Goal: Task Accomplishment & Management: Use online tool/utility

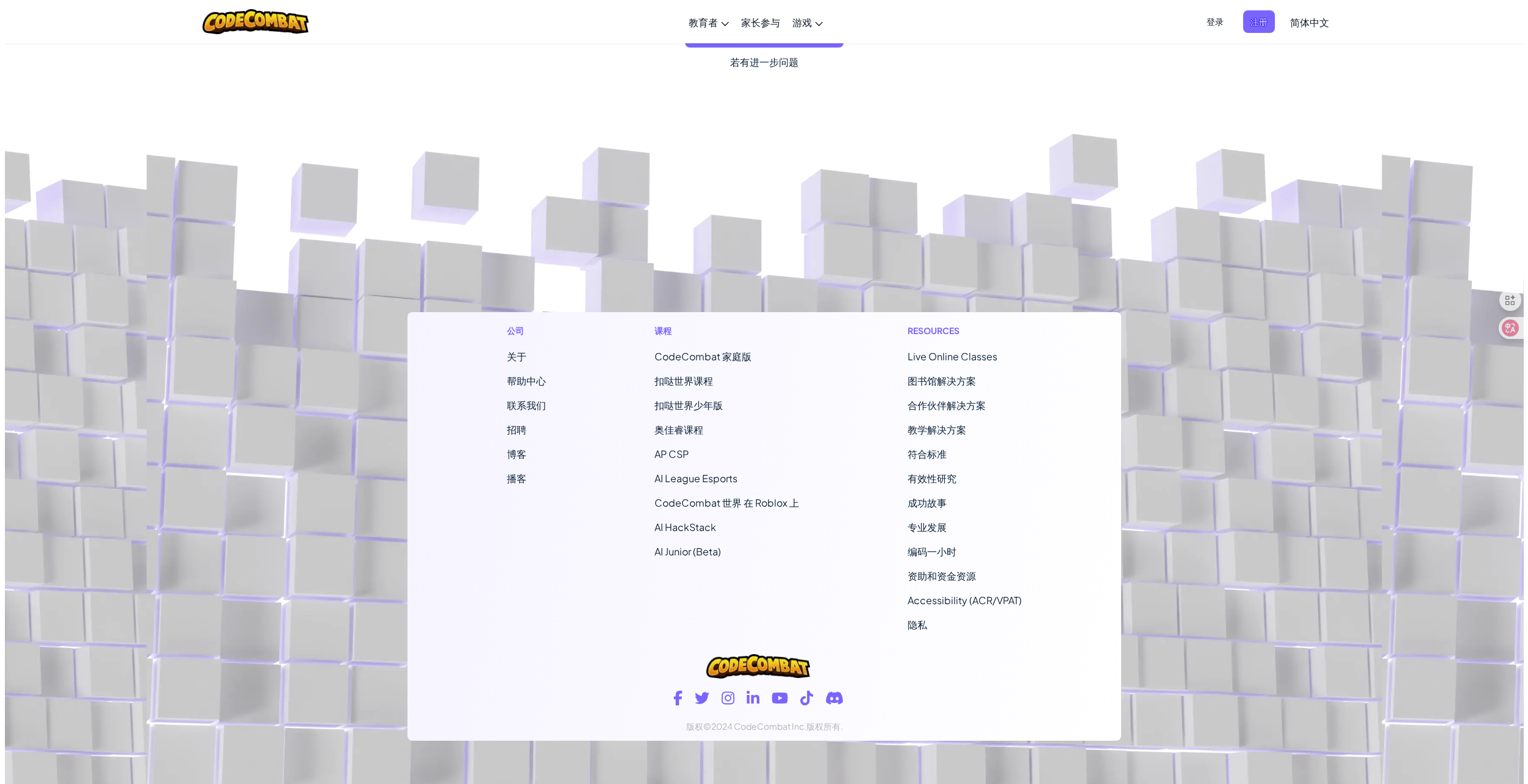
scroll to position [7073, 0]
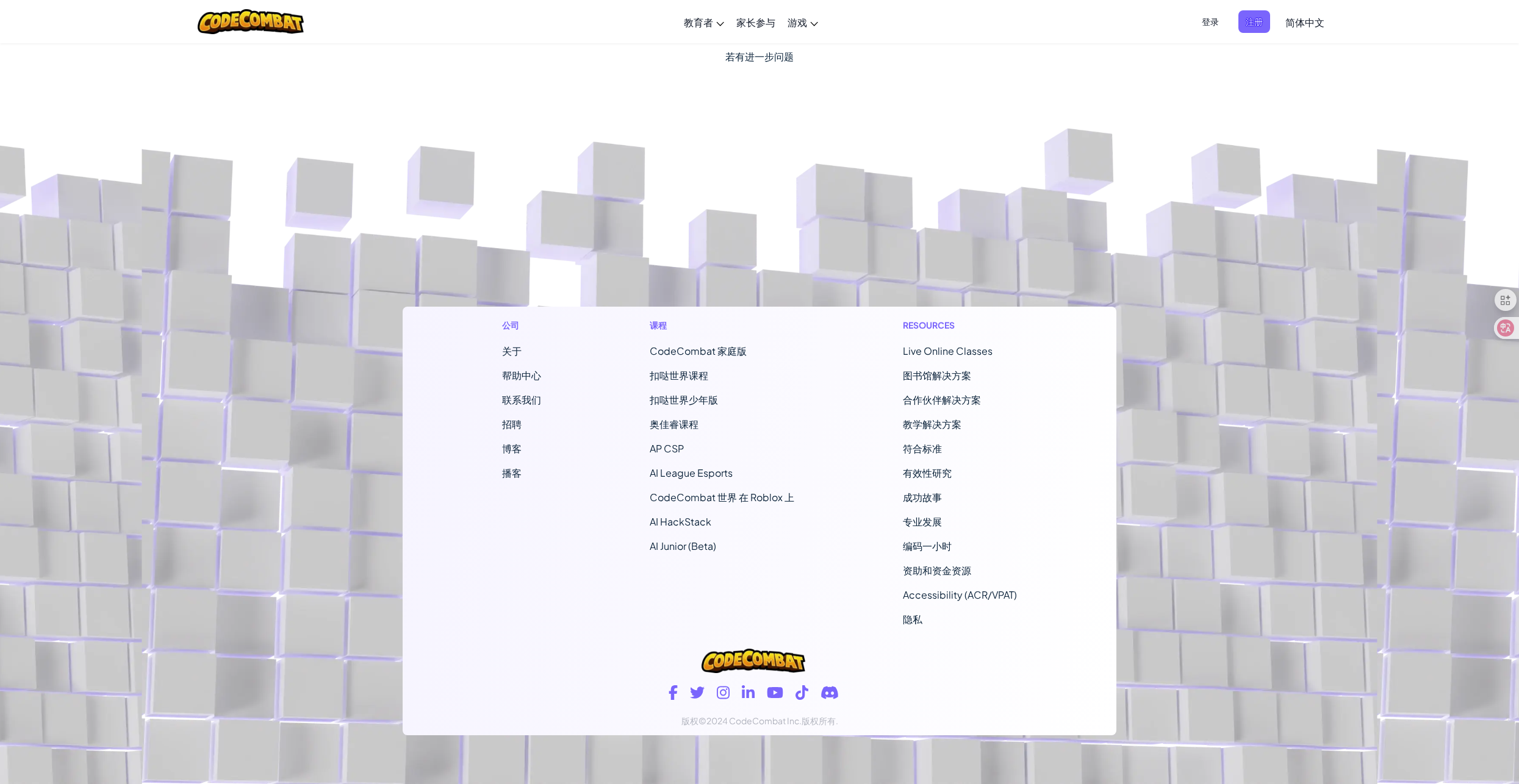
click at [672, 347] on span "CodeCombat 家庭版" at bounding box center [698, 351] width 97 height 13
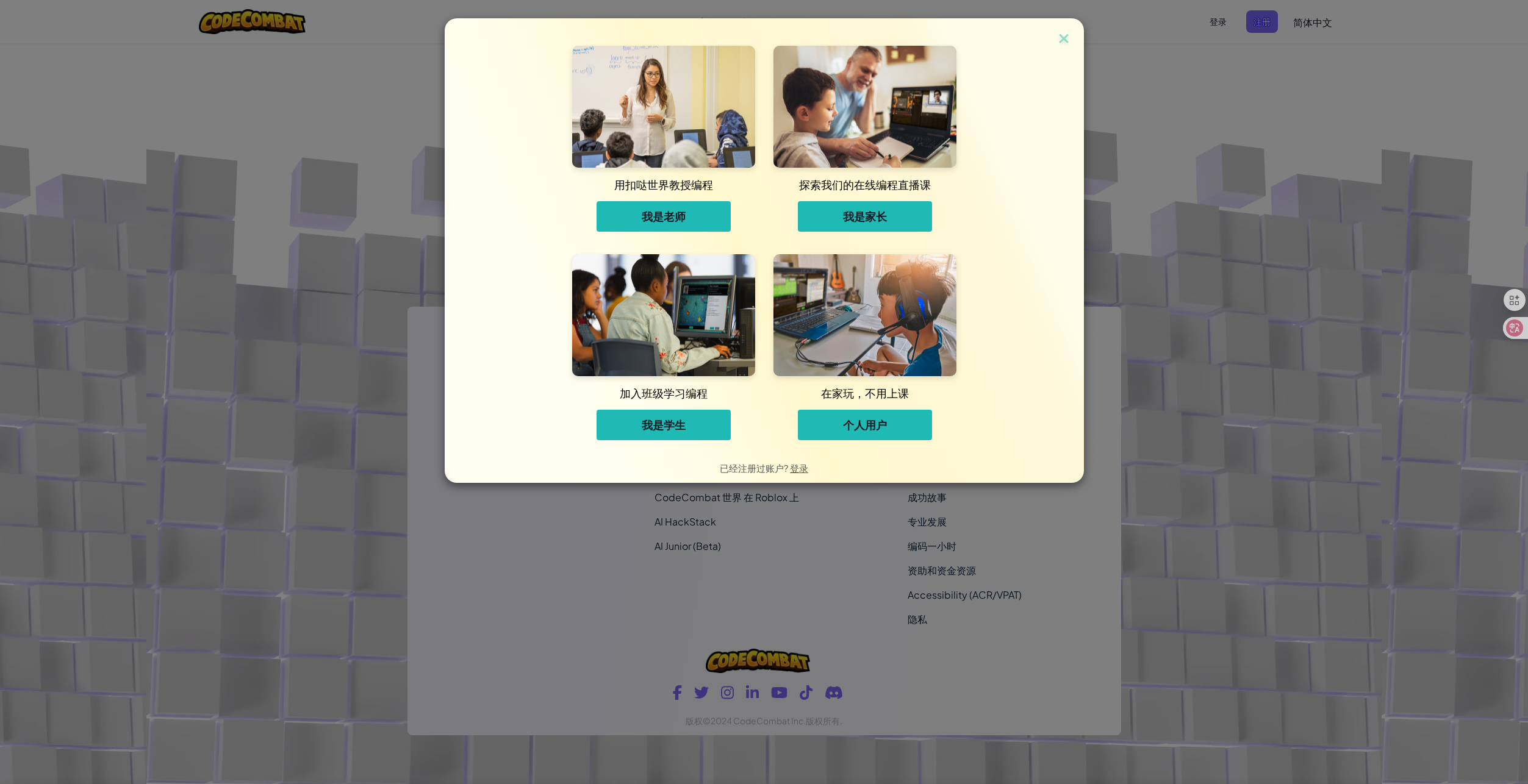
click at [839, 429] on button "个人用户" at bounding box center [864, 424] width 134 height 31
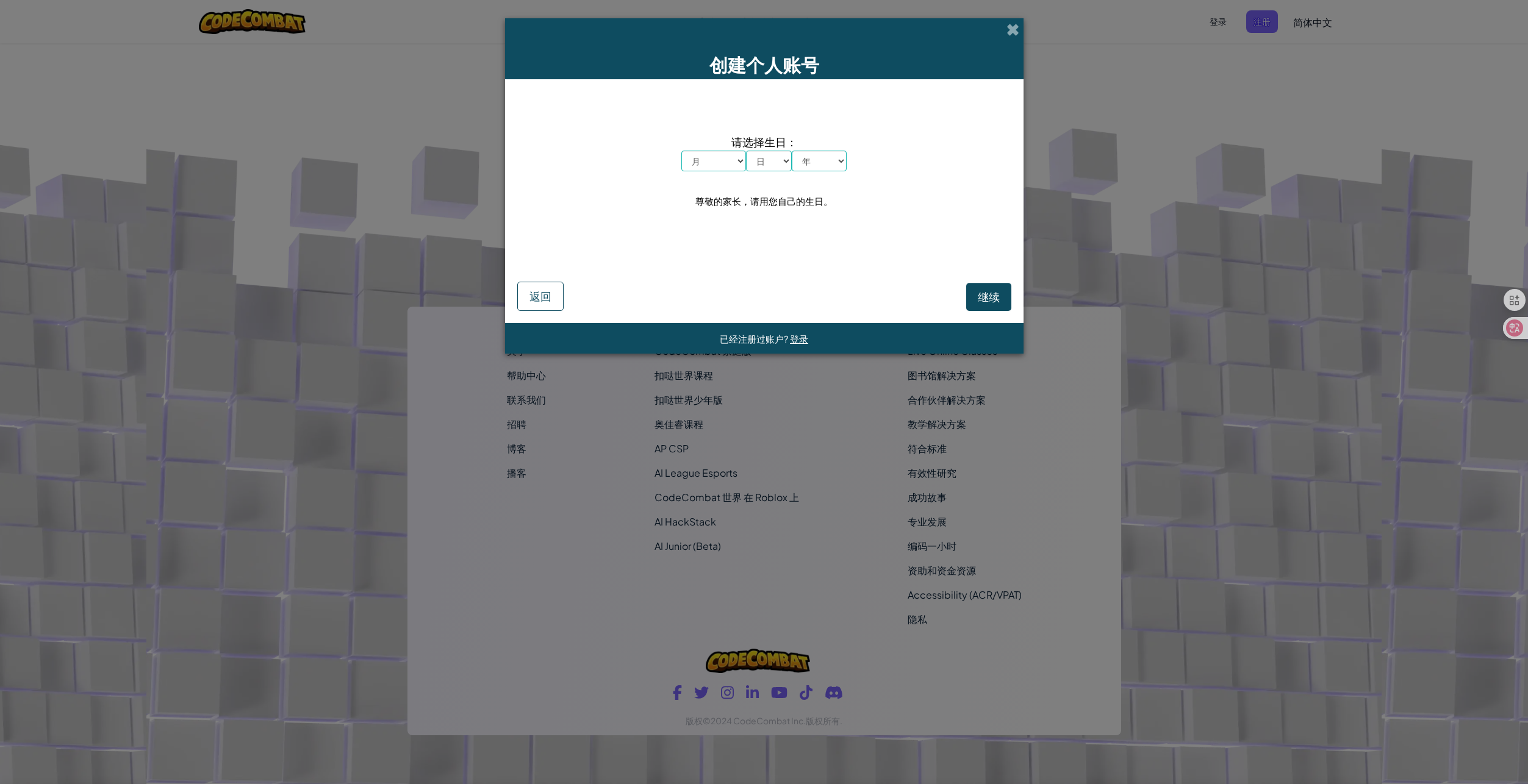
click at [720, 161] on select "月 一月 二月 三月 四月 五月 六月 七月 八月 九月 十月 十一月 十二月" at bounding box center [714, 160] width 65 height 21
select select "1"
click at [681, 150] on select "月 一月 二月 三月 四月 五月 六月 七月 八月 九月 十月 十一月 十二月" at bounding box center [714, 160] width 65 height 21
click at [769, 161] on select "日 1 2 3 4 5 6 7 8 9 10 11 12 13 14 15 16 17 18 19 20 21 22 23 24 25 26 27 28 29…" at bounding box center [768, 160] width 46 height 21
select select "28"
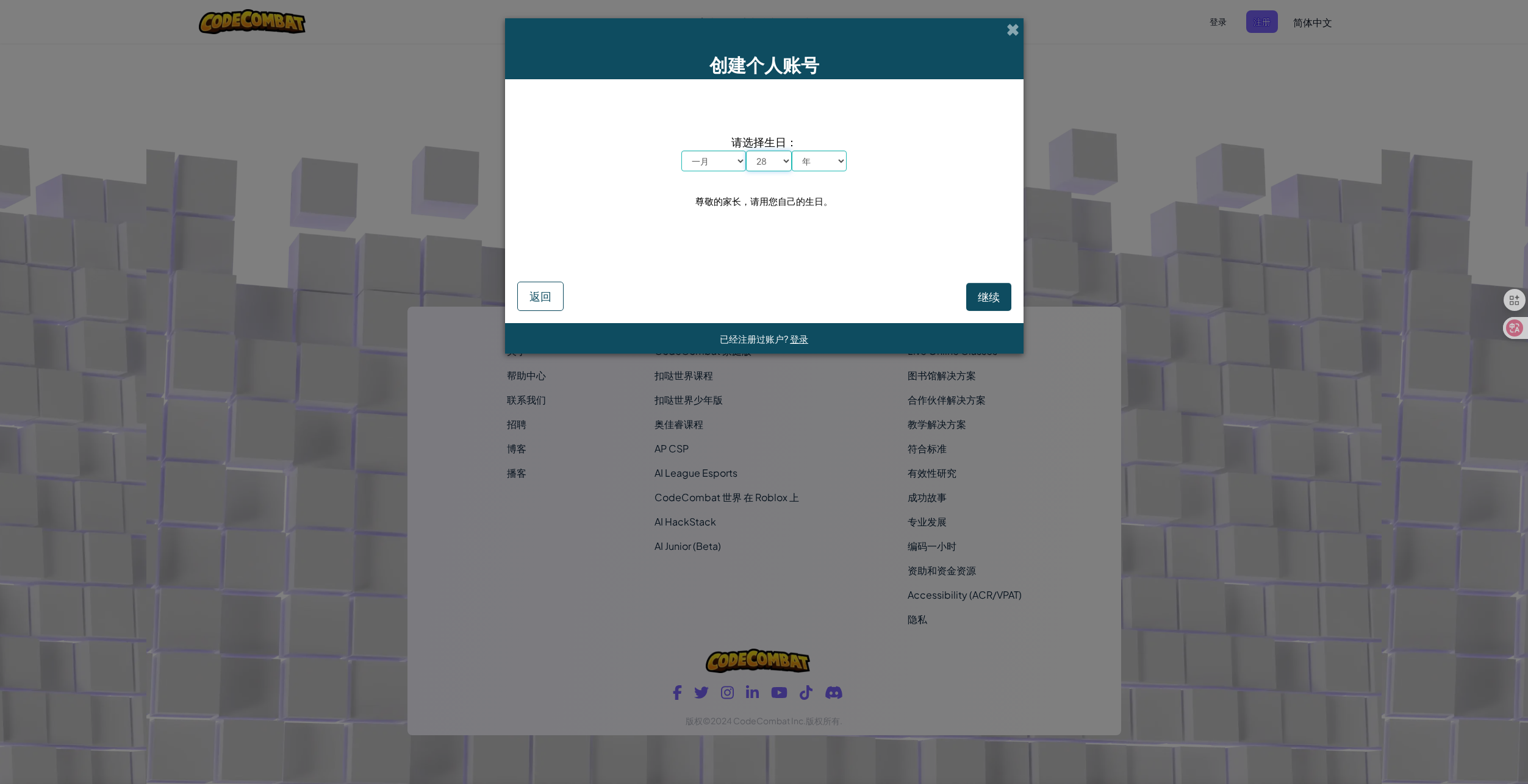
click at [746, 150] on select "日 1 2 3 4 5 6 7 8 9 10 11 12 13 14 15 16 17 18 19 20 21 22 23 24 25 26 27 28 29…" at bounding box center [768, 160] width 46 height 21
click at [819, 159] on select "年 2025 2024 2023 2022 2021 2020 2019 2018 2017 2016 2015 2014 2013 2012 2011 20…" at bounding box center [819, 160] width 55 height 21
select select "1994"
click at [792, 150] on select "年 2025 2024 2023 2022 2021 2020 2019 2018 2017 2016 2015 2014 2013 2012 2011 20…" at bounding box center [819, 160] width 55 height 21
click at [982, 290] on span "继续" at bounding box center [988, 296] width 22 height 14
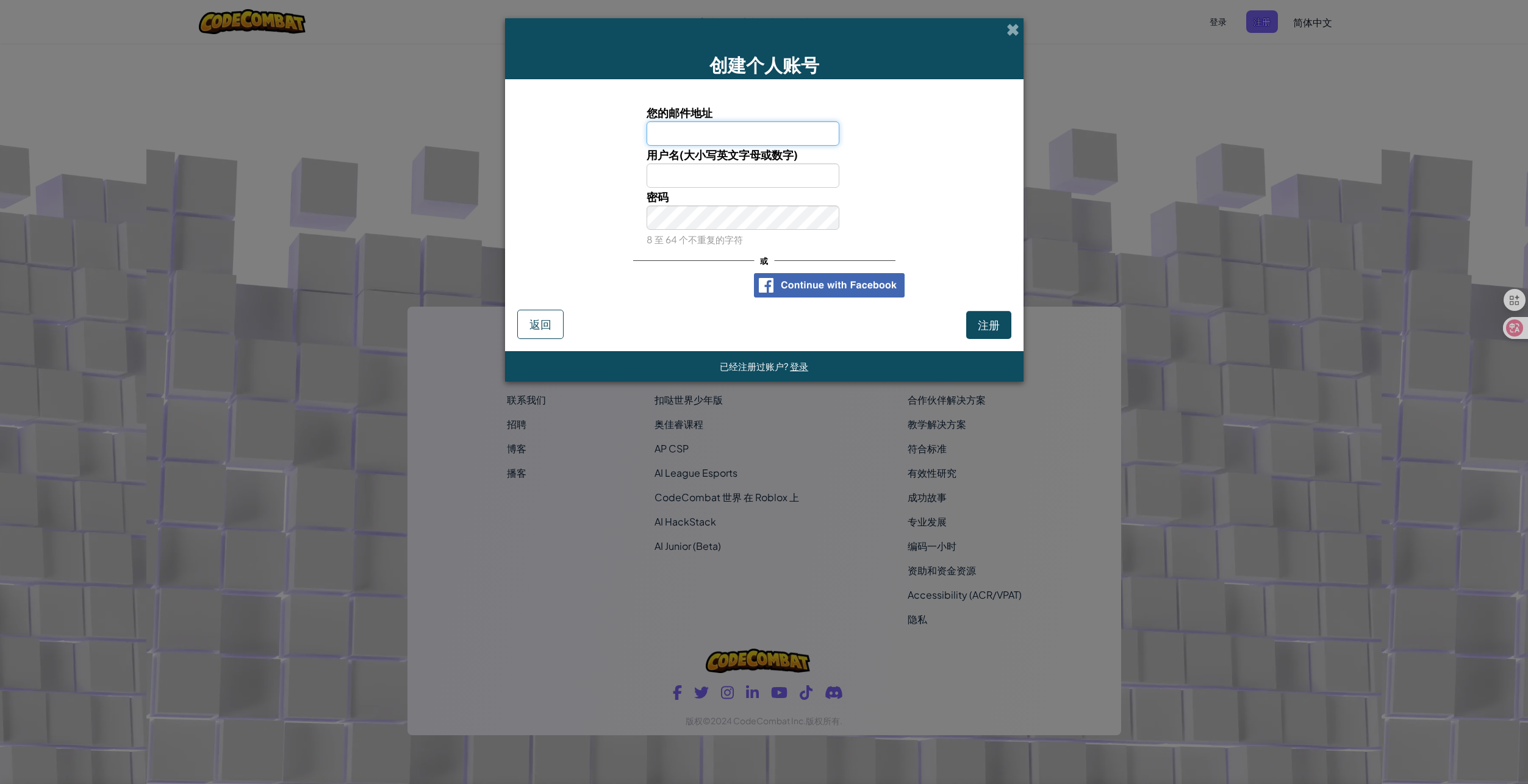
click at [791, 141] on input "您的邮件地址" at bounding box center [742, 133] width 193 height 24
type input "[EMAIL_ADDRESS][DOMAIN_NAME]"
type input "iDragon94"
click at [980, 322] on span "注册" at bounding box center [988, 325] width 22 height 14
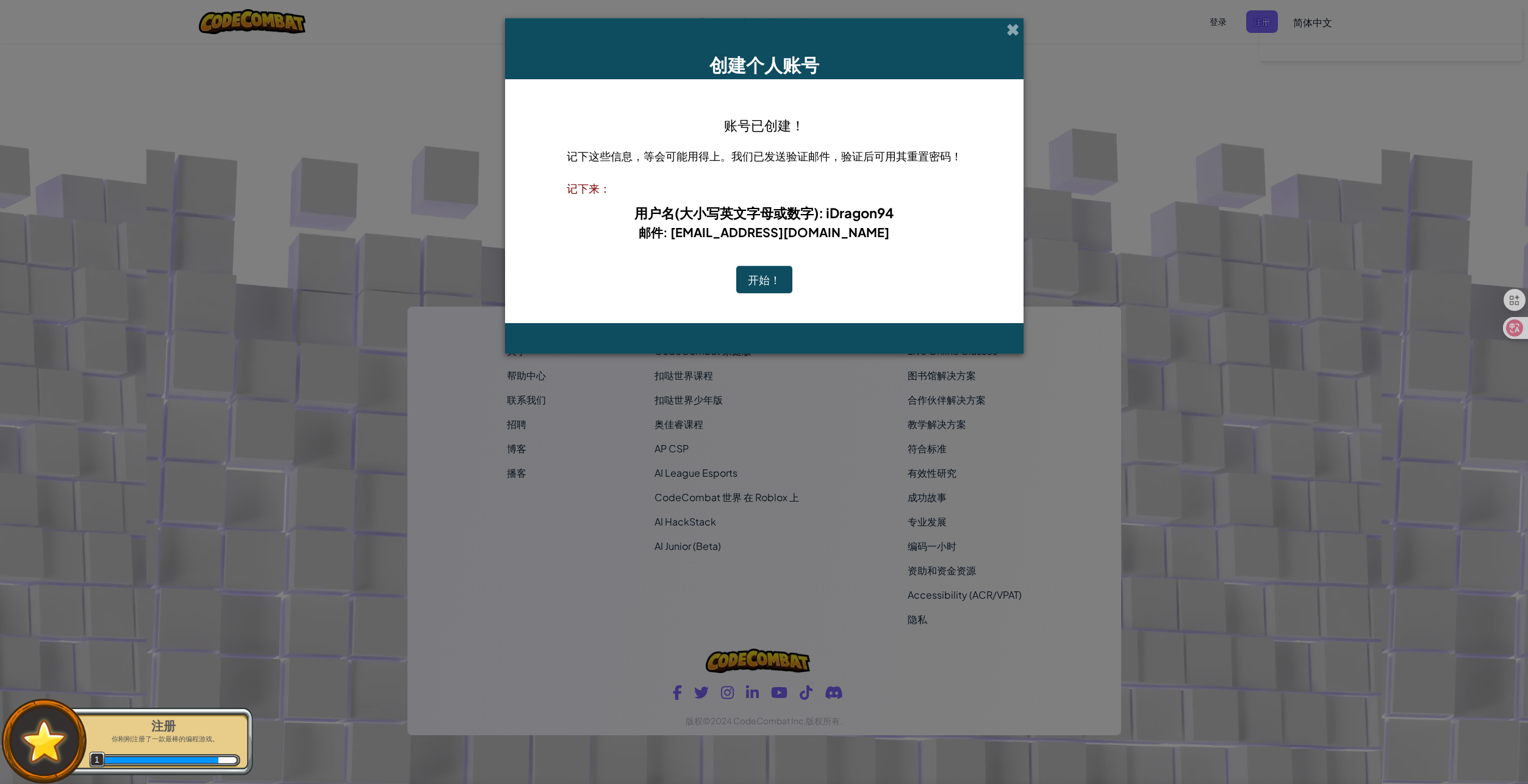
click at [754, 283] on button "开始！" at bounding box center [764, 280] width 56 height 28
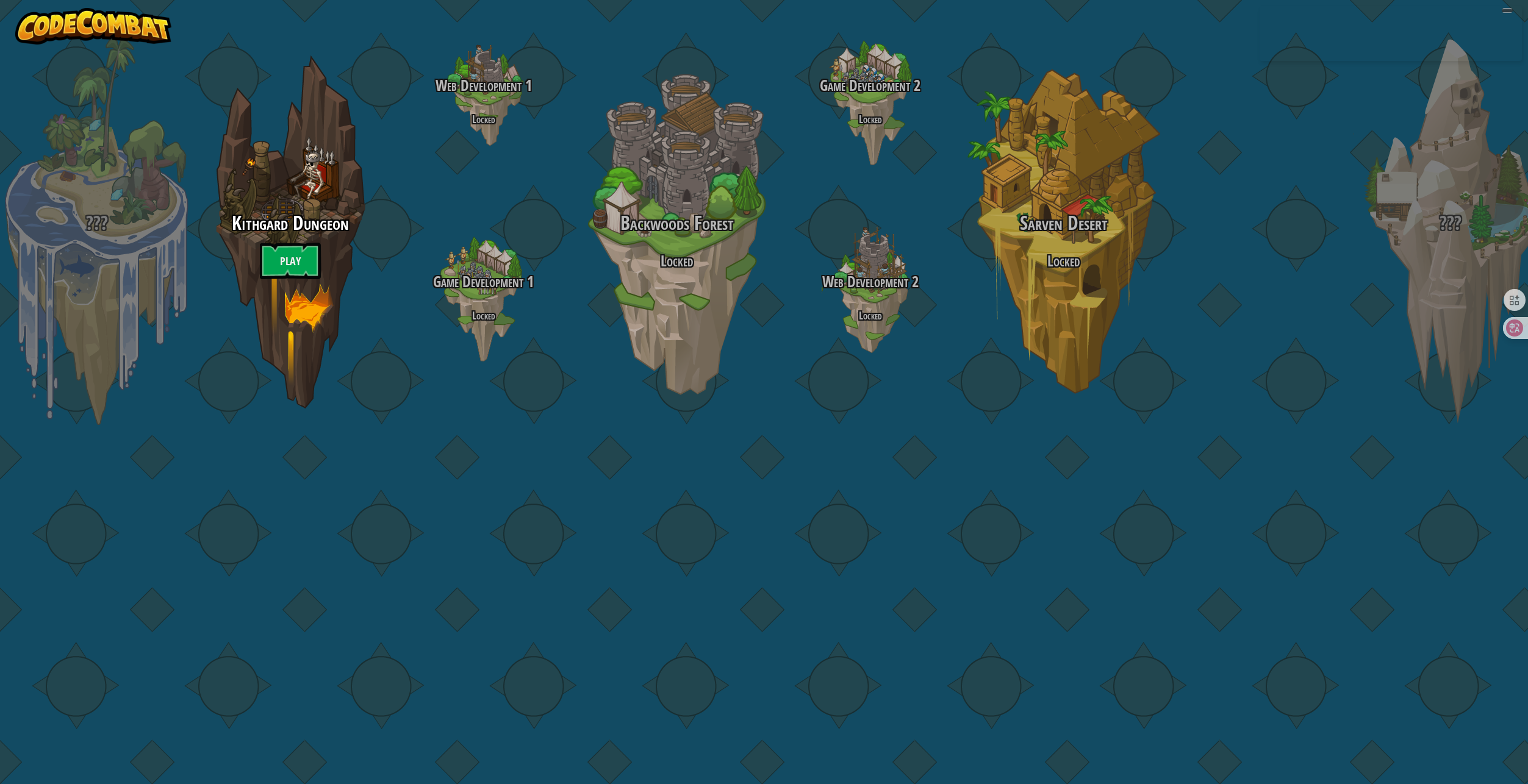
select select "zh-[PERSON_NAME]"
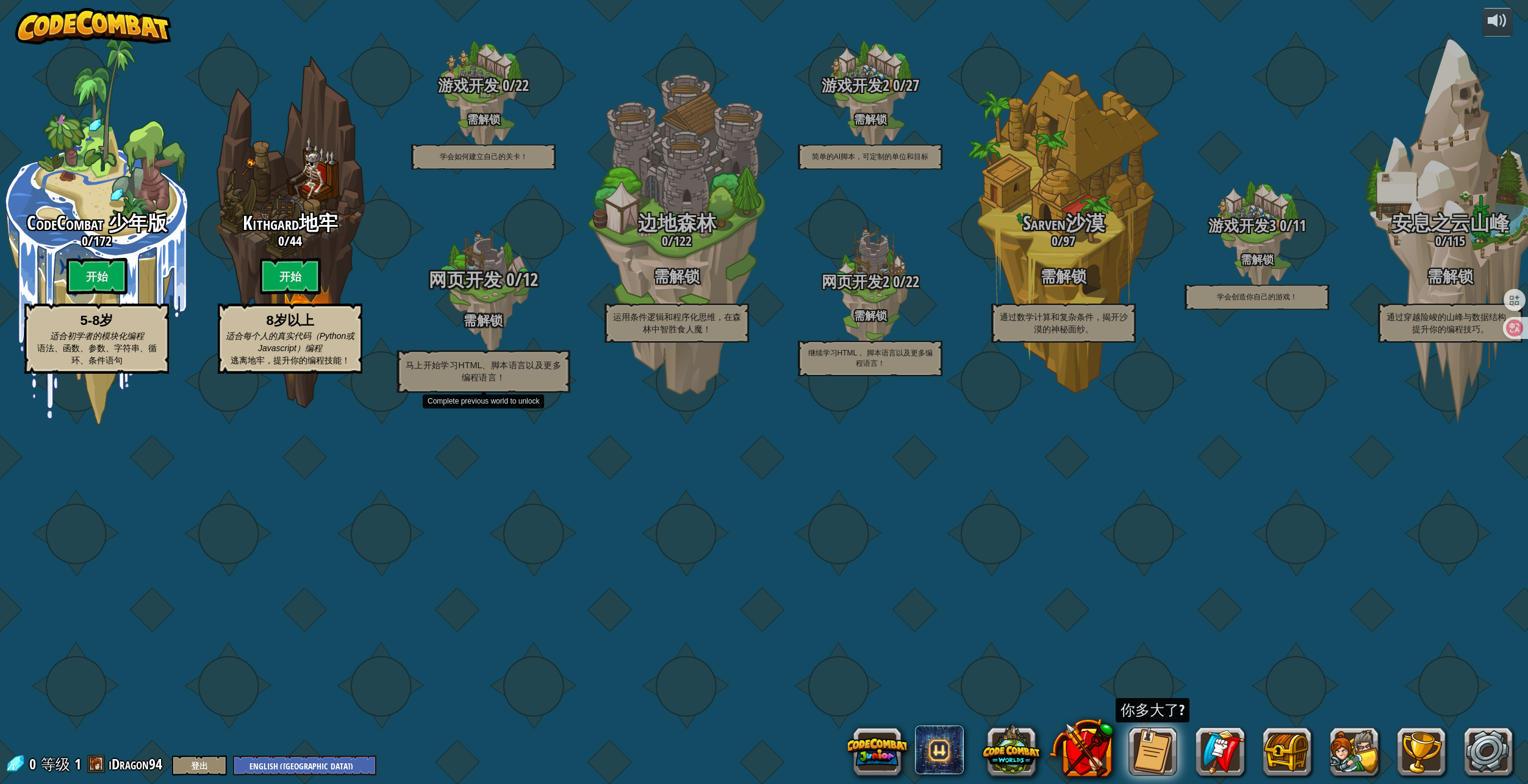
click at [498, 393] on div "网页开发 0 / 12 需解锁 马上开始学习HTML、脚本语言以及更多编程语言！" at bounding box center [483, 331] width 232 height 123
click at [487, 326] on h4 "需解锁" at bounding box center [483, 320] width 232 height 14
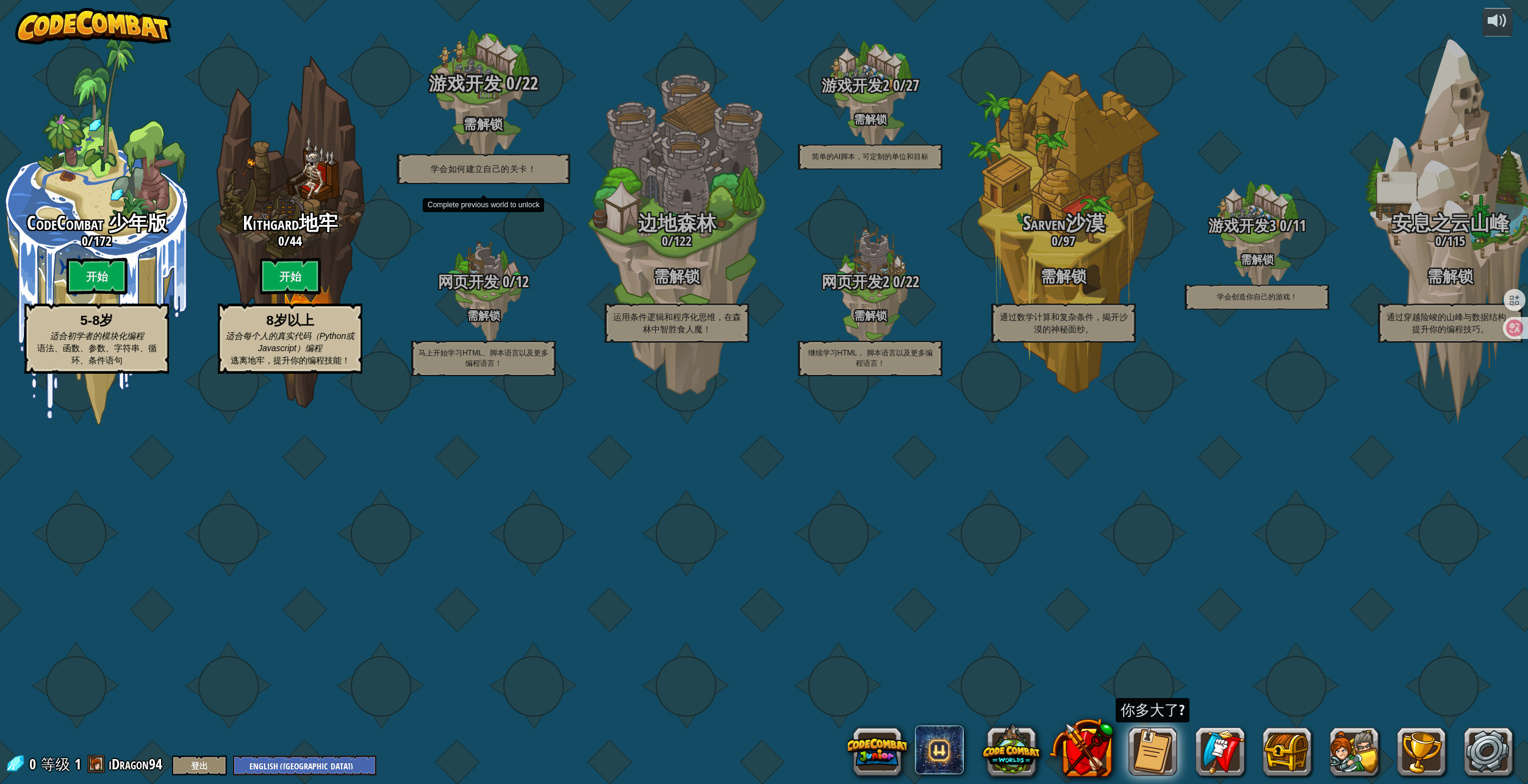
click at [480, 184] on div "游戏开发 0 / 22 需解锁 学会如何建立自己的关卡！" at bounding box center [483, 129] width 232 height 111
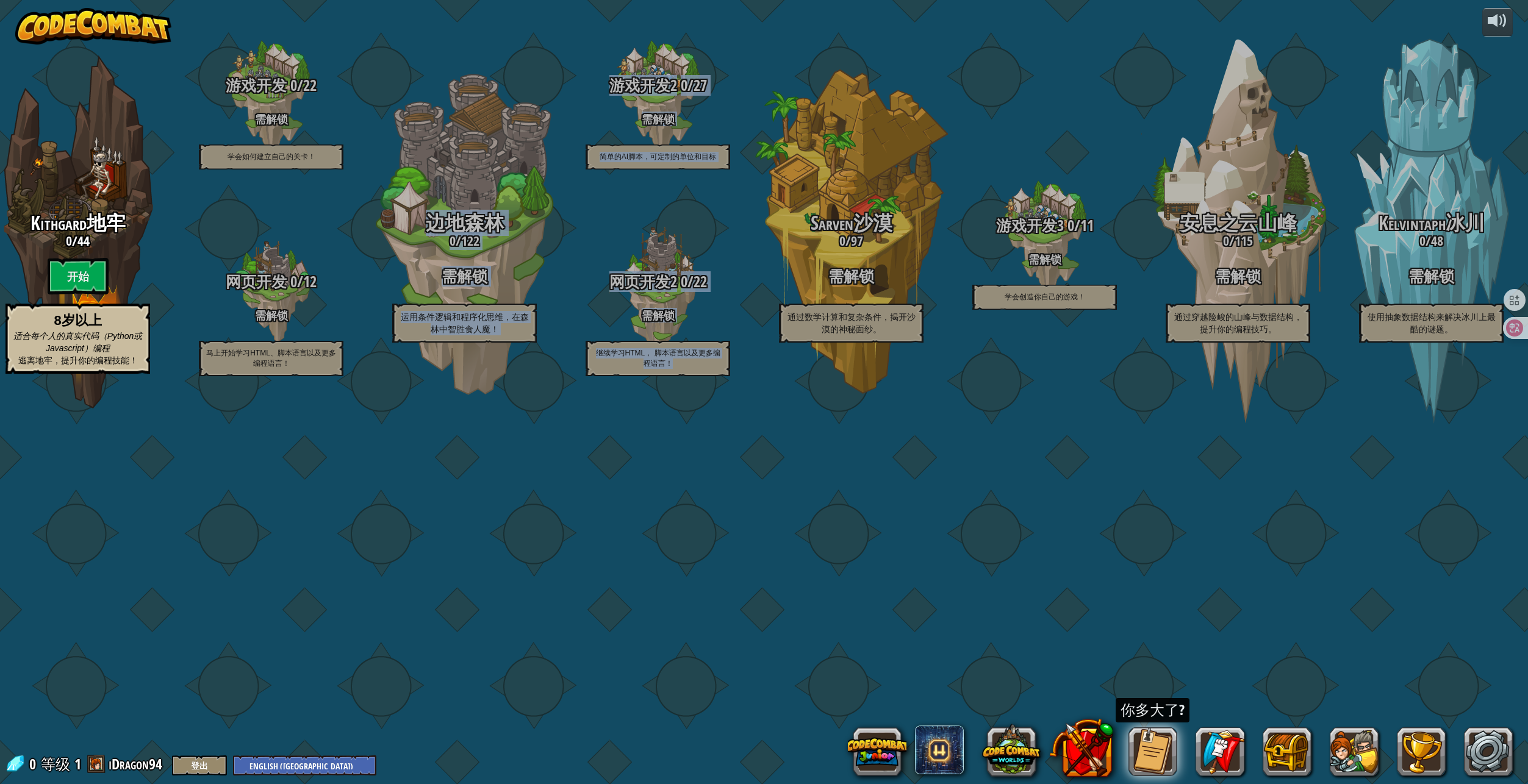
drag, startPoint x: 415, startPoint y: 690, endPoint x: 927, endPoint y: 688, distance: 512.0
click at [927, 688] on div "CodeCombat 少年版 0 / 172 开始 5-8岁 适合初学者的模块化编程 语法、函数、参数、字符串、循环、条件语句 Kithgard地牢 0 / …" at bounding box center [764, 392] width 1528 height 784
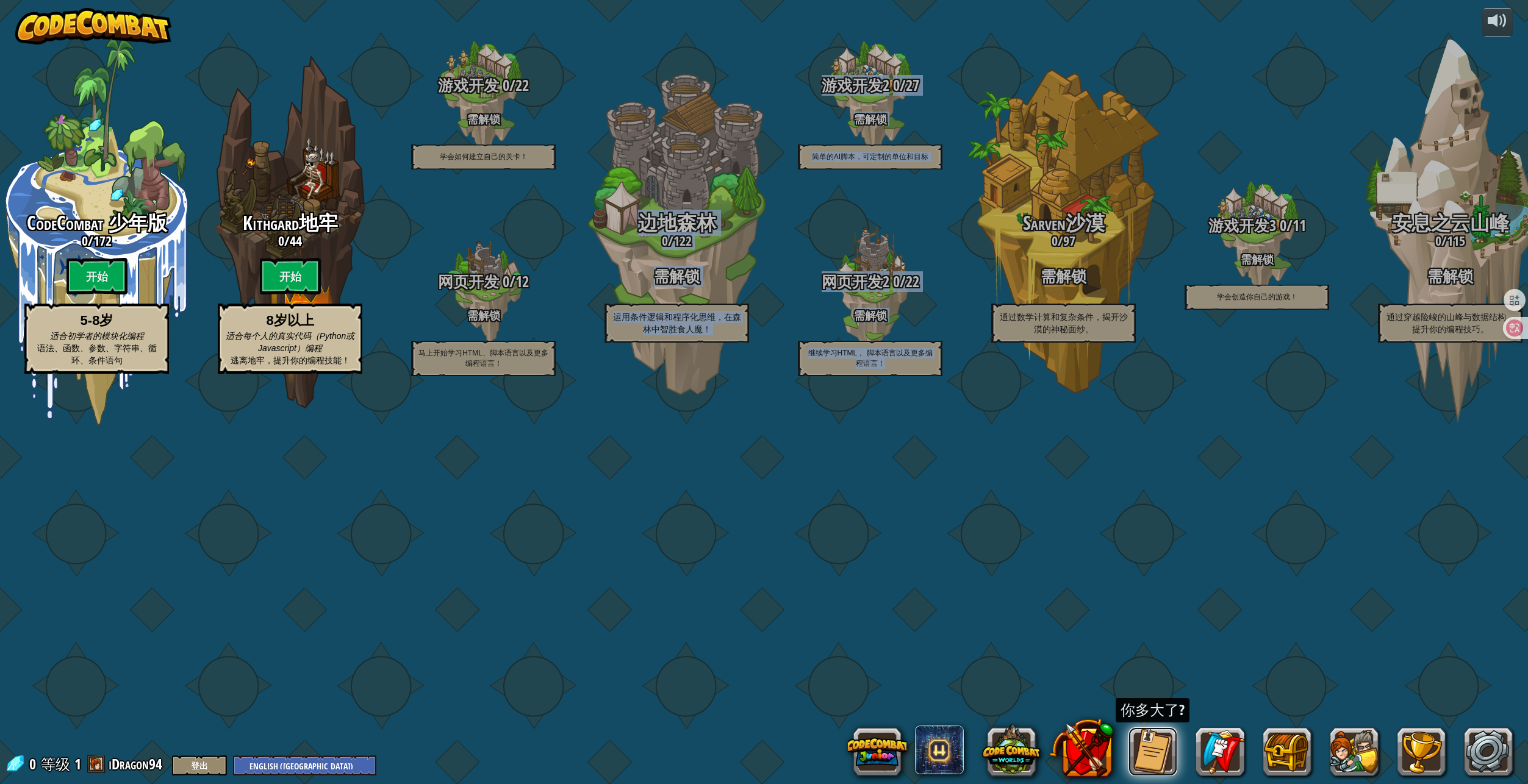
click at [1149, 748] on button at bounding box center [1153, 752] width 49 height 49
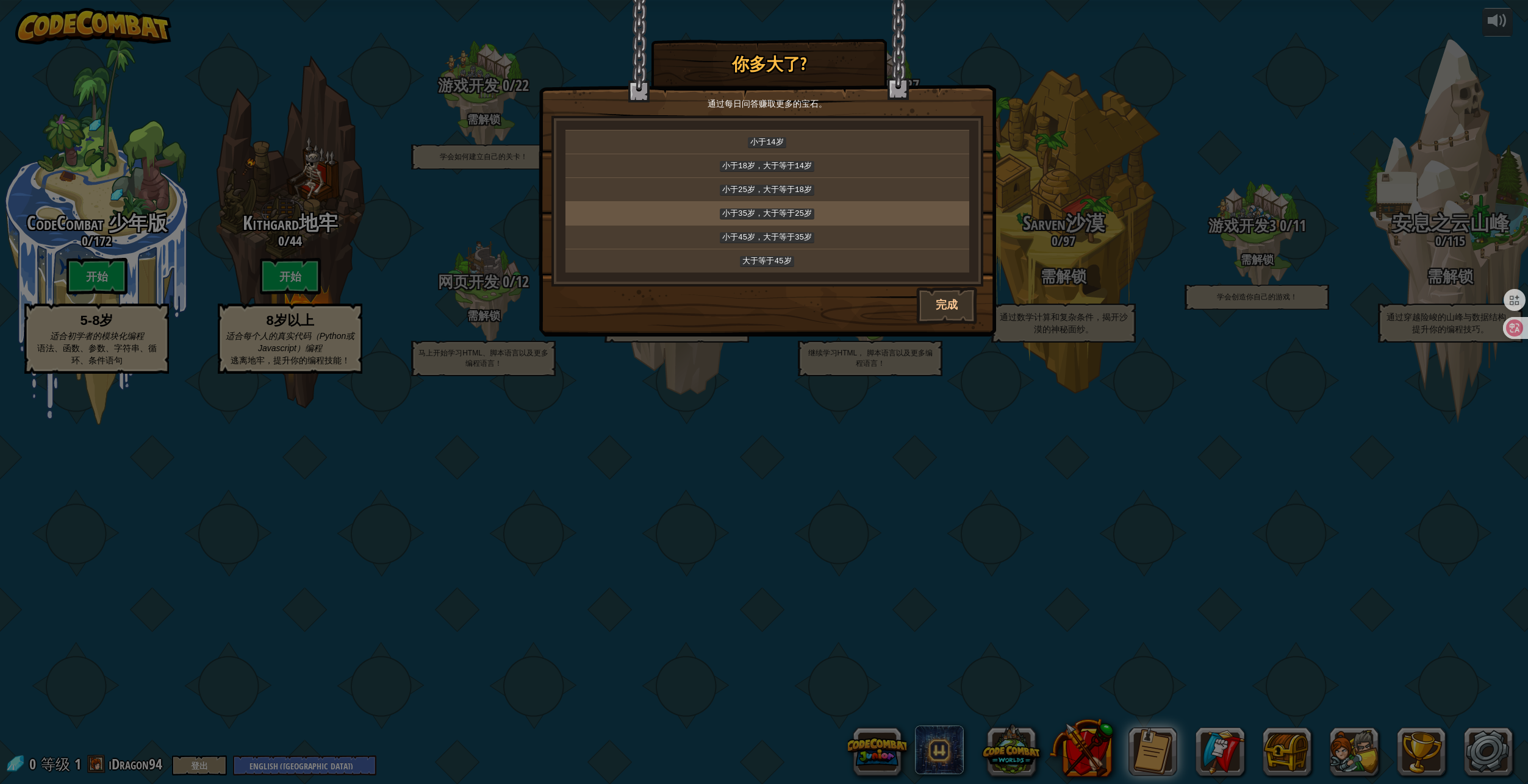
click at [821, 207] on p "小于35岁，大于等于25岁" at bounding box center [767, 213] width 394 height 13
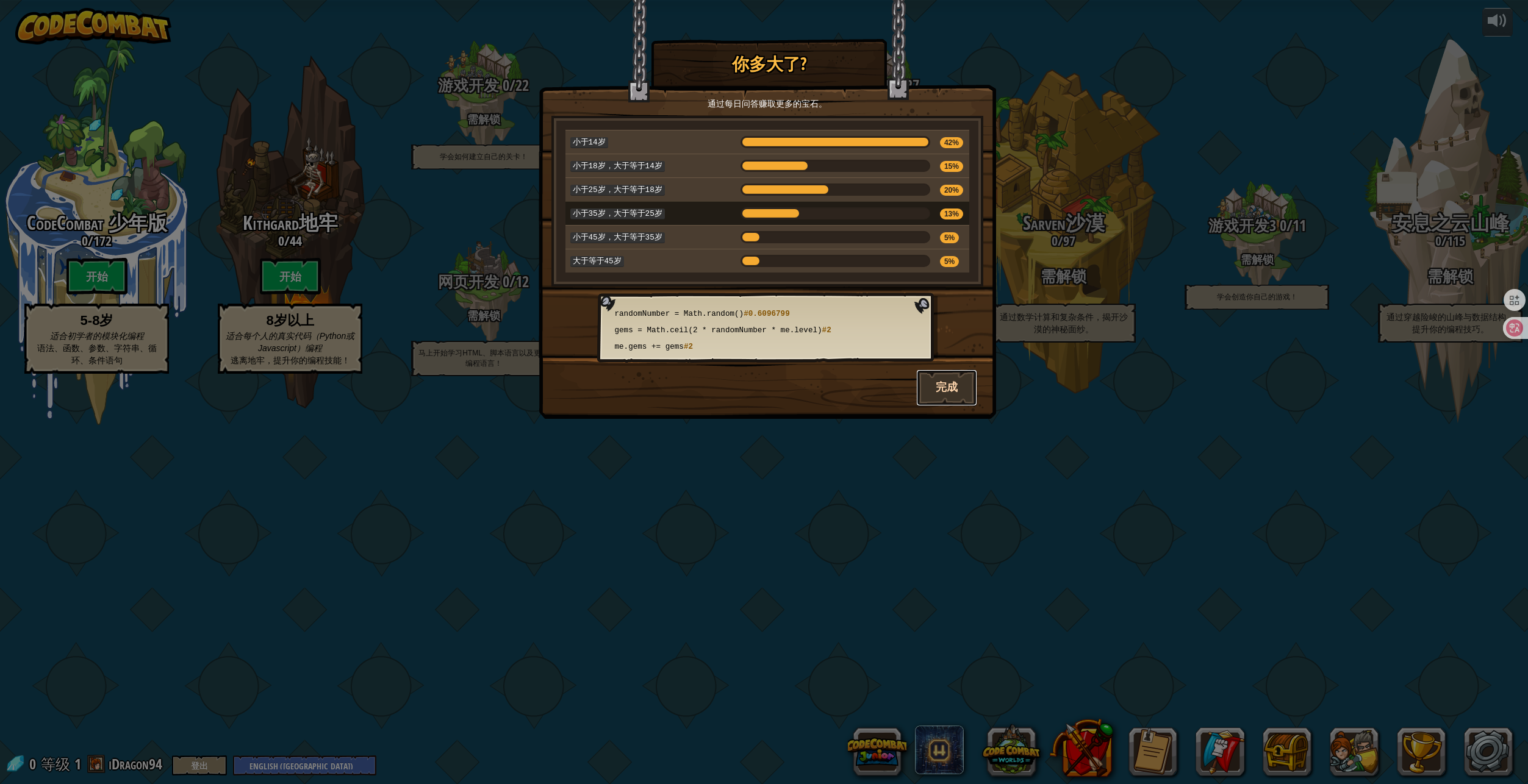
click at [943, 387] on button "完成" at bounding box center [947, 388] width 61 height 37
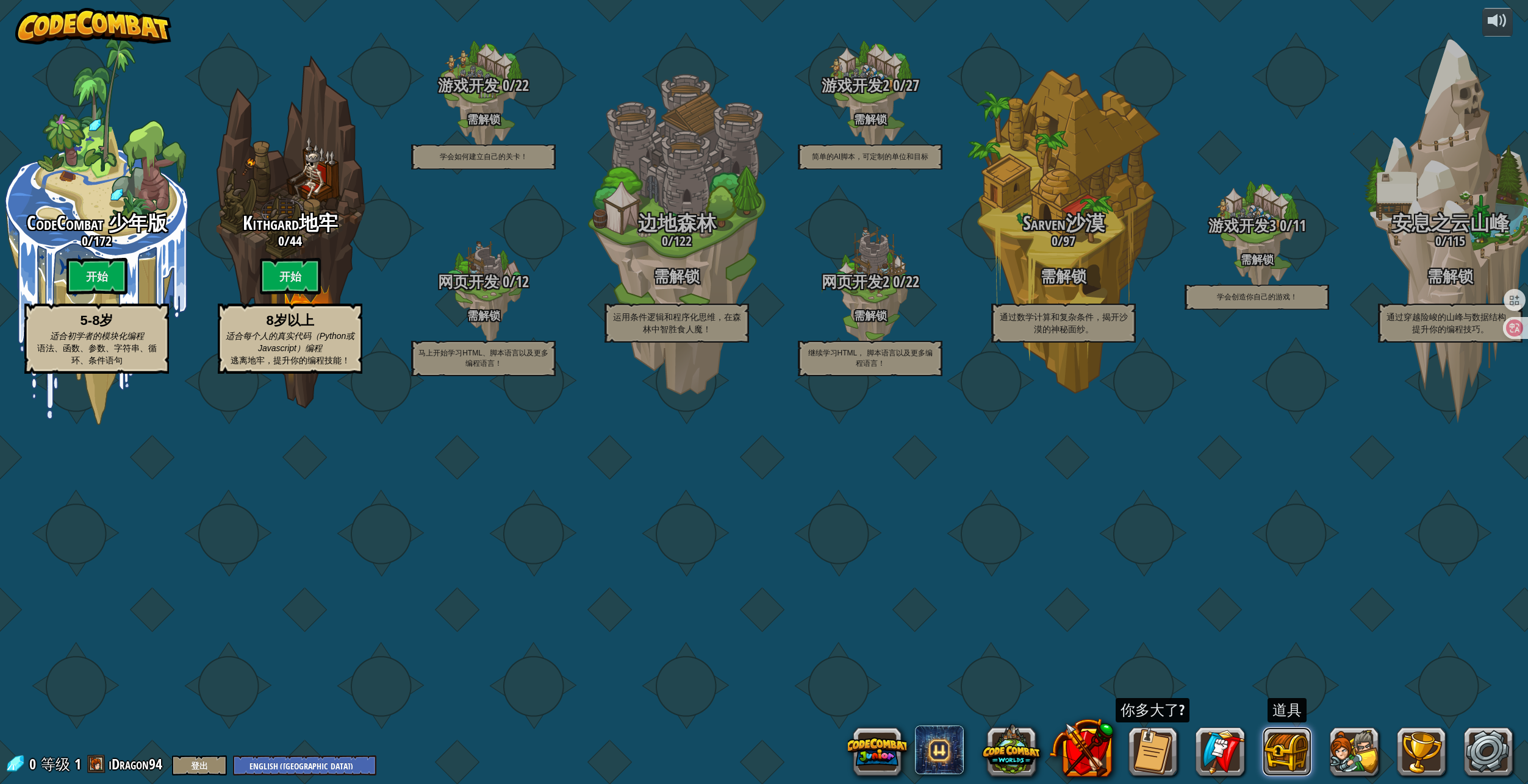
click at [1270, 747] on button at bounding box center [1287, 752] width 49 height 49
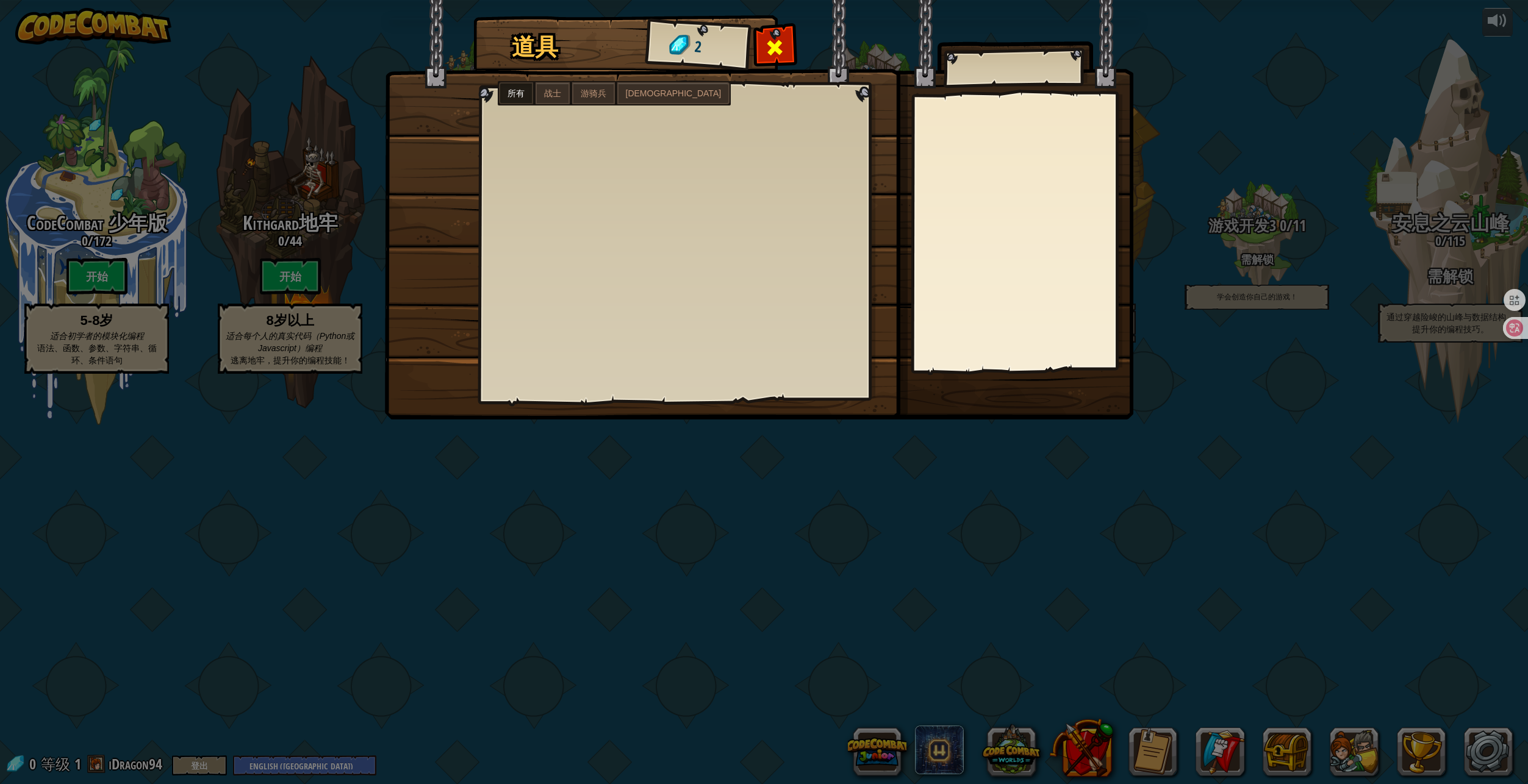
click at [789, 42] on div at bounding box center [775, 51] width 39 height 39
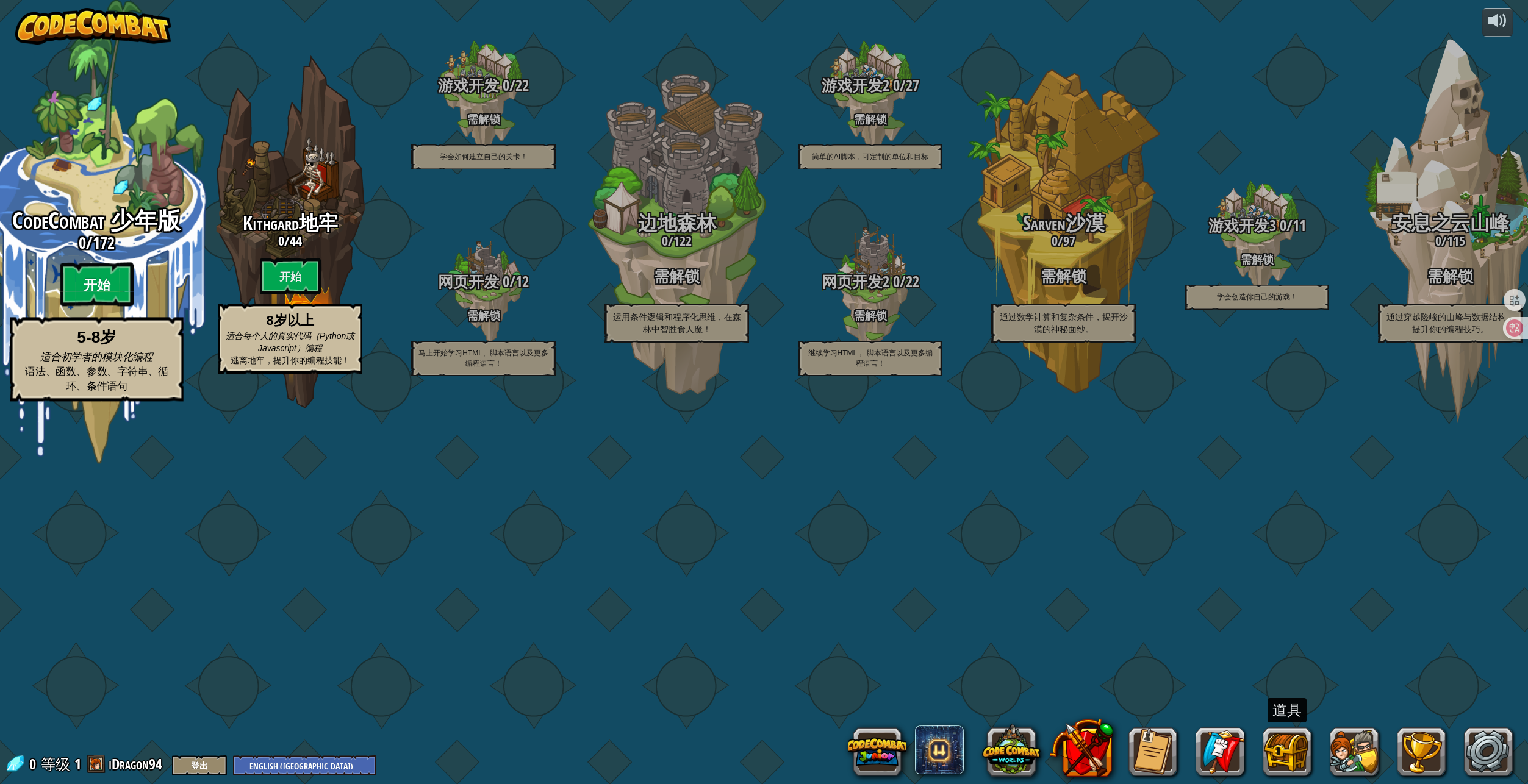
click at [101, 306] on btn "开始" at bounding box center [97, 285] width 73 height 44
select select "zh-[PERSON_NAME]"
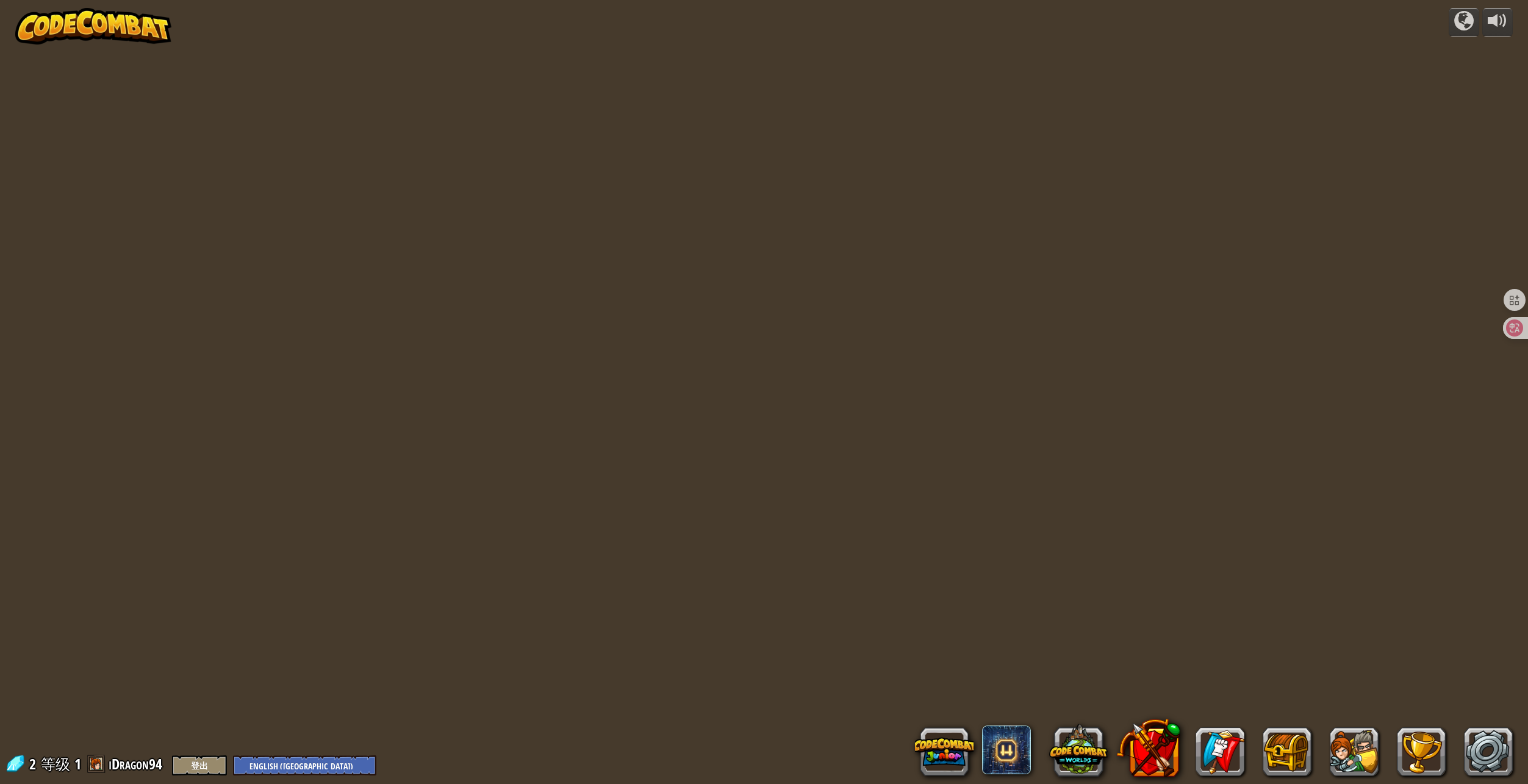
select select "zh-[PERSON_NAME]"
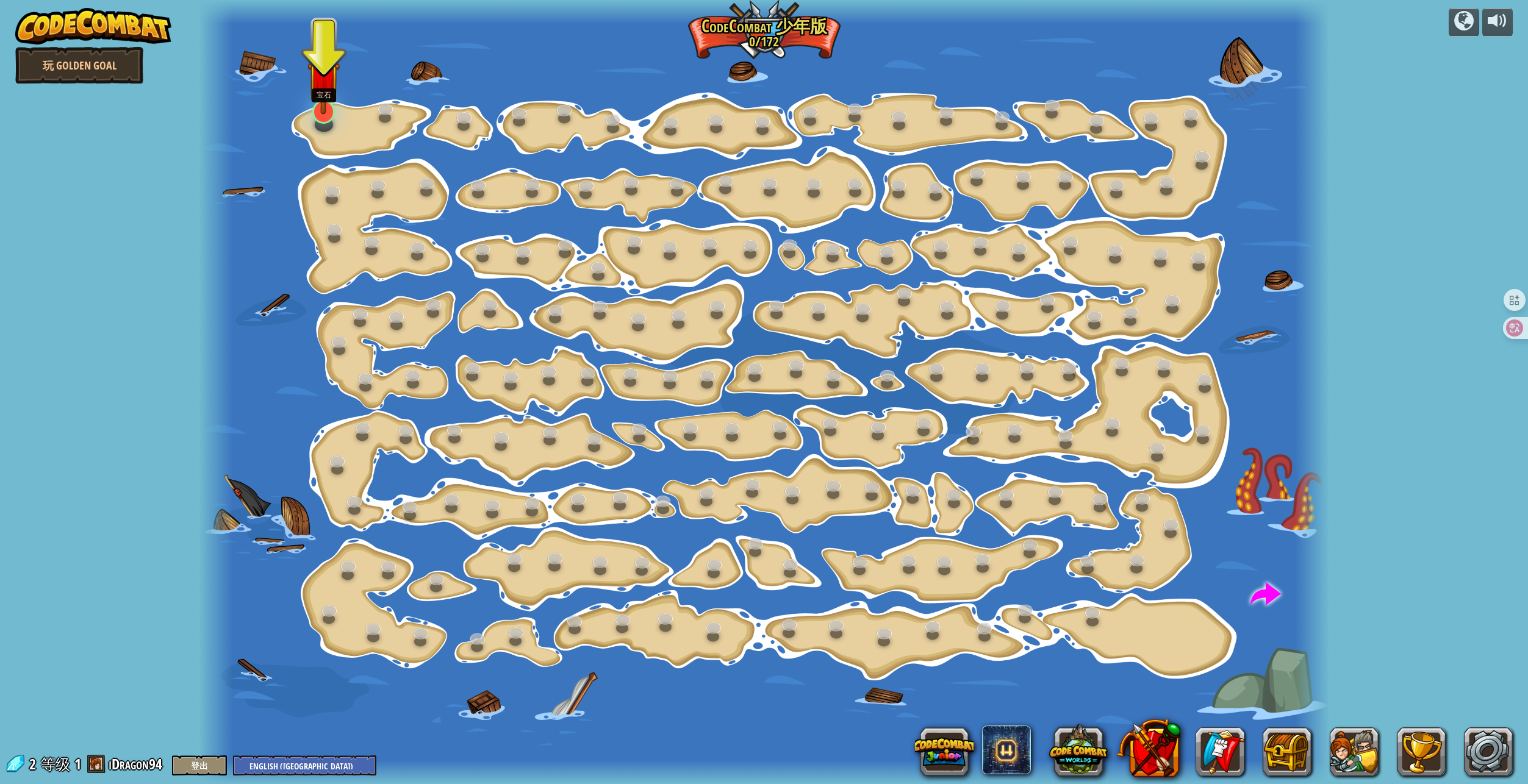
click at [329, 113] on img at bounding box center [323, 77] width 32 height 74
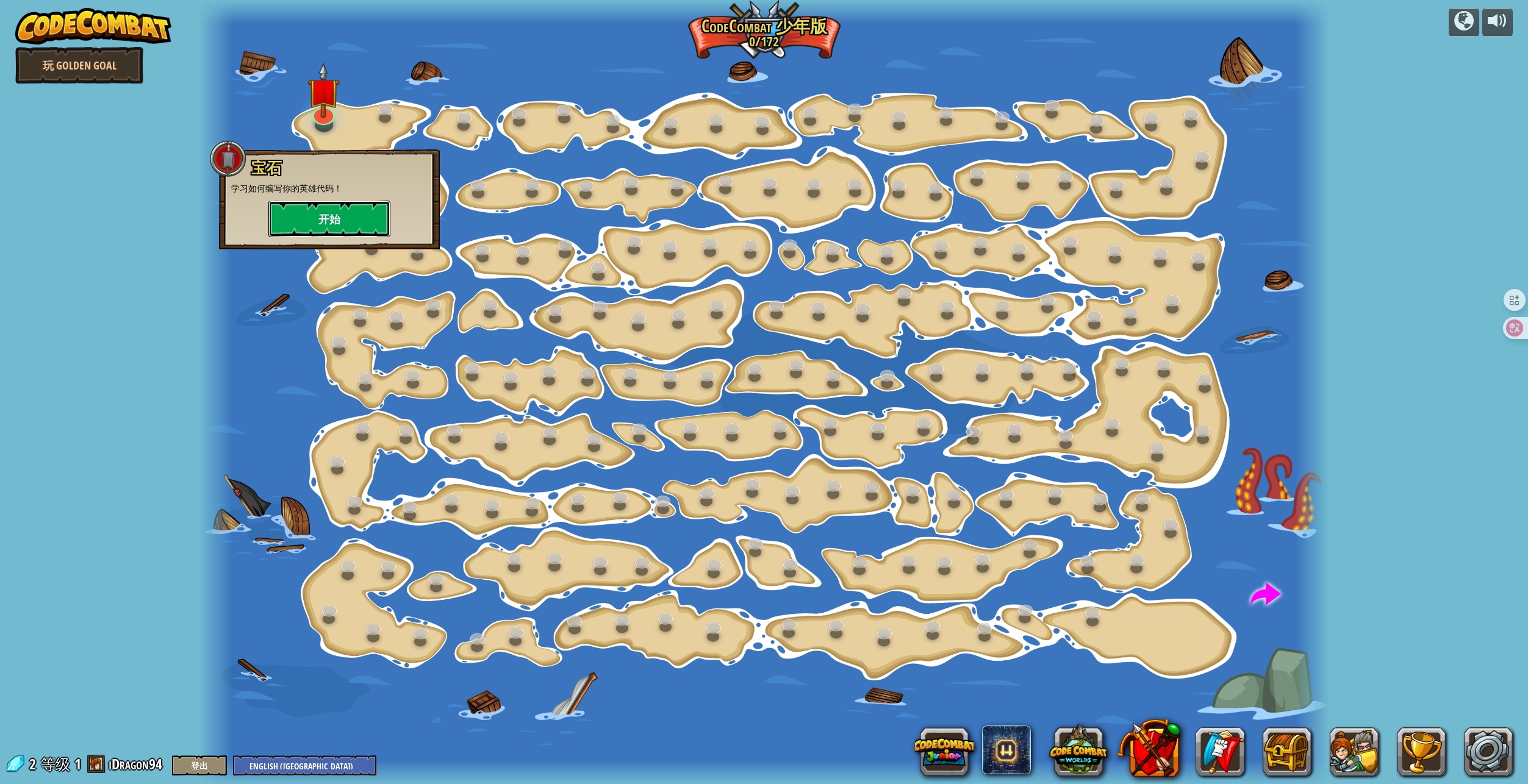
click at [322, 216] on button "开始" at bounding box center [329, 218] width 122 height 37
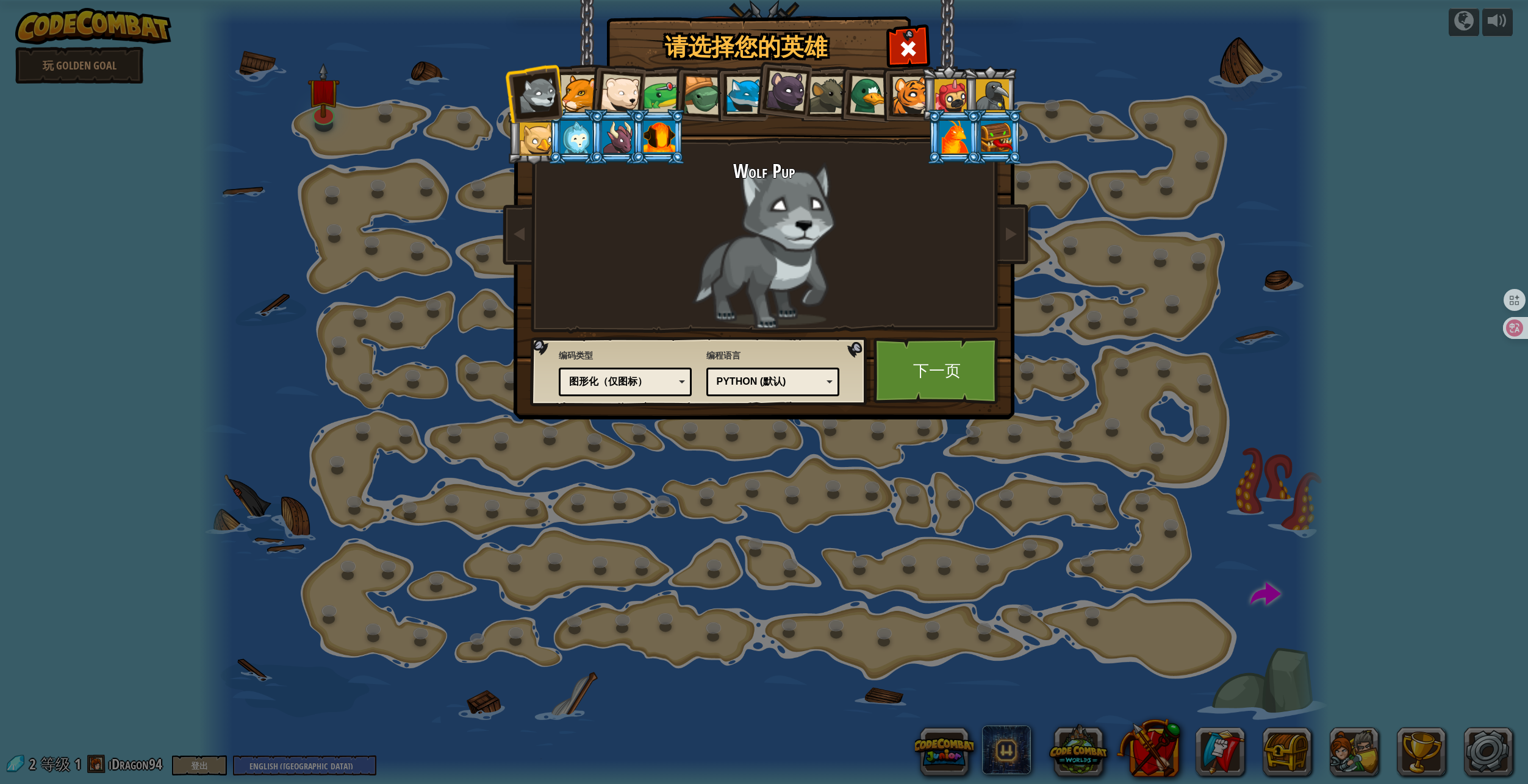
click at [655, 133] on div at bounding box center [659, 137] width 32 height 33
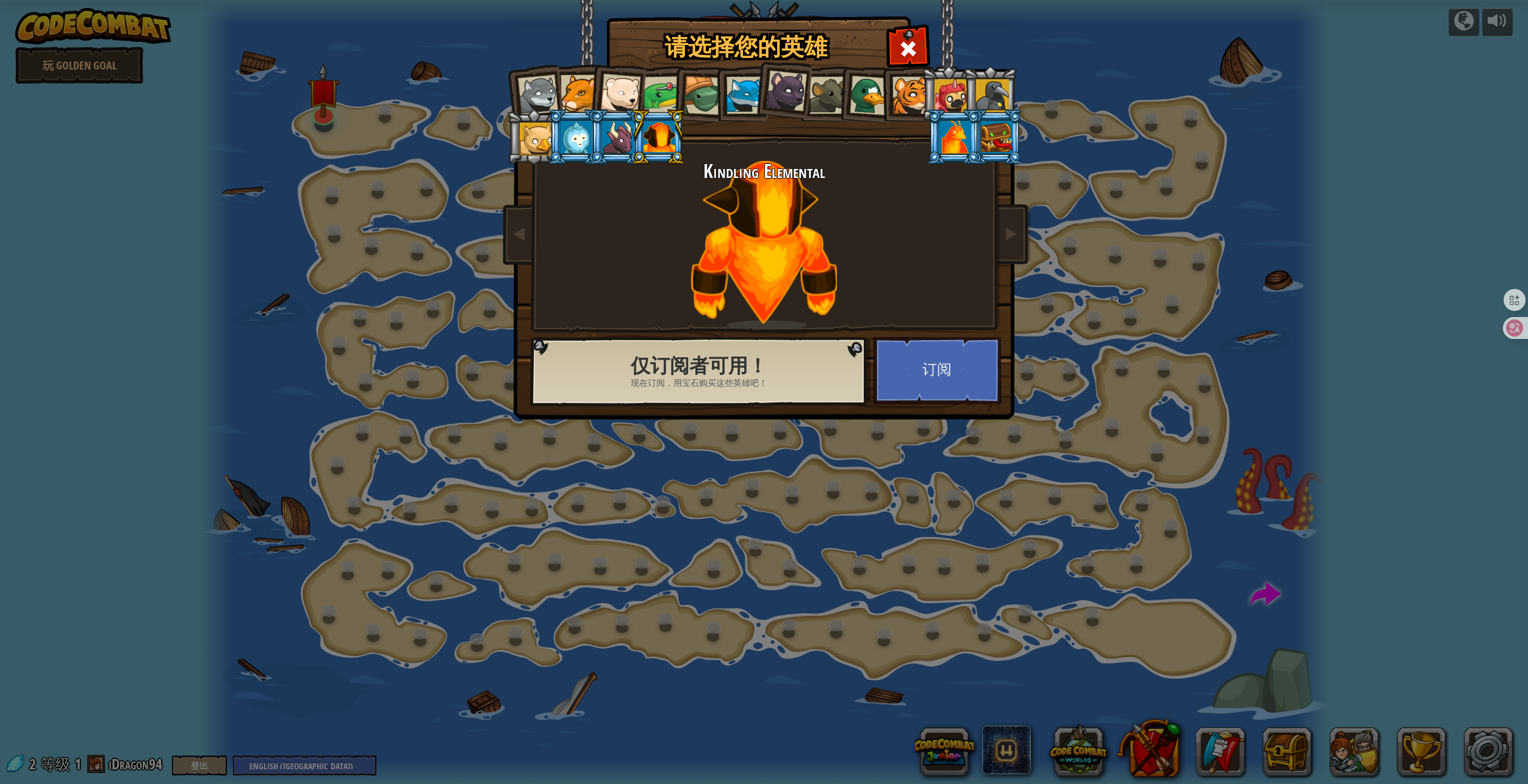
click at [604, 134] on div at bounding box center [618, 137] width 32 height 33
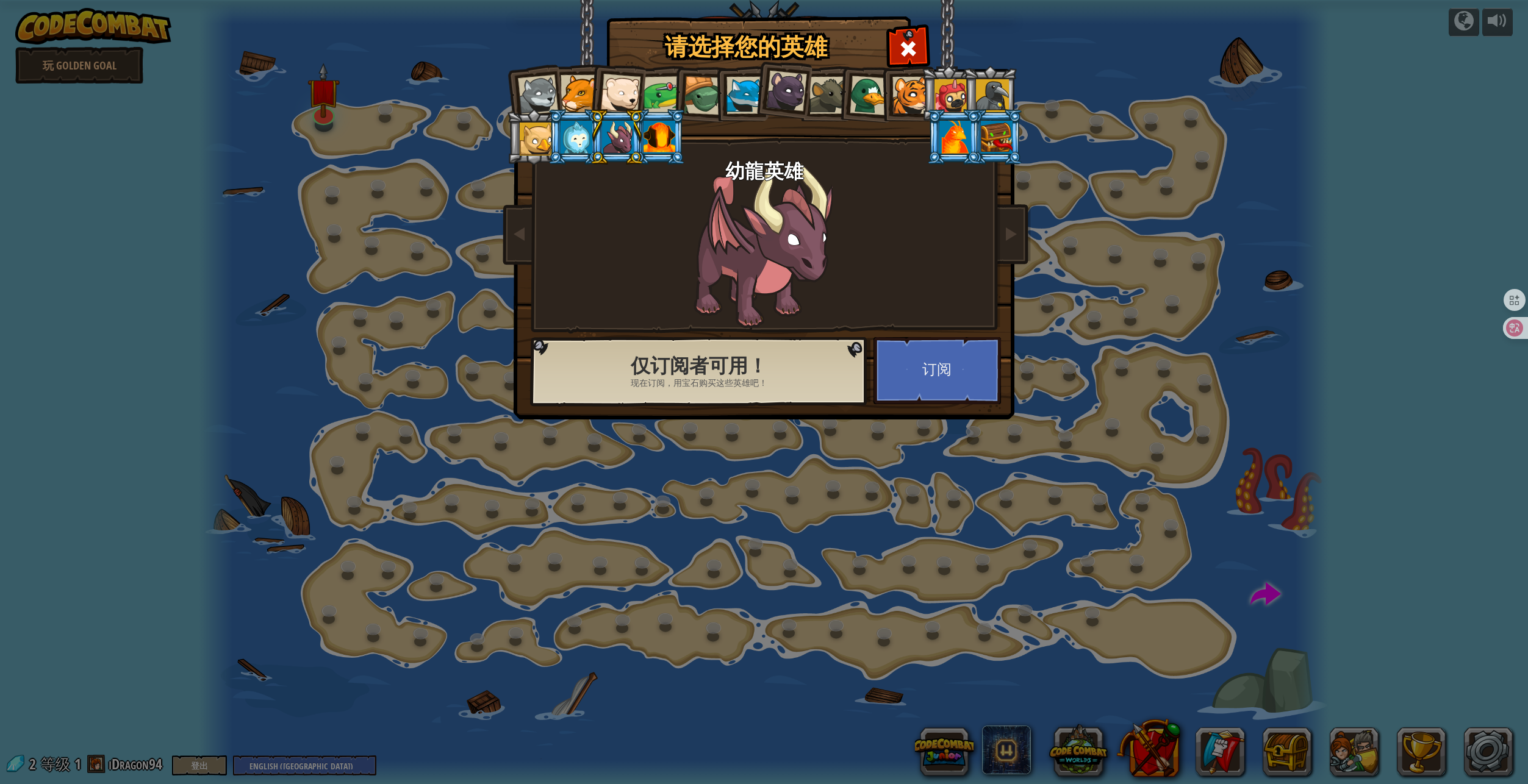
click at [577, 135] on div at bounding box center [576, 137] width 32 height 33
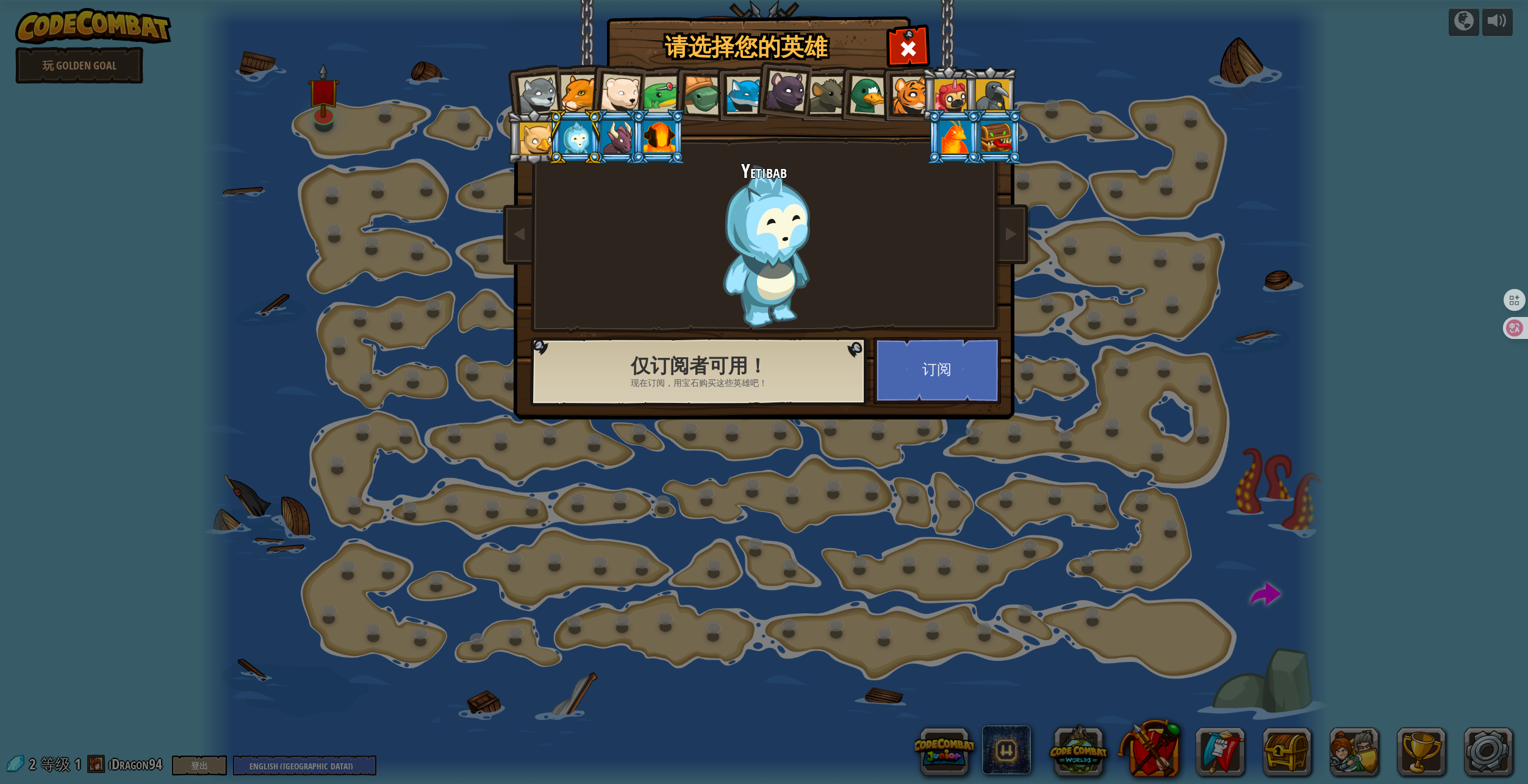
click at [530, 139] on div at bounding box center [536, 139] width 33 height 33
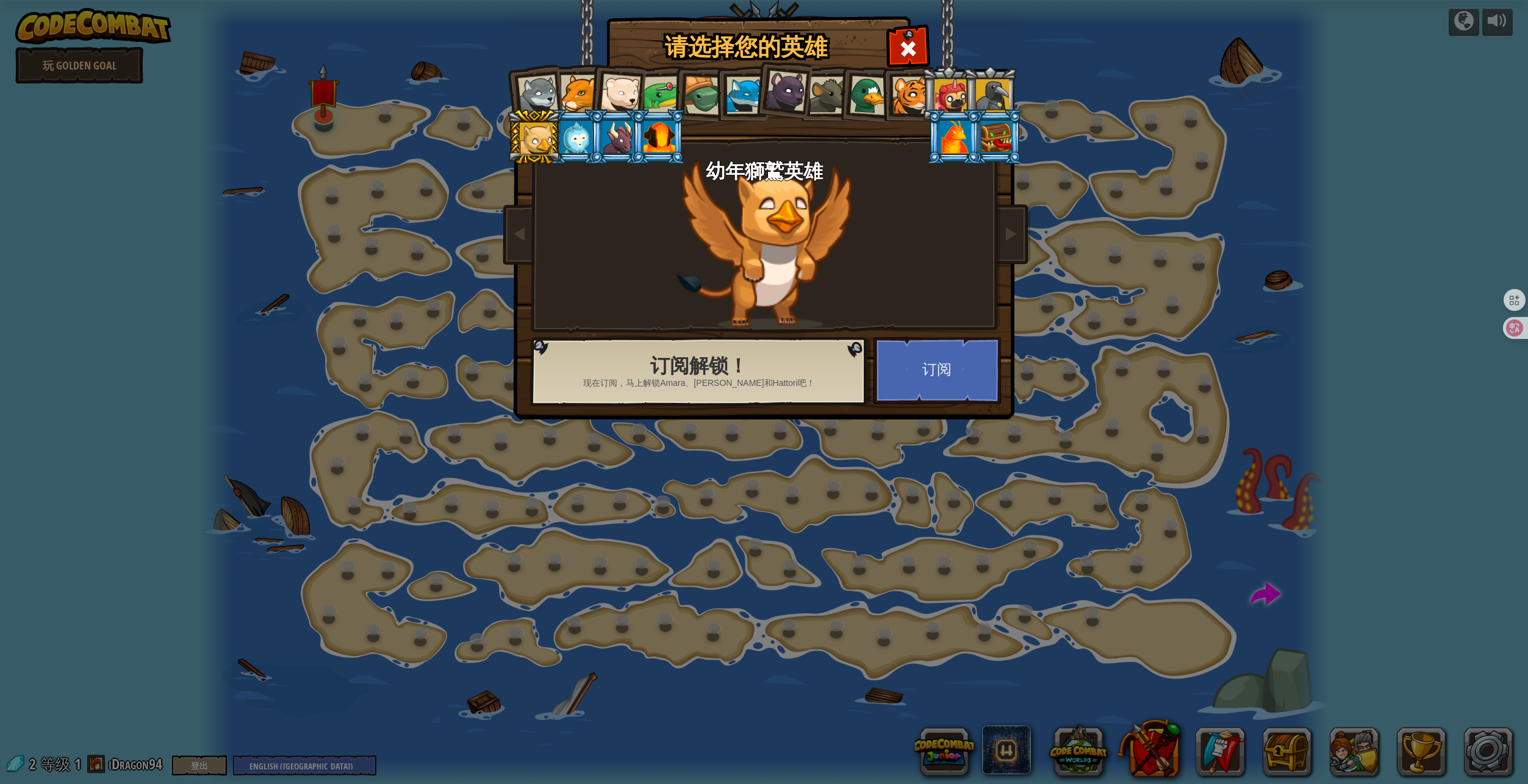
click at [585, 92] on div at bounding box center [579, 94] width 37 height 37
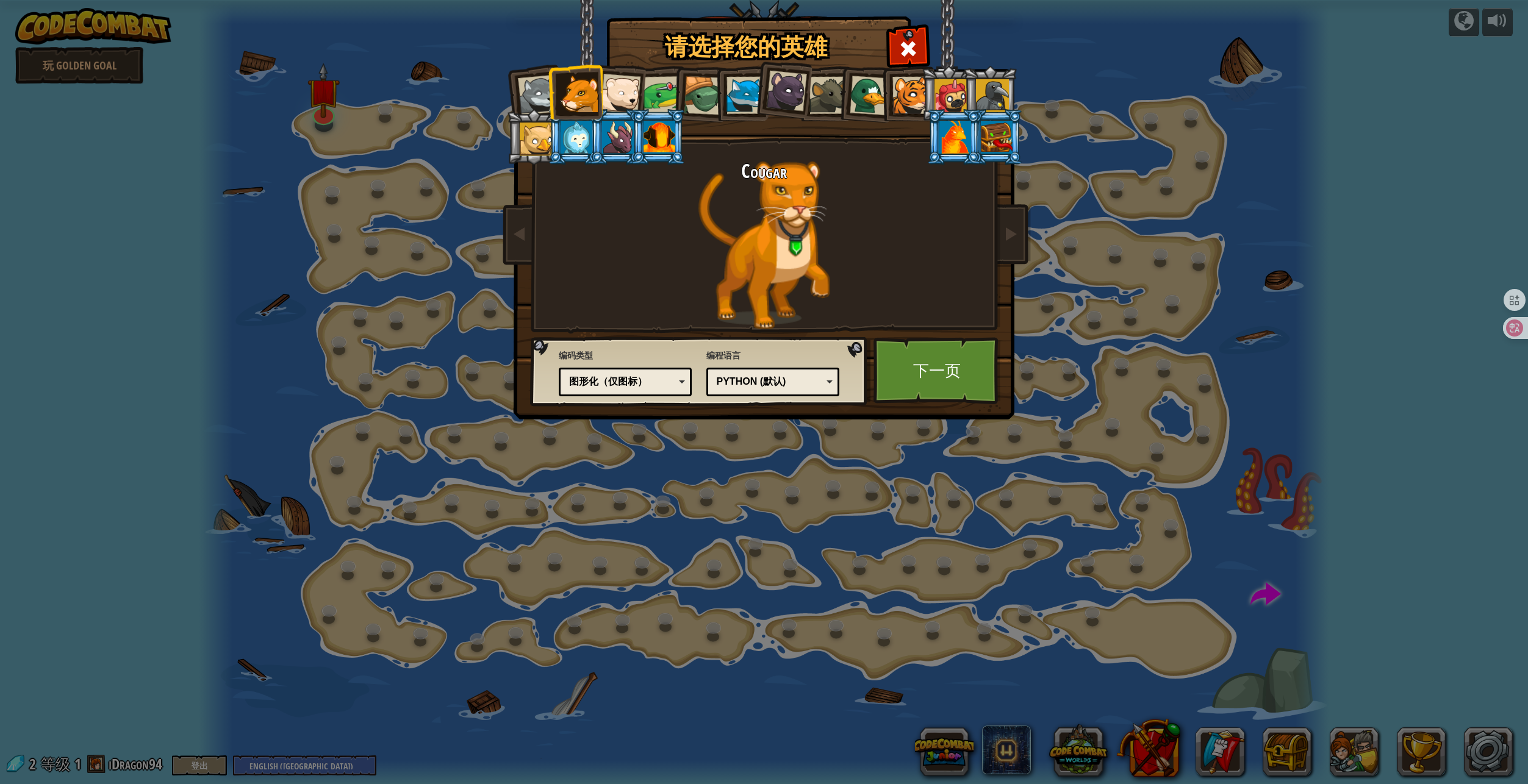
click at [641, 88] on li at bounding box center [617, 92] width 60 height 60
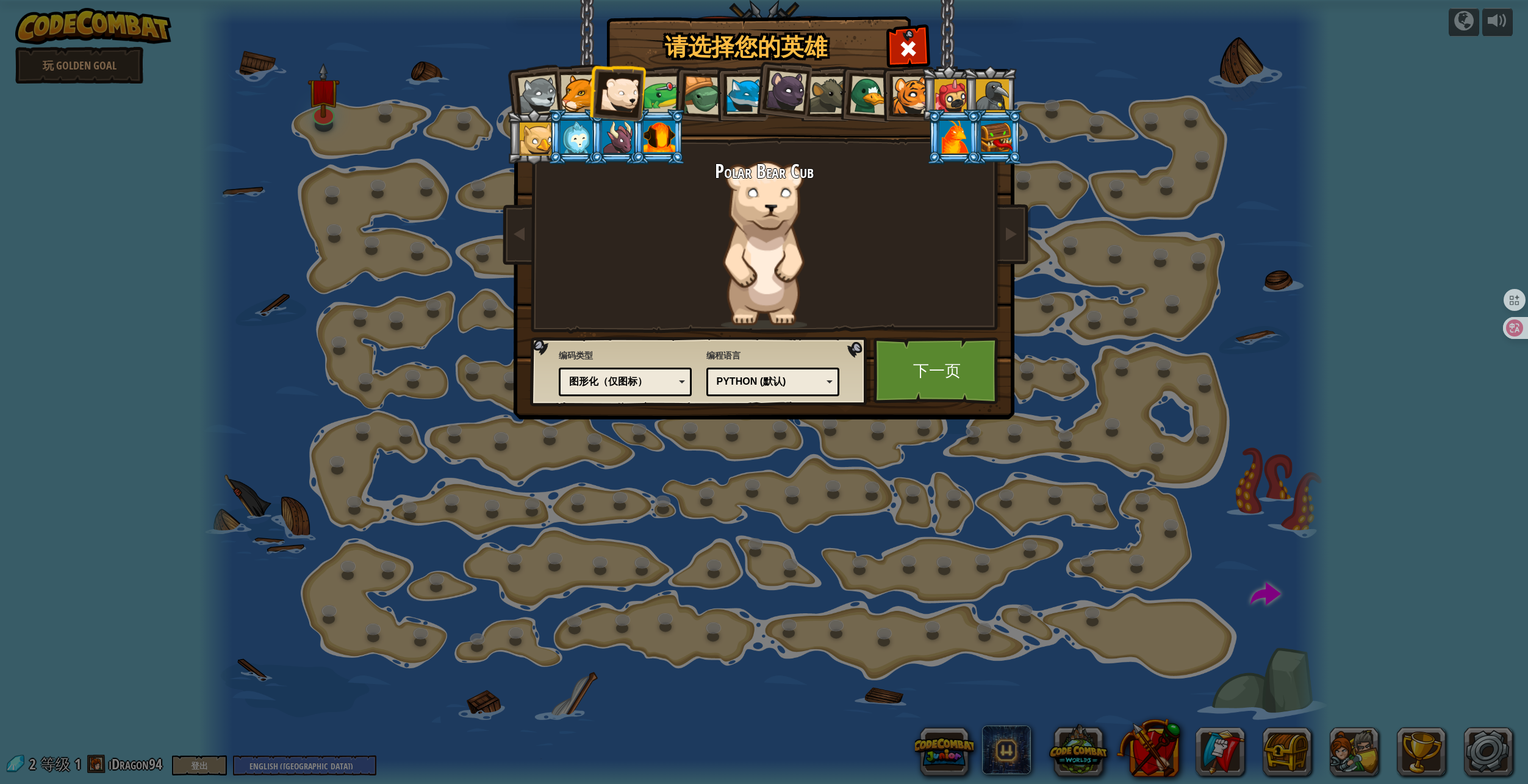
click at [658, 89] on div at bounding box center [661, 95] width 38 height 38
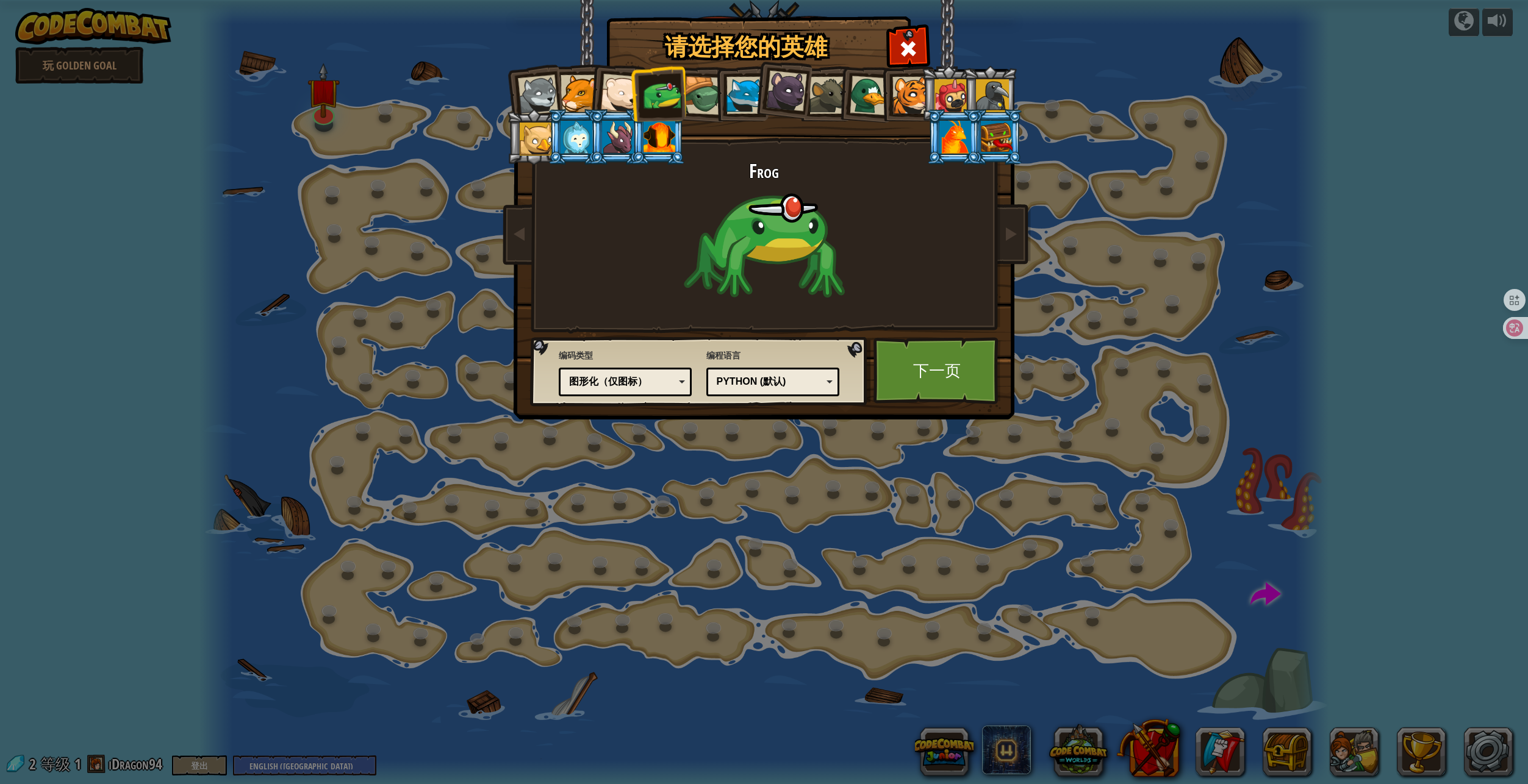
click at [697, 93] on div at bounding box center [703, 96] width 39 height 39
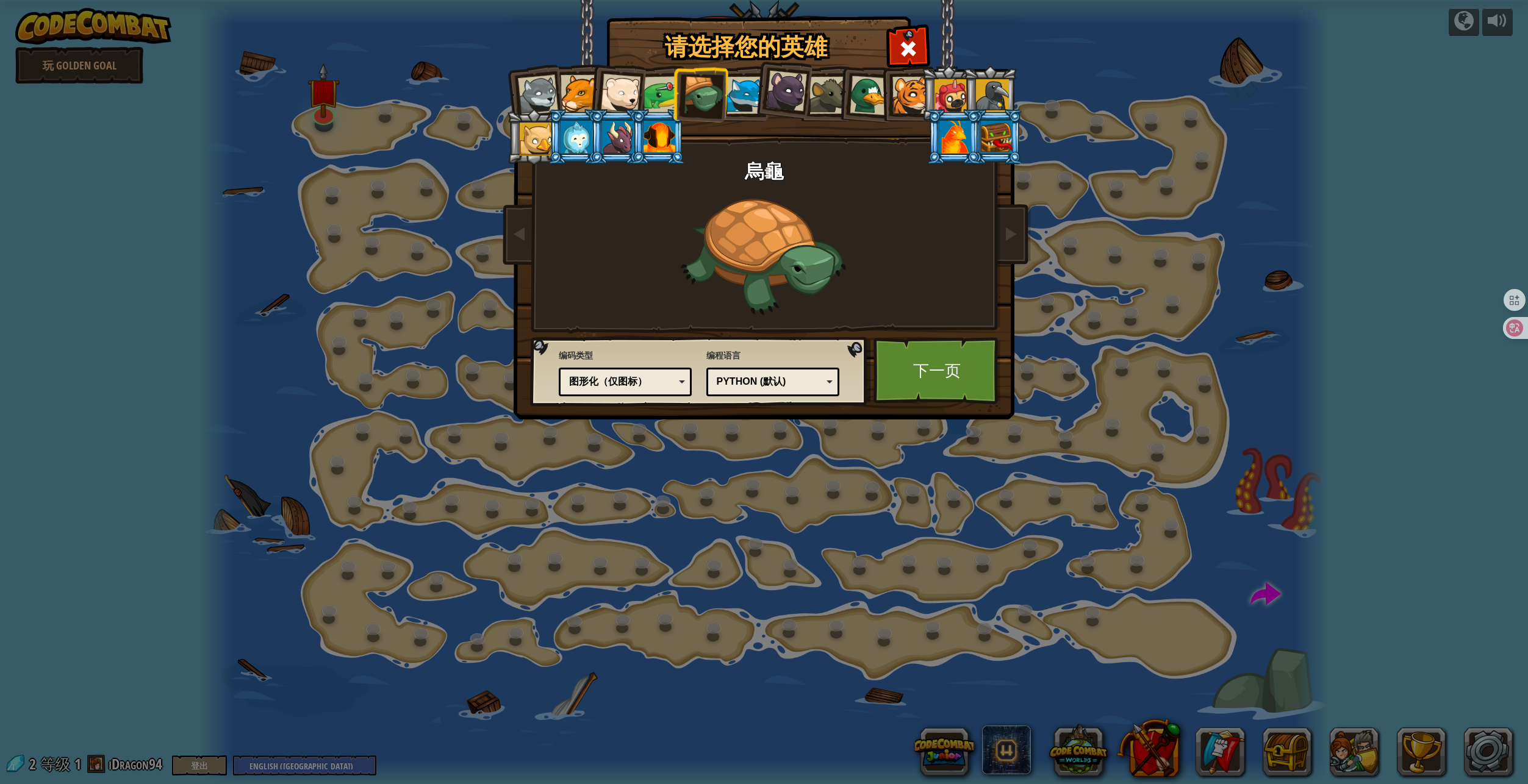
drag, startPoint x: 742, startPoint y: 96, endPoint x: 749, endPoint y: 96, distance: 7.0
click at [742, 96] on div at bounding box center [745, 96] width 37 height 37
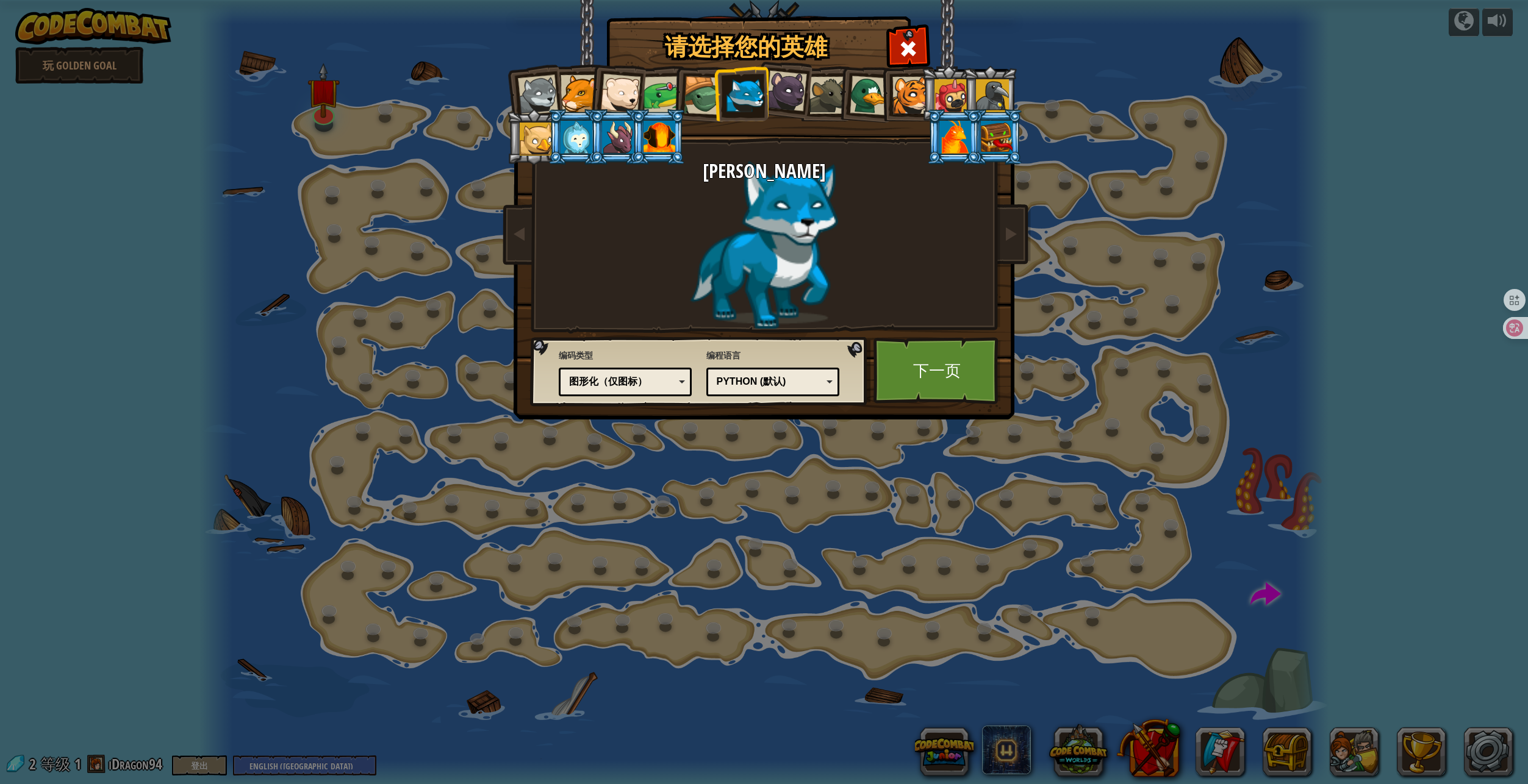
click at [778, 97] on div at bounding box center [786, 91] width 41 height 41
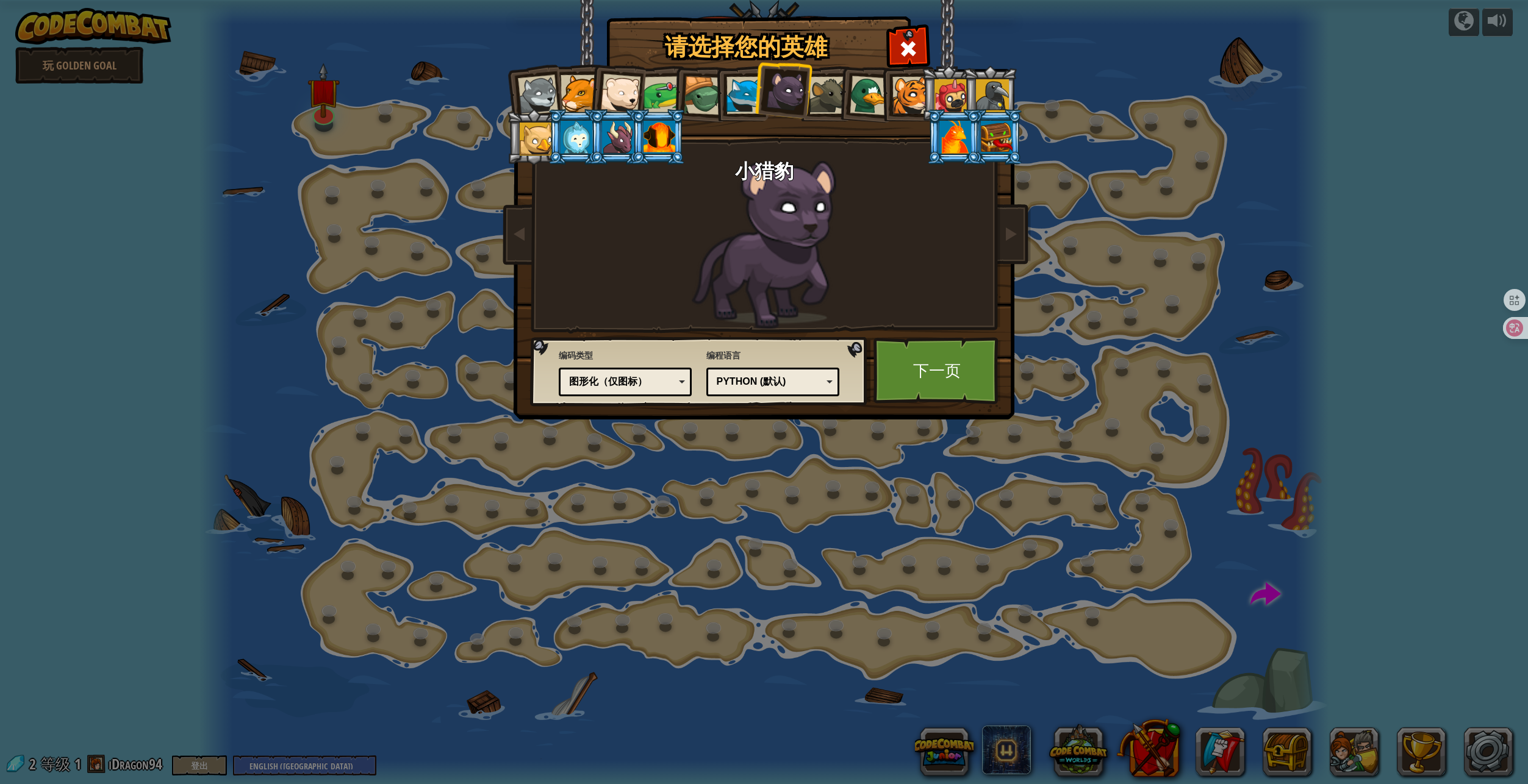
drag, startPoint x: 830, startPoint y: 99, endPoint x: 845, endPoint y: 99, distance: 15.0
click at [830, 99] on div at bounding box center [828, 96] width 37 height 37
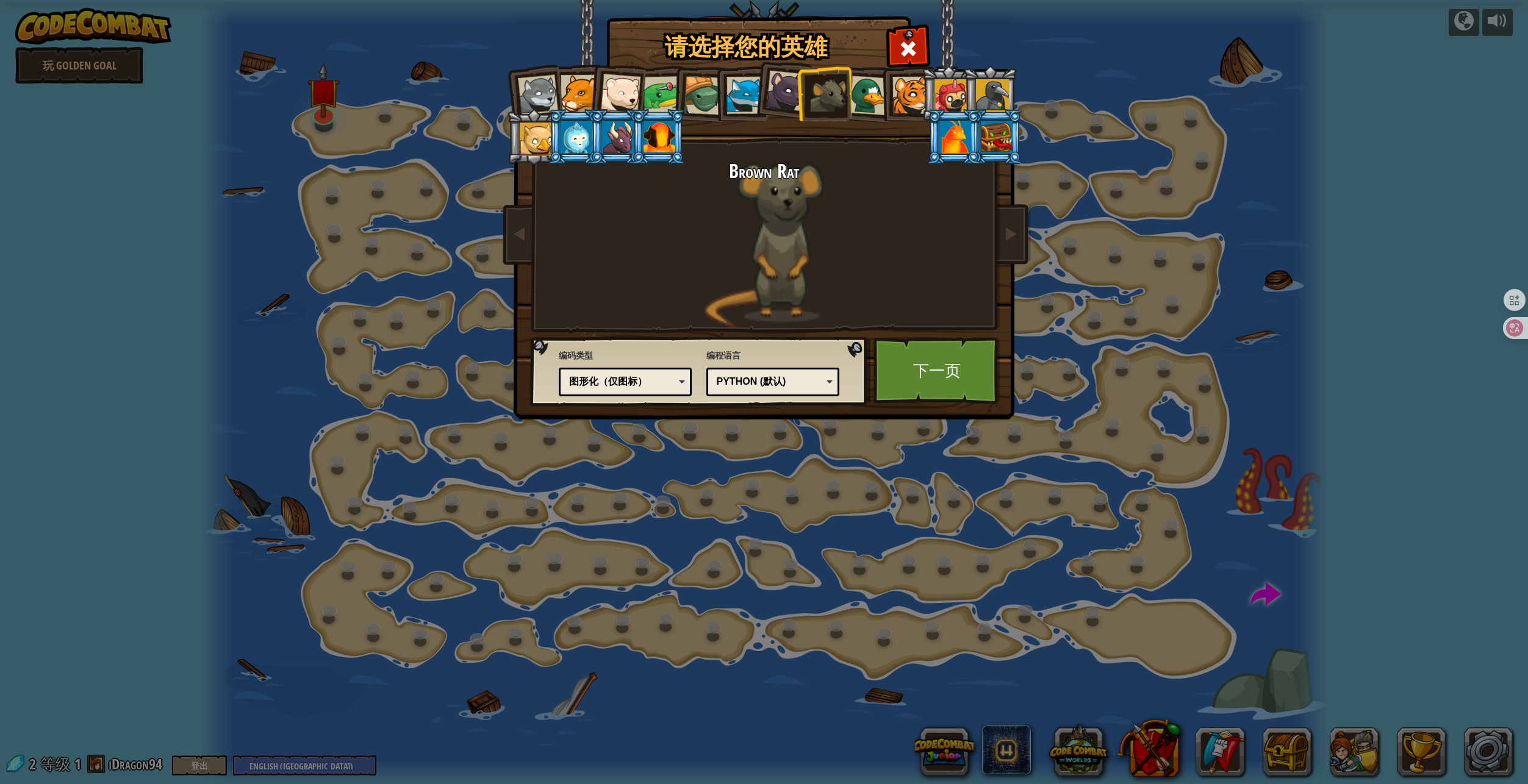
click at [865, 98] on div at bounding box center [869, 95] width 39 height 39
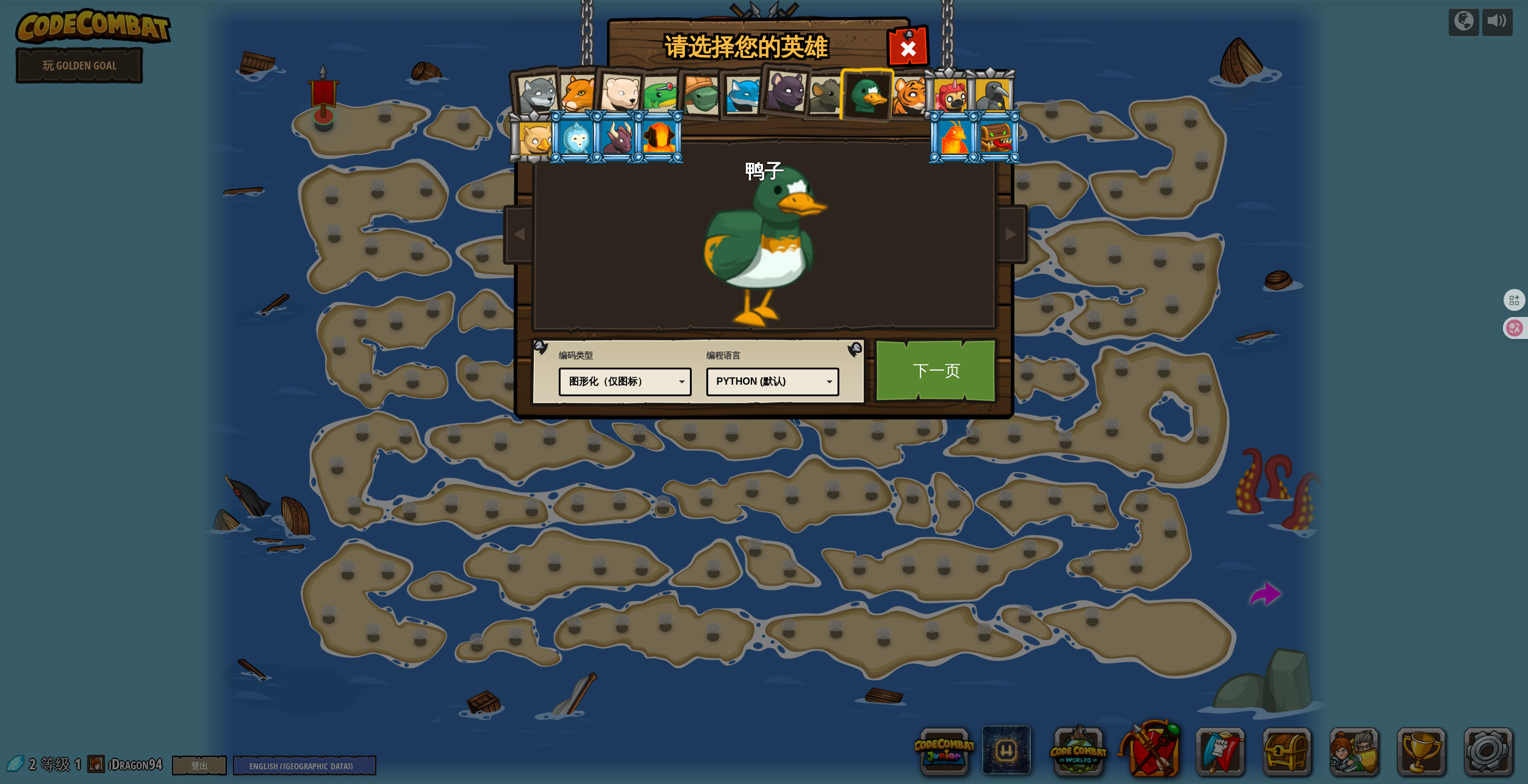
click at [901, 96] on div at bounding box center [911, 96] width 37 height 37
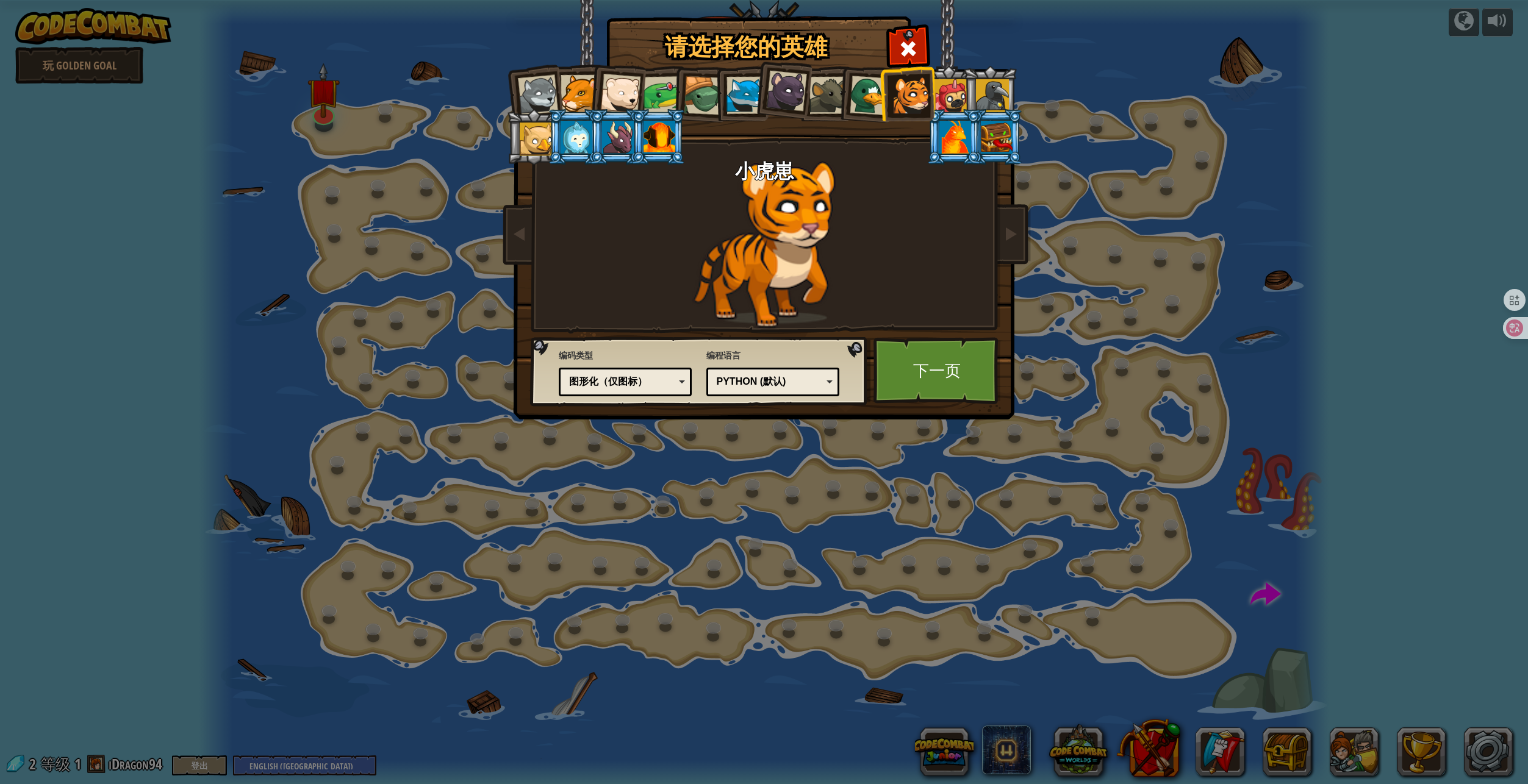
click at [941, 95] on div at bounding box center [950, 96] width 33 height 33
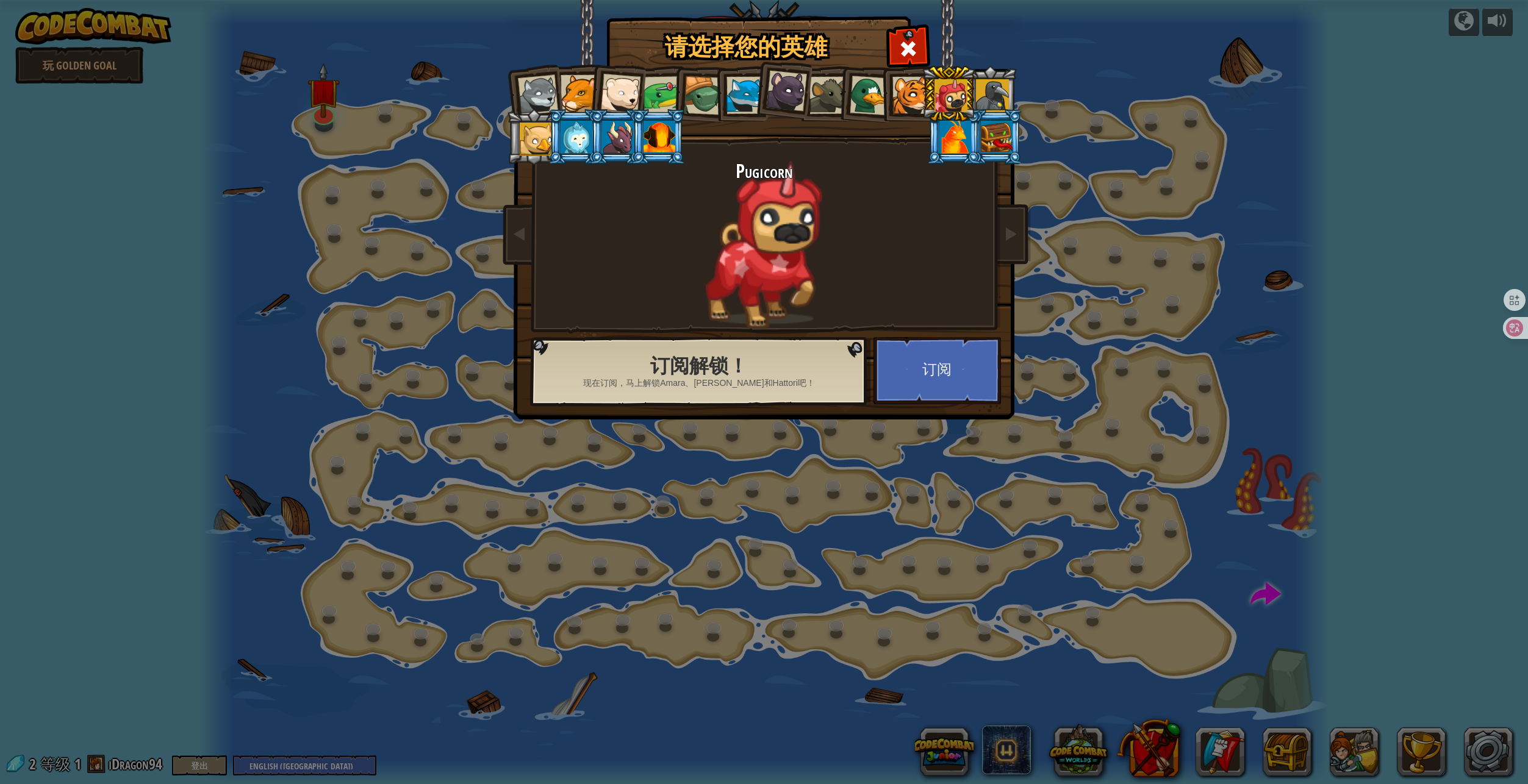
click at [996, 94] on div at bounding box center [992, 96] width 33 height 33
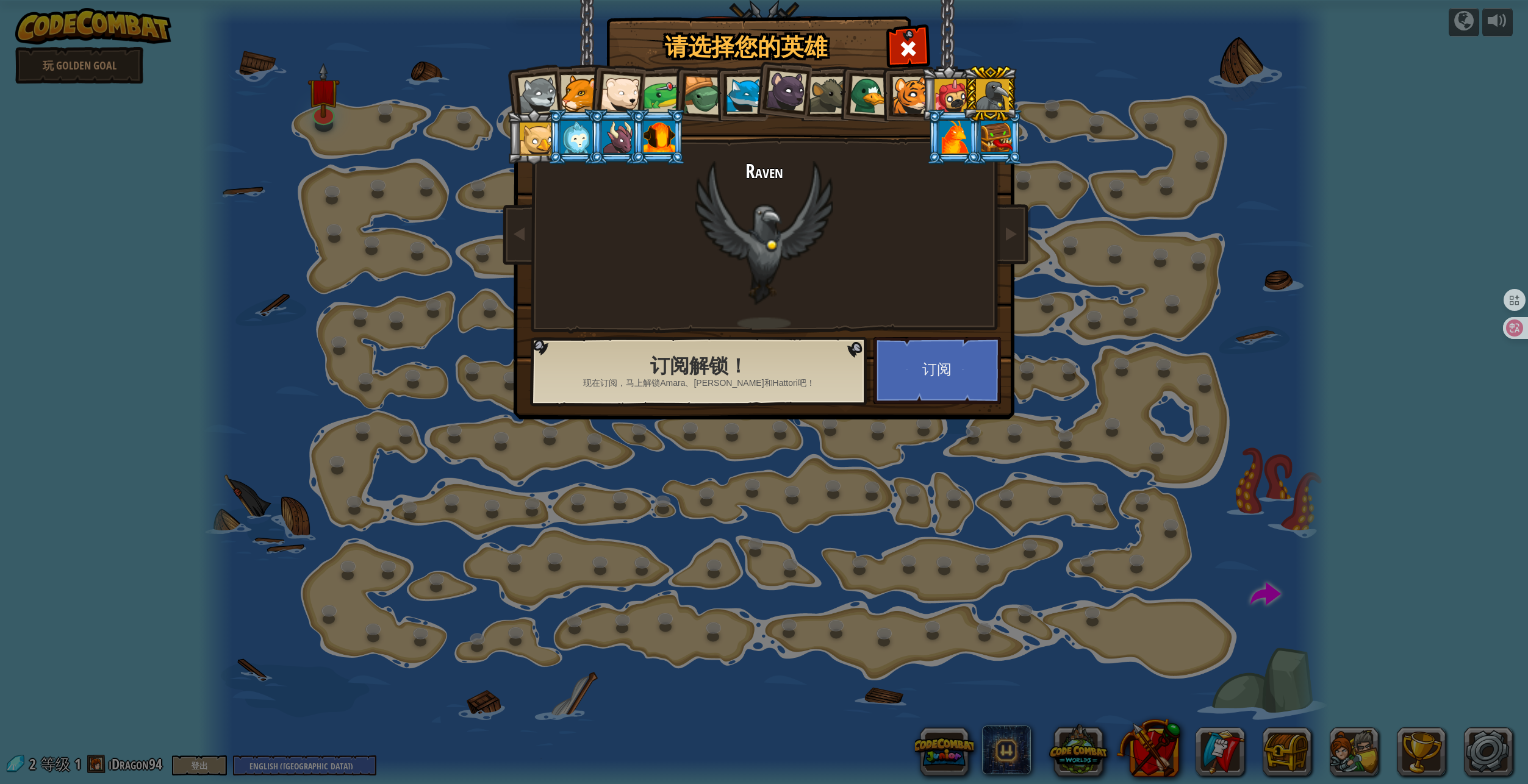
click at [950, 131] on div at bounding box center [955, 137] width 32 height 33
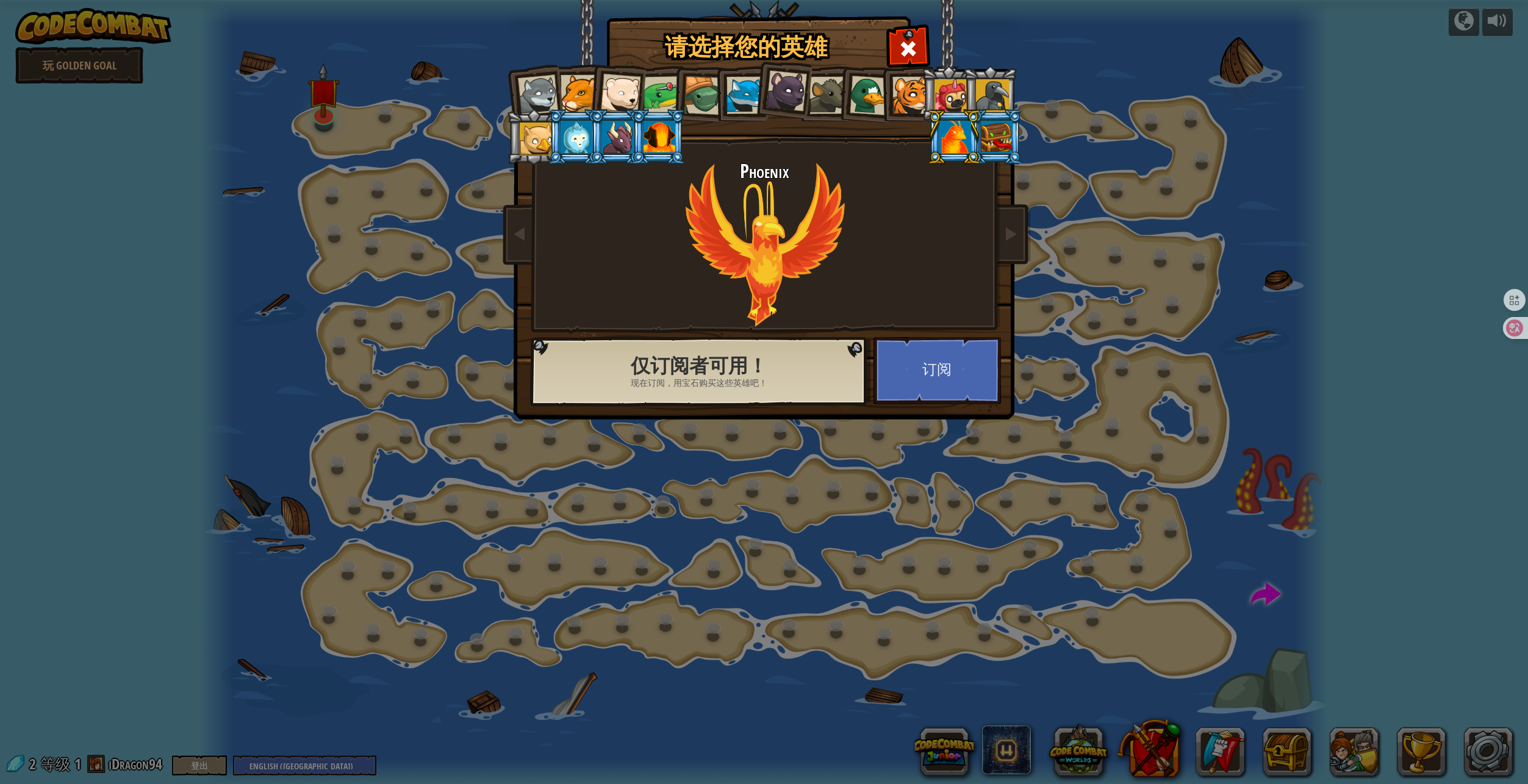
click at [1006, 142] on div at bounding box center [996, 137] width 32 height 33
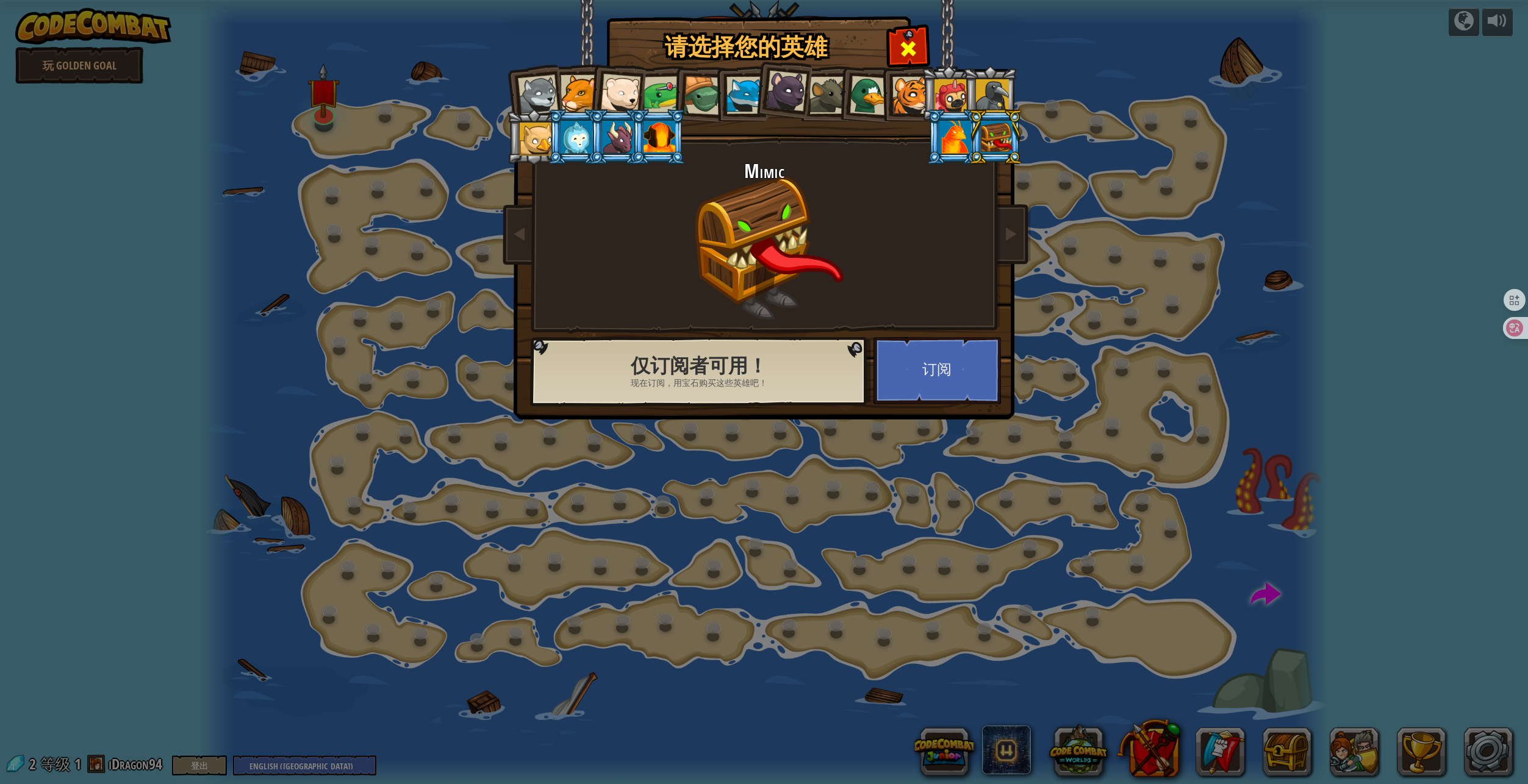
click at [908, 54] on span at bounding box center [908, 49] width 19 height 19
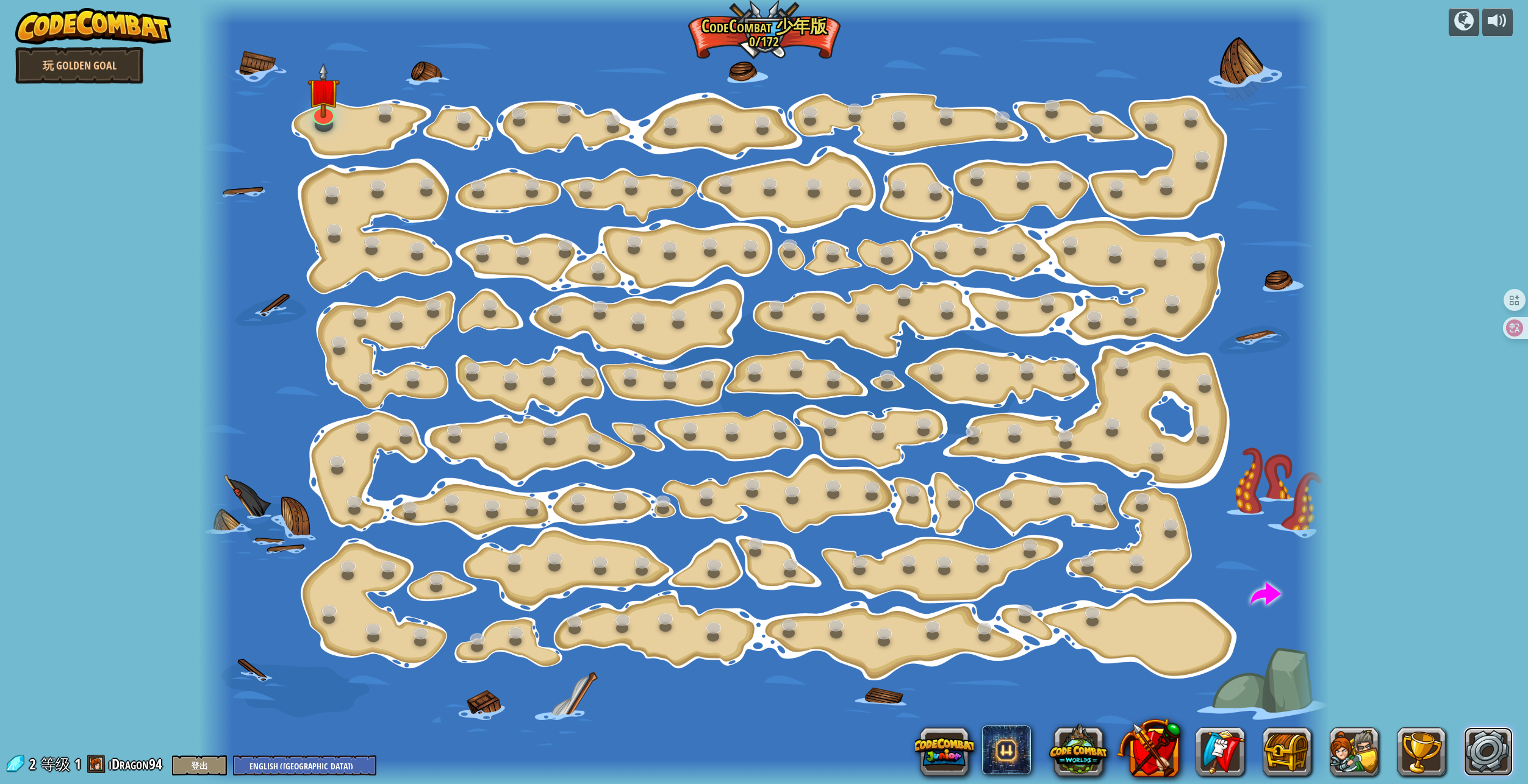
click at [1496, 741] on link at bounding box center [1488, 752] width 49 height 49
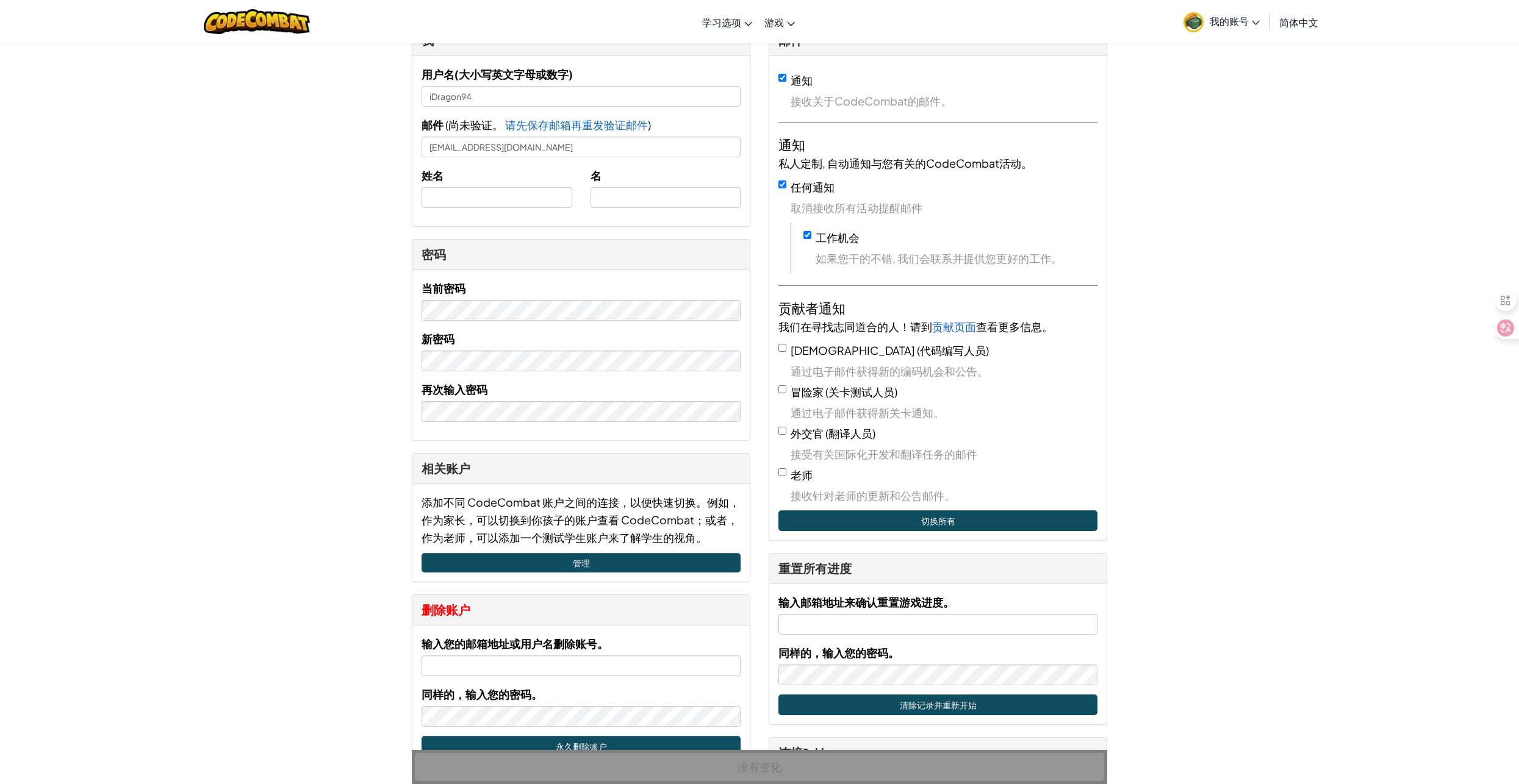
scroll to position [61, 0]
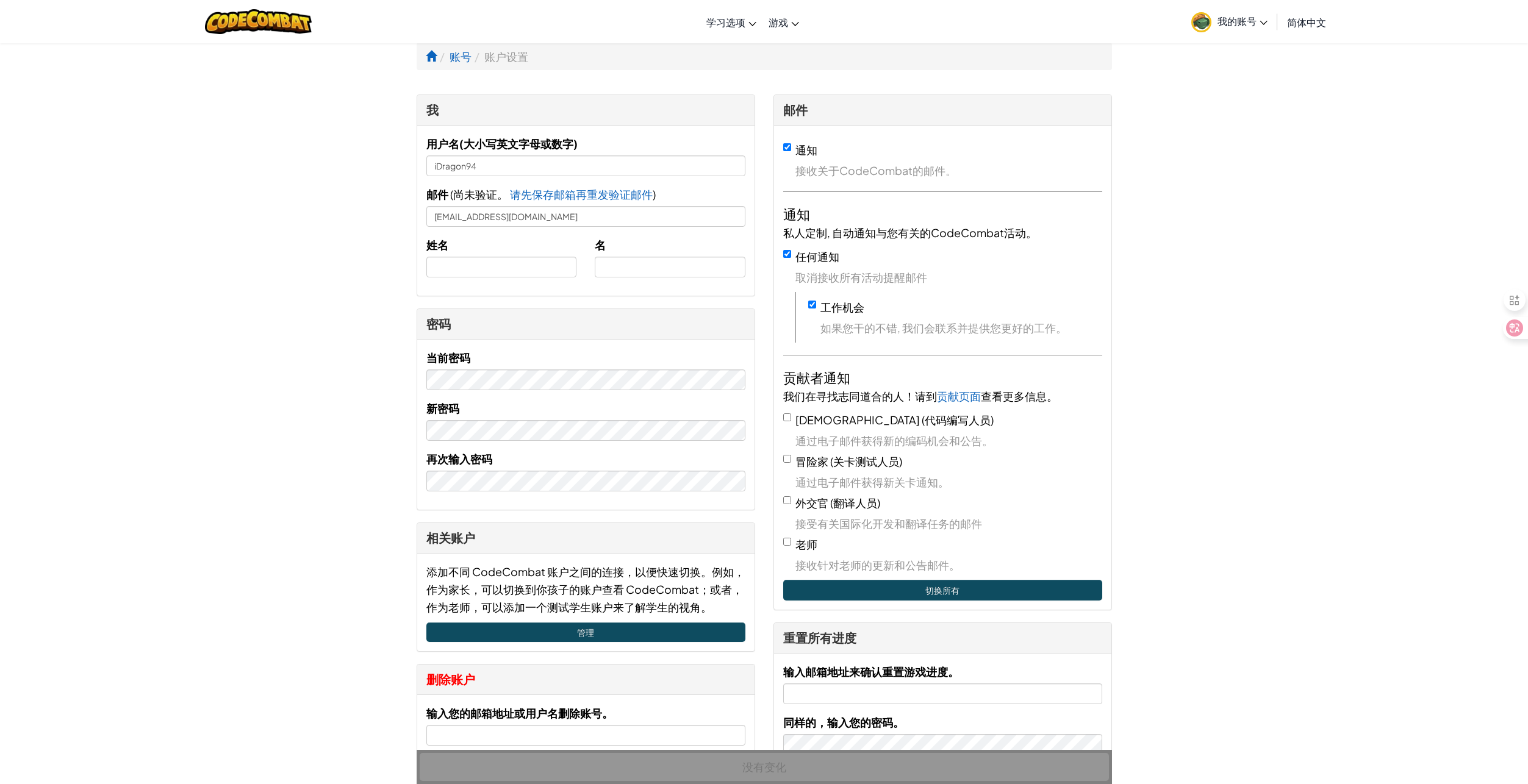
select select "zh-[PERSON_NAME]"
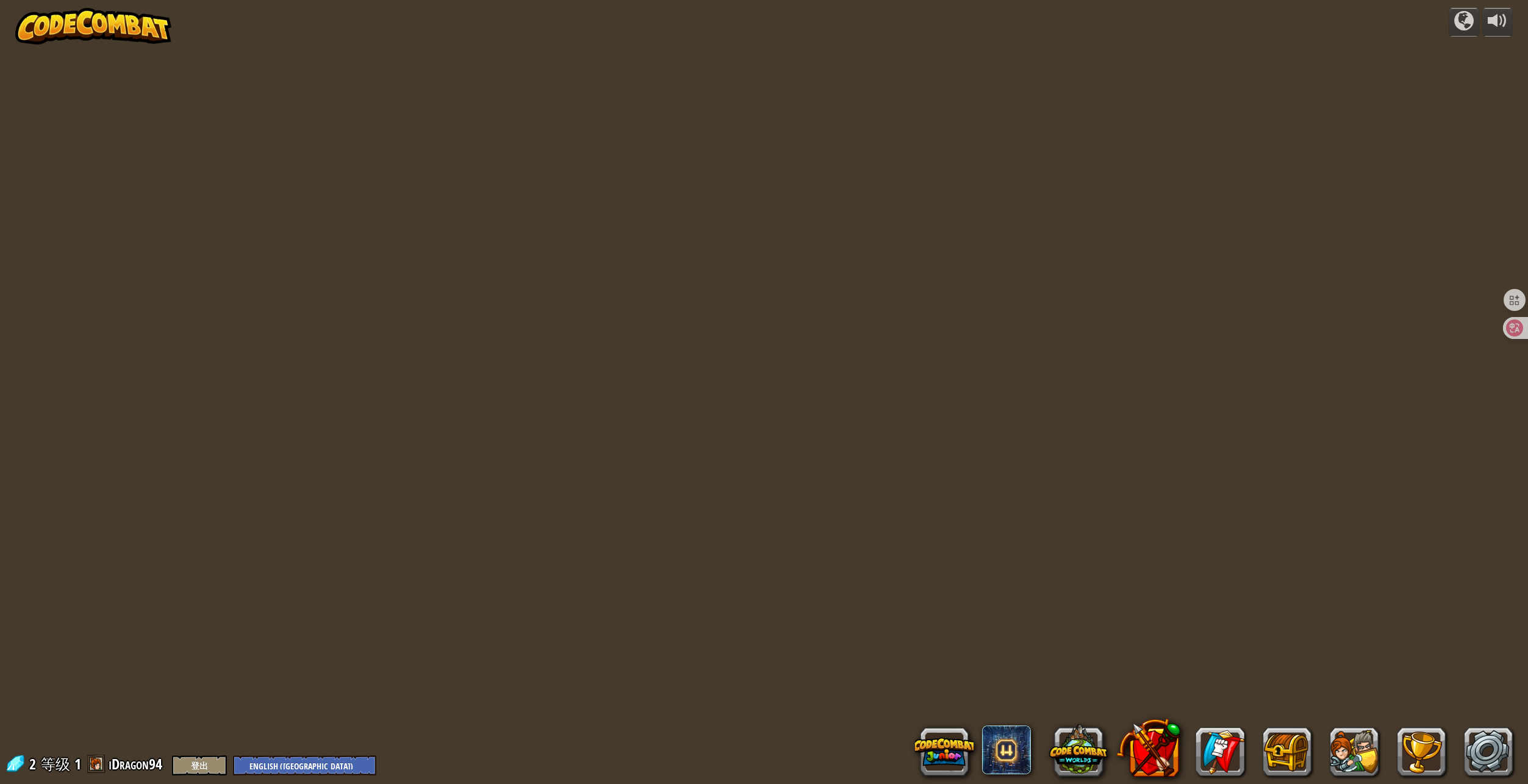
select select "zh-[PERSON_NAME]"
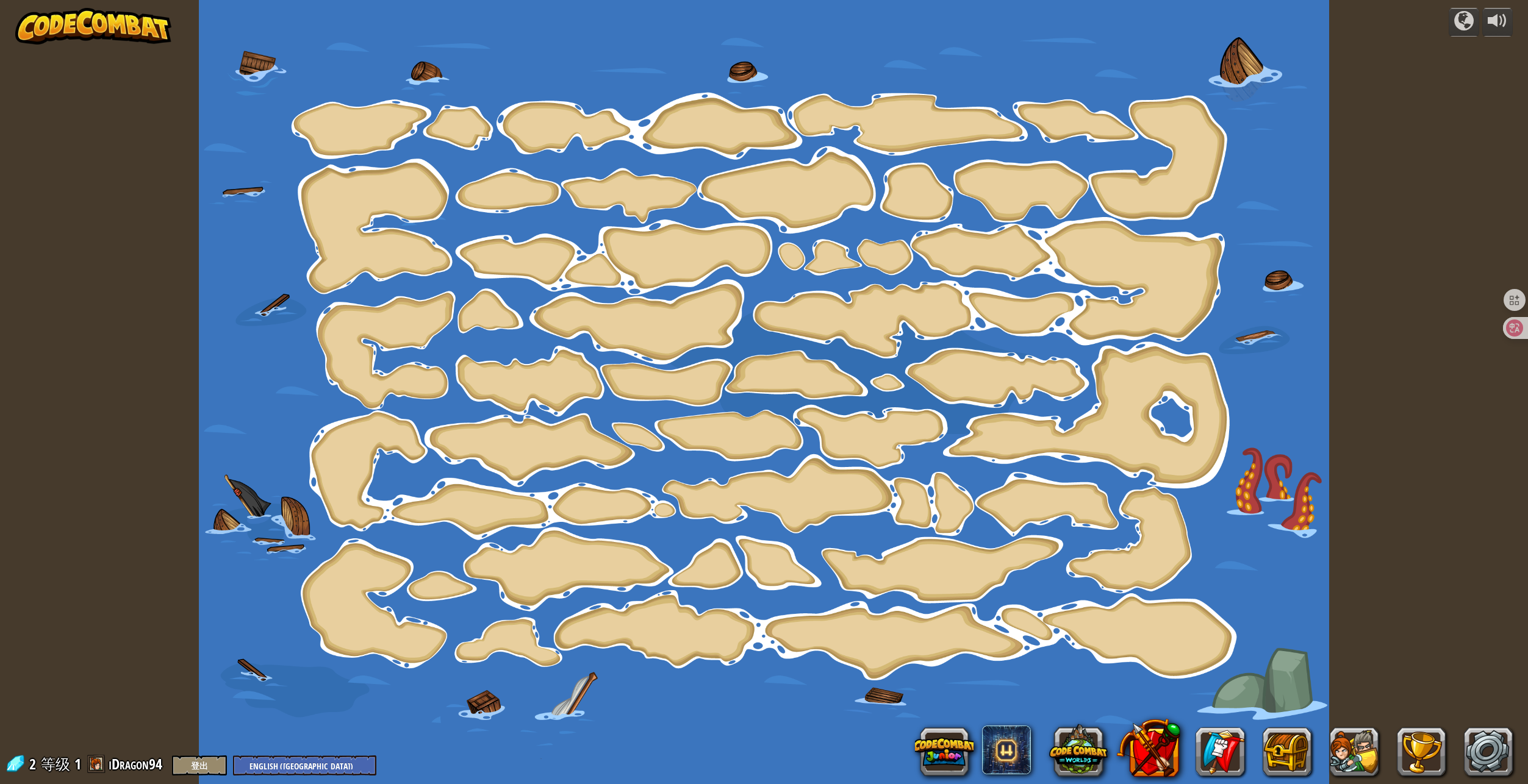
select select "zh-[PERSON_NAME]"
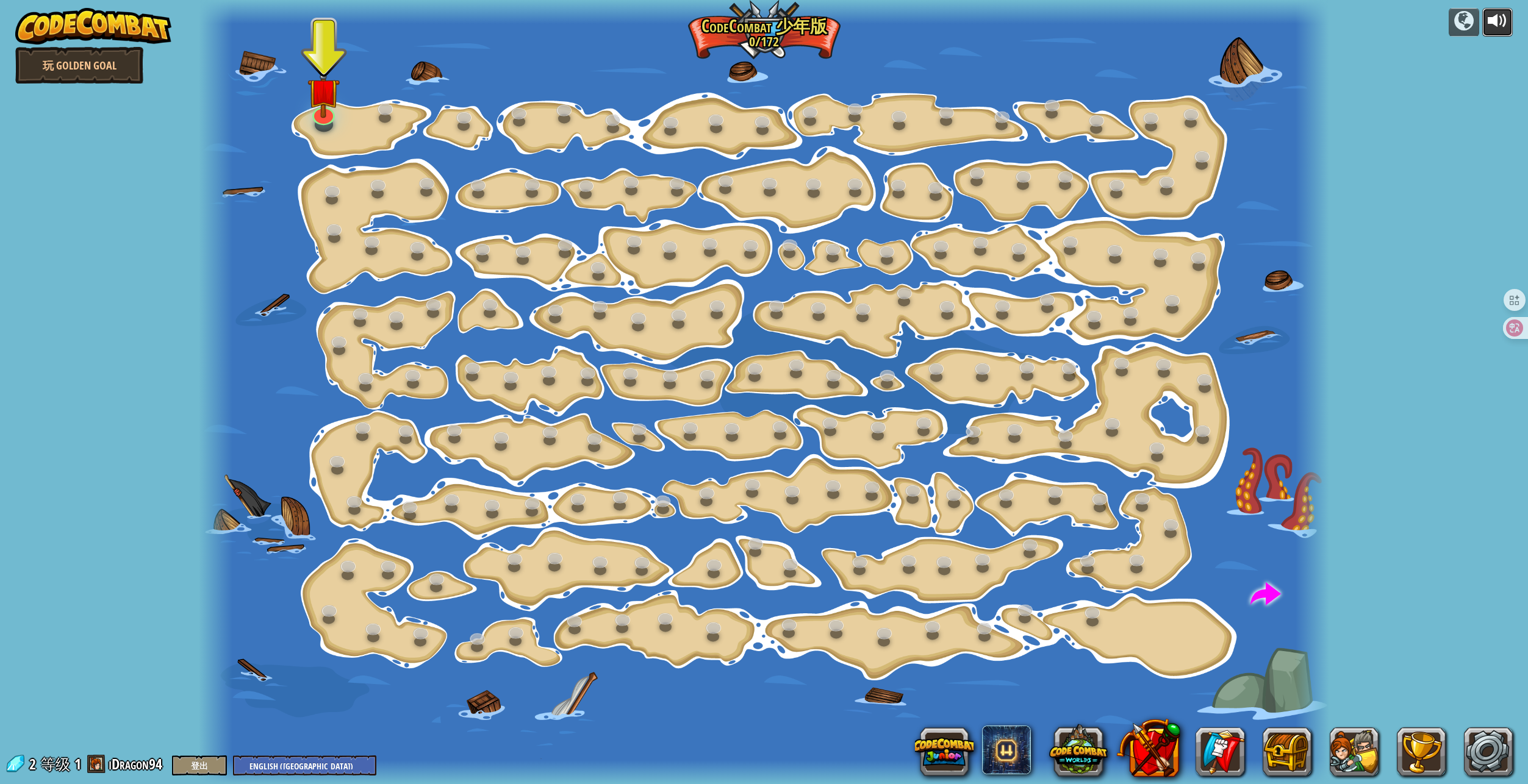
click at [1500, 21] on div at bounding box center [1497, 21] width 19 height 19
click at [1502, 24] on div at bounding box center [1497, 21] width 19 height 19
click at [1500, 26] on div at bounding box center [1497, 21] width 19 height 19
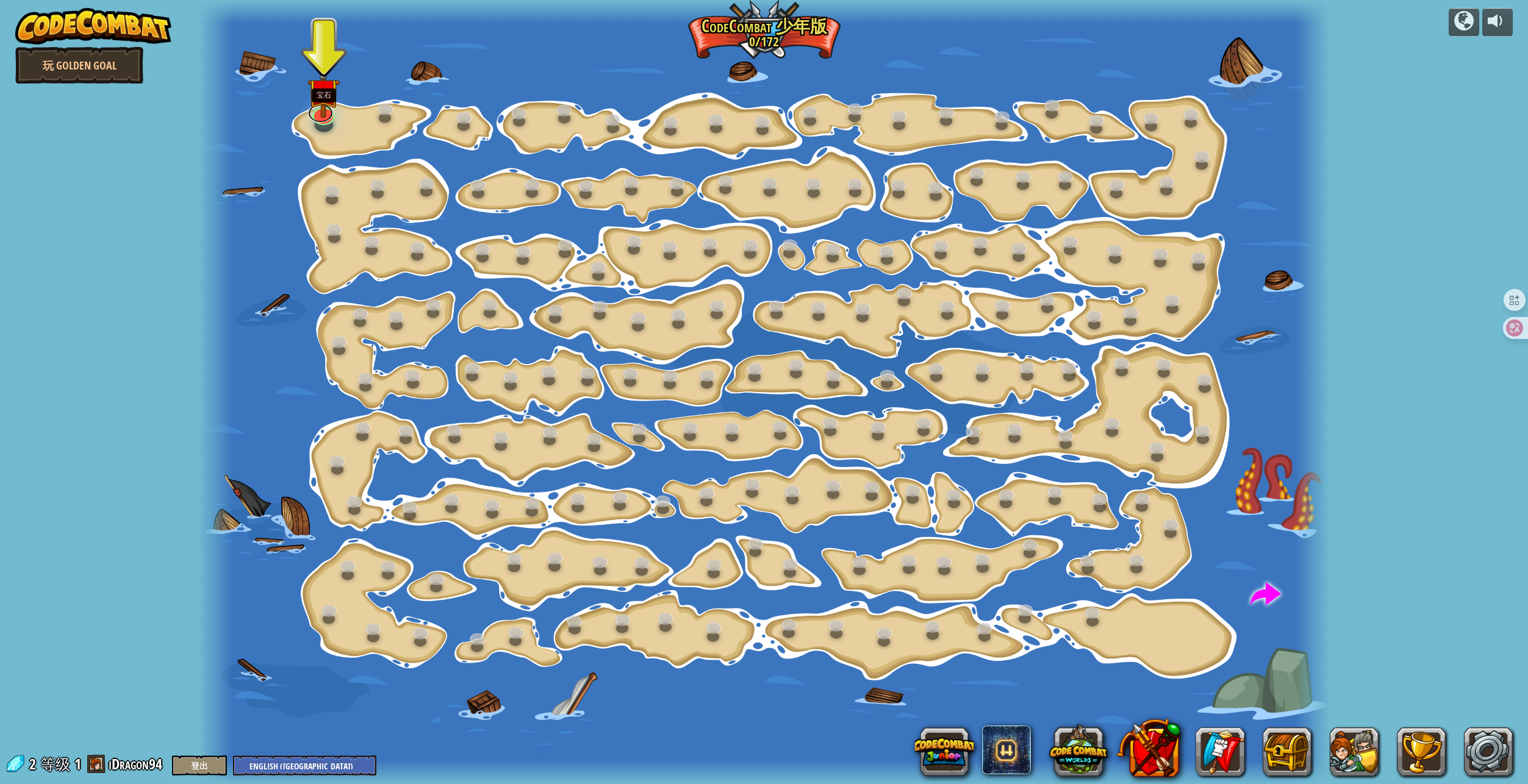
drag, startPoint x: 323, startPoint y: 120, endPoint x: 335, endPoint y: 127, distance: 13.9
click at [323, 120] on div at bounding box center [323, 116] width 22 height 18
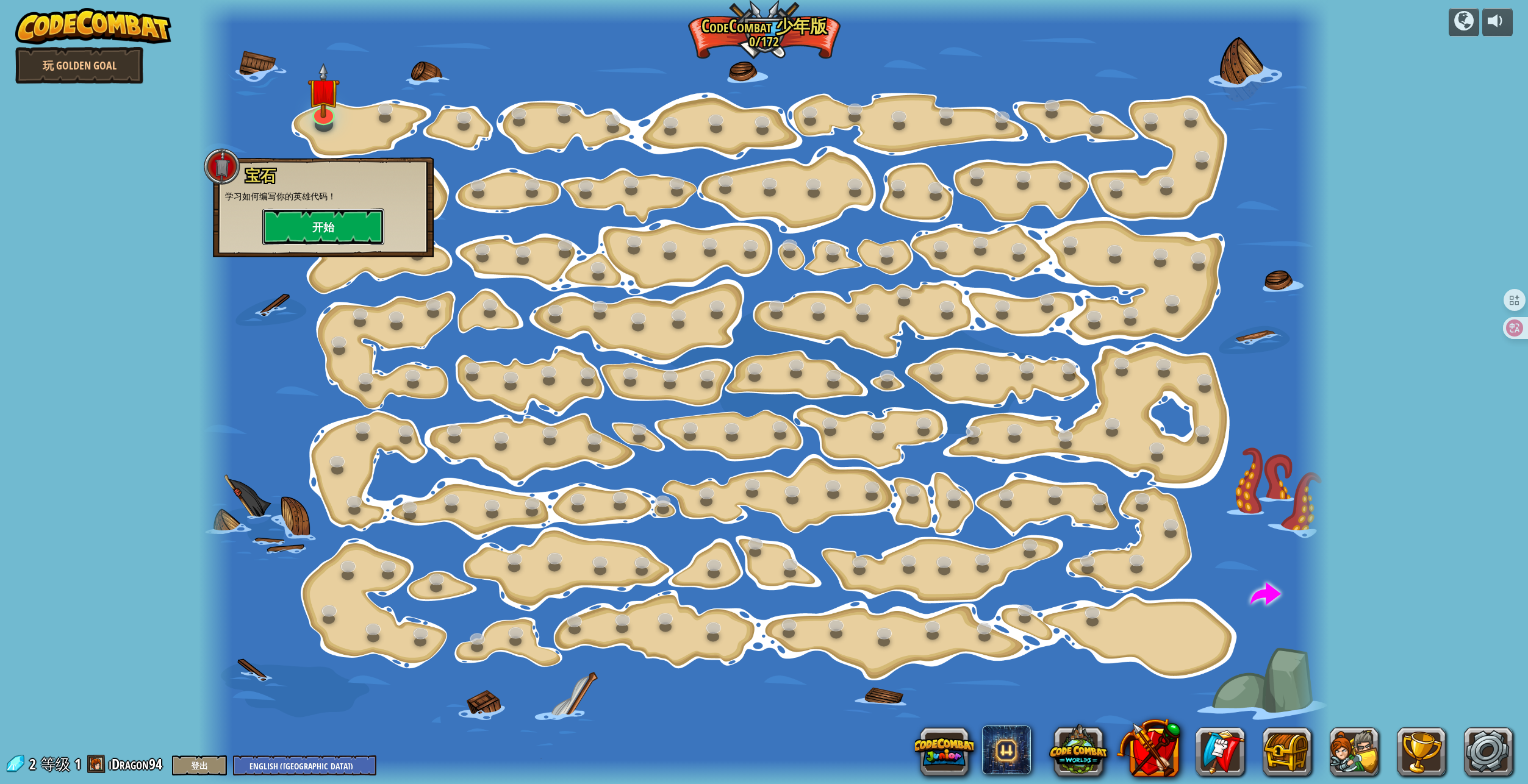
click at [306, 230] on button "开始" at bounding box center [323, 227] width 122 height 37
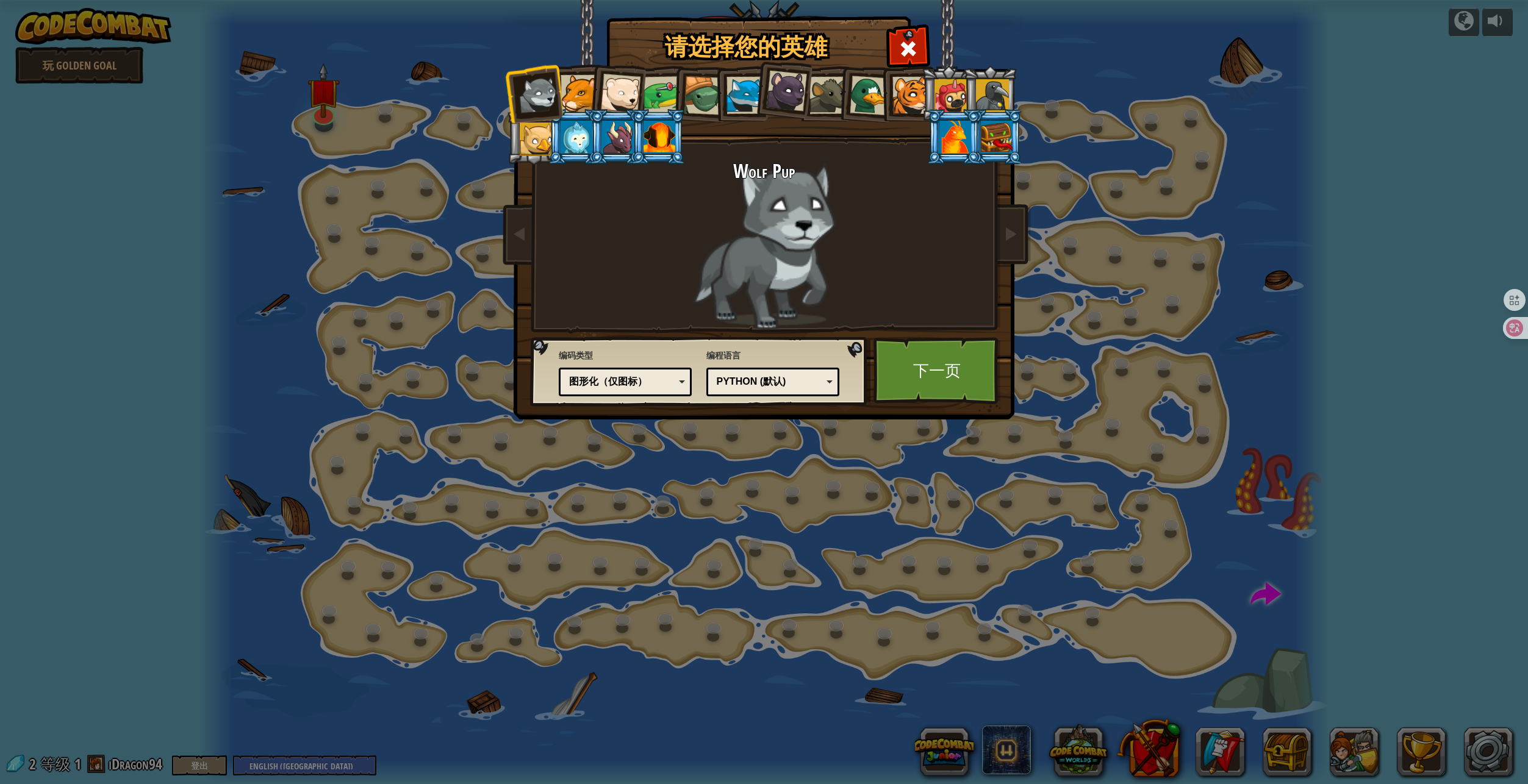
click at [614, 140] on div at bounding box center [618, 137] width 32 height 33
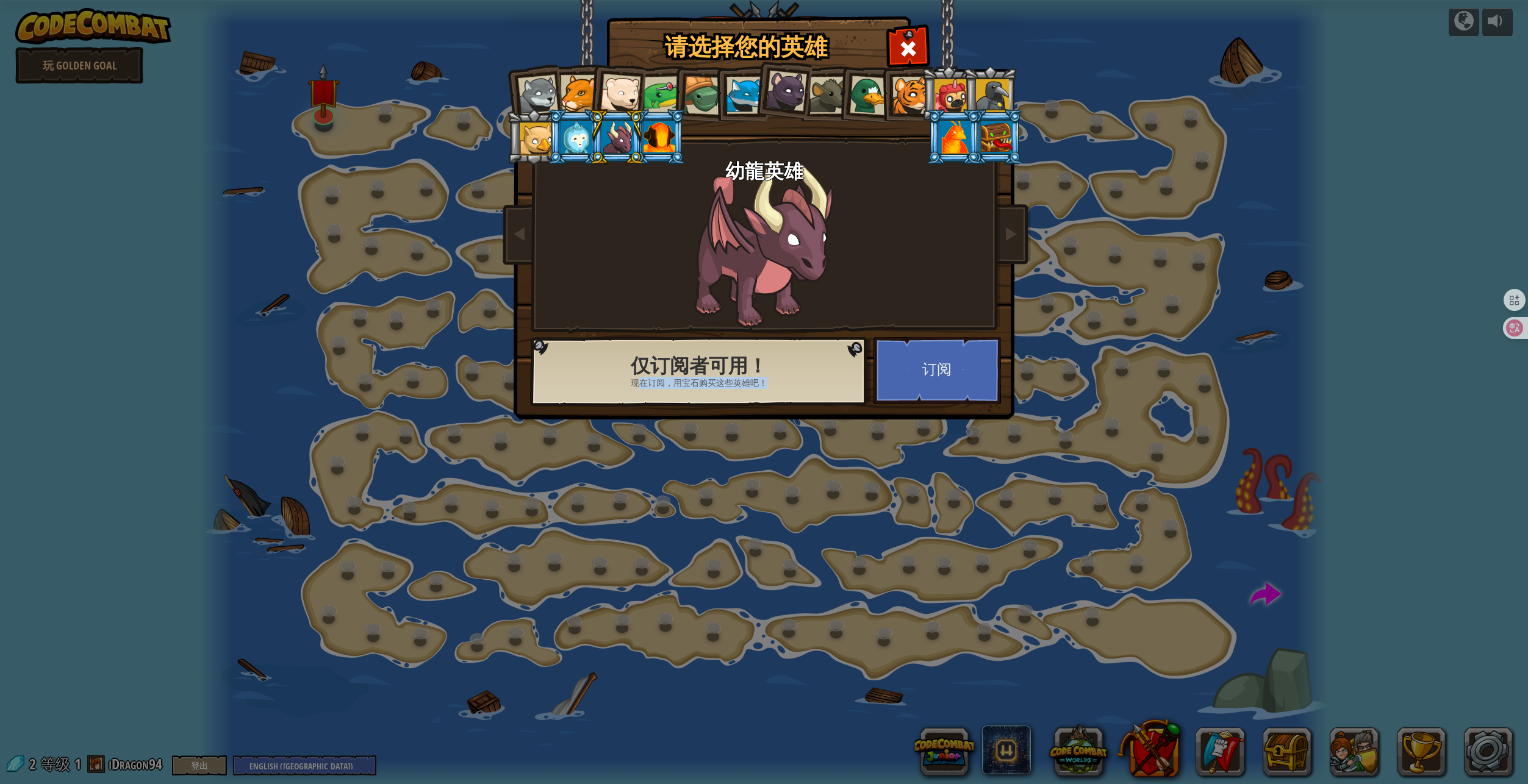
drag, startPoint x: 639, startPoint y: 385, endPoint x: 786, endPoint y: 384, distance: 147.0
click at [786, 384] on div "仅订阅者可用！ 现在订阅，用宝石购买这些英雄吧！" at bounding box center [699, 373] width 330 height 59
drag, startPoint x: 786, startPoint y: 384, endPoint x: 711, endPoint y: 401, distance: 76.9
click at [711, 401] on div "仅订阅者可用！ 现在订阅，用宝石购买这些英雄吧！" at bounding box center [699, 373] width 330 height 59
click at [525, 83] on div at bounding box center [537, 95] width 40 height 40
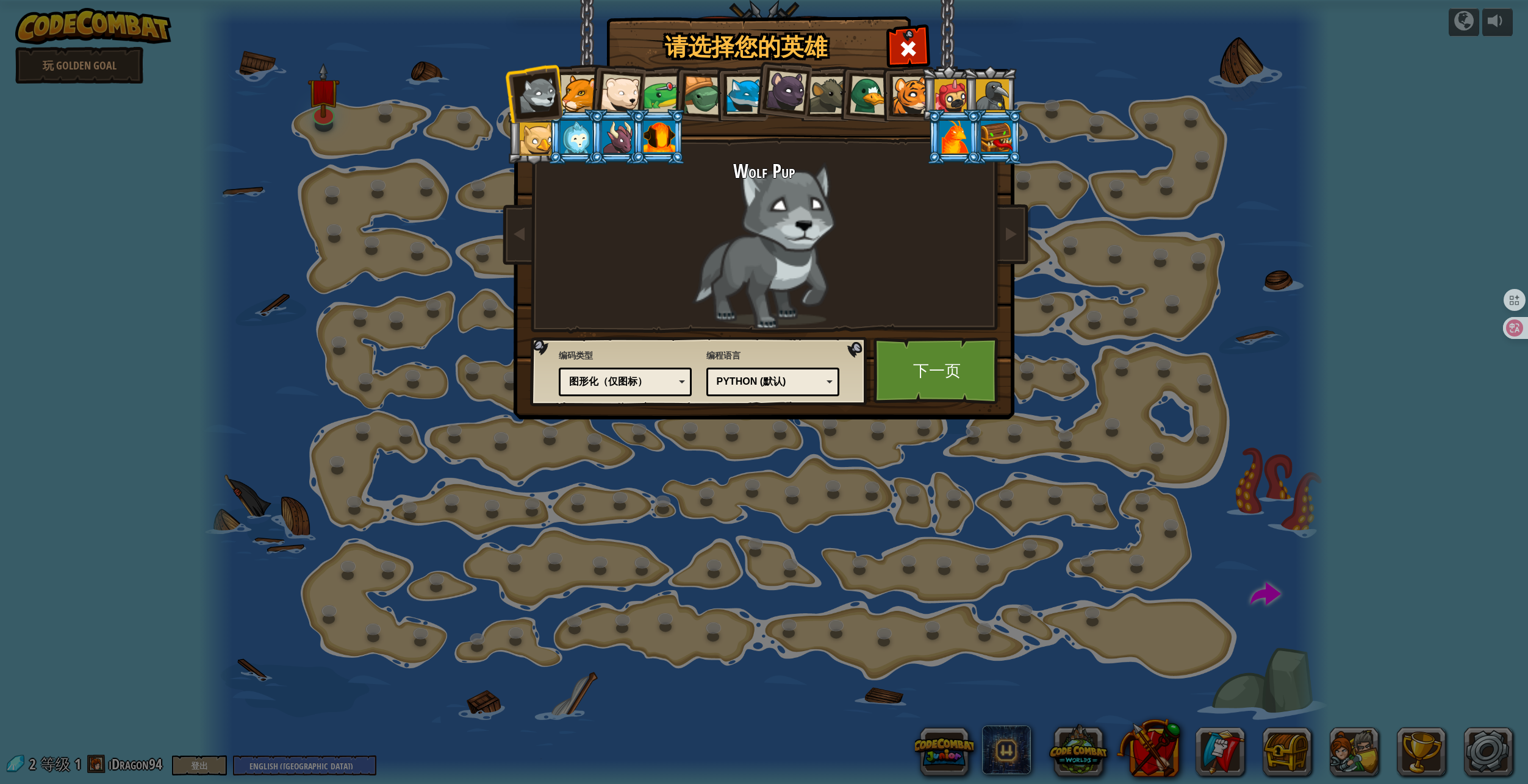
drag, startPoint x: 944, startPoint y: 134, endPoint x: 961, endPoint y: 134, distance: 17.0
click at [944, 134] on div at bounding box center [955, 137] width 32 height 33
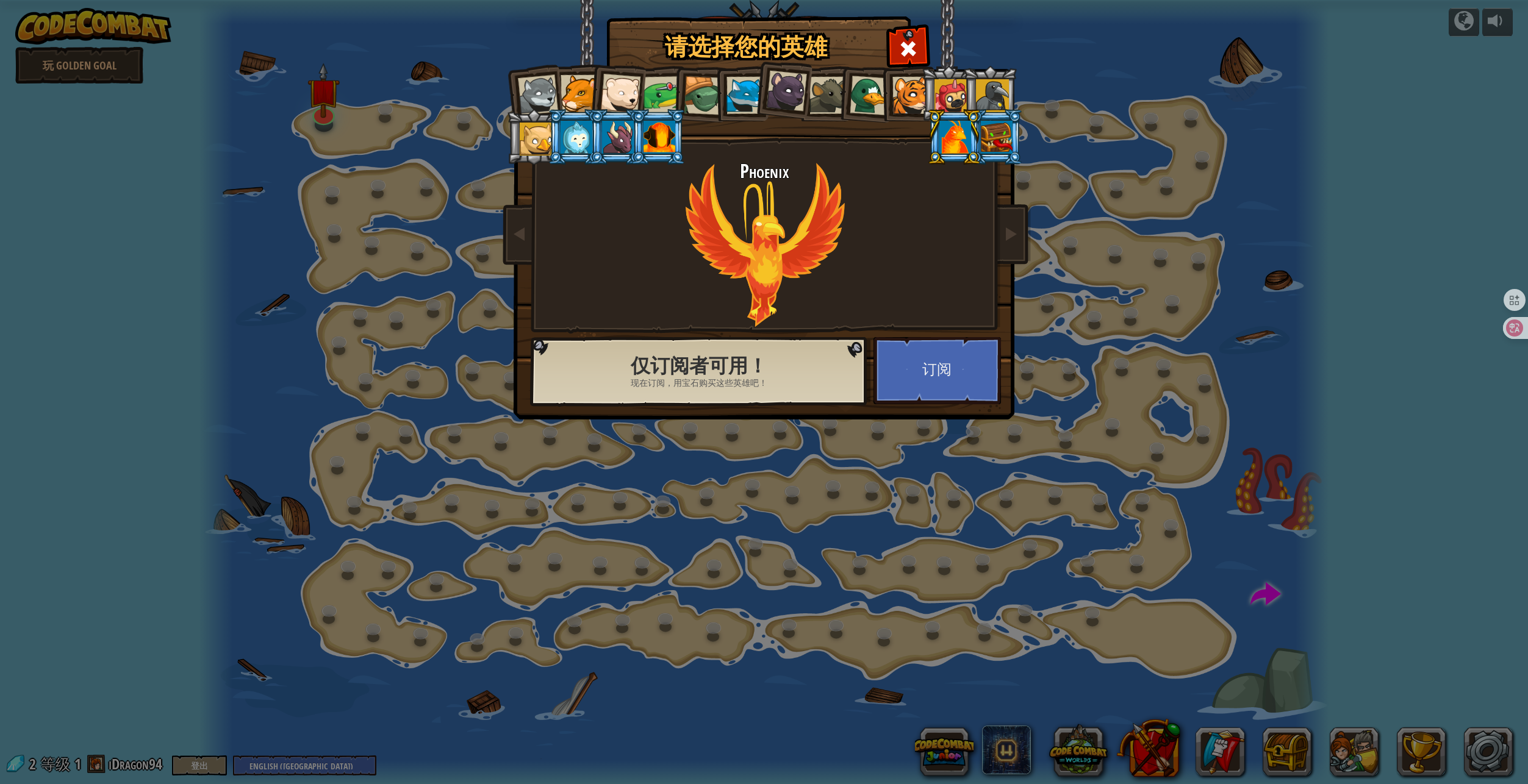
click at [1000, 136] on div at bounding box center [996, 137] width 32 height 33
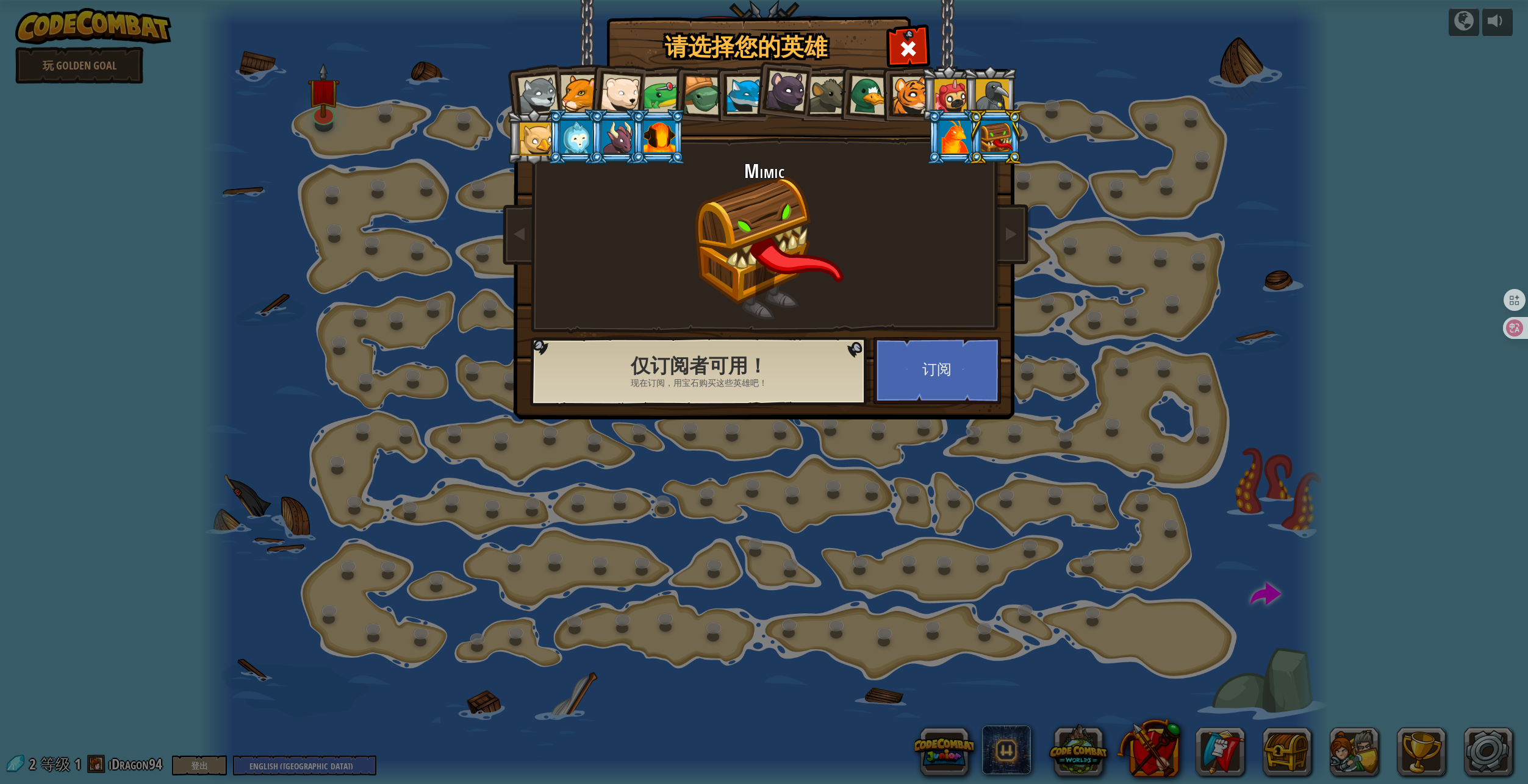
click at [664, 136] on div at bounding box center [659, 137] width 32 height 33
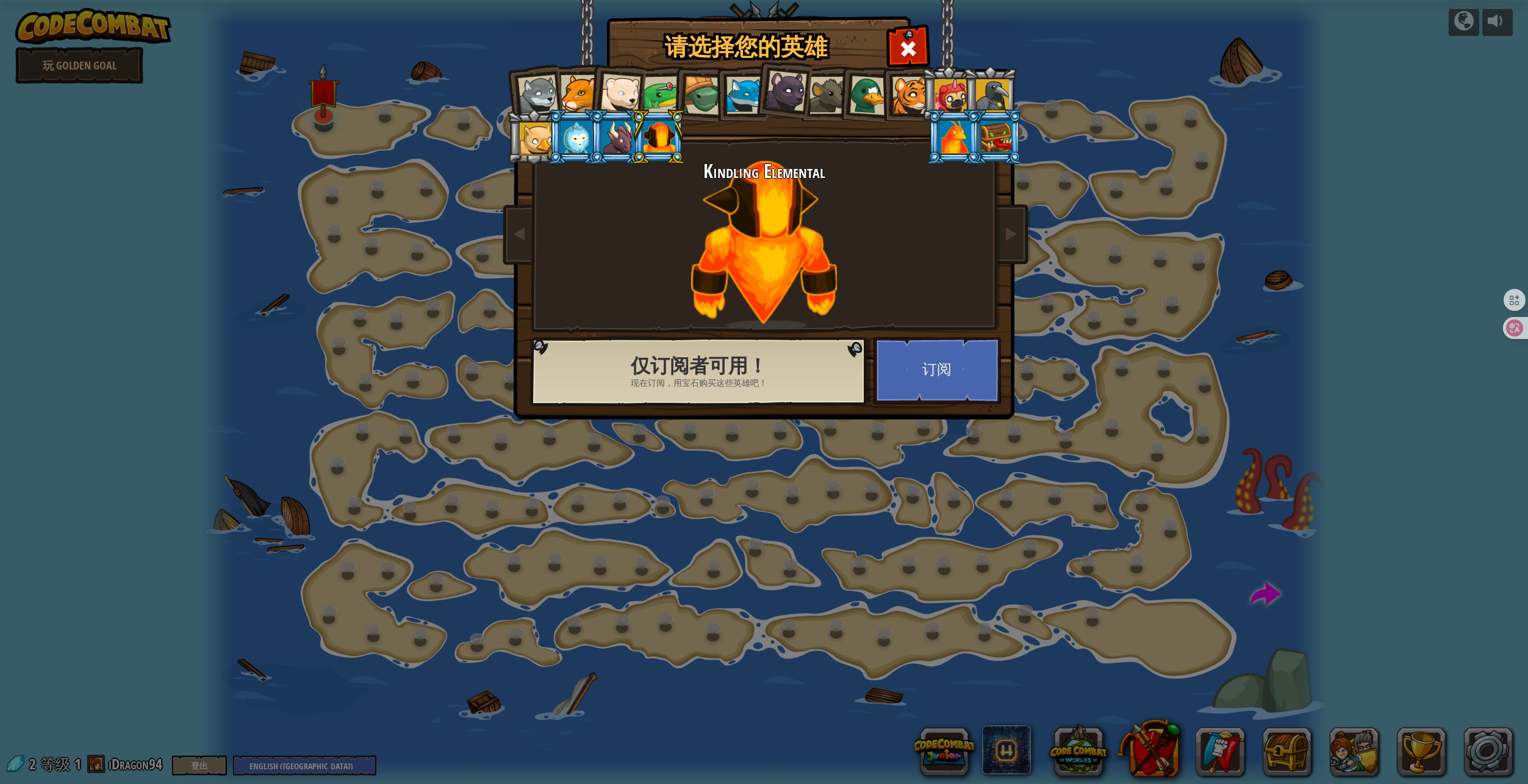
click at [604, 144] on div at bounding box center [618, 137] width 32 height 33
drag, startPoint x: 559, startPoint y: 144, endPoint x: 551, endPoint y: 144, distance: 8.0
click at [559, 144] on li at bounding box center [575, 137] width 55 height 56
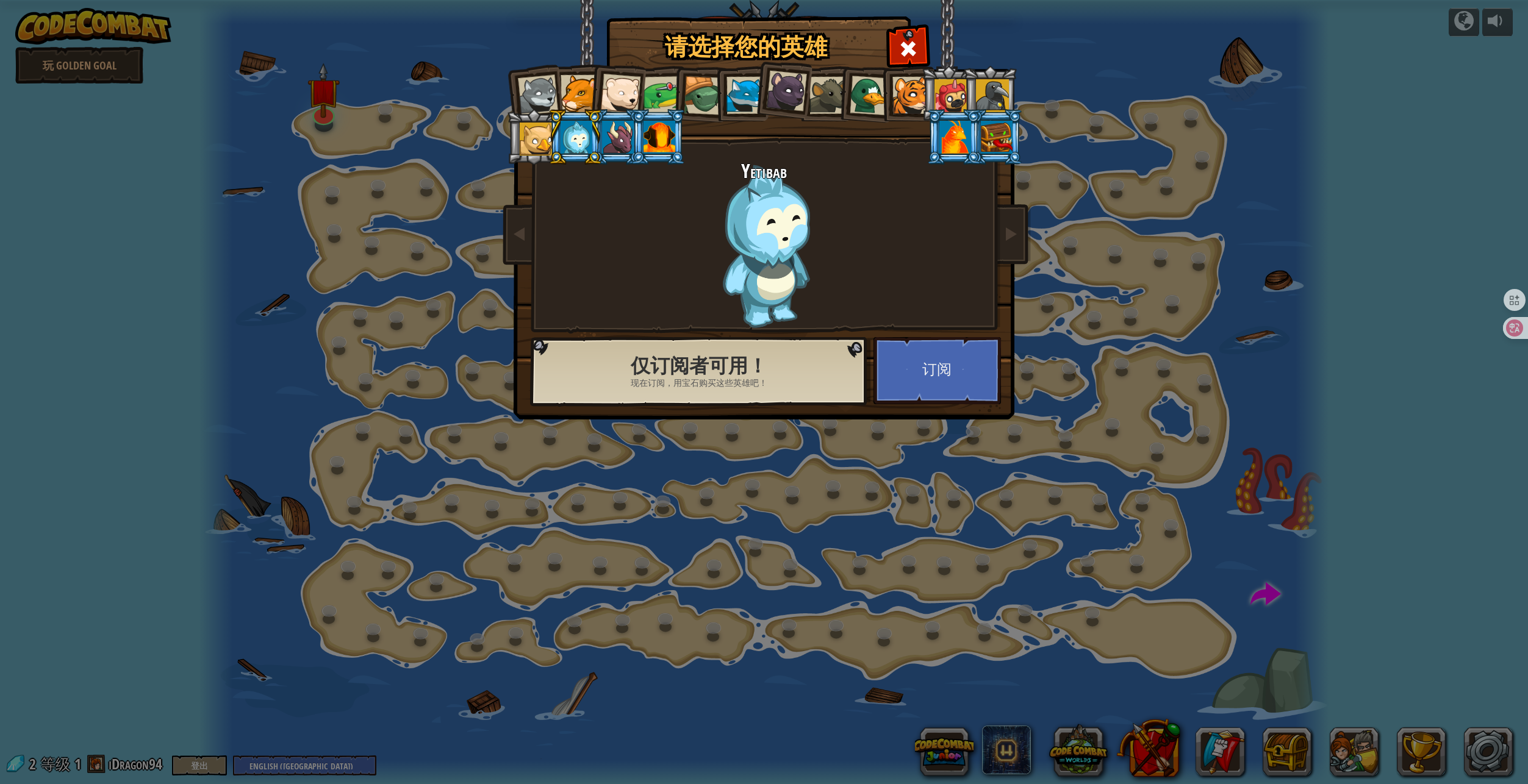
click at [950, 89] on div at bounding box center [950, 96] width 33 height 33
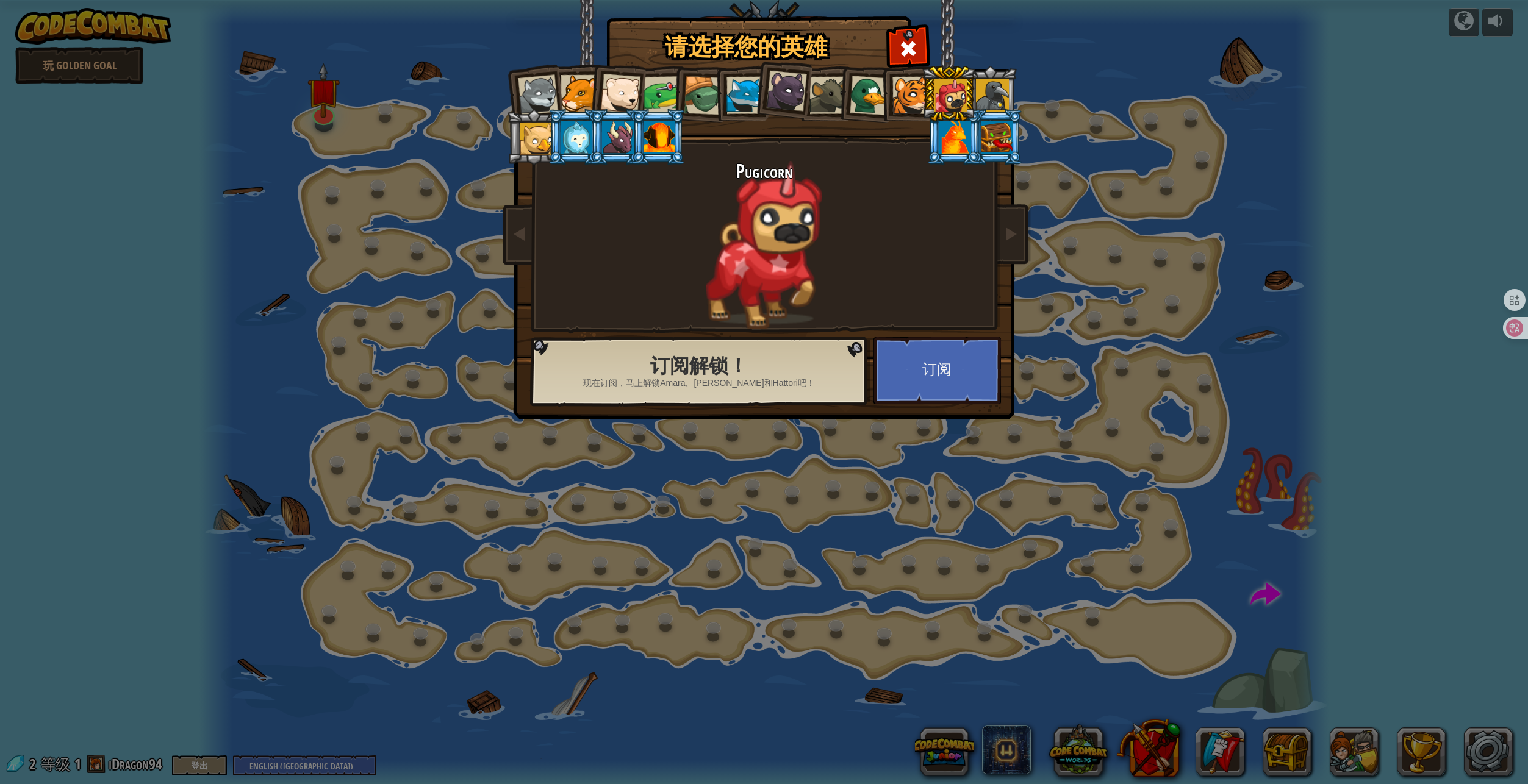
click at [998, 89] on div at bounding box center [992, 96] width 33 height 33
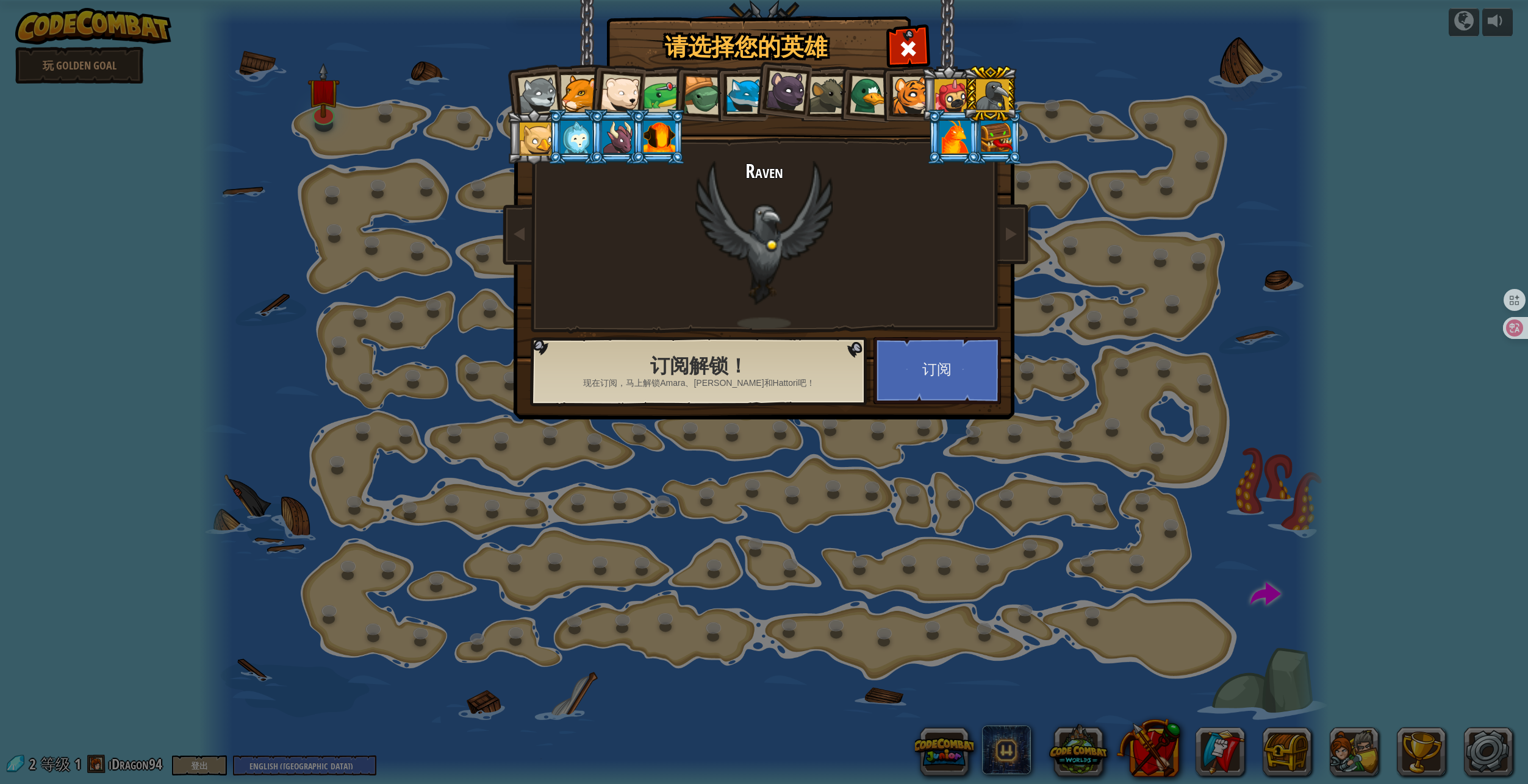
click at [891, 102] on li at bounding box center [907, 93] width 55 height 56
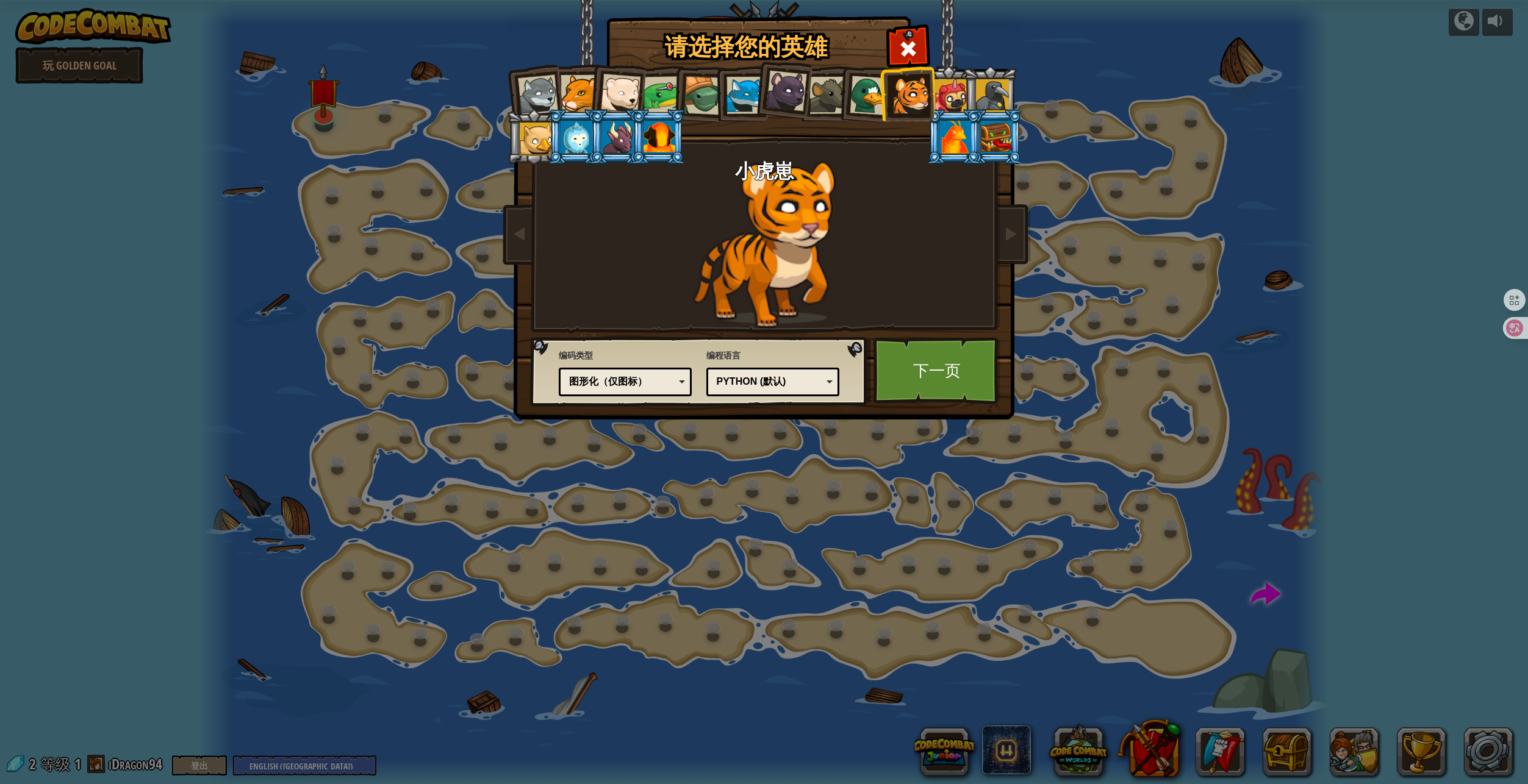
click at [864, 102] on div at bounding box center [869, 95] width 39 height 39
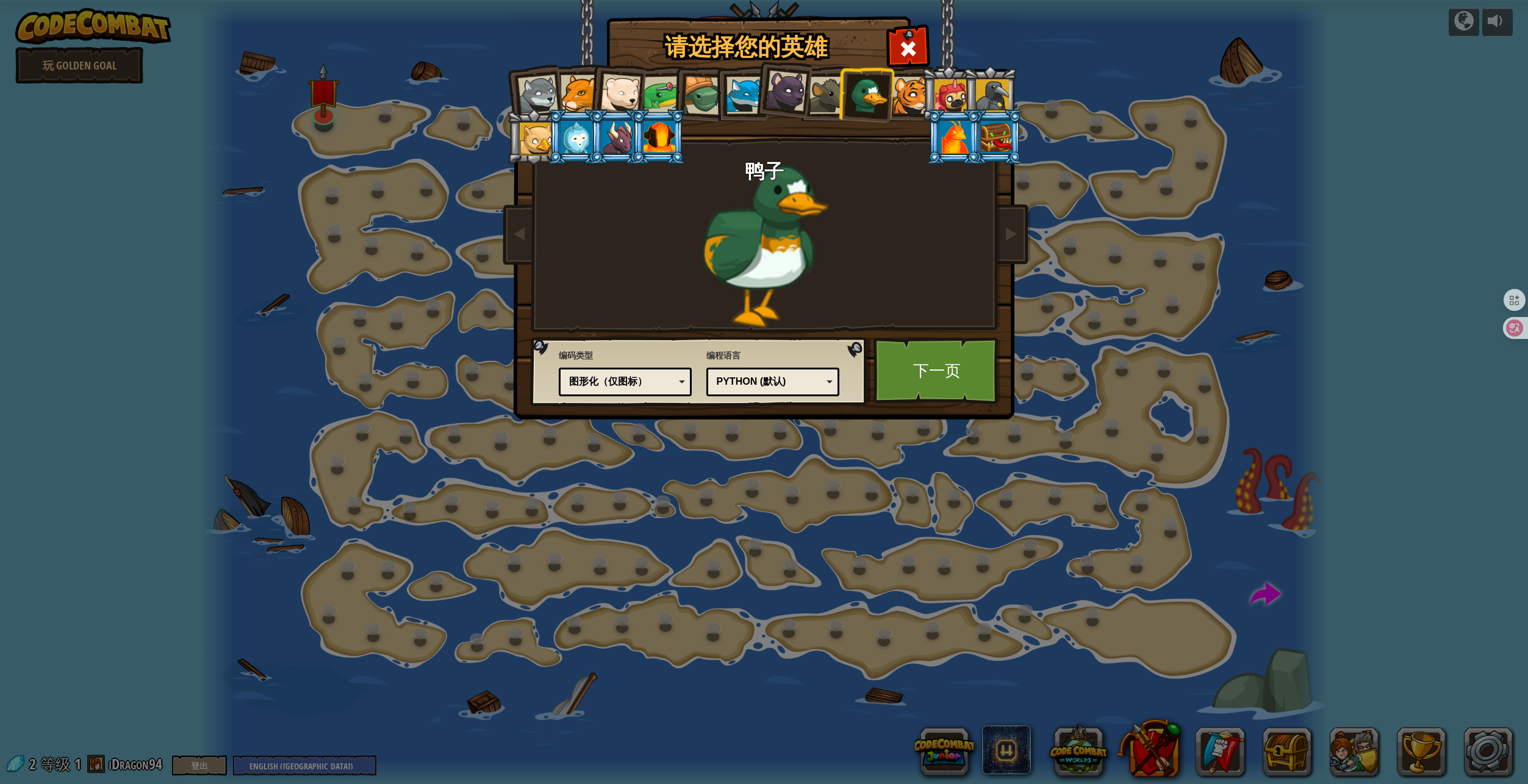
click at [822, 101] on div at bounding box center [828, 96] width 37 height 37
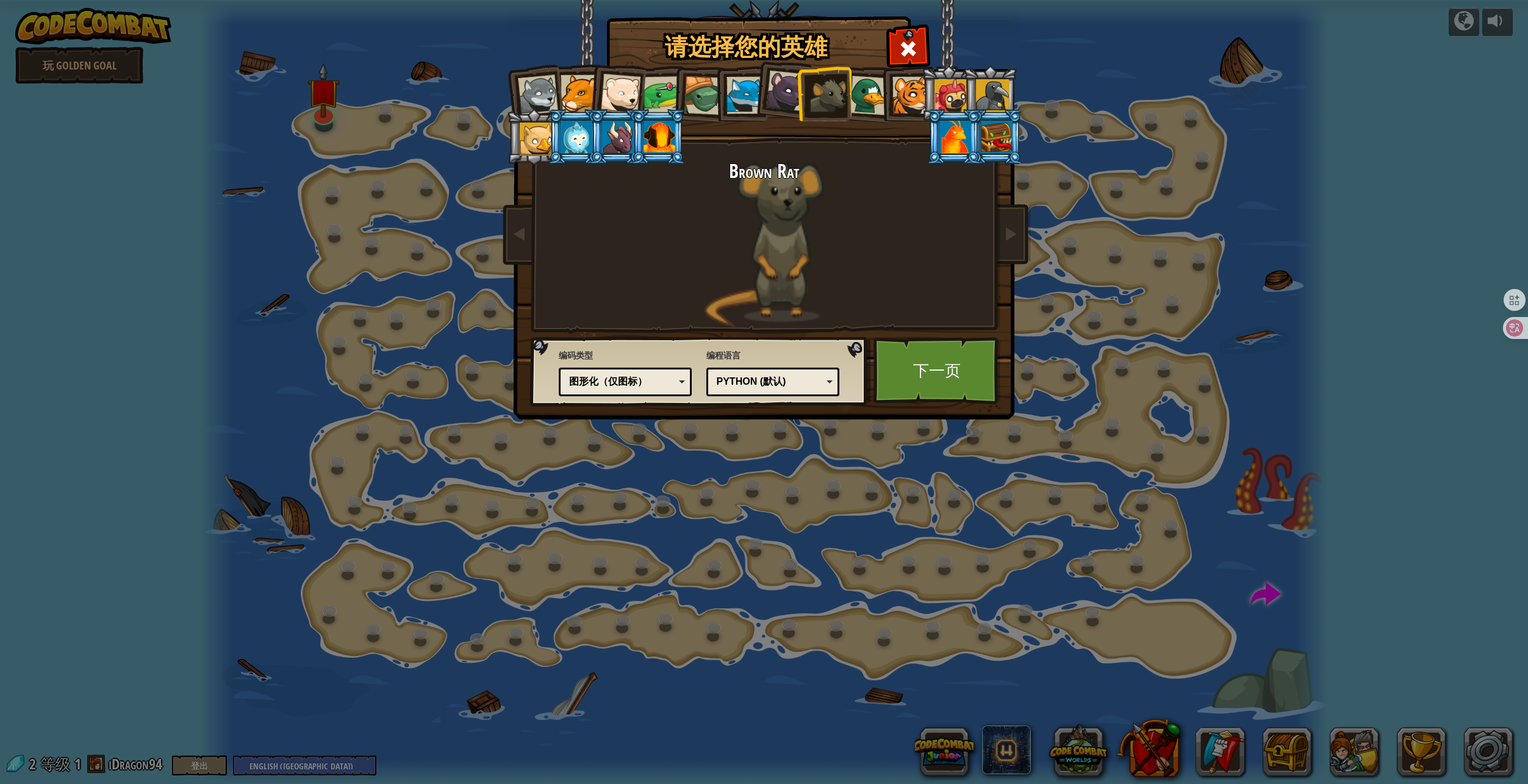
click at [785, 99] on div at bounding box center [786, 91] width 41 height 41
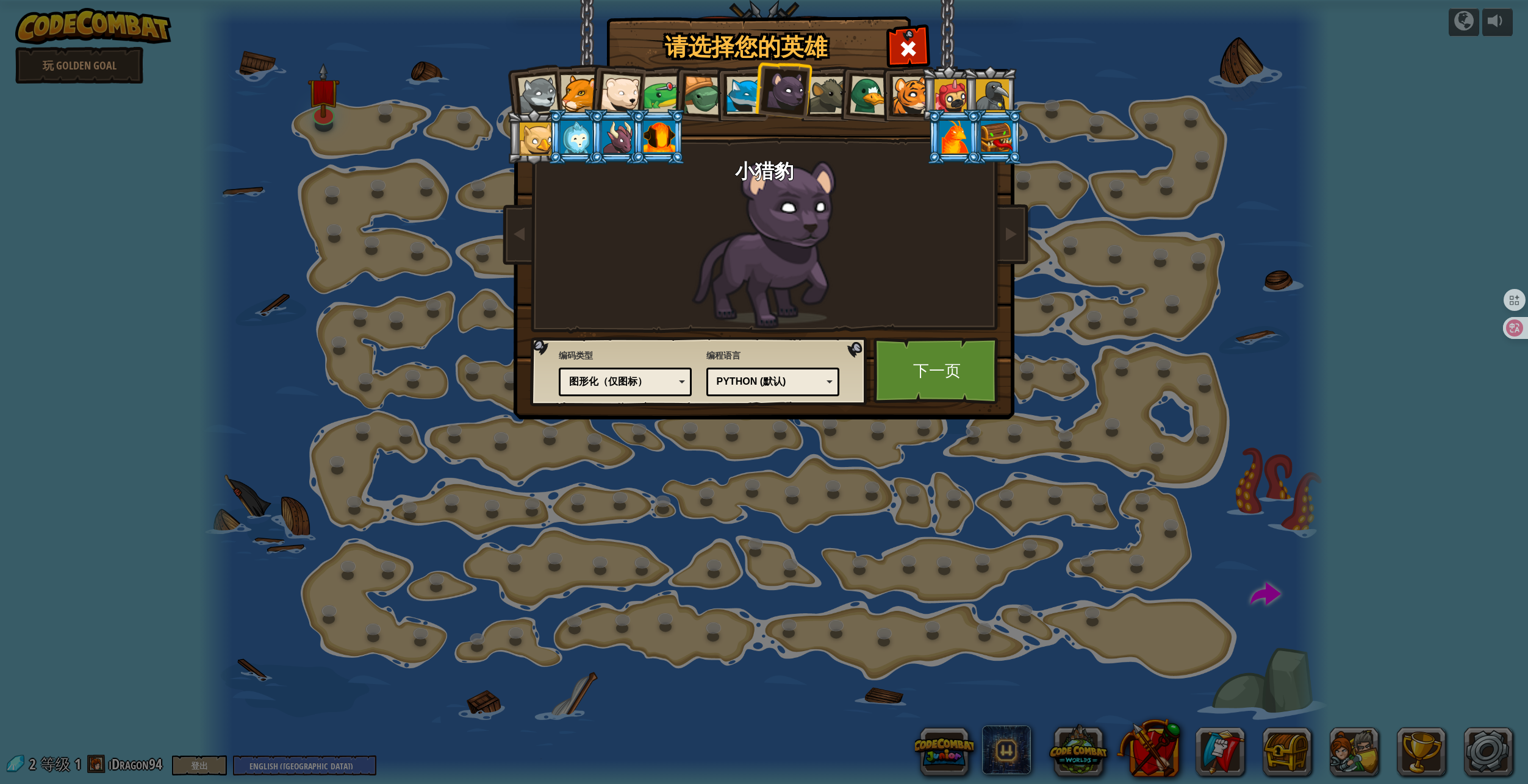
click at [744, 99] on div at bounding box center [745, 96] width 37 height 37
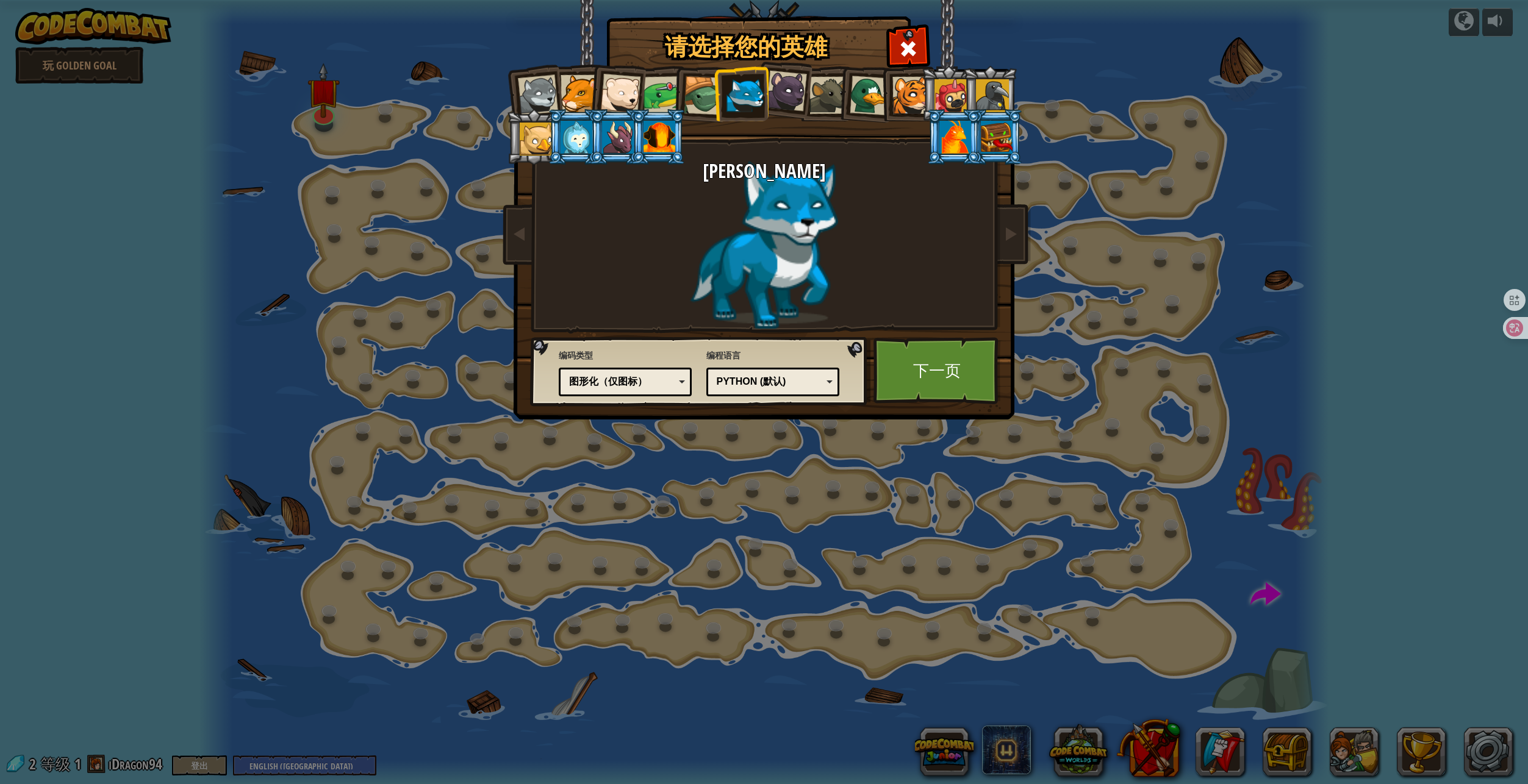
click at [696, 99] on div at bounding box center [703, 96] width 39 height 39
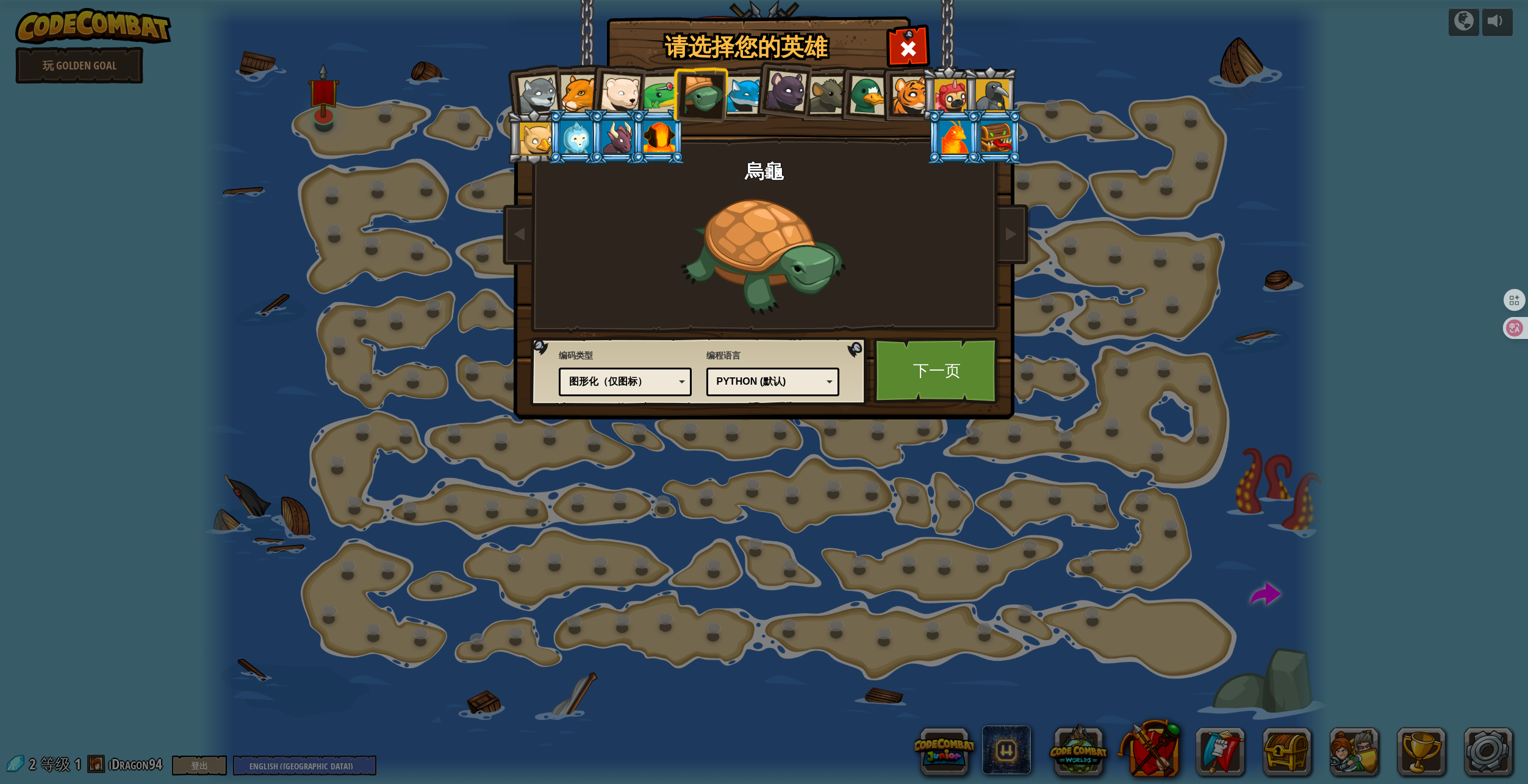
click at [653, 97] on div at bounding box center [661, 95] width 38 height 38
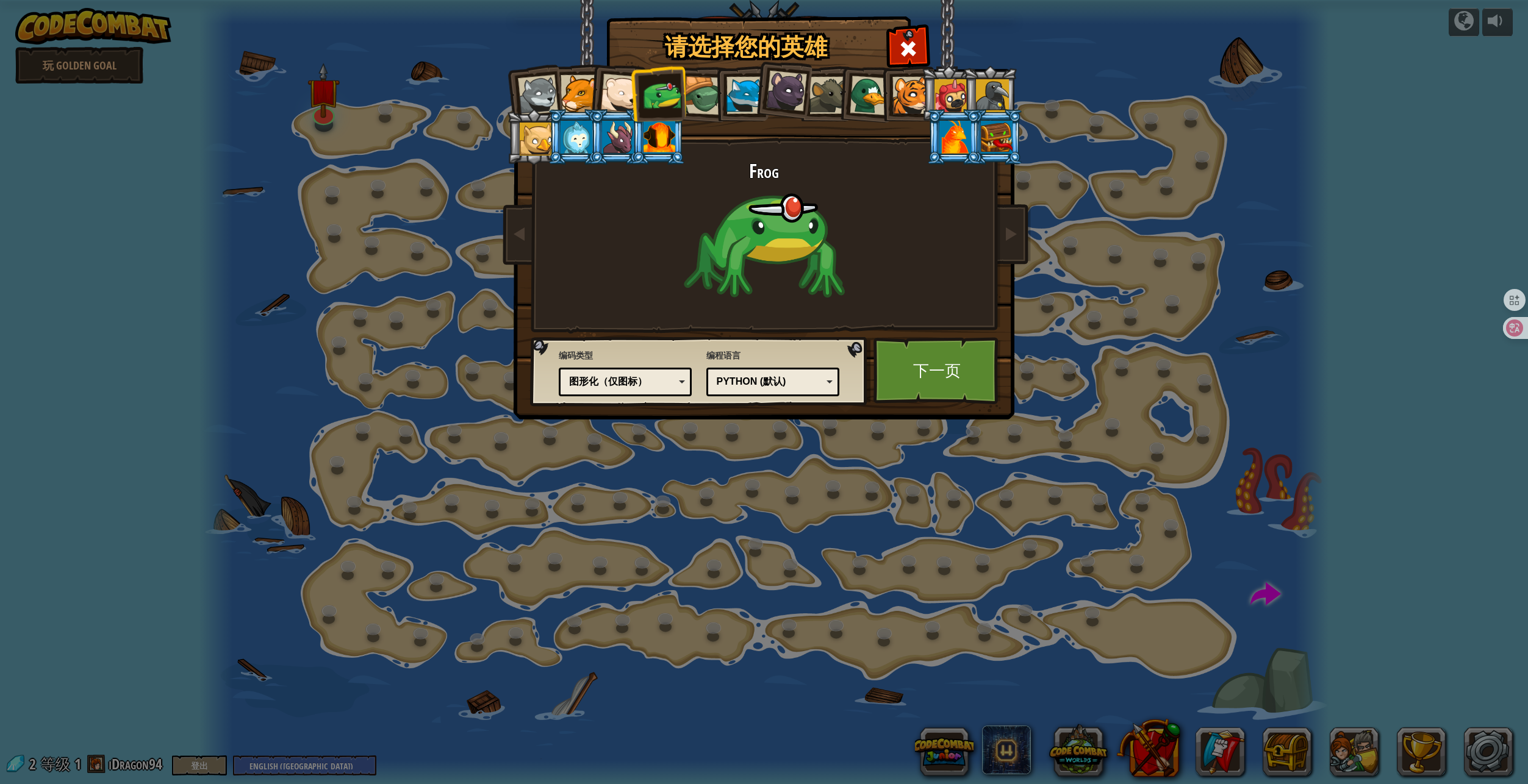
click at [606, 93] on div at bounding box center [620, 94] width 40 height 40
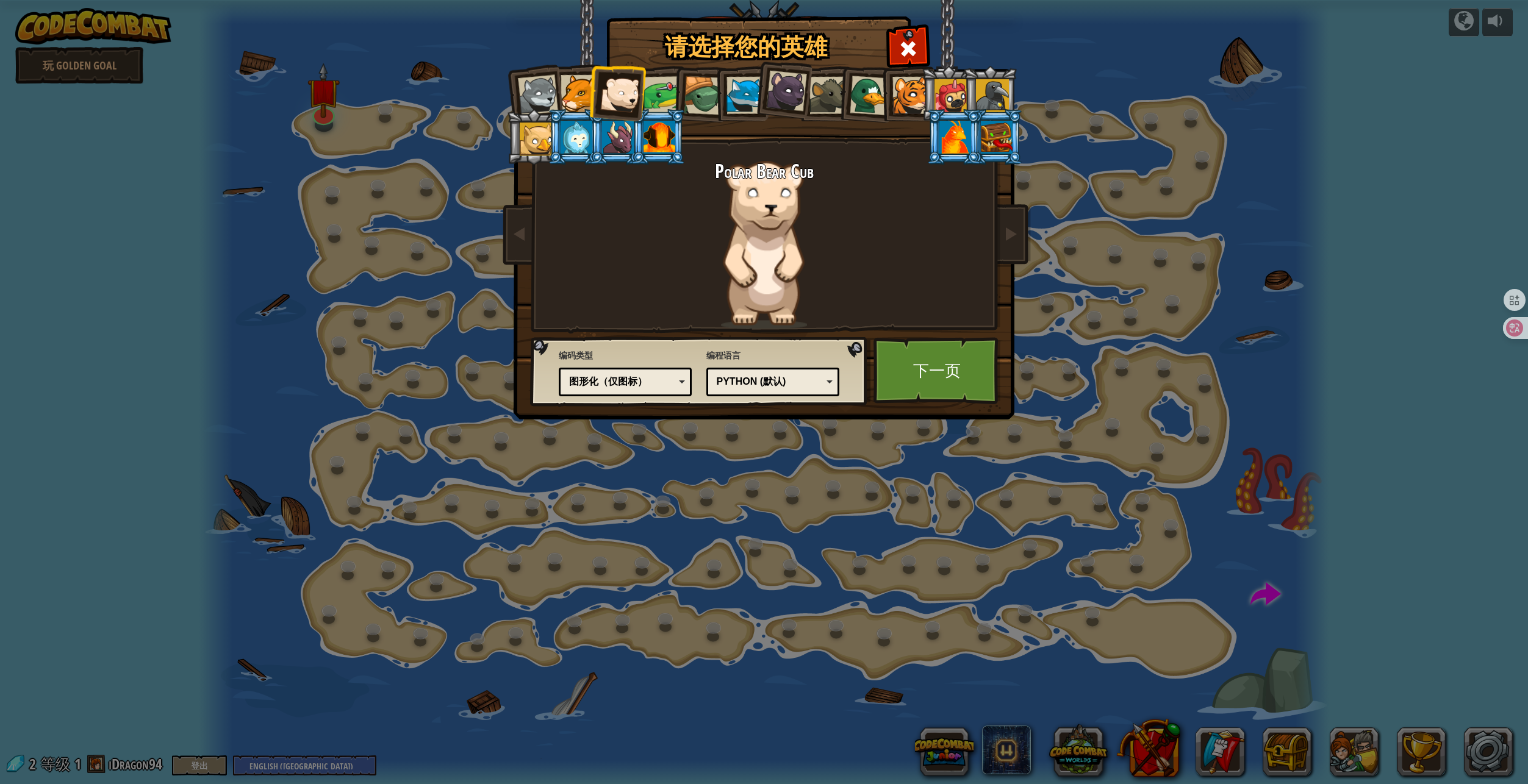
click at [565, 92] on div at bounding box center [579, 94] width 37 height 37
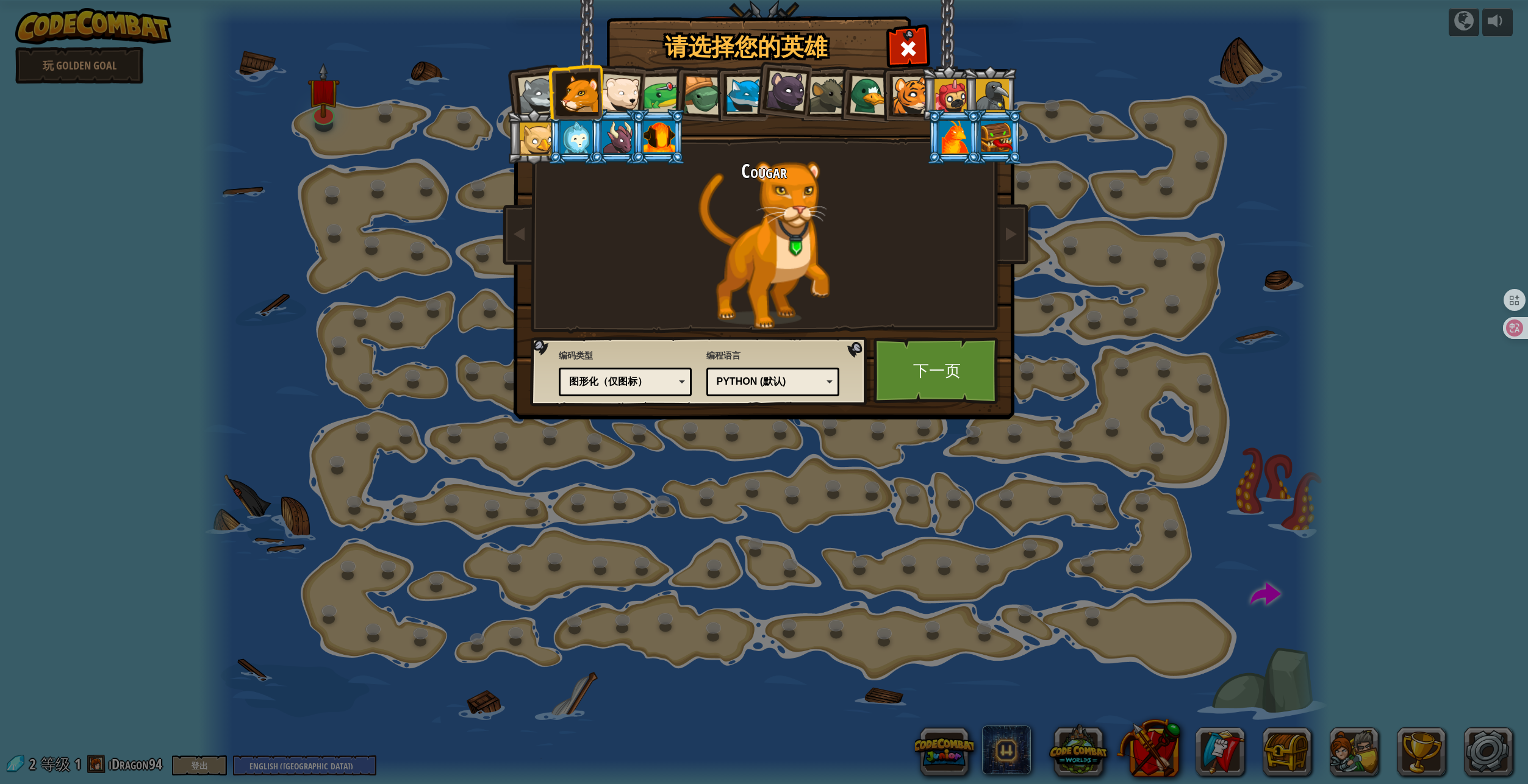
click at [532, 98] on div at bounding box center [537, 95] width 40 height 40
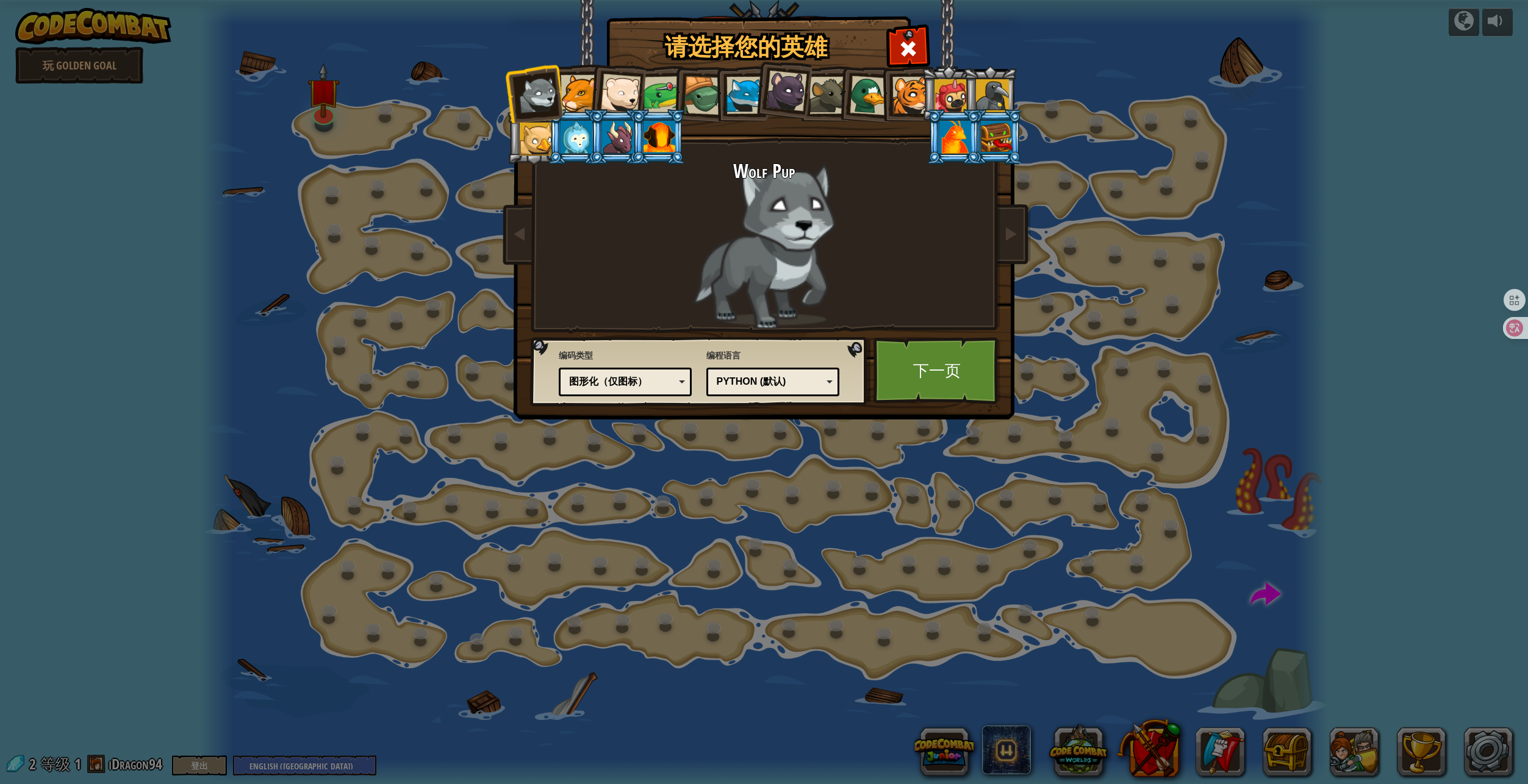
click at [693, 89] on div at bounding box center [703, 96] width 39 height 39
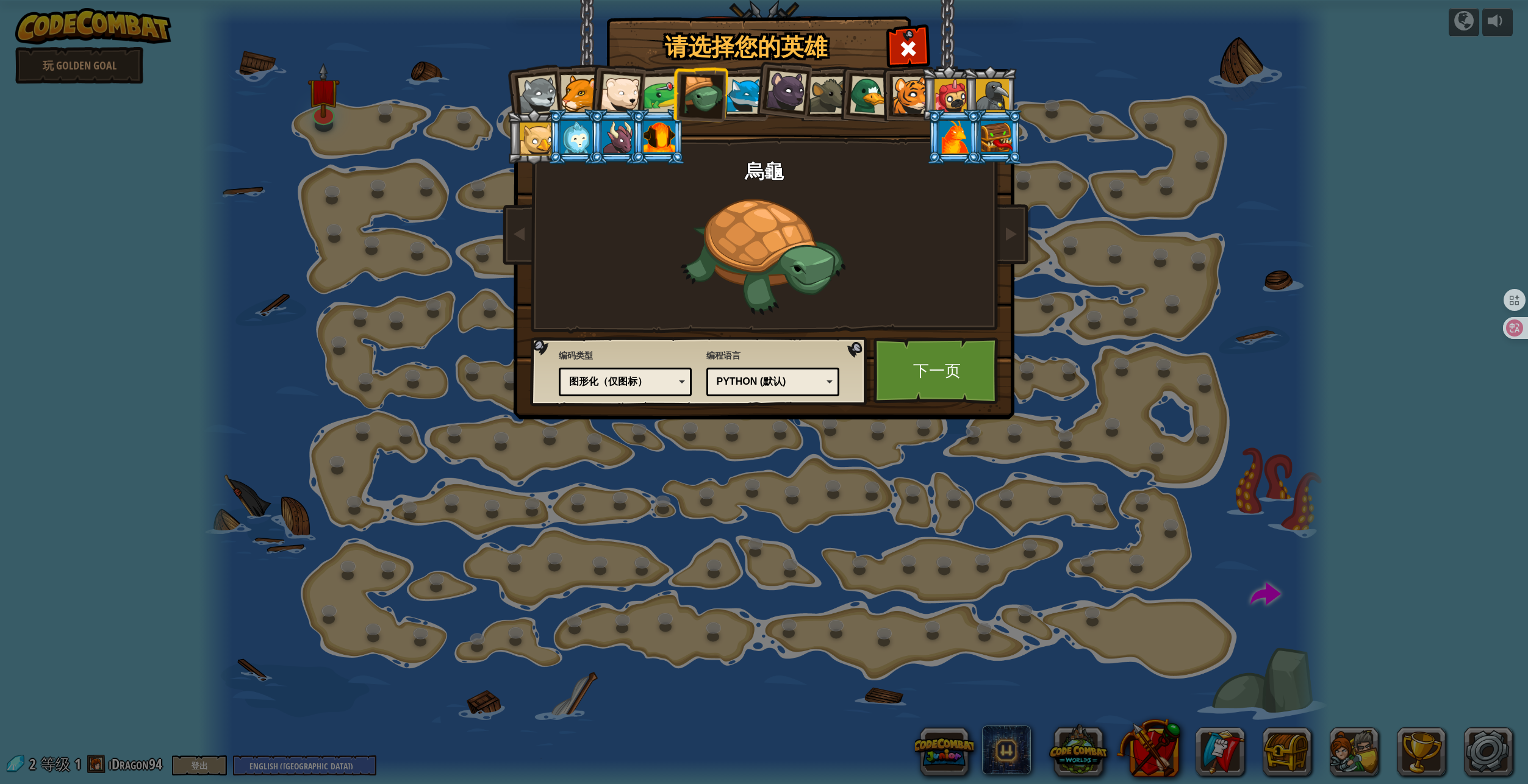
click at [744, 87] on div at bounding box center [745, 96] width 37 height 37
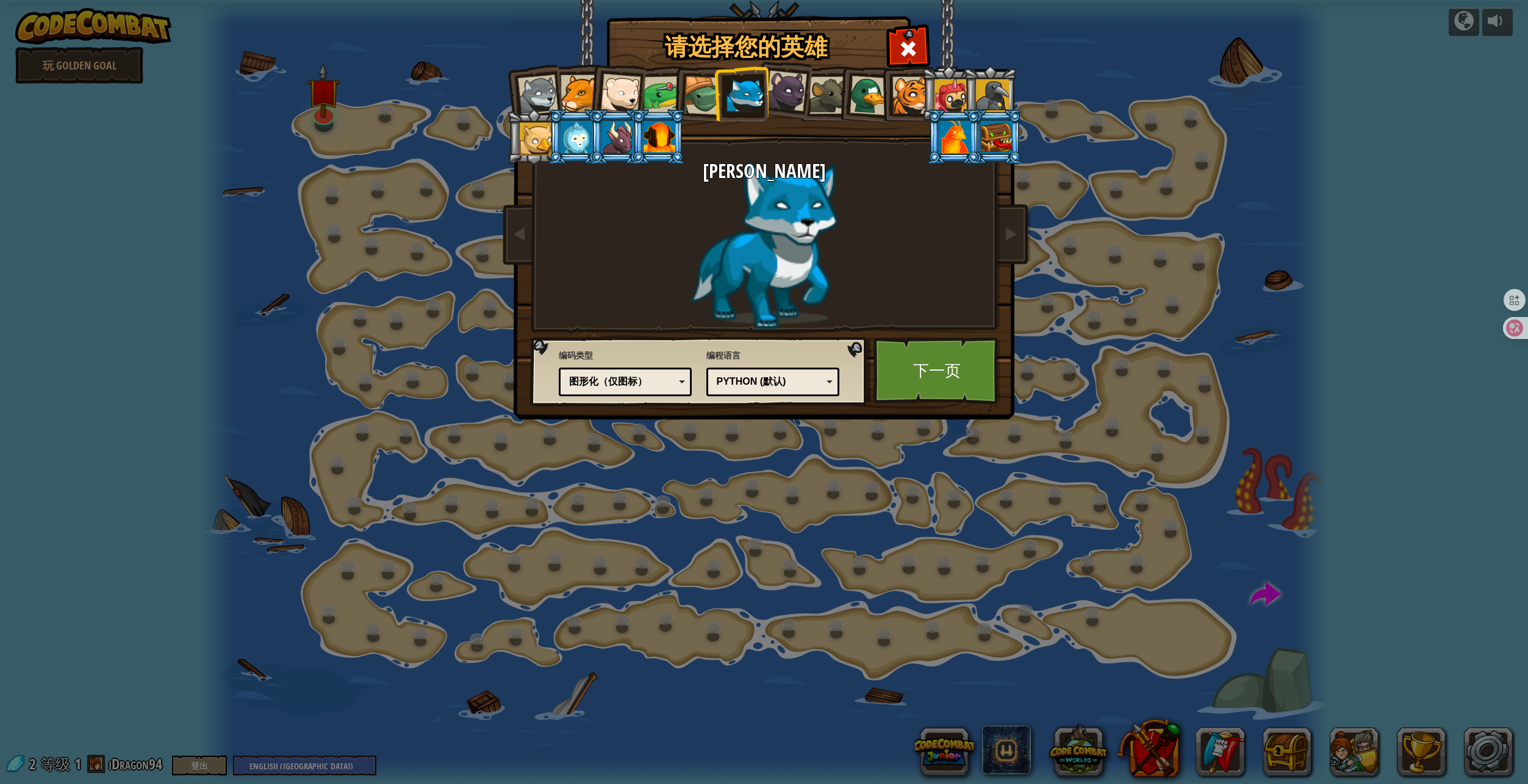
click at [646, 385] on div "图形化（仅图标）" at bounding box center [621, 382] width 106 height 14
click at [640, 389] on div "真实代码" at bounding box center [625, 382] width 117 height 19
click at [661, 353] on span "编码类型" at bounding box center [626, 356] width 134 height 12
click at [778, 378] on div "Python (默认)" at bounding box center [769, 382] width 106 height 14
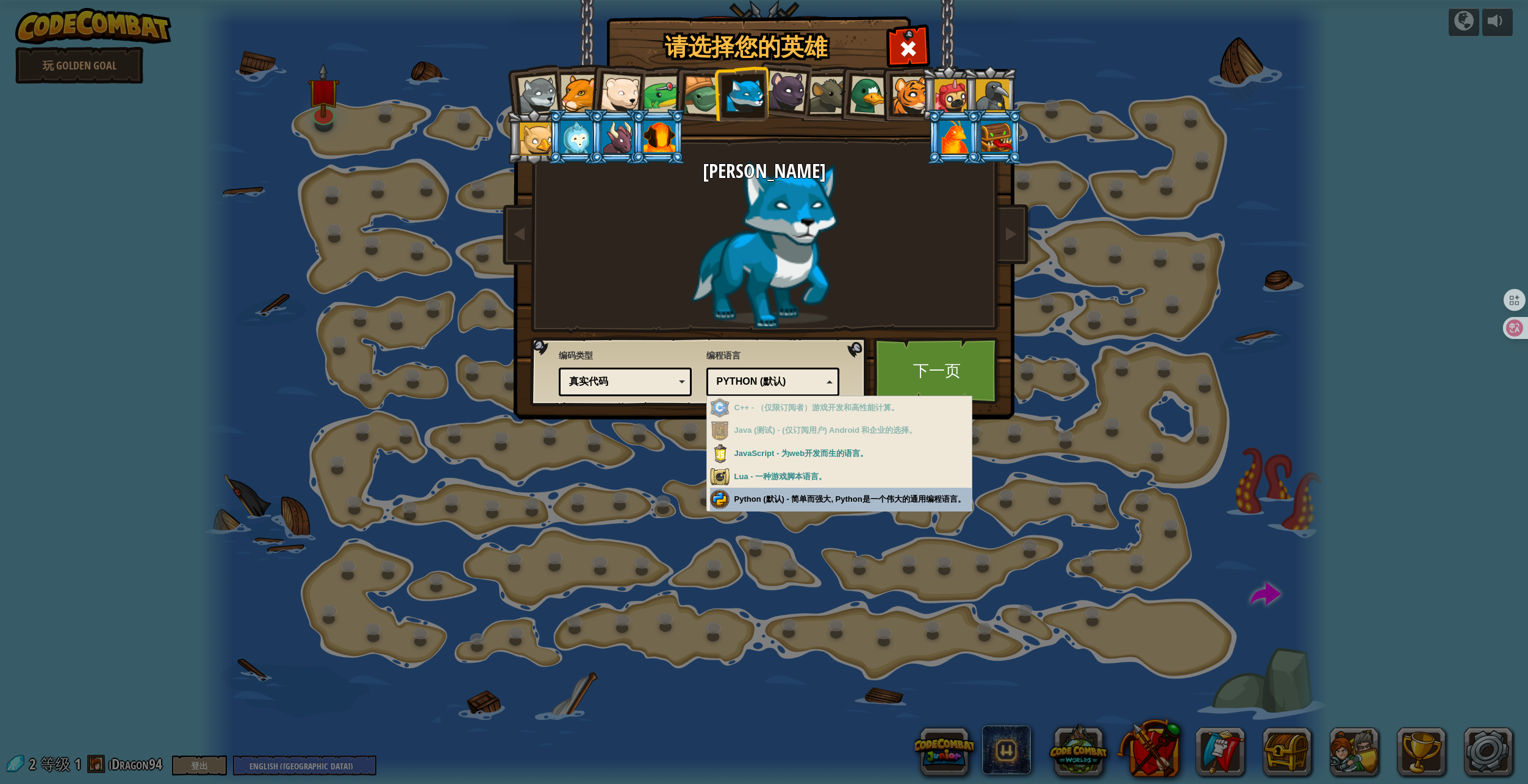
click at [766, 491] on div "请选择您的英雄 2 Wolf Pup Cougar Polar Bear Cub Frog 烏龜 藍狐英雄 小猎豹 Brown Rat 鸭子 小虎崽 Pugi…" at bounding box center [764, 392] width 1528 height 784
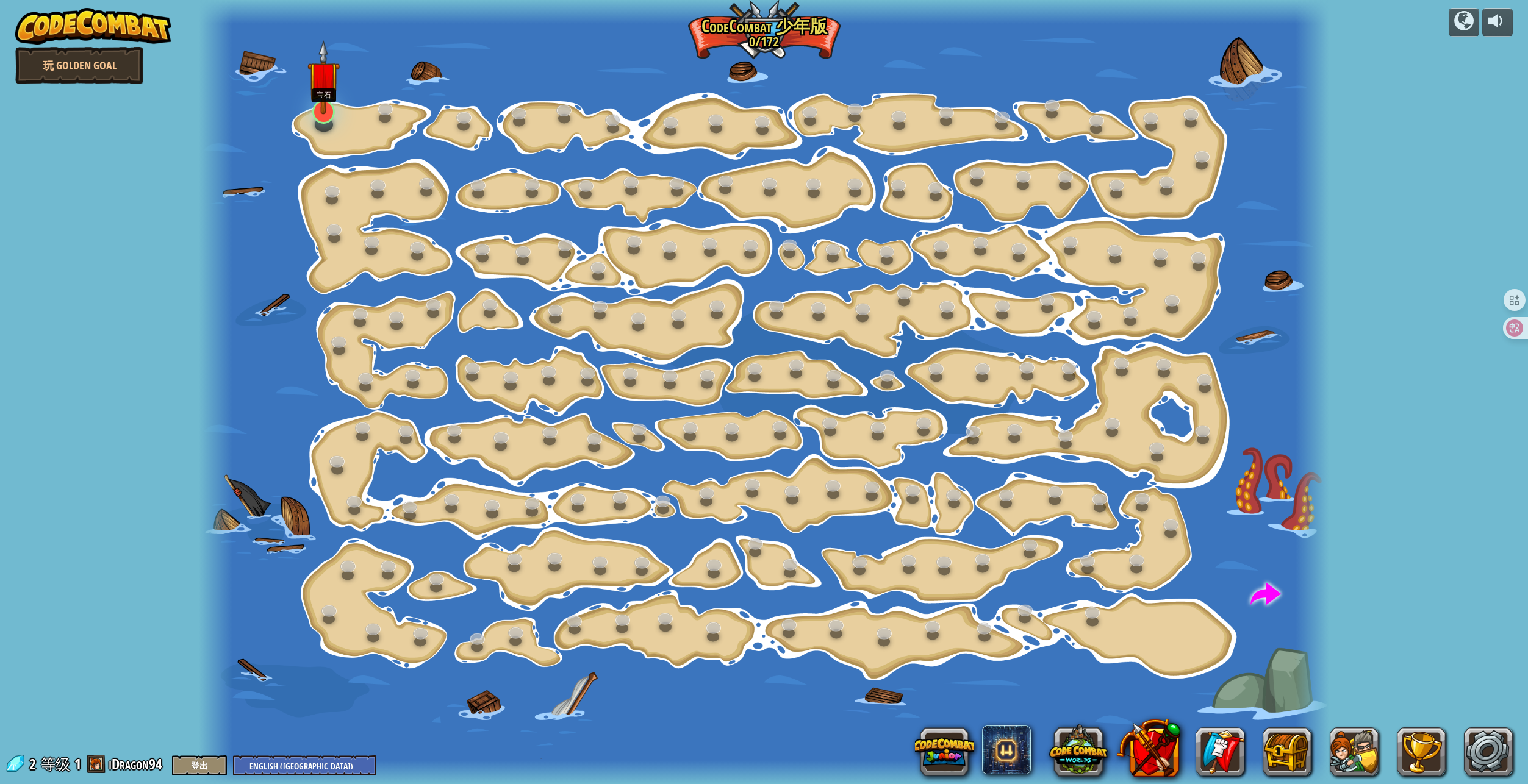
click at [328, 111] on img at bounding box center [323, 77] width 32 height 74
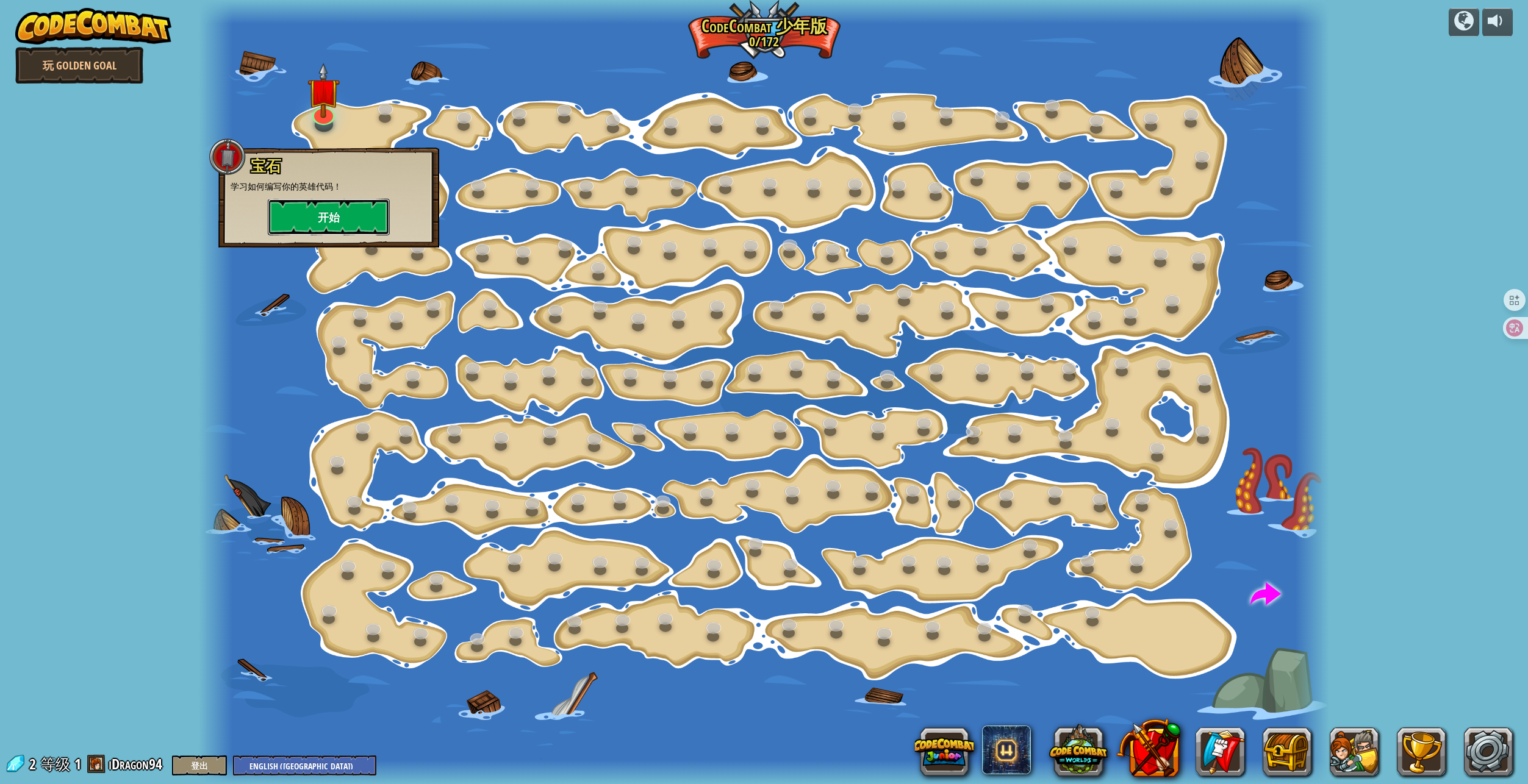
click at [323, 210] on button "开始" at bounding box center [328, 217] width 122 height 37
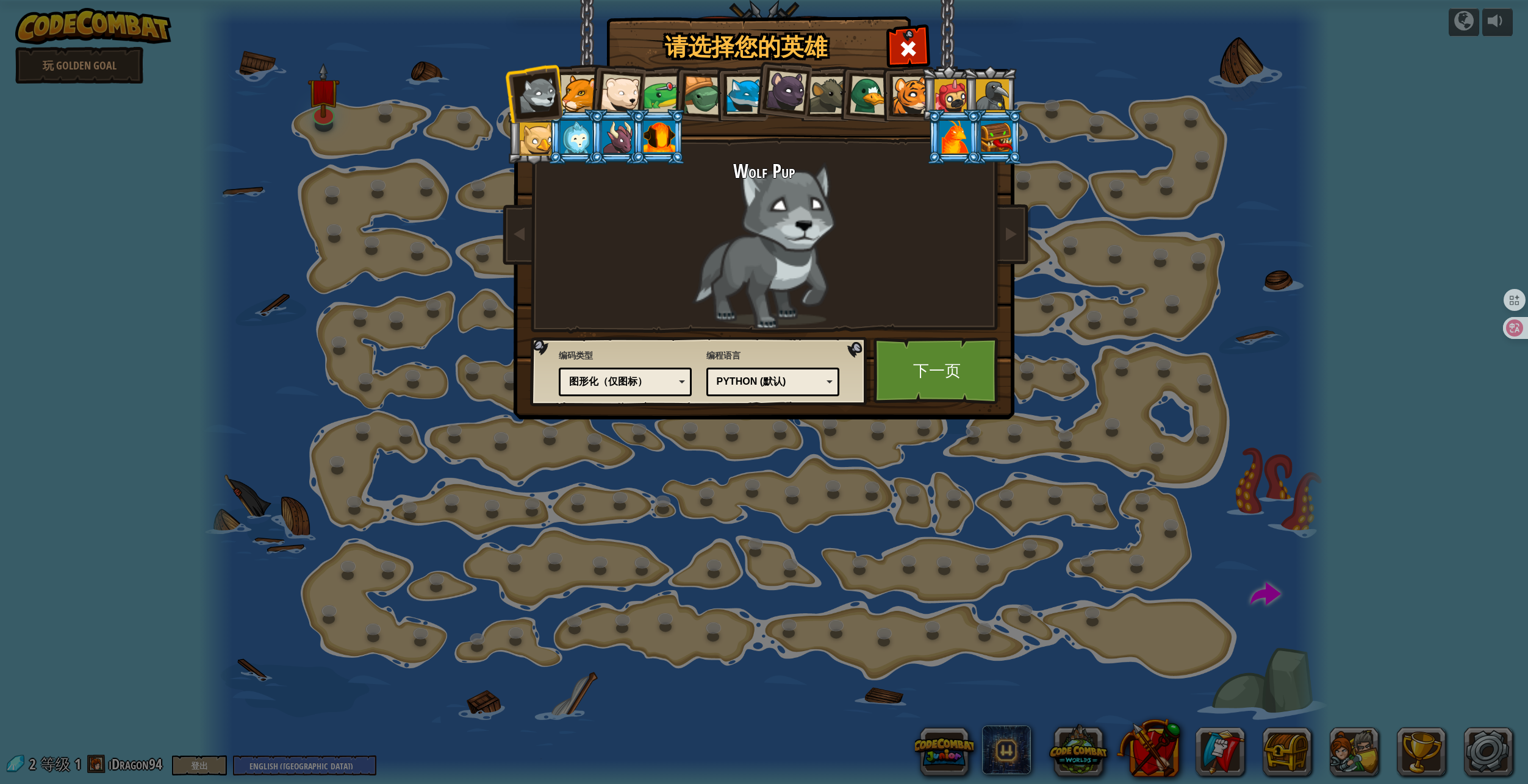
click at [637, 379] on div "图形化（仅图标）" at bounding box center [621, 382] width 106 height 14
click at [742, 89] on div at bounding box center [745, 96] width 37 height 37
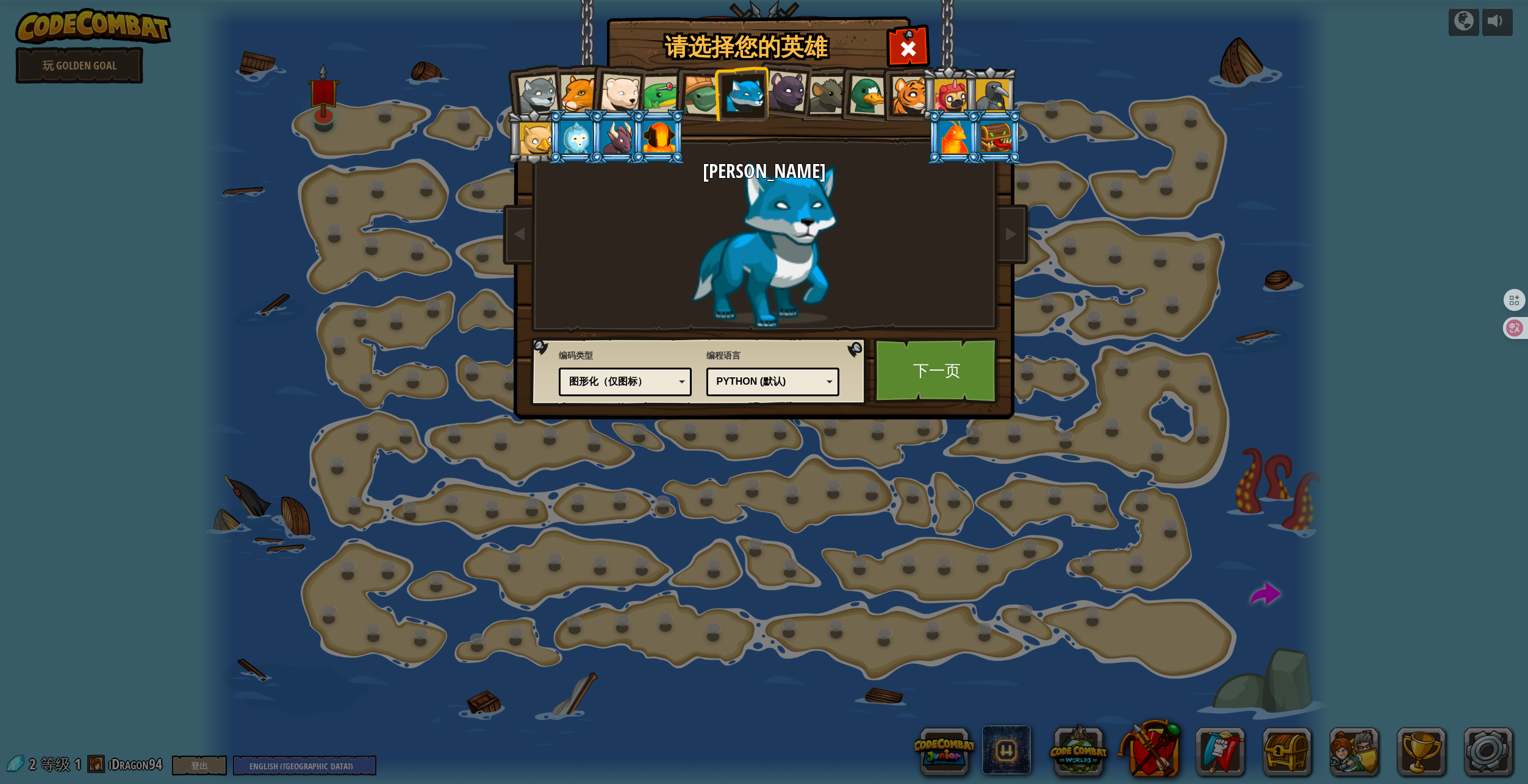
click at [695, 94] on div at bounding box center [703, 96] width 39 height 39
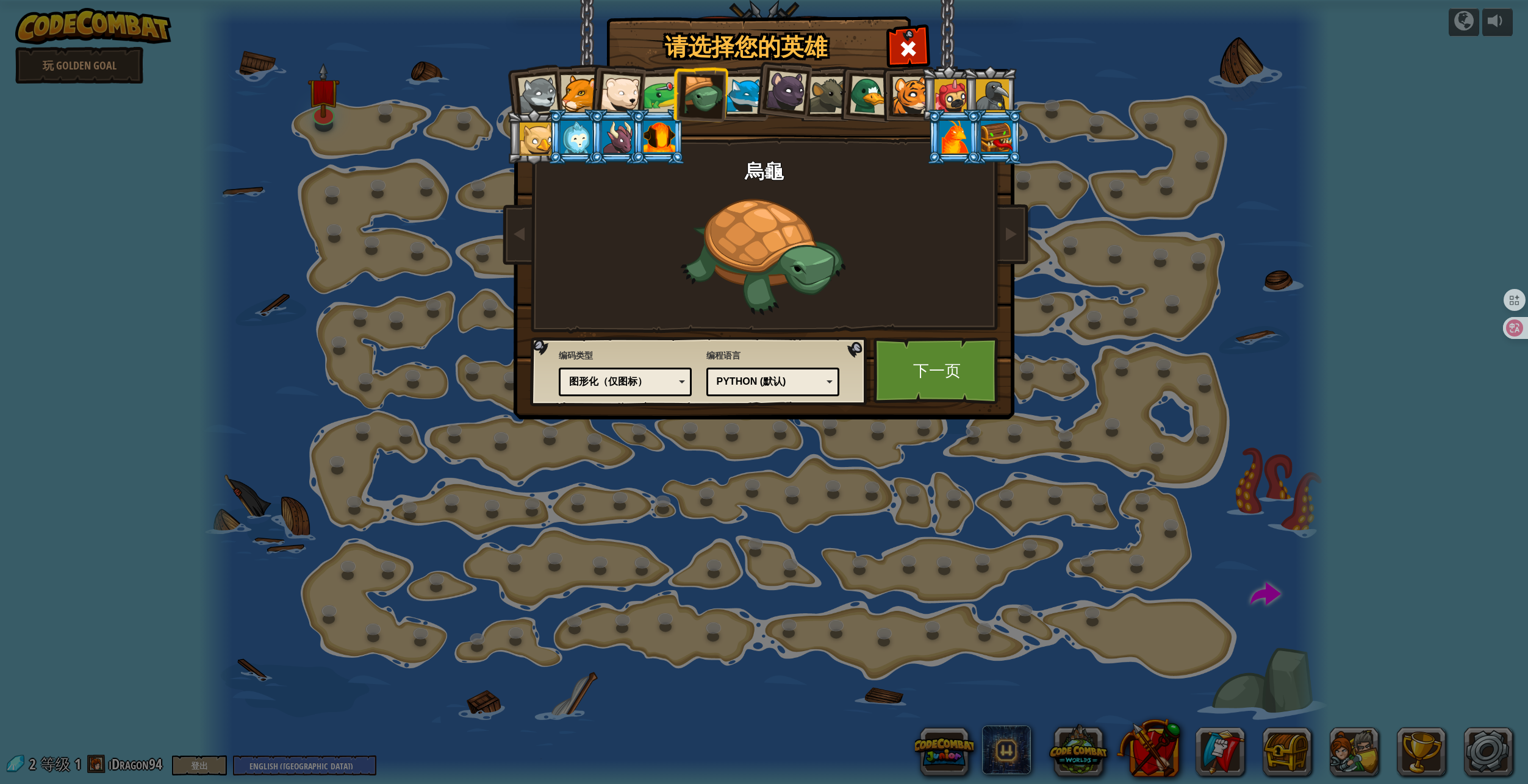
click at [650, 97] on div at bounding box center [661, 95] width 38 height 38
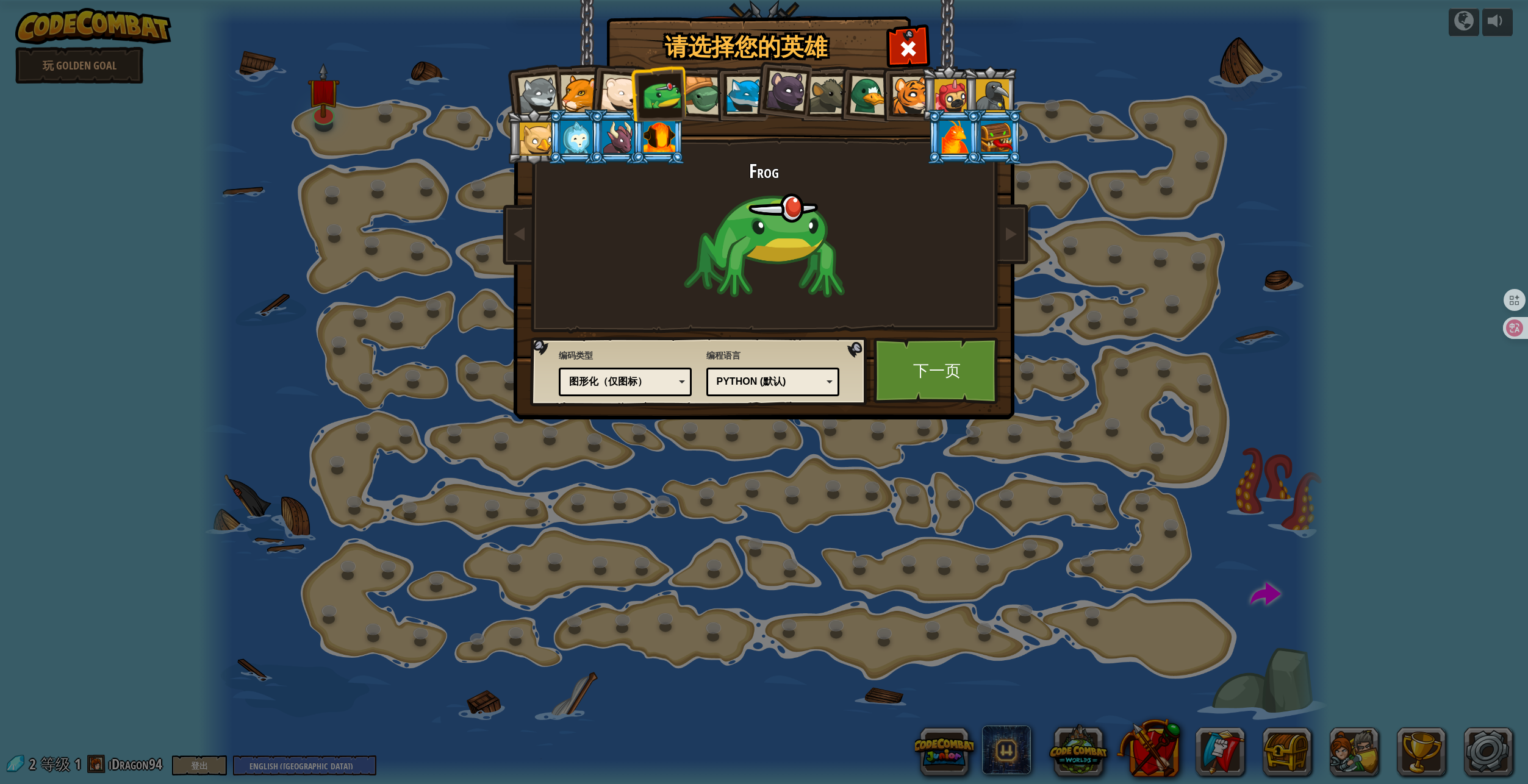
click at [699, 98] on div at bounding box center [703, 96] width 39 height 39
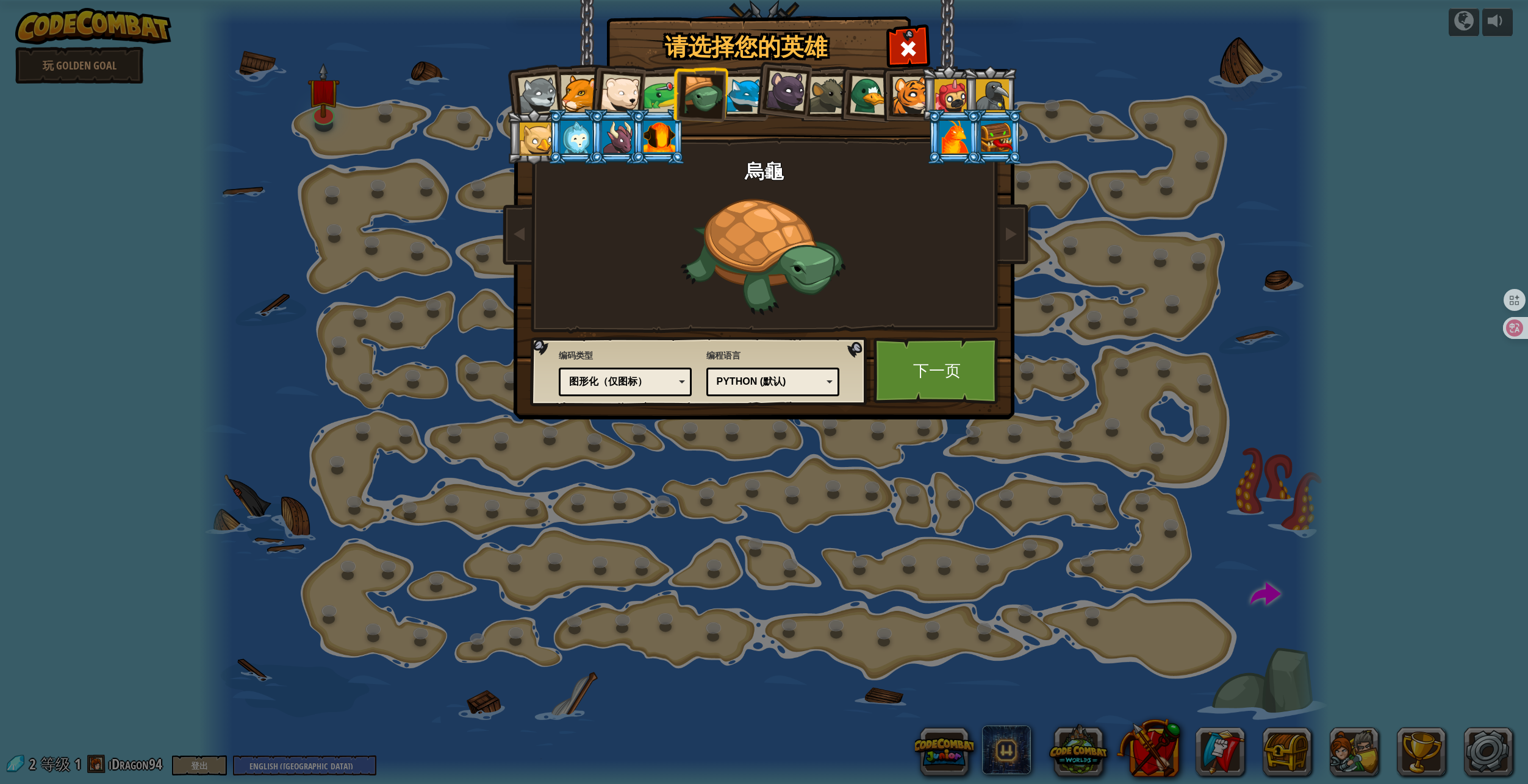
click at [629, 376] on div "图形化（仅图标）" at bounding box center [621, 382] width 106 height 14
click at [647, 385] on div "真实代码" at bounding box center [621, 382] width 106 height 14
click at [588, 401] on div "编码类型 真实代码 图形化和代码 图形化 图形化（仅图标） 图形化和代码 图形化 - 为初学者定制的可拖拽编程模块(图形化编程) 图形化和代码 - 图形化和代…" at bounding box center [699, 371] width 330 height 62
click at [925, 391] on link "下一页" at bounding box center [937, 370] width 127 height 67
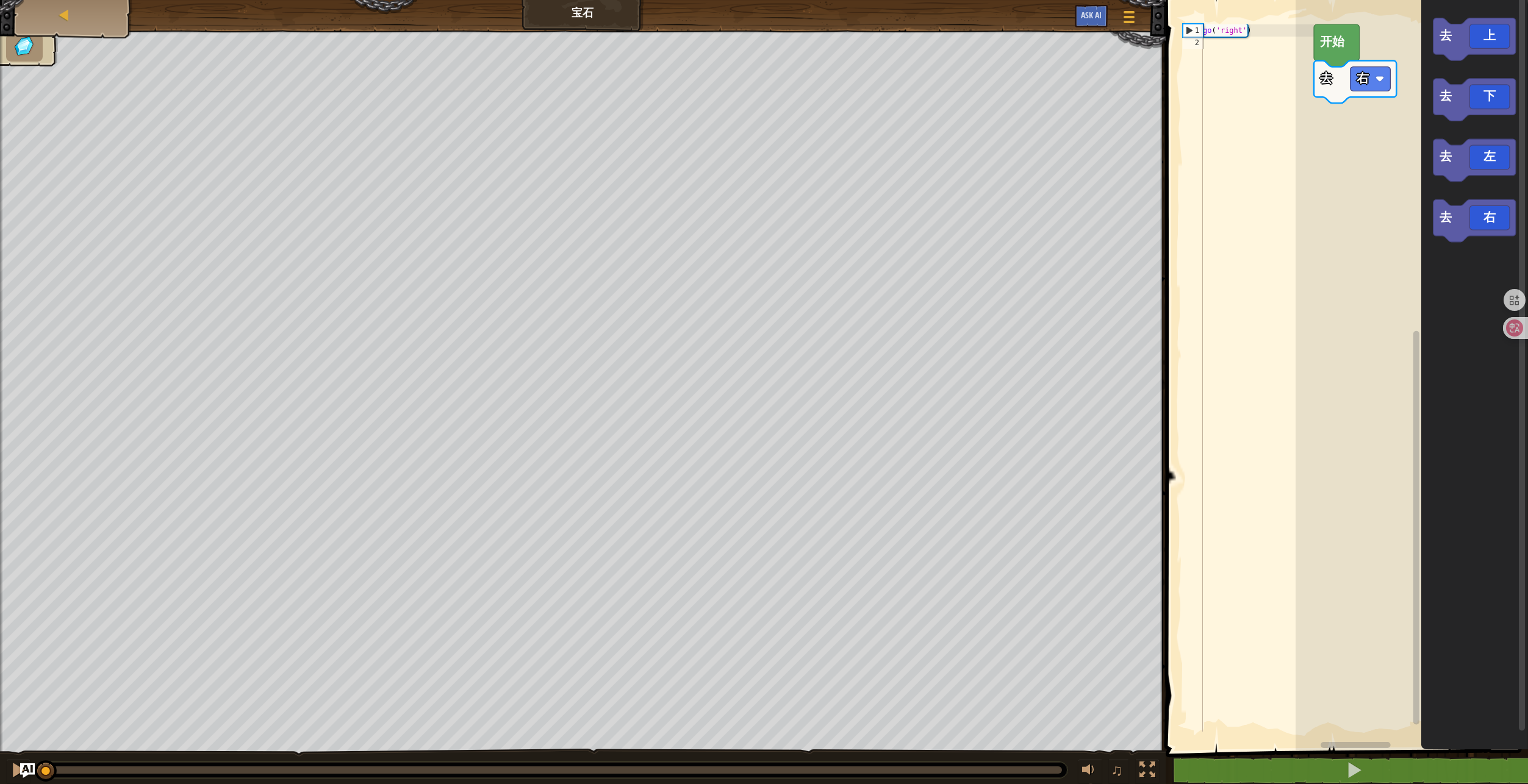
click at [1251, 118] on div "go ( 'right' )" at bounding box center [1257, 390] width 114 height 732
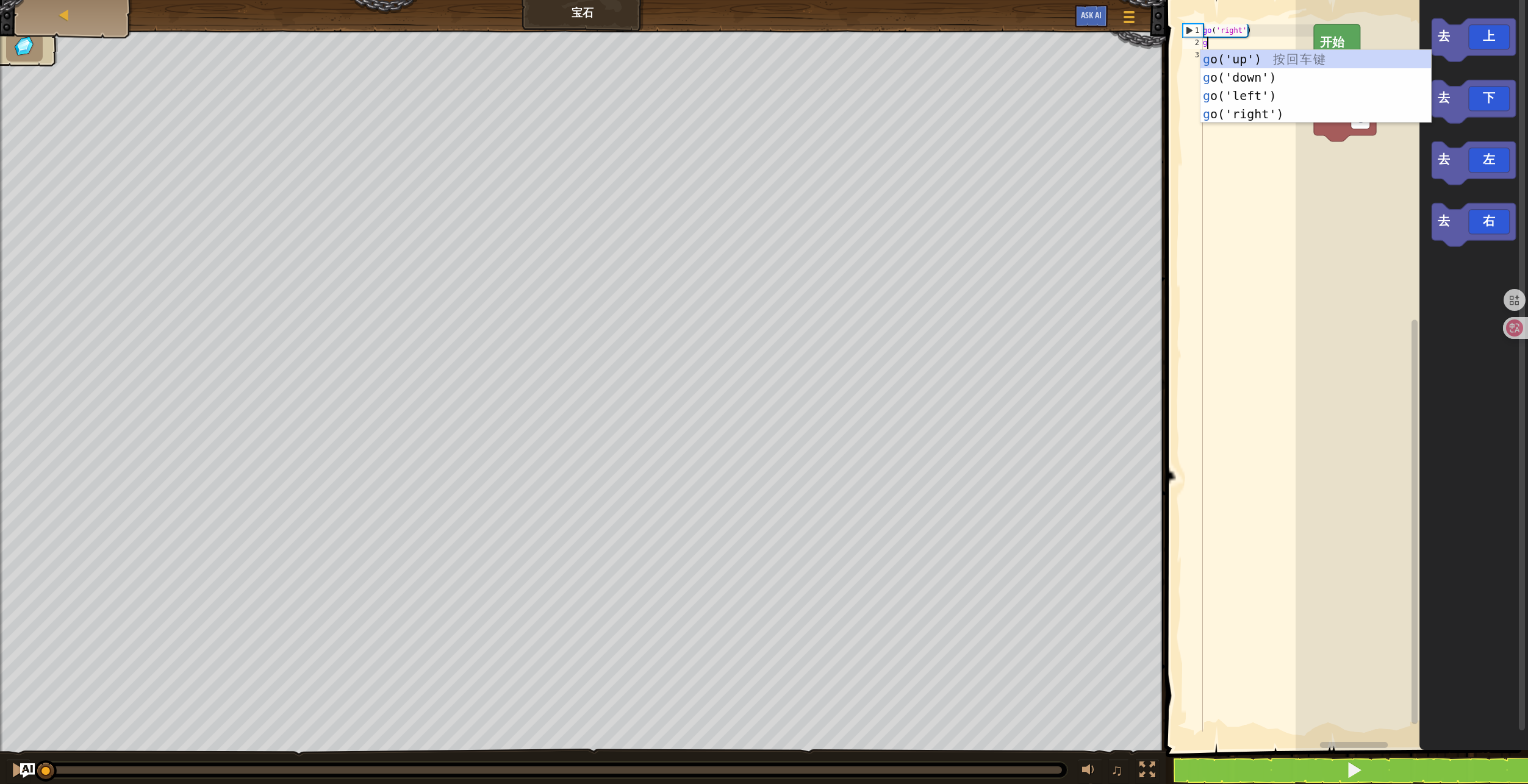
scroll to position [6, 0]
type textarea "go"
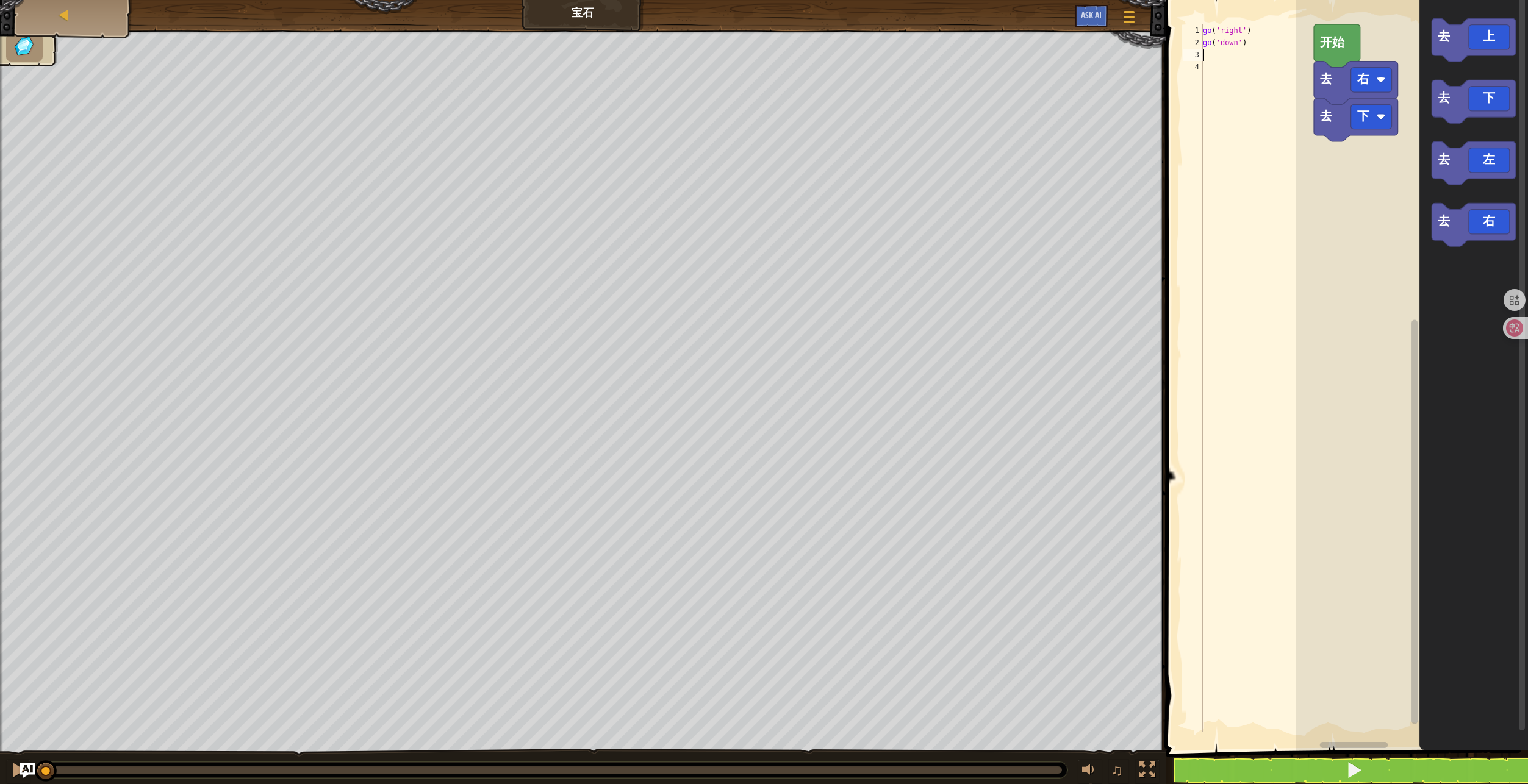
type textarea "go"
click at [1319, 775] on button at bounding box center [1354, 770] width 366 height 28
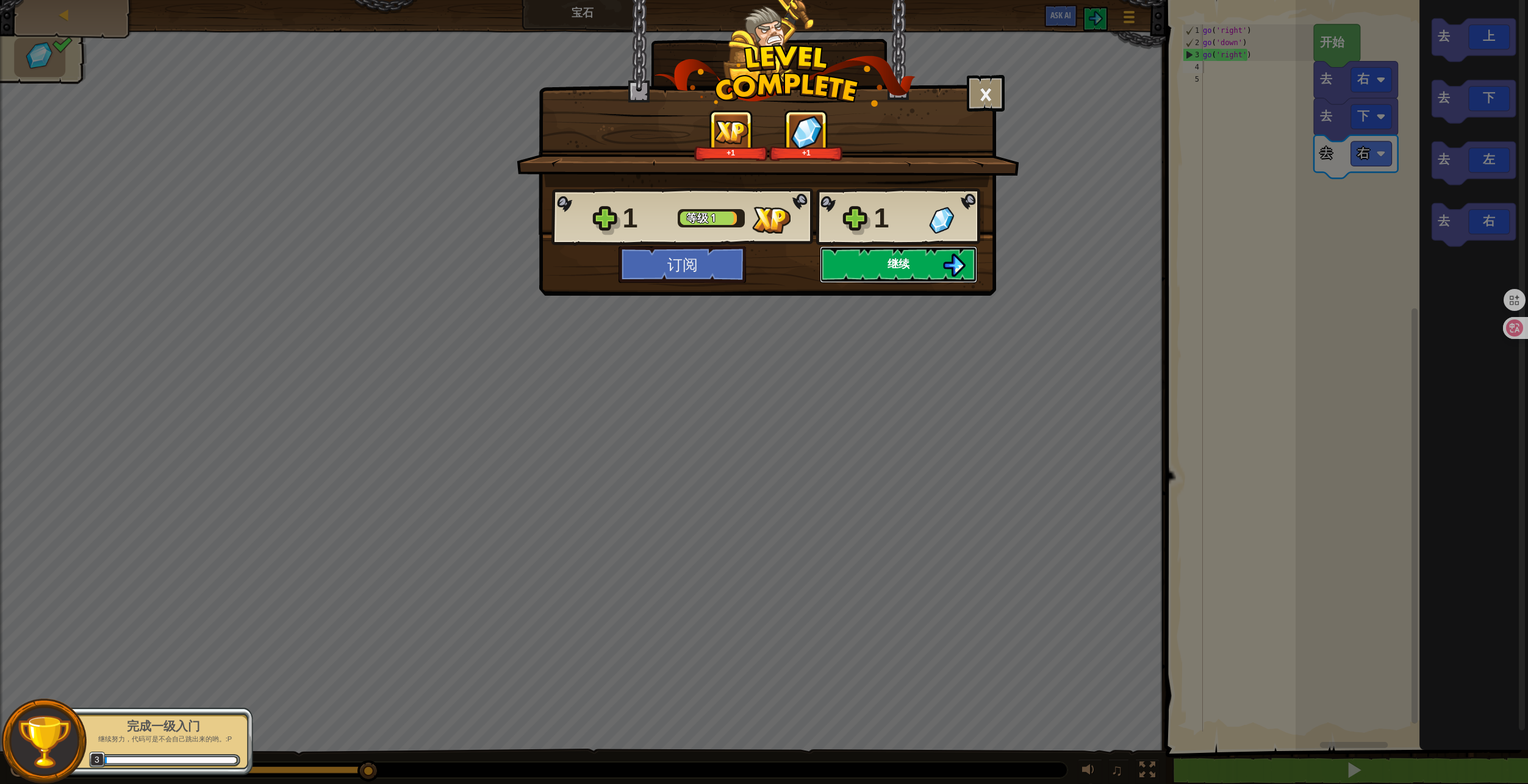
click at [938, 253] on button "继续" at bounding box center [899, 265] width 157 height 37
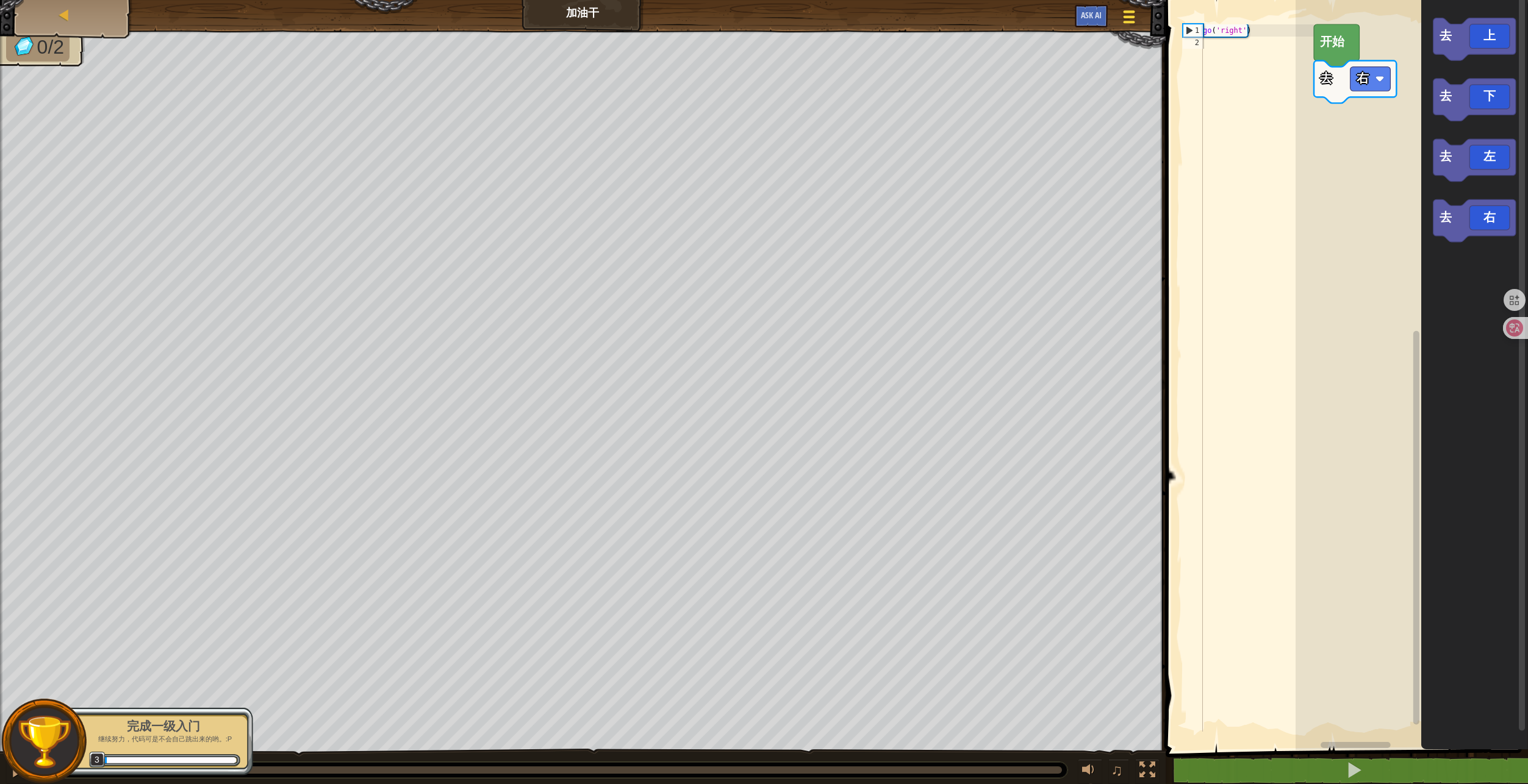
click at [1121, 12] on div at bounding box center [1128, 17] width 16 height 17
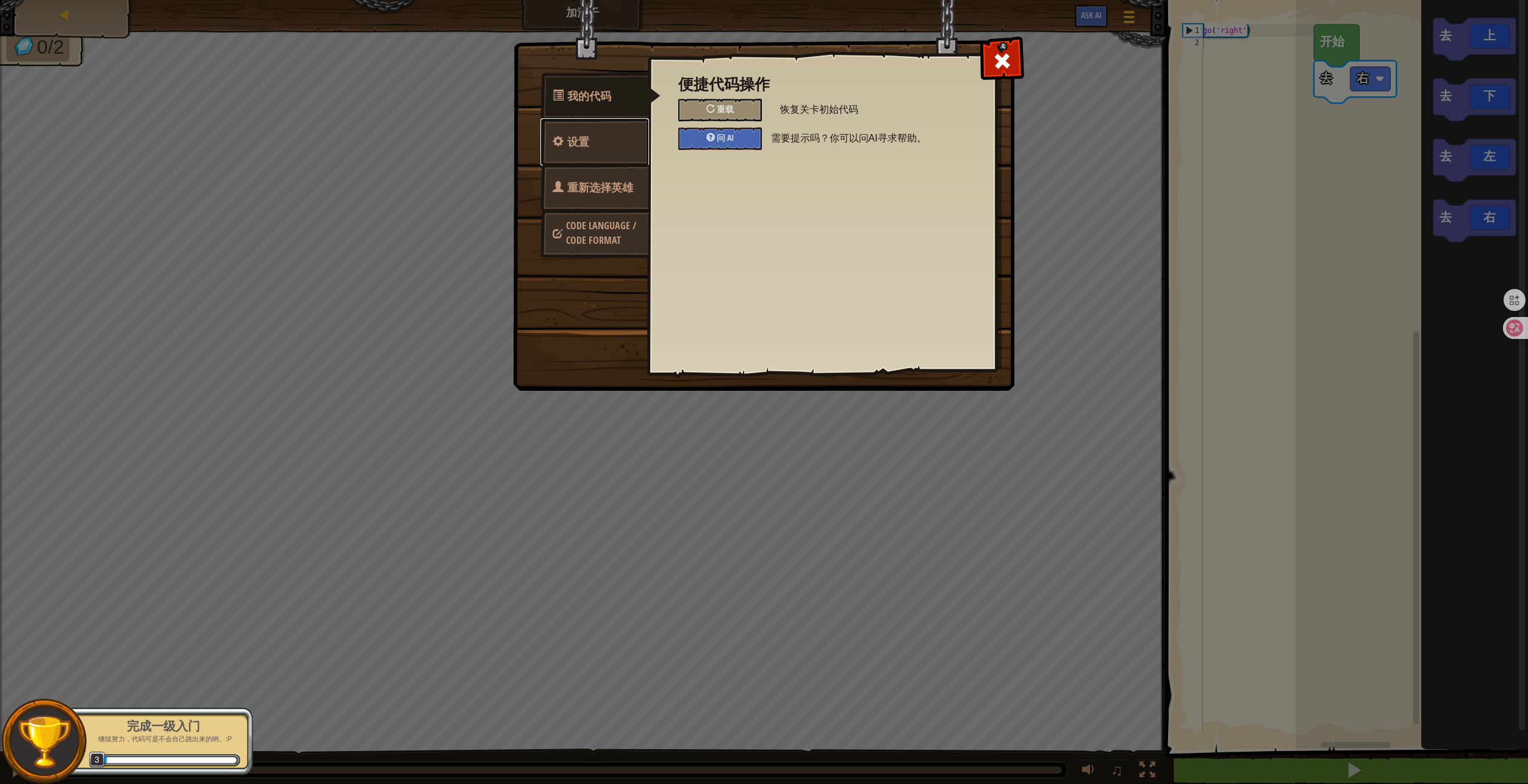
click at [581, 141] on span "设置" at bounding box center [578, 142] width 22 height 15
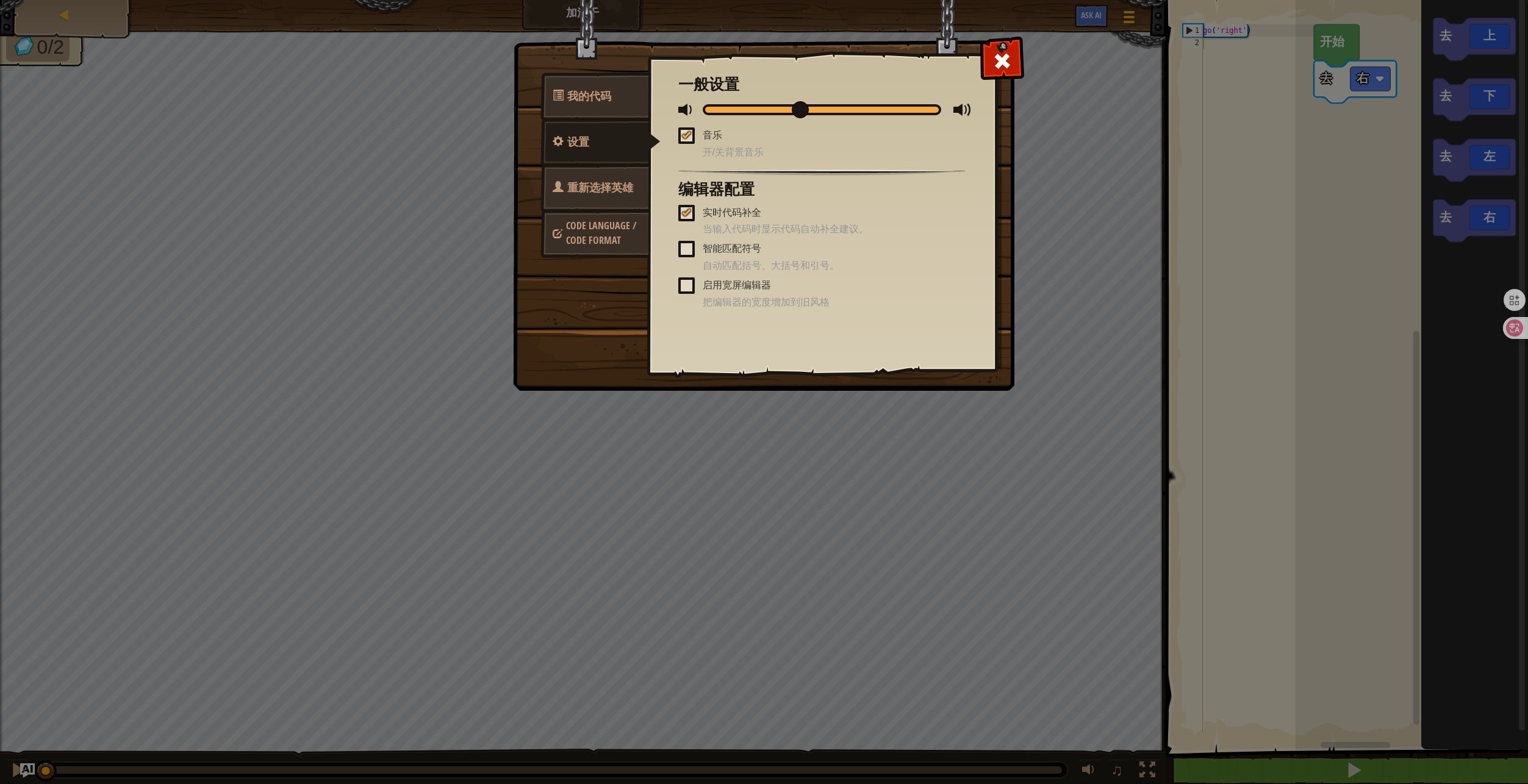
click at [596, 180] on span "重新选择英雄" at bounding box center [599, 187] width 66 height 15
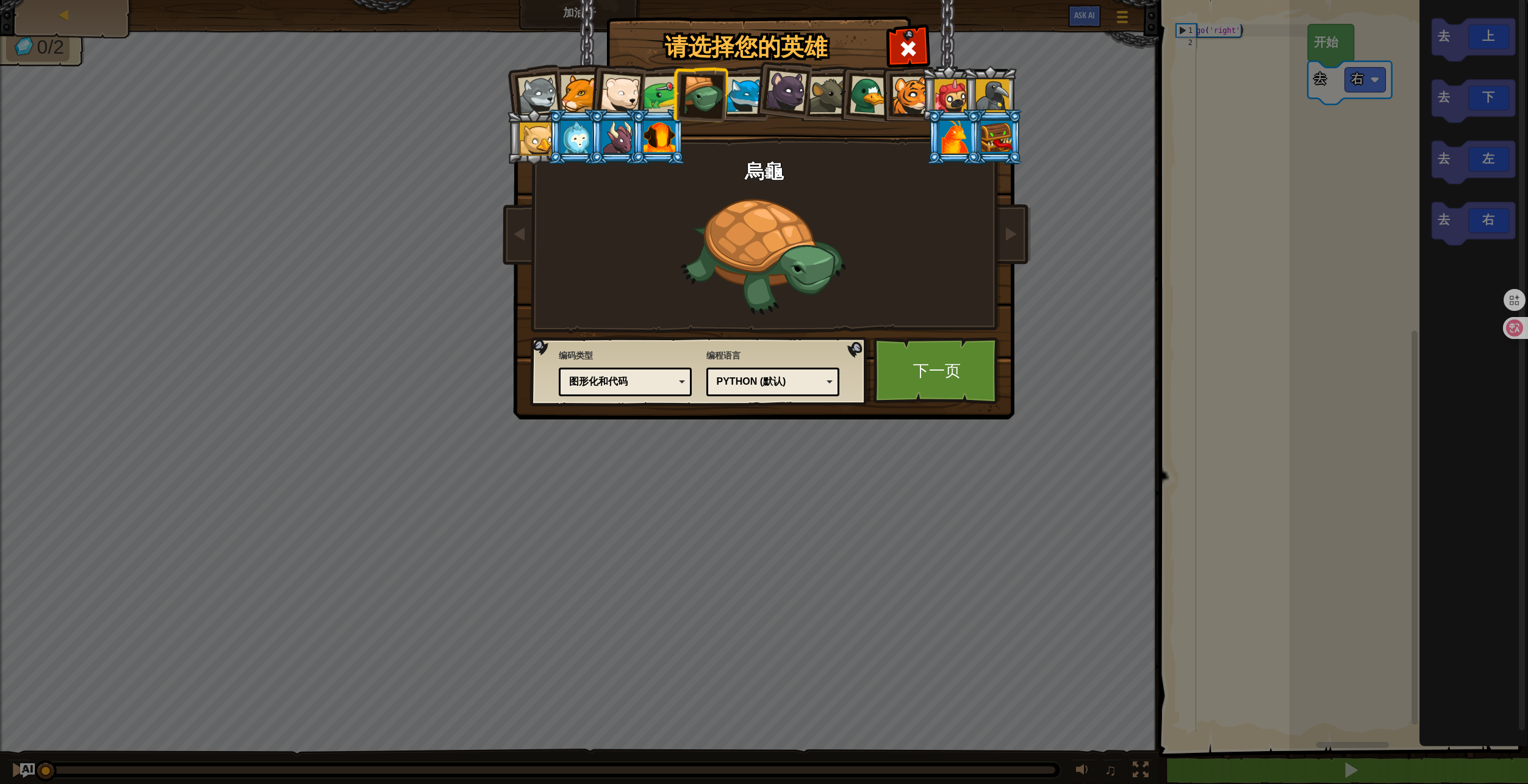
click at [661, 381] on div "图形化和代码" at bounding box center [621, 382] width 106 height 14
click at [938, 369] on link "下一页" at bounding box center [937, 370] width 127 height 67
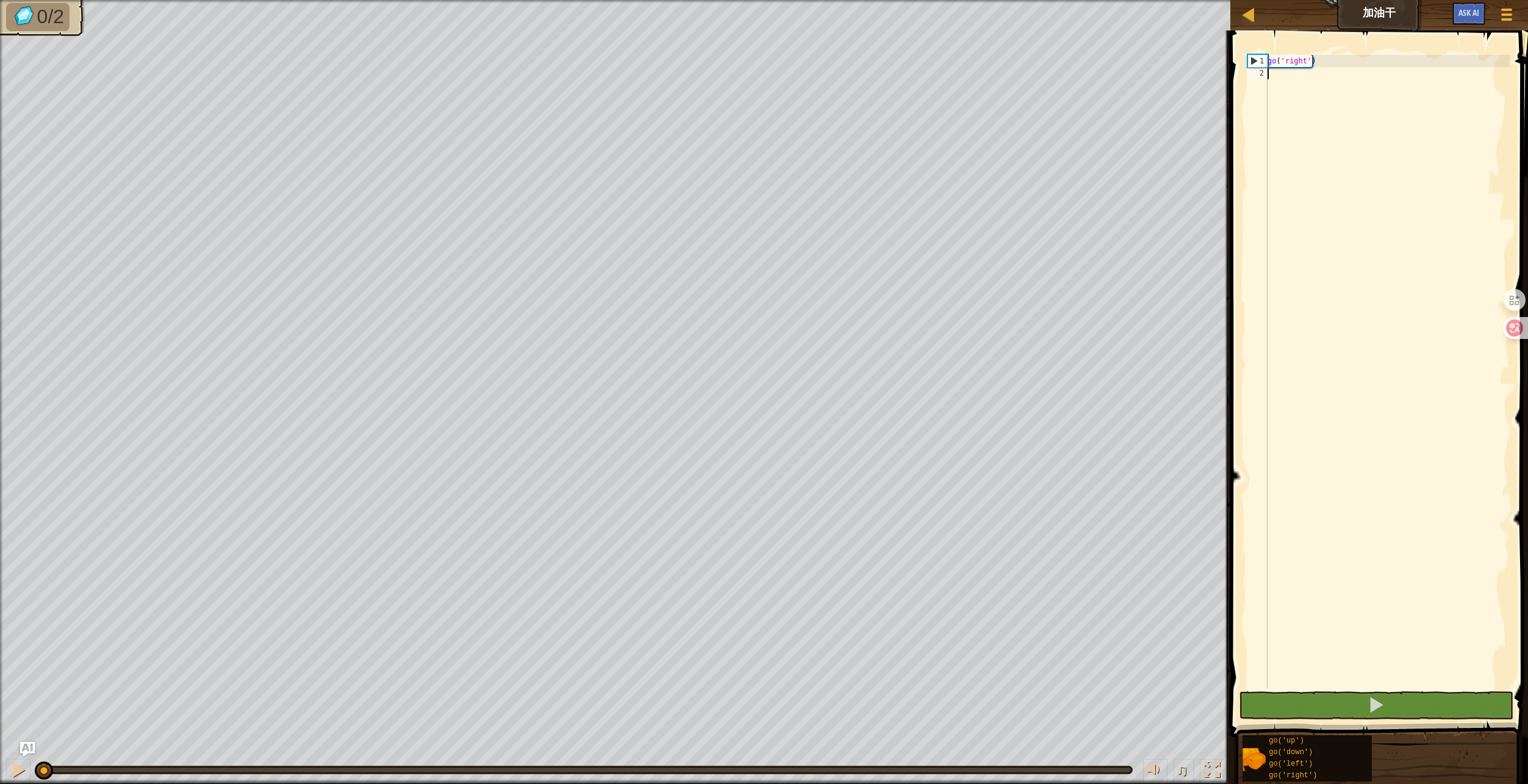
click at [1381, 204] on div "go ( 'right' )" at bounding box center [1388, 384] width 245 height 659
type textarea "go"
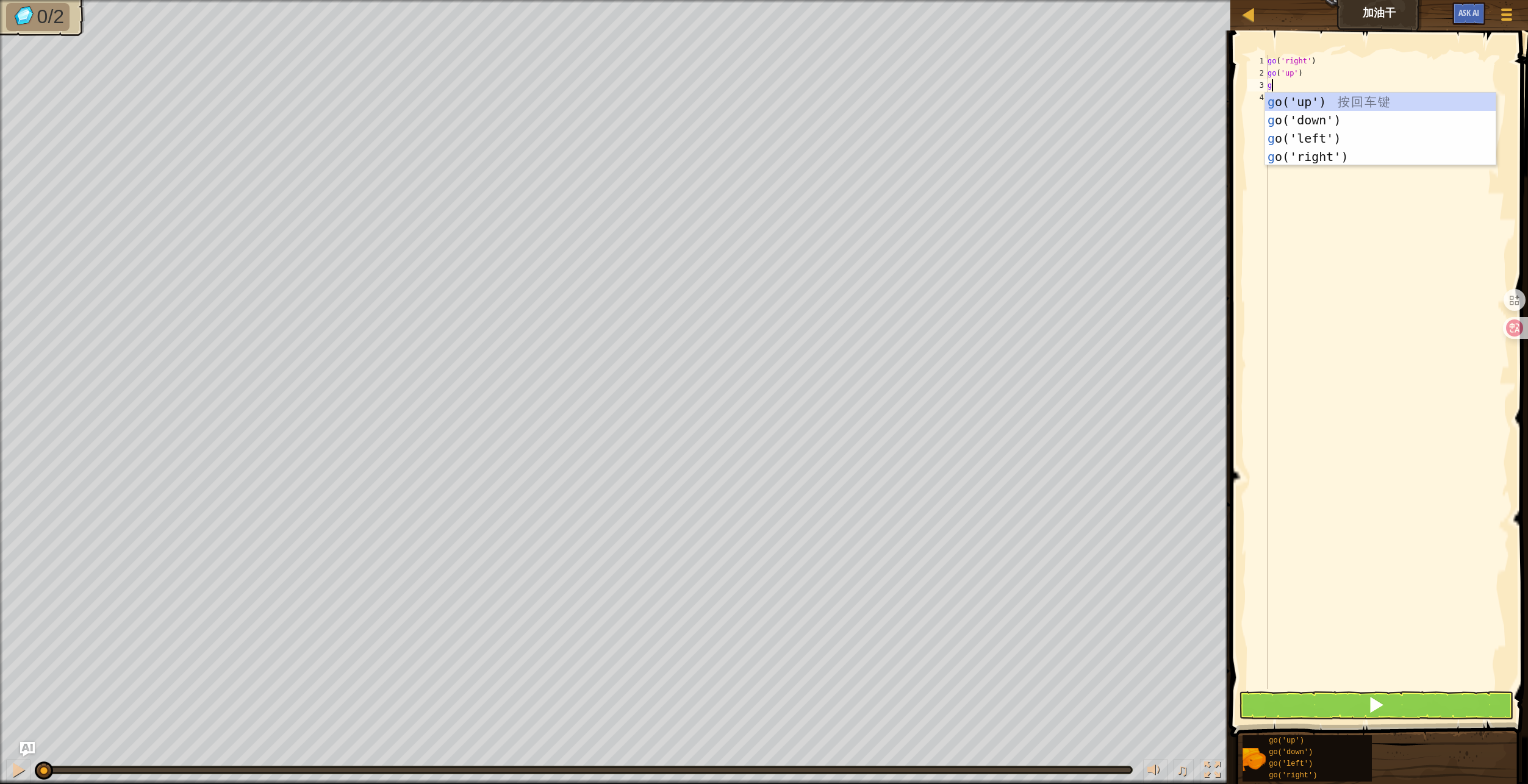
type textarea "go"
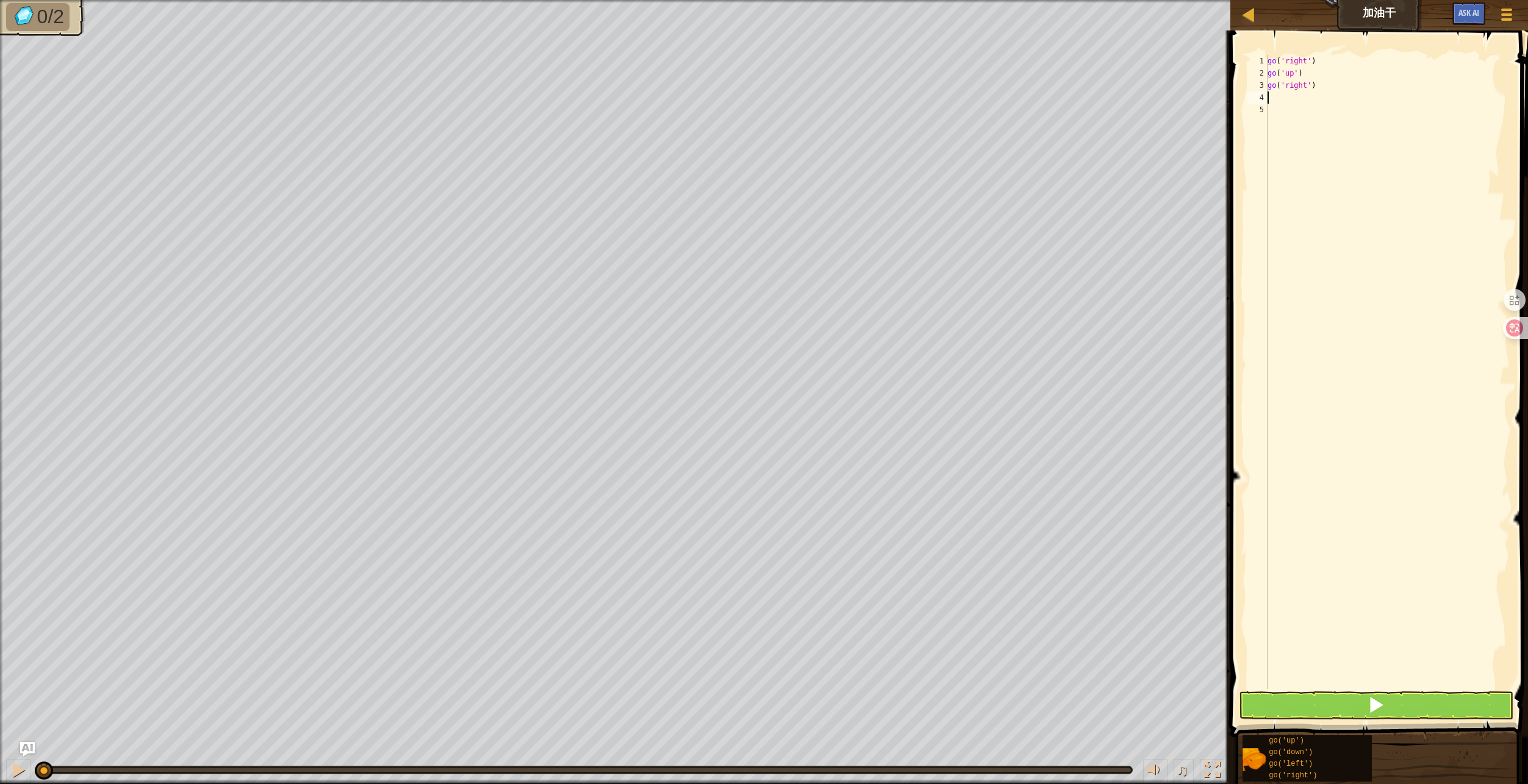
type textarea "go"
click at [1353, 706] on button at bounding box center [1376, 705] width 274 height 28
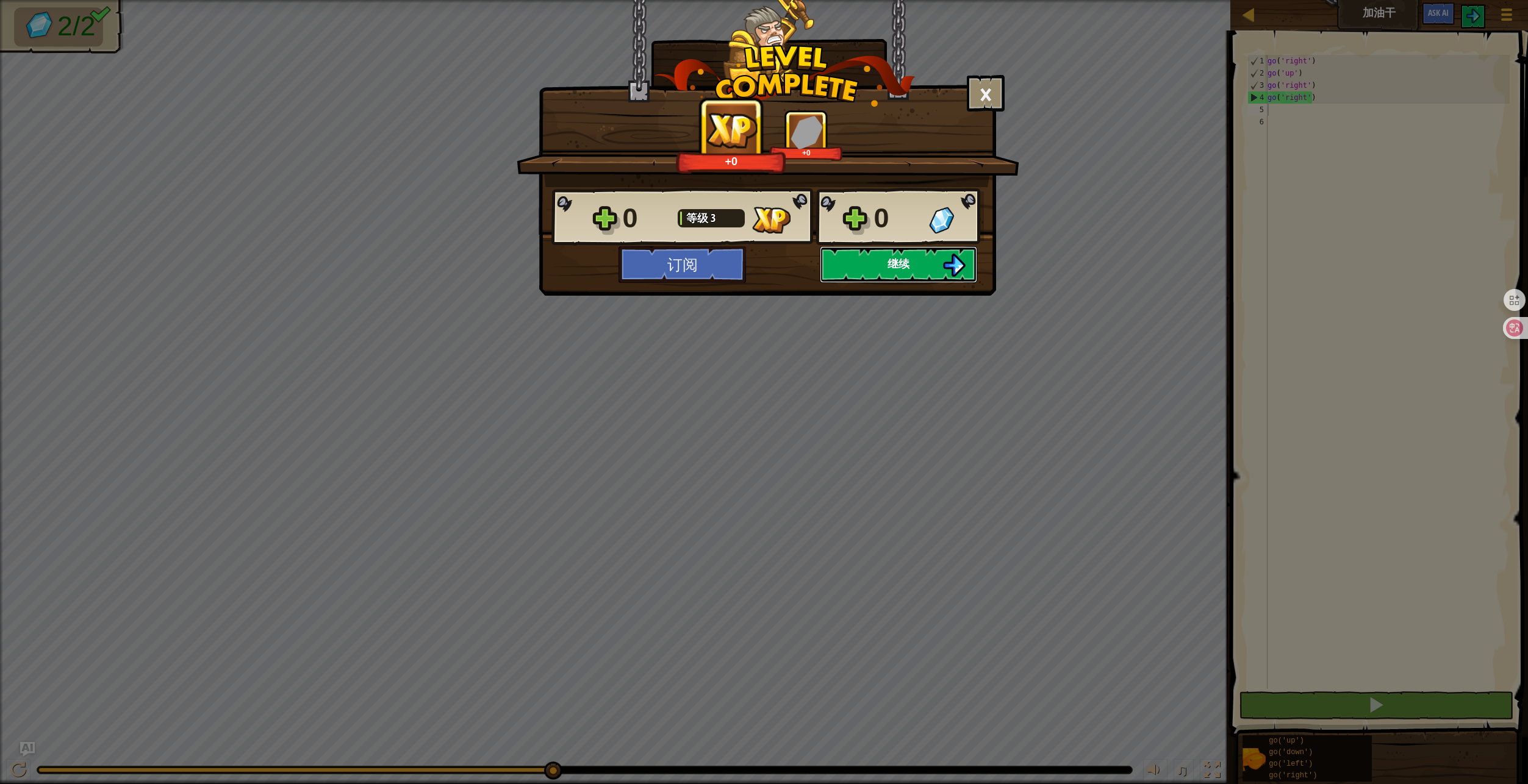
click at [923, 270] on button "继续" at bounding box center [899, 265] width 157 height 37
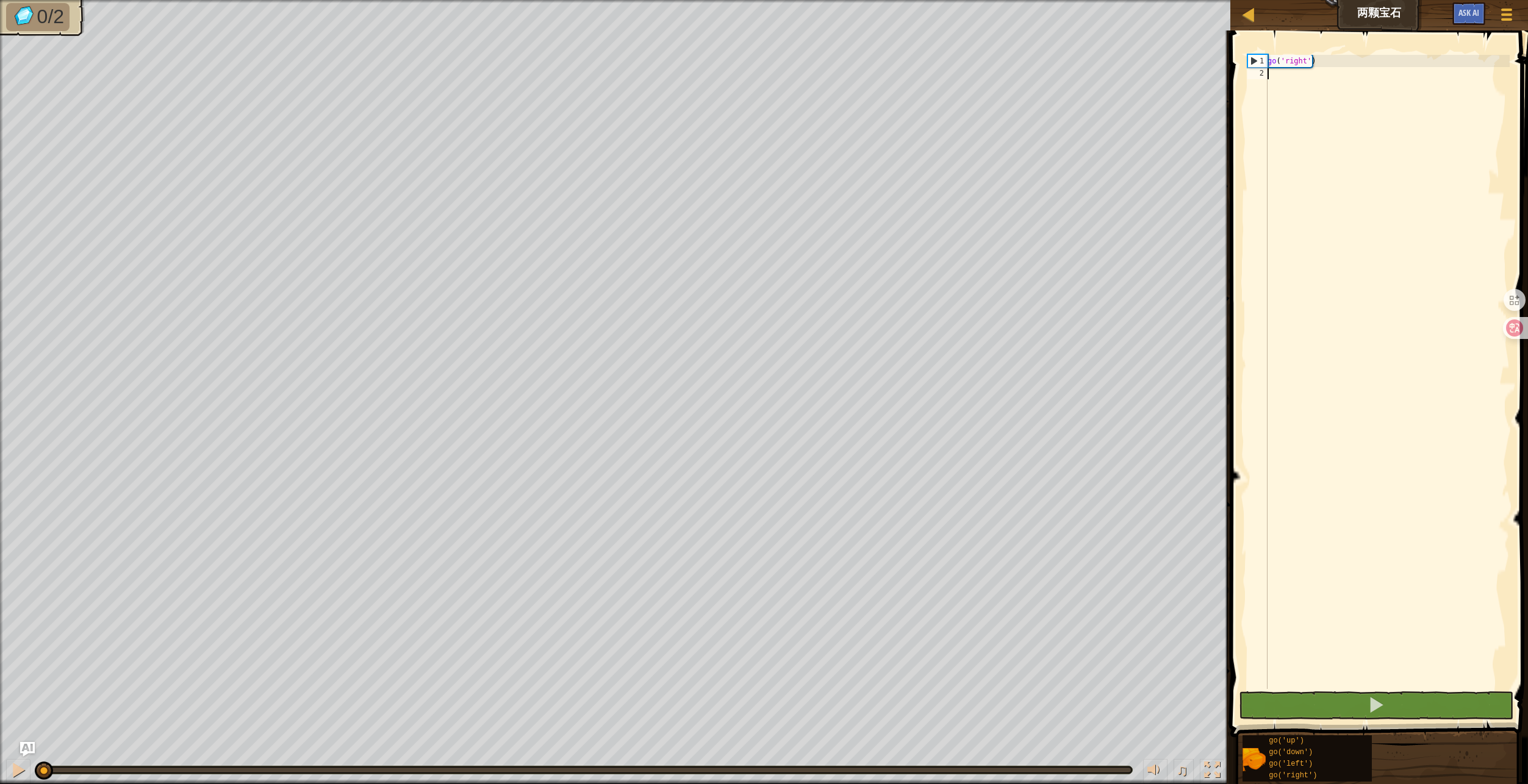
click at [1384, 297] on div "go ( 'right' )" at bounding box center [1388, 384] width 245 height 659
type textarea "go"
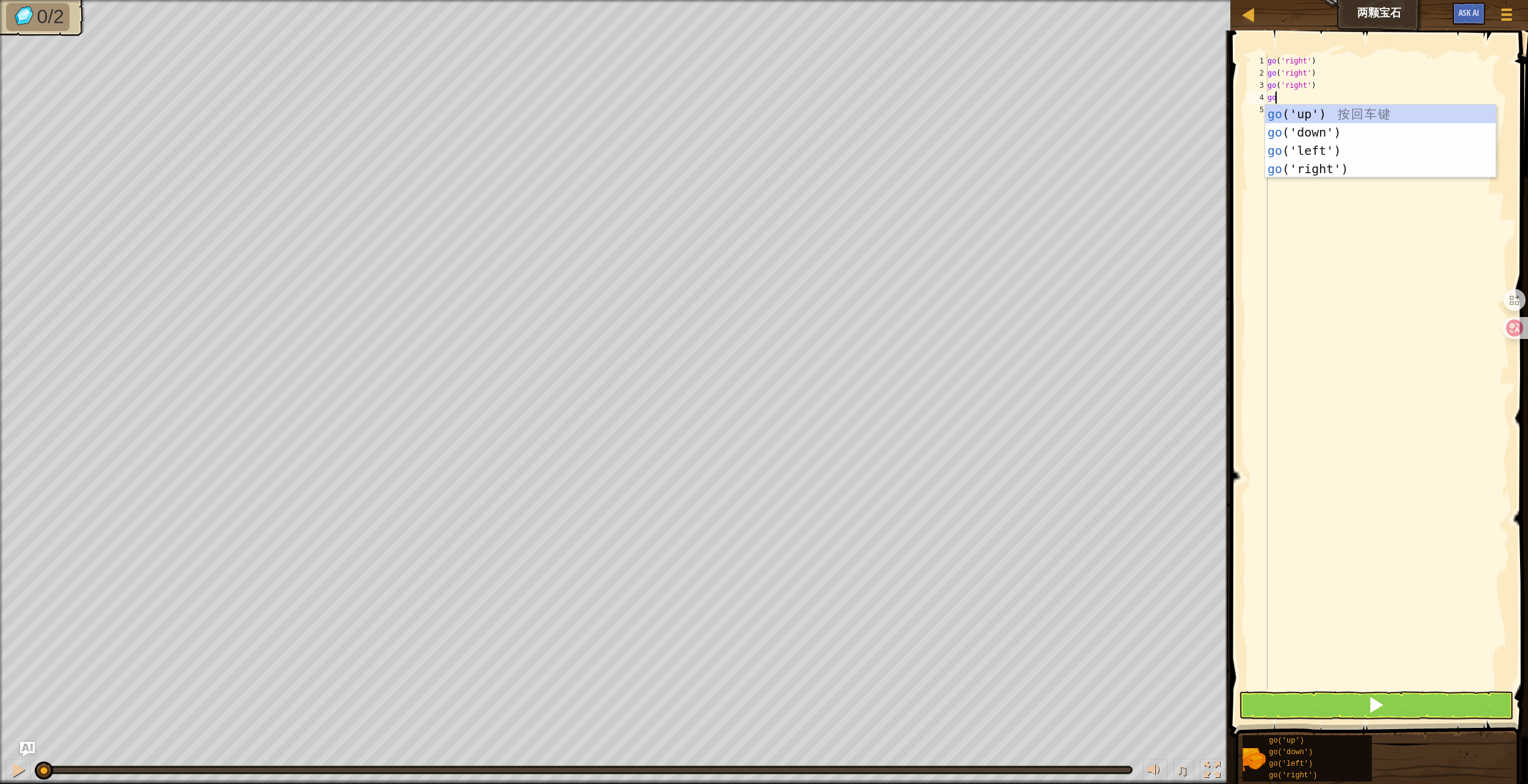
type textarea "gou"
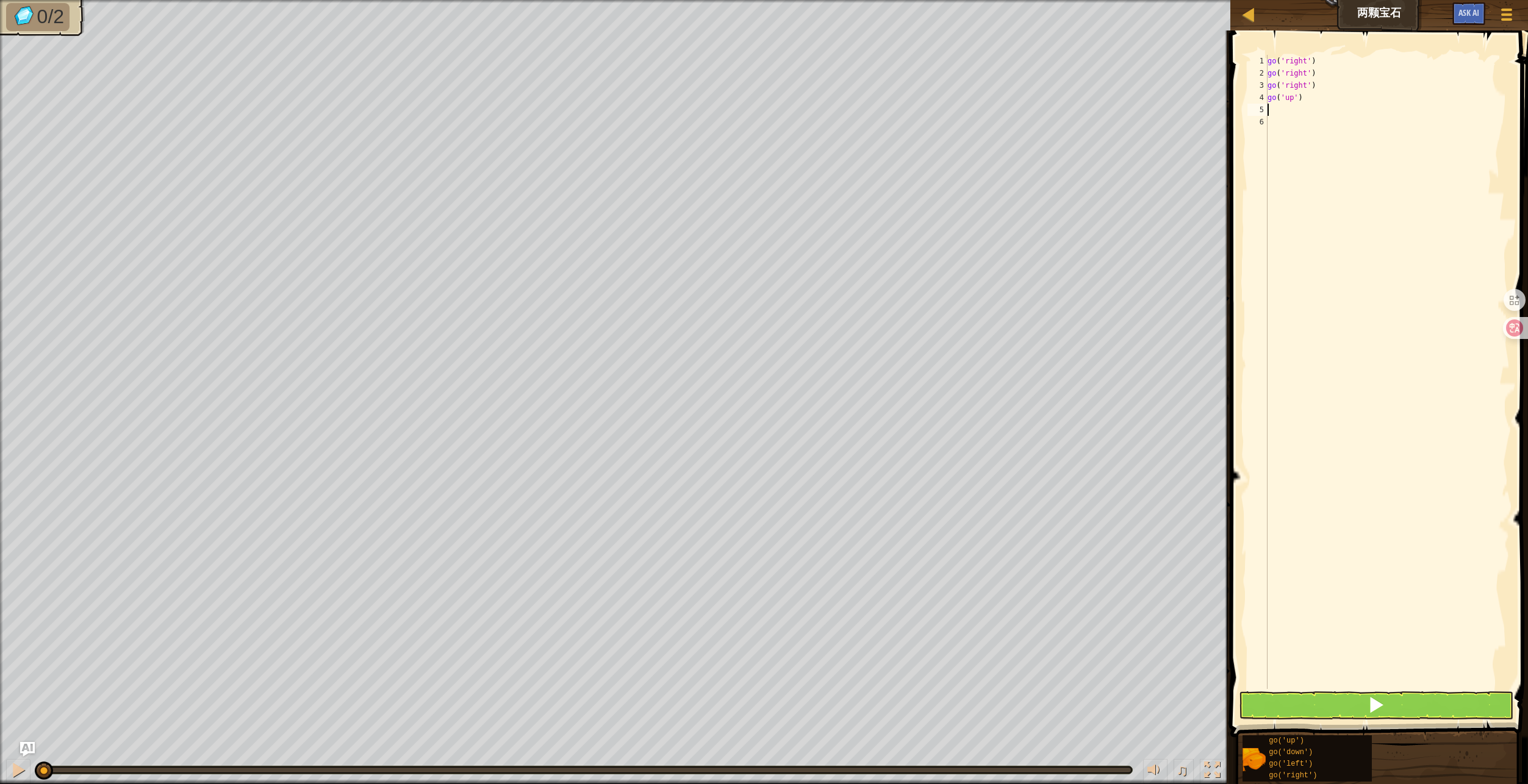
type textarea "go"
type textarea "g"
click at [1395, 706] on button at bounding box center [1376, 705] width 274 height 28
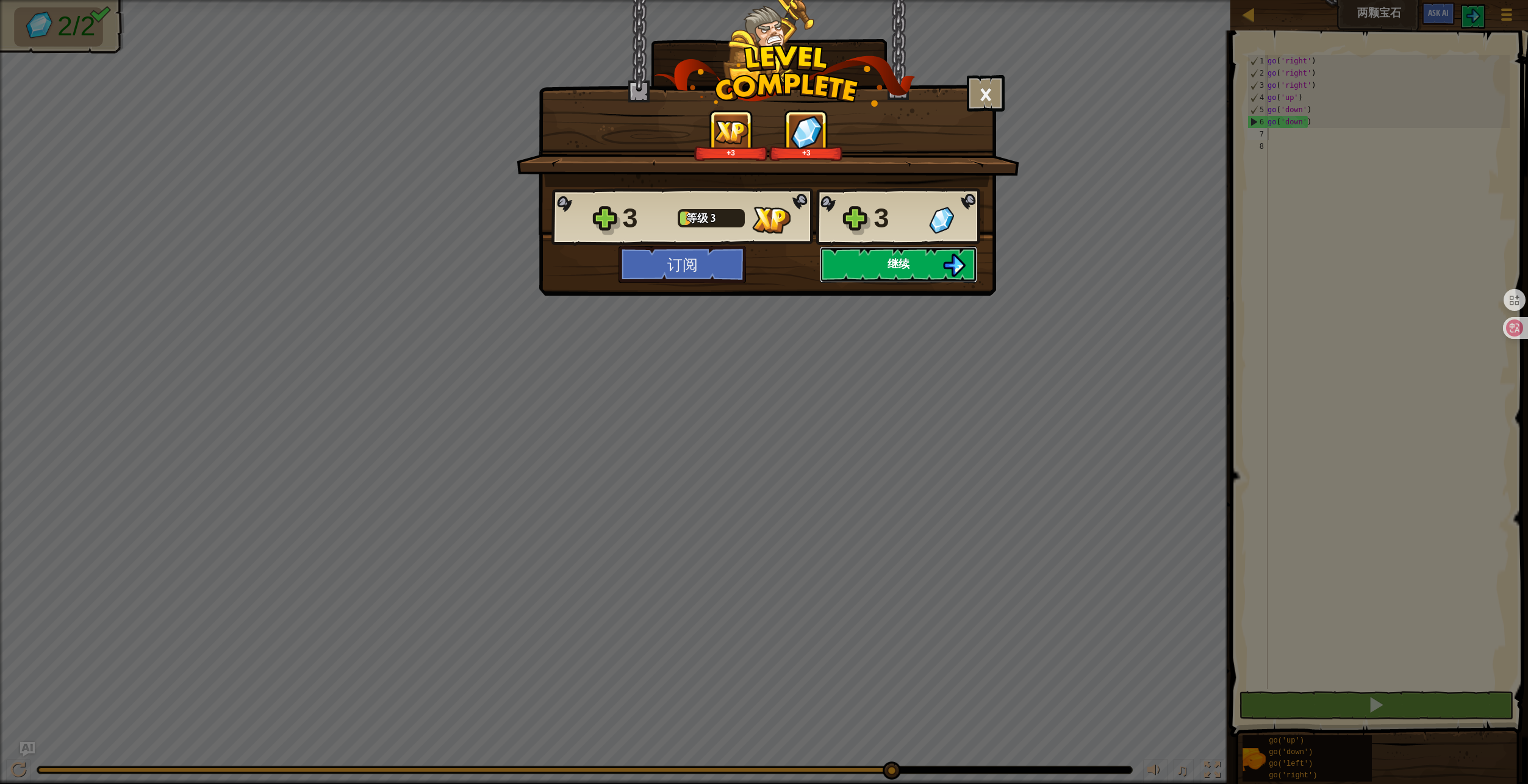
click at [903, 272] on button "继续" at bounding box center [899, 265] width 157 height 37
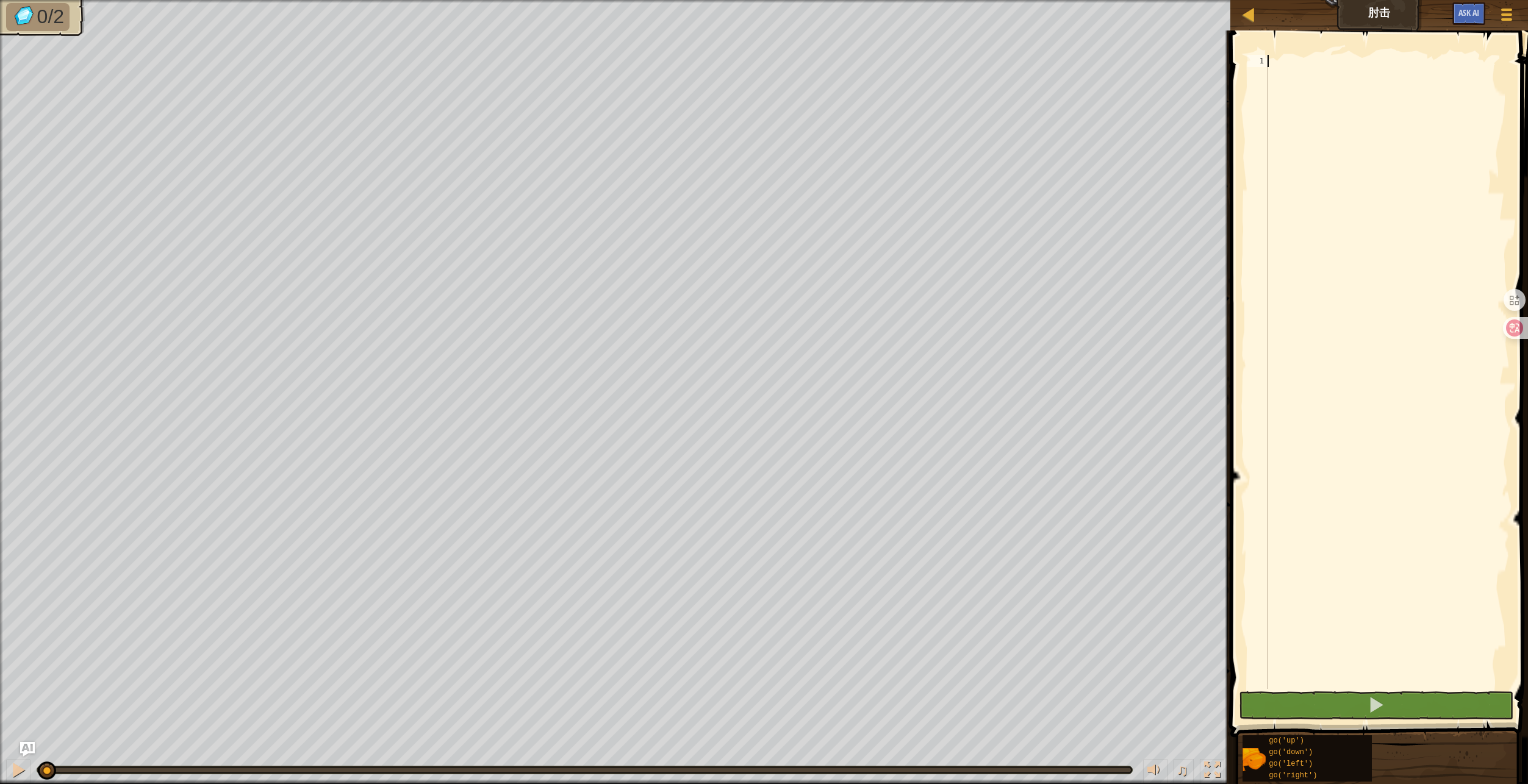
click at [1340, 263] on div at bounding box center [1388, 384] width 245 height 659
type textarea "go"
type textarea "g"
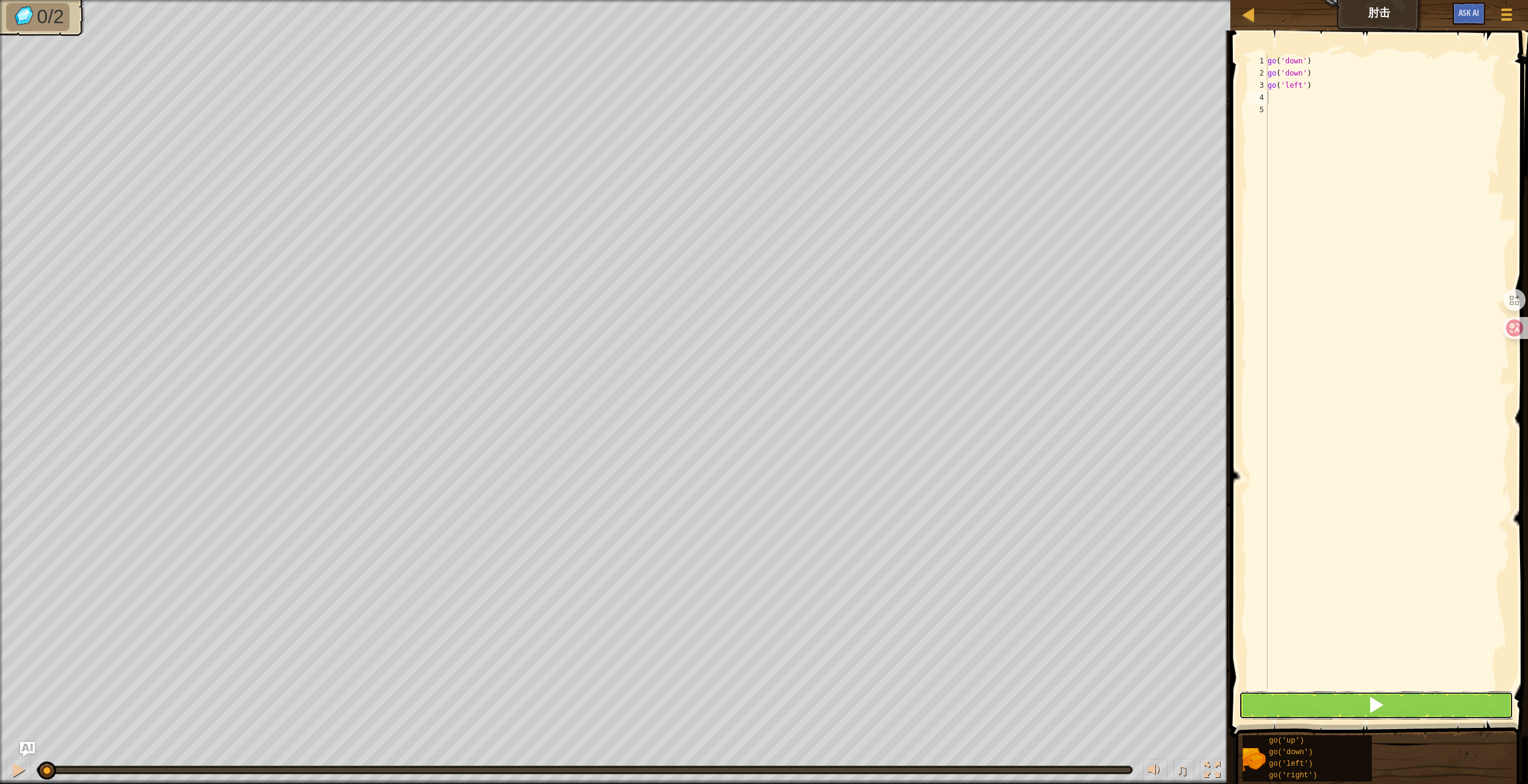
drag, startPoint x: 1335, startPoint y: 712, endPoint x: 1333, endPoint y: 696, distance: 16.1
click at [1335, 712] on button at bounding box center [1376, 705] width 274 height 28
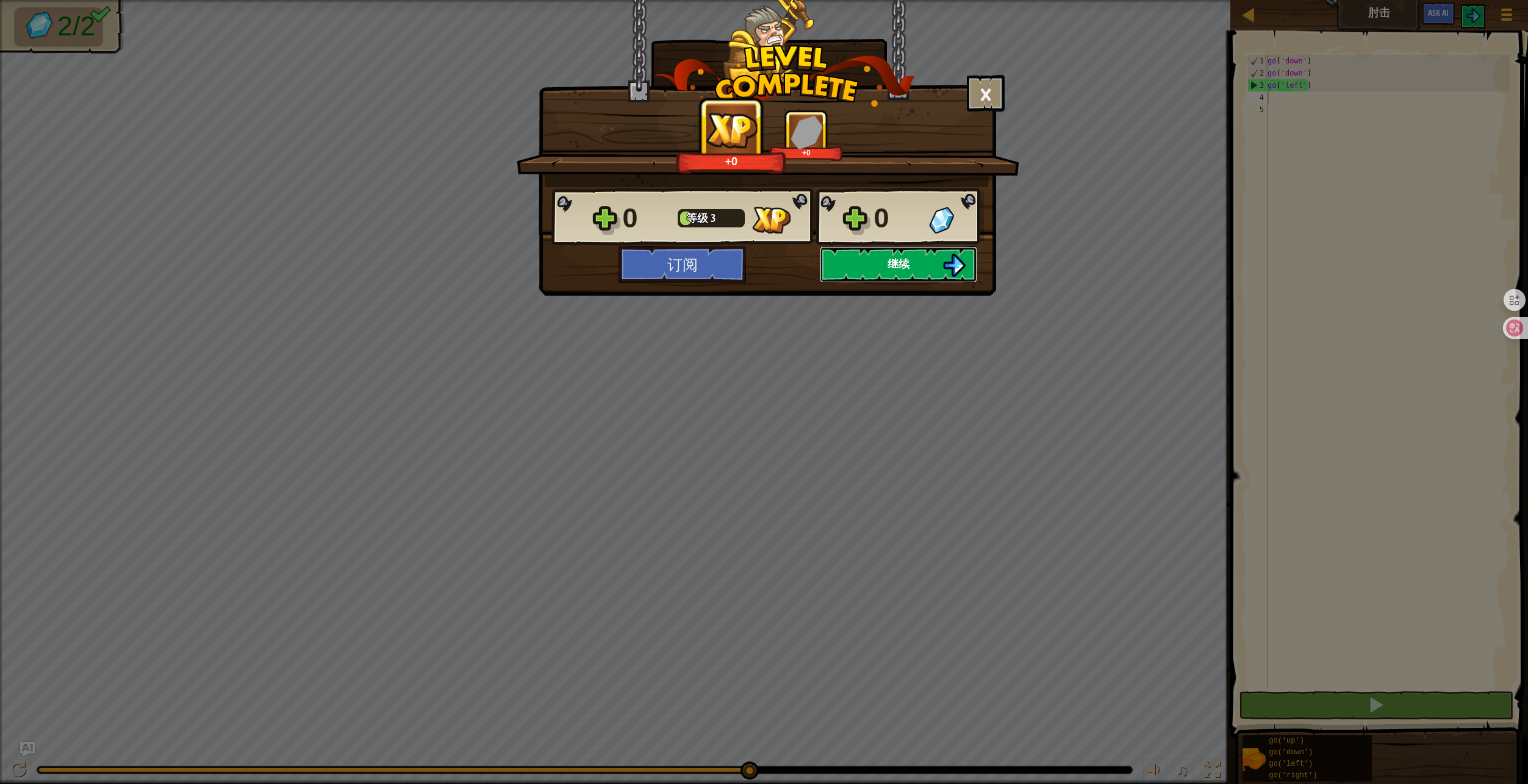
click at [914, 272] on button "继续" at bounding box center [899, 265] width 157 height 37
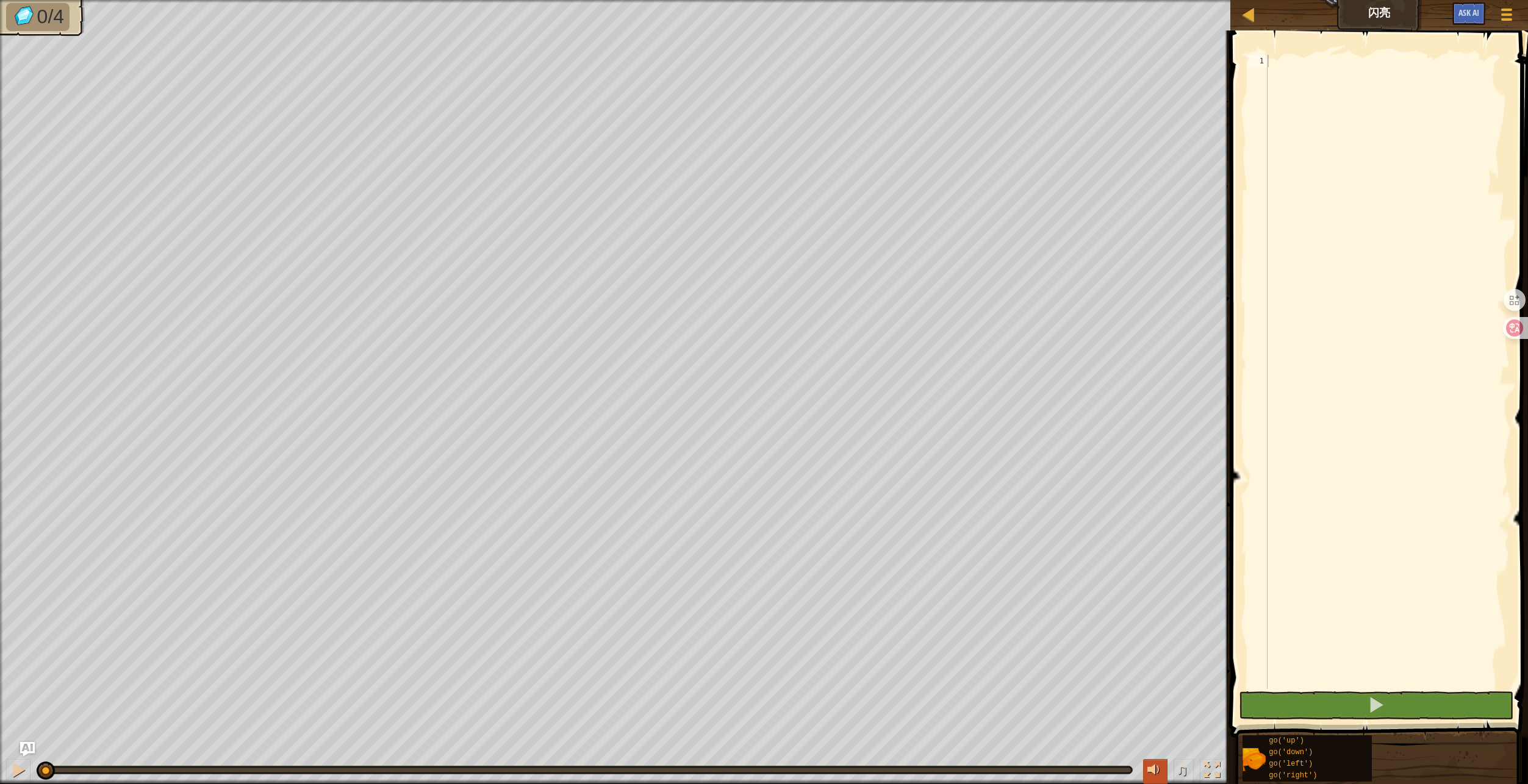
click at [1151, 765] on div at bounding box center [1155, 770] width 16 height 16
click at [1151, 770] on div at bounding box center [1155, 770] width 16 height 16
click at [1180, 762] on span "♫" at bounding box center [1182, 770] width 12 height 18
click at [1184, 777] on span "♫" at bounding box center [1182, 770] width 12 height 18
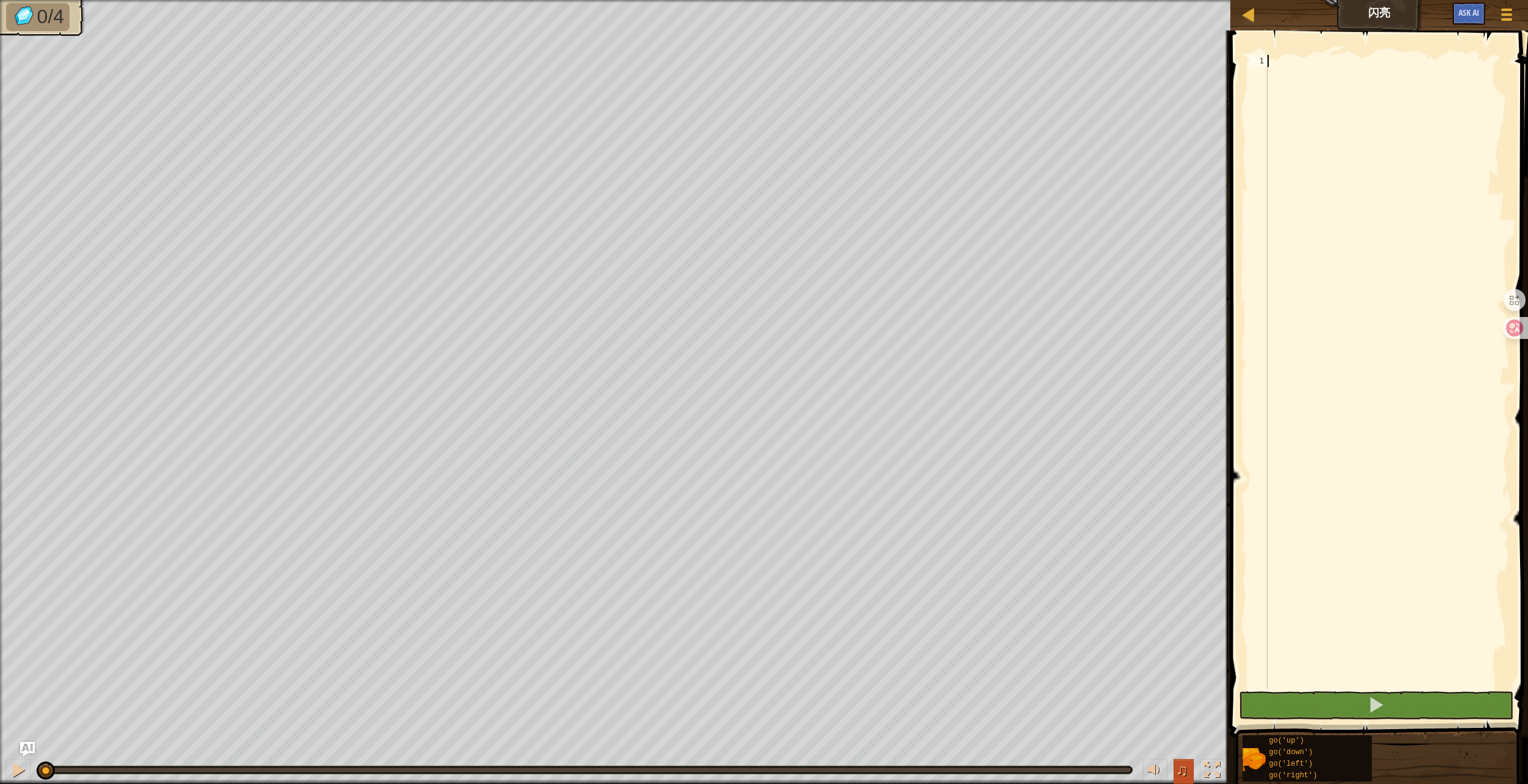
click at [1184, 772] on span "♫" at bounding box center [1182, 770] width 12 height 18
click at [1182, 763] on span "♫" at bounding box center [1182, 770] width 12 height 18
click at [1373, 288] on div at bounding box center [1388, 384] width 245 height 659
type textarea "go"
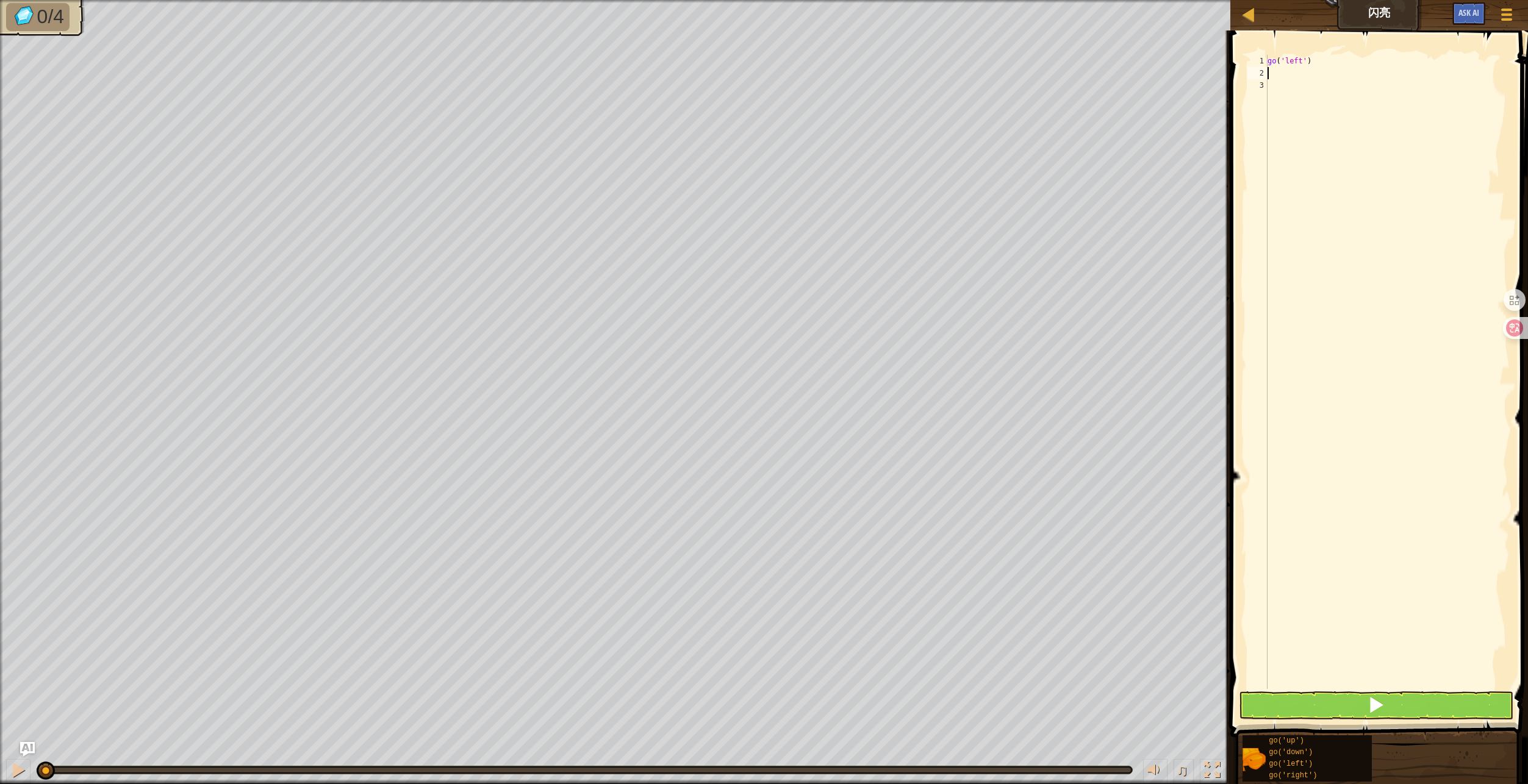
type textarea "g"
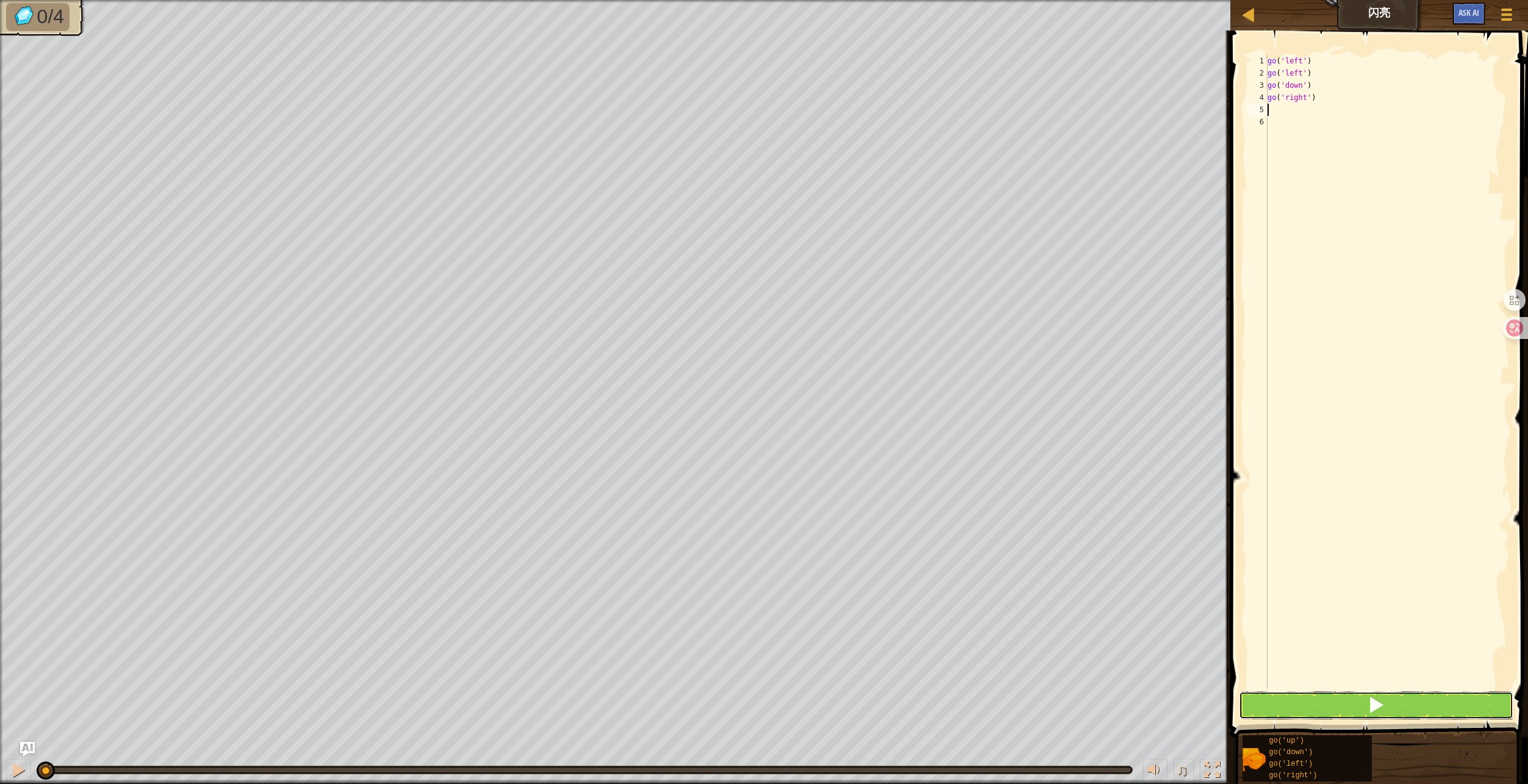
click at [1369, 700] on span at bounding box center [1376, 704] width 17 height 17
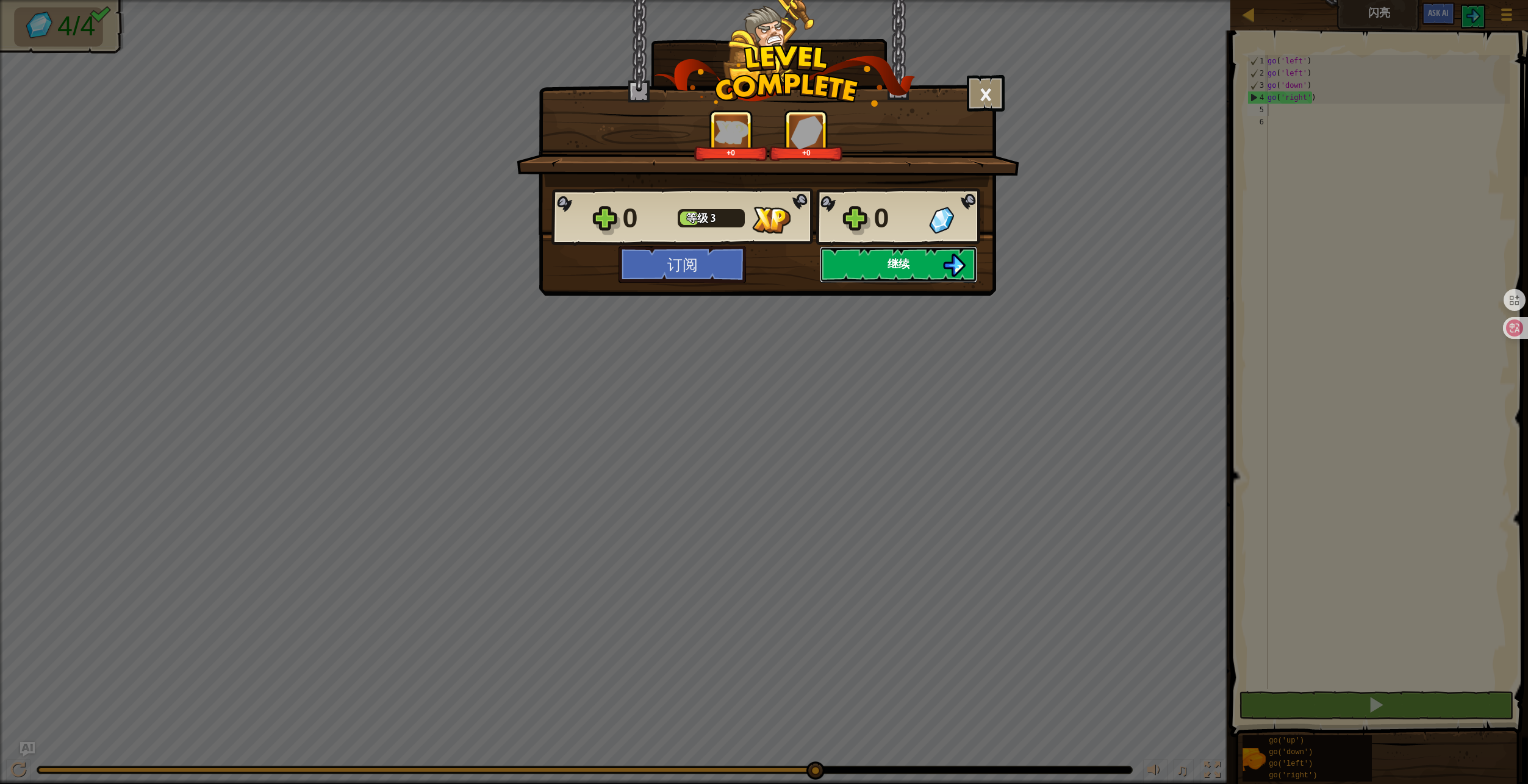
click at [895, 269] on span "继续" at bounding box center [898, 263] width 22 height 15
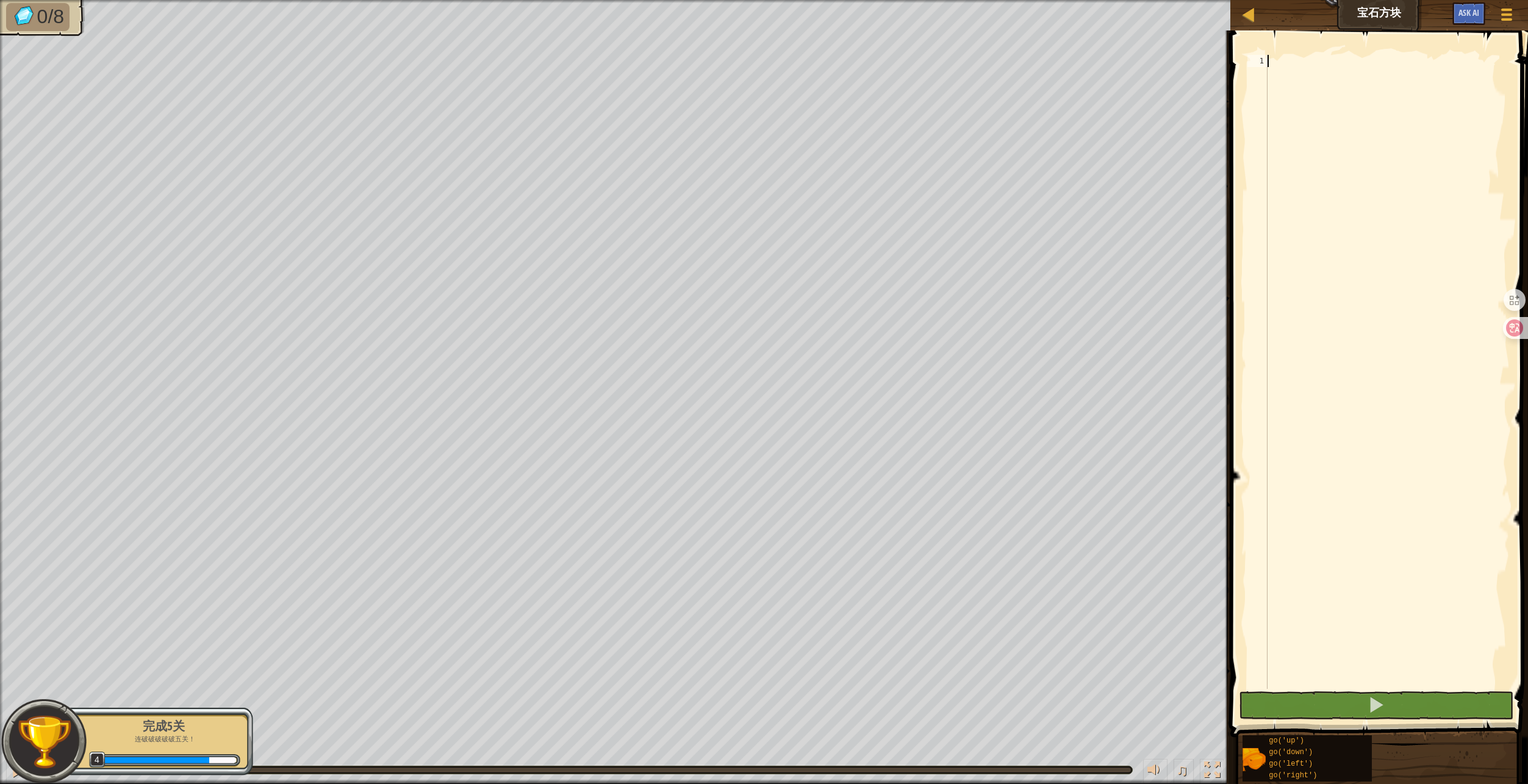
click at [1344, 300] on div at bounding box center [1388, 384] width 245 height 659
type textarea "go"
type textarea "g"
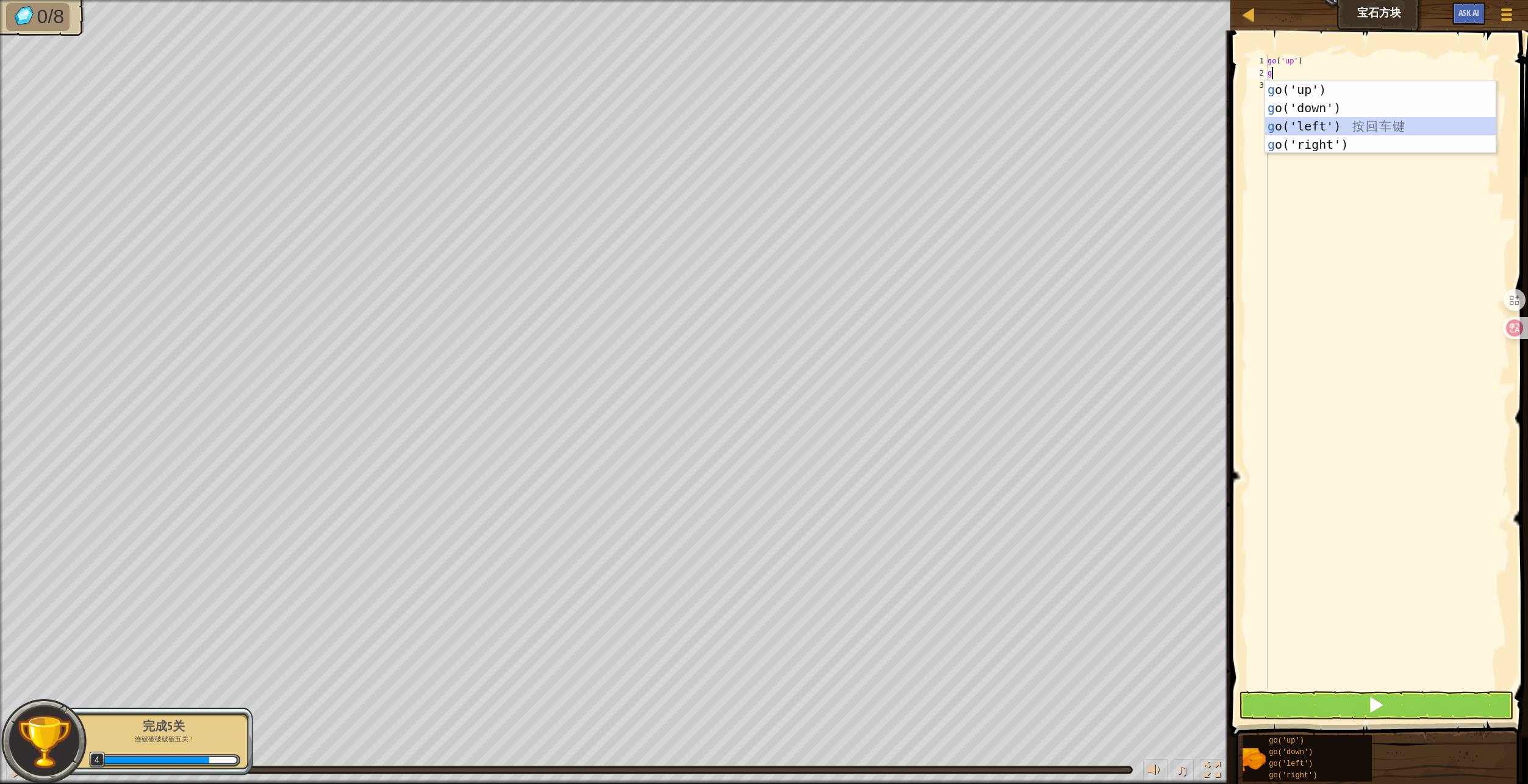
type textarea "g"
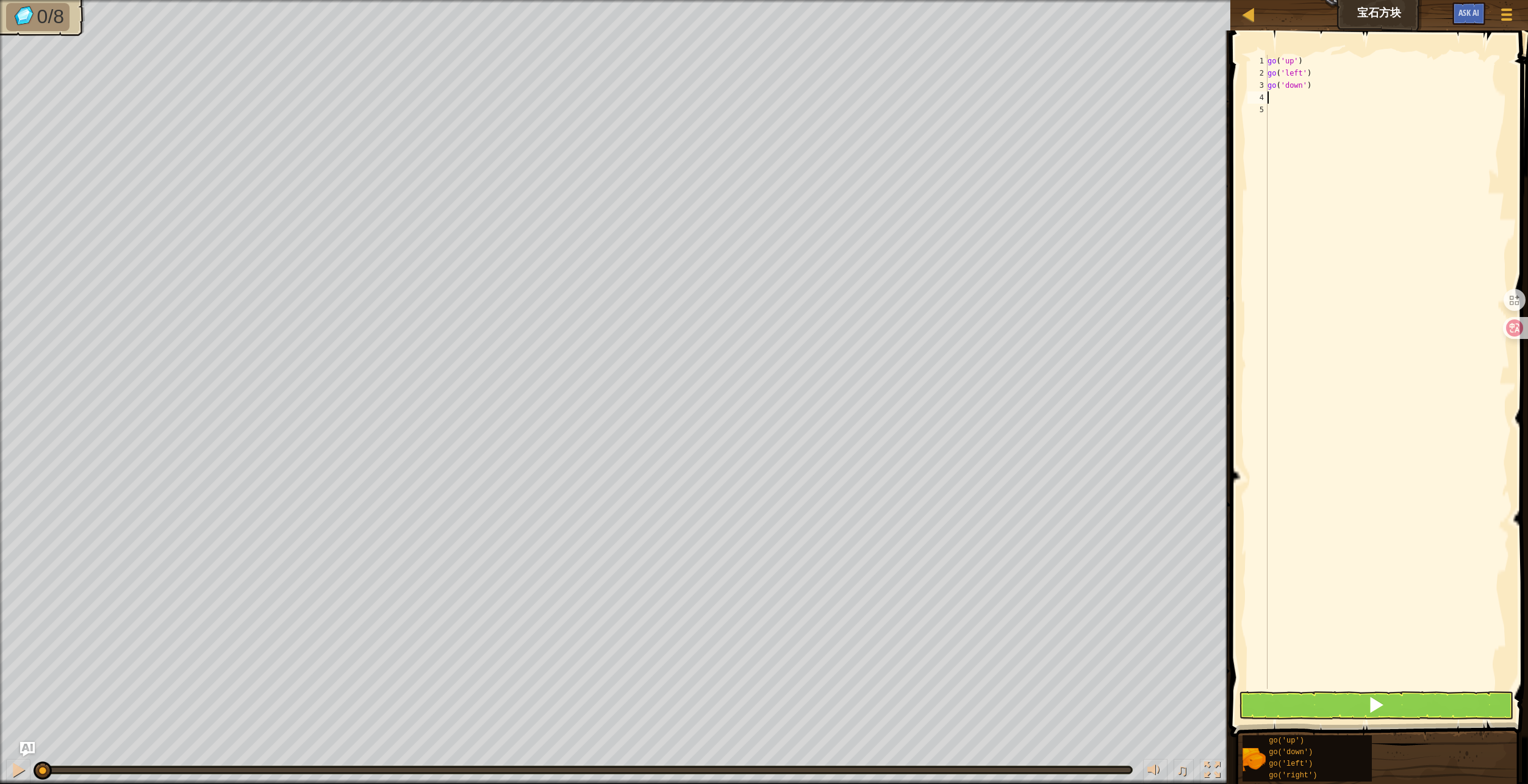
type textarea "g"
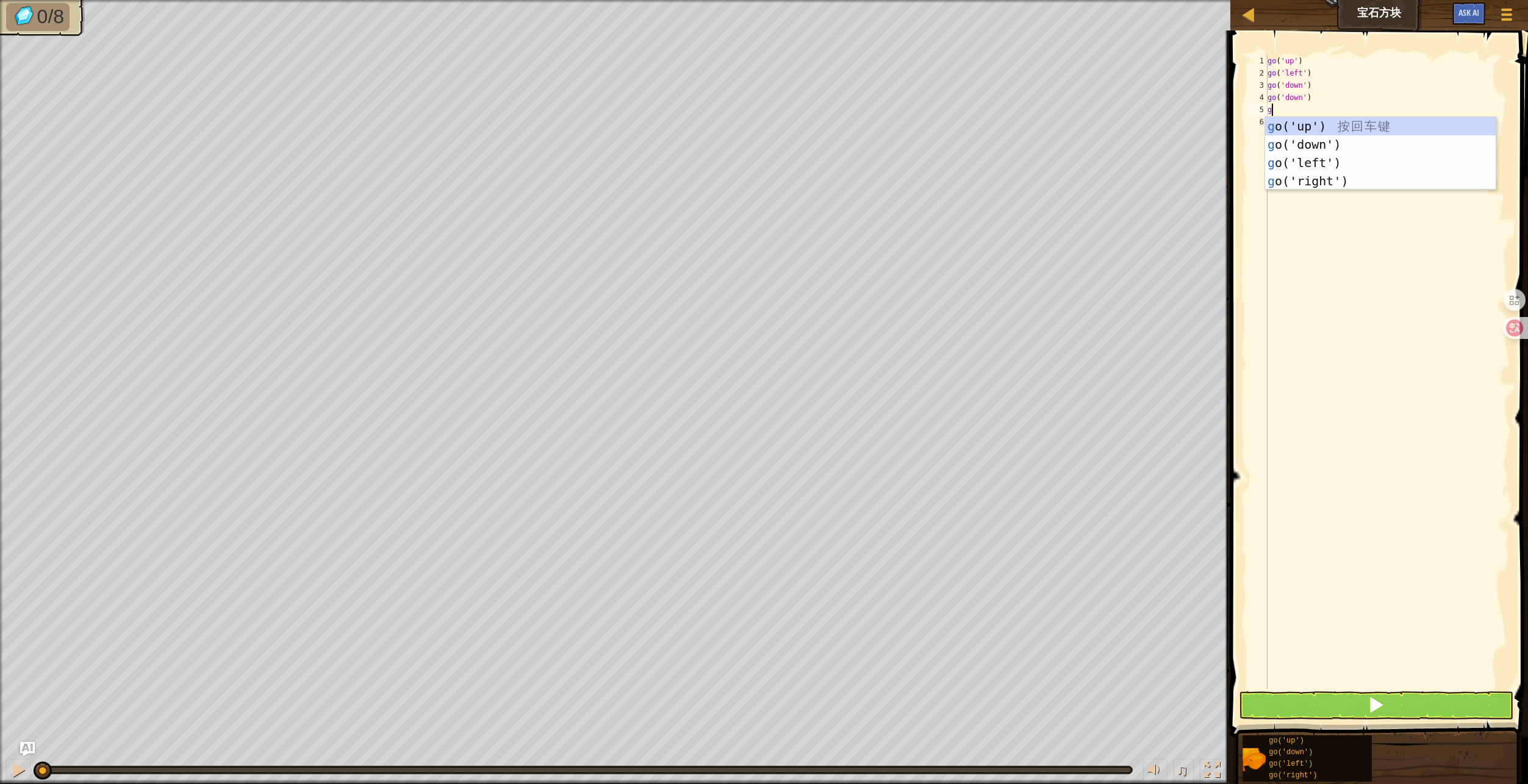
type textarea "g"
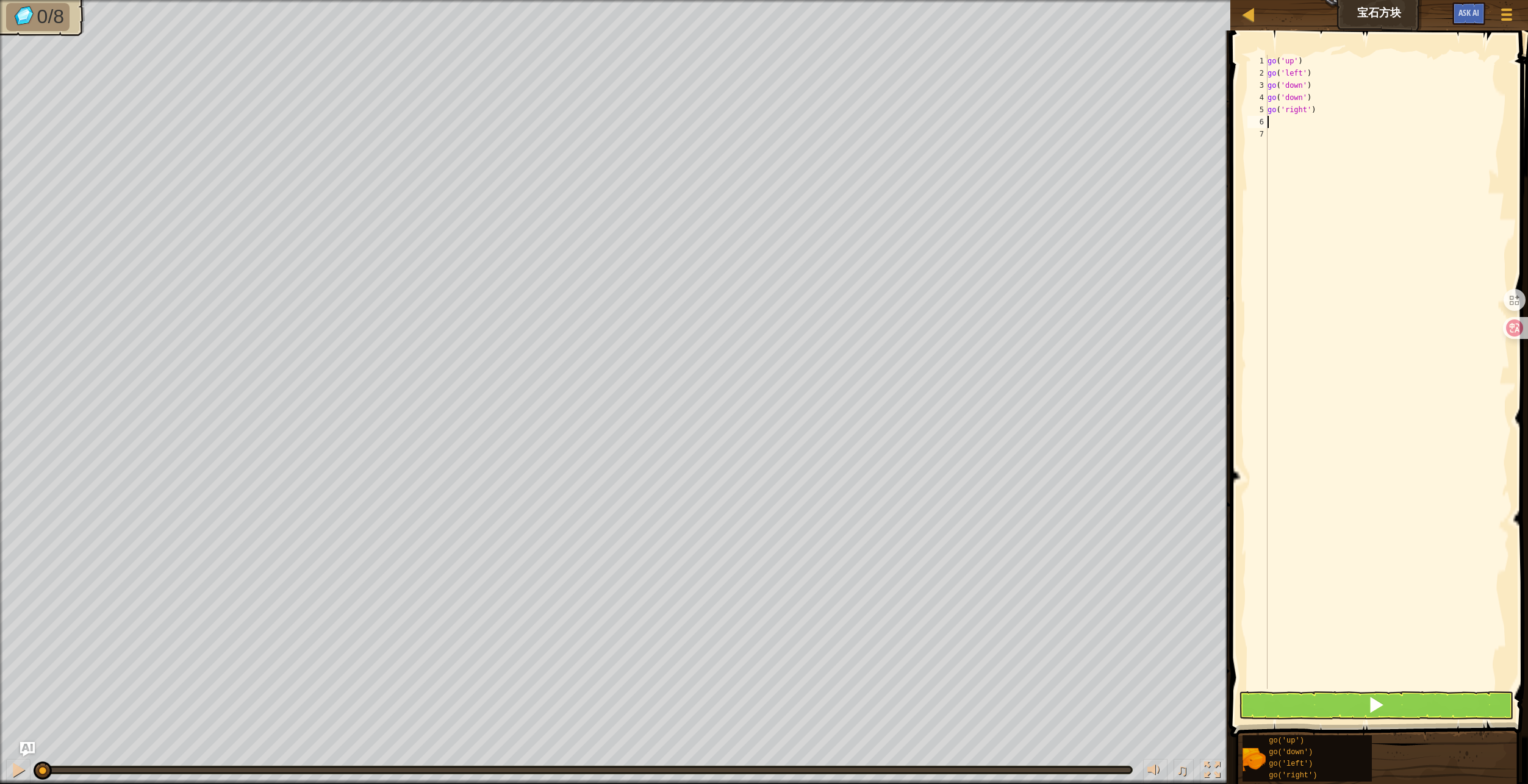
type textarea "g"
drag, startPoint x: 1346, startPoint y: 702, endPoint x: 1346, endPoint y: 694, distance: 8.0
click at [1346, 702] on button at bounding box center [1376, 705] width 274 height 28
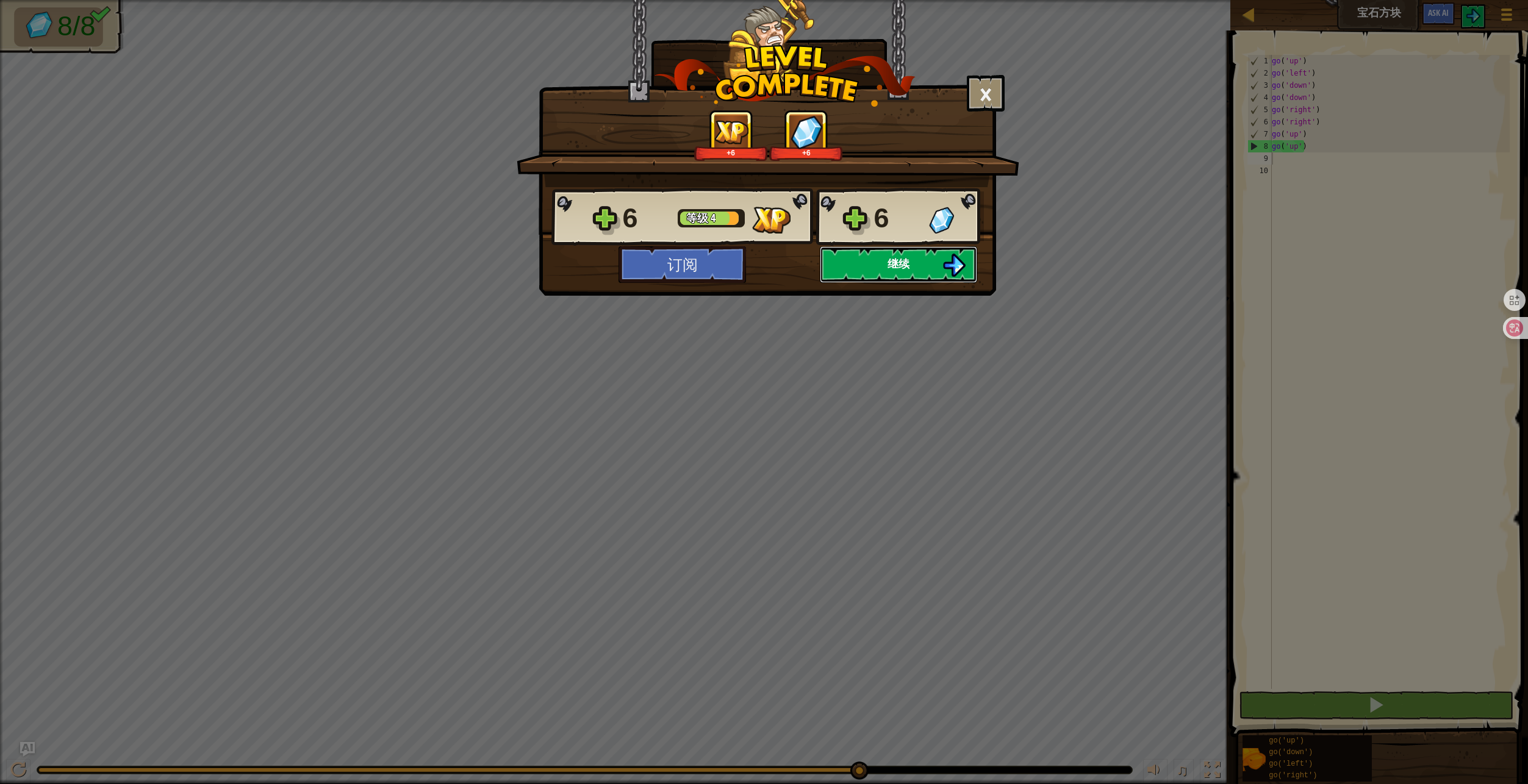
click at [904, 262] on span "继续" at bounding box center [898, 263] width 22 height 15
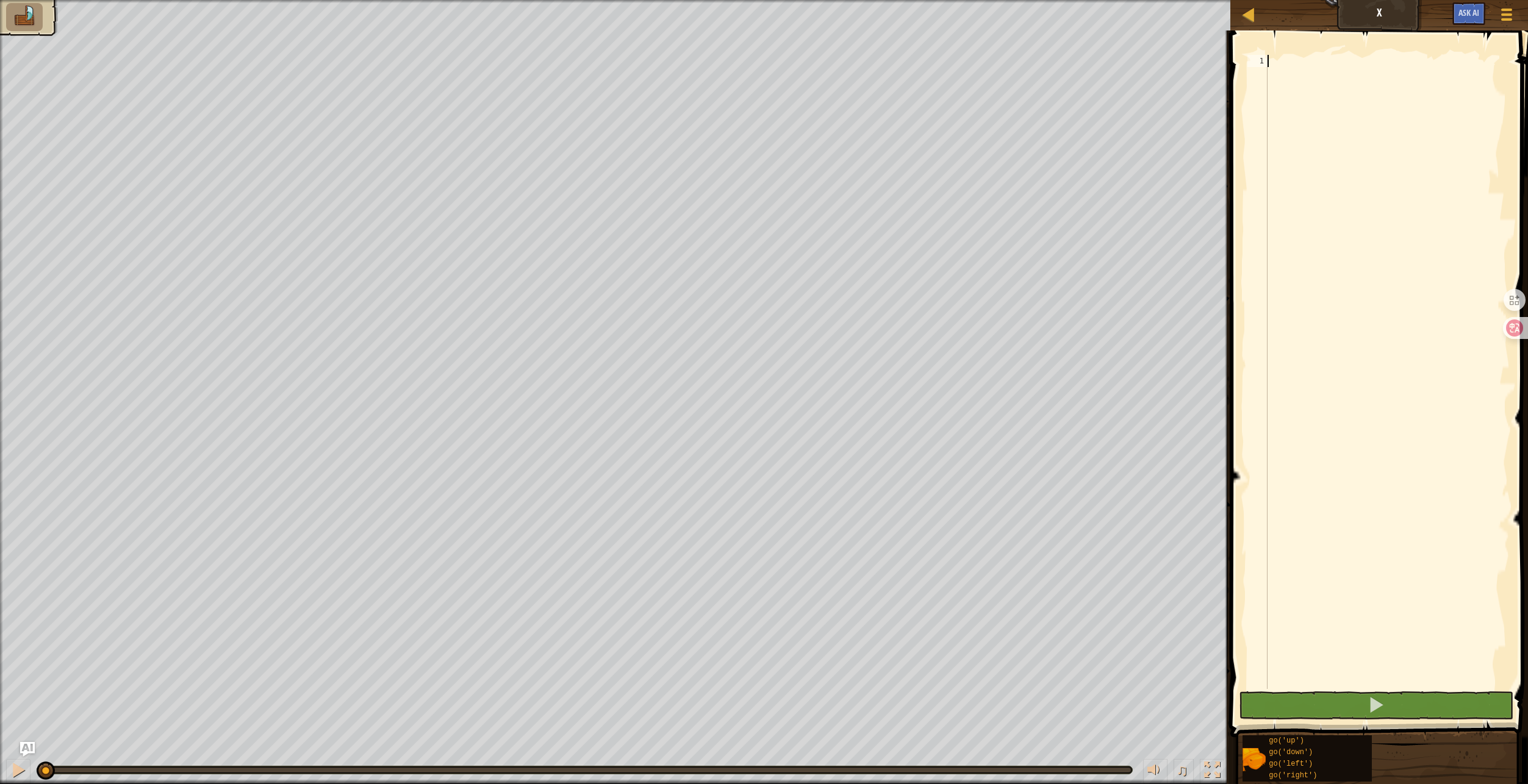
click at [1369, 218] on div at bounding box center [1388, 384] width 245 height 659
type textarea "g"
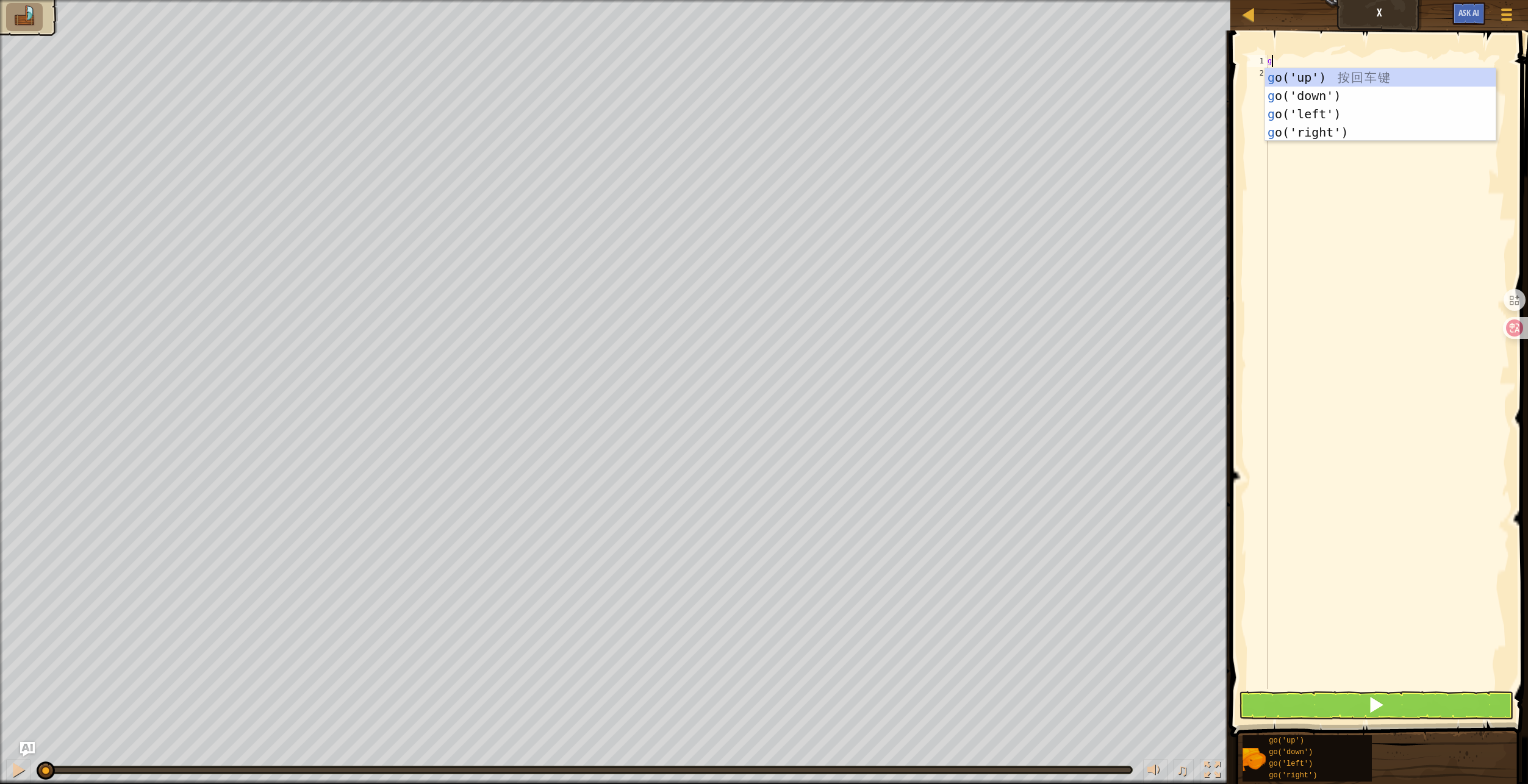
scroll to position [6, 0]
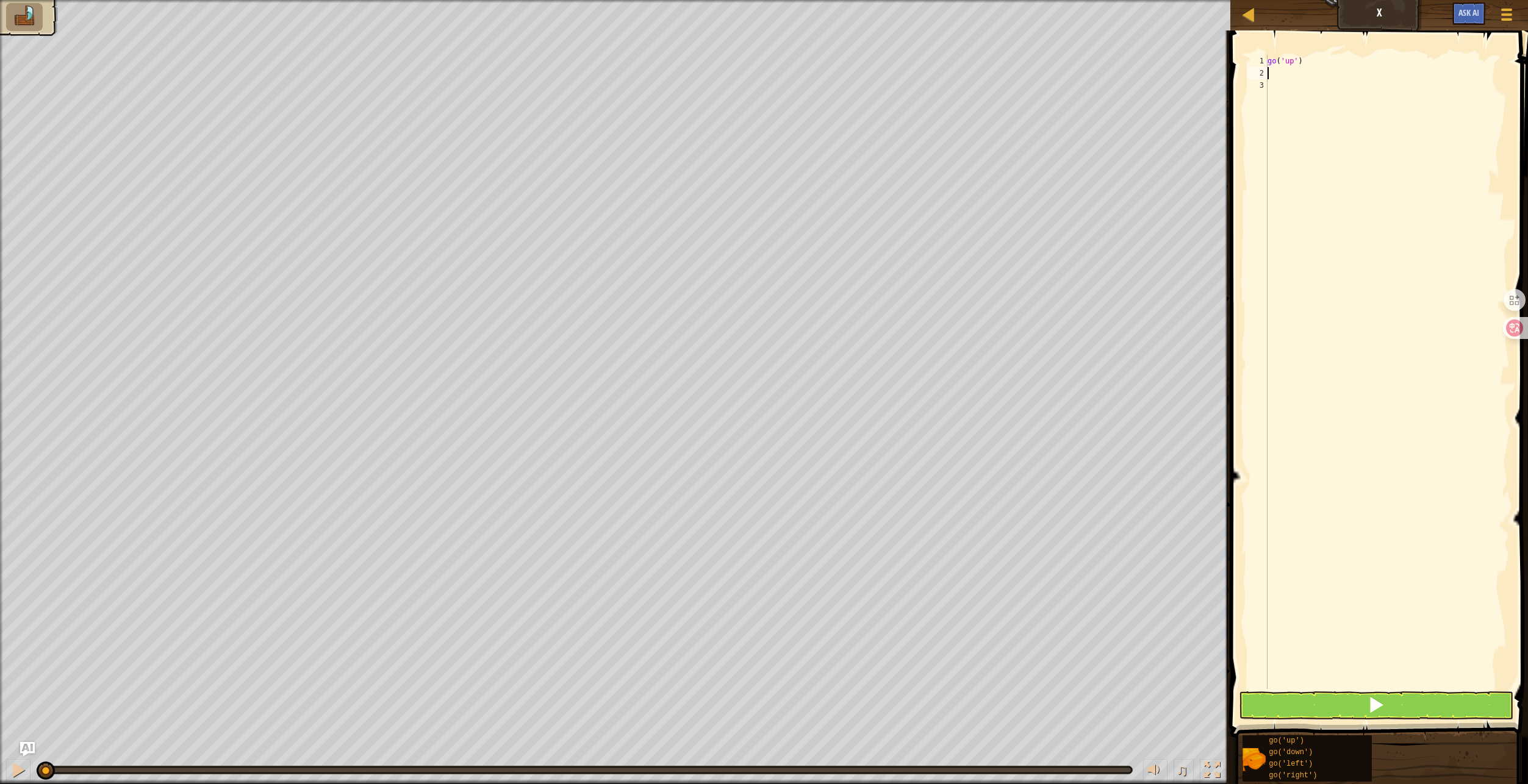
type textarea "g"
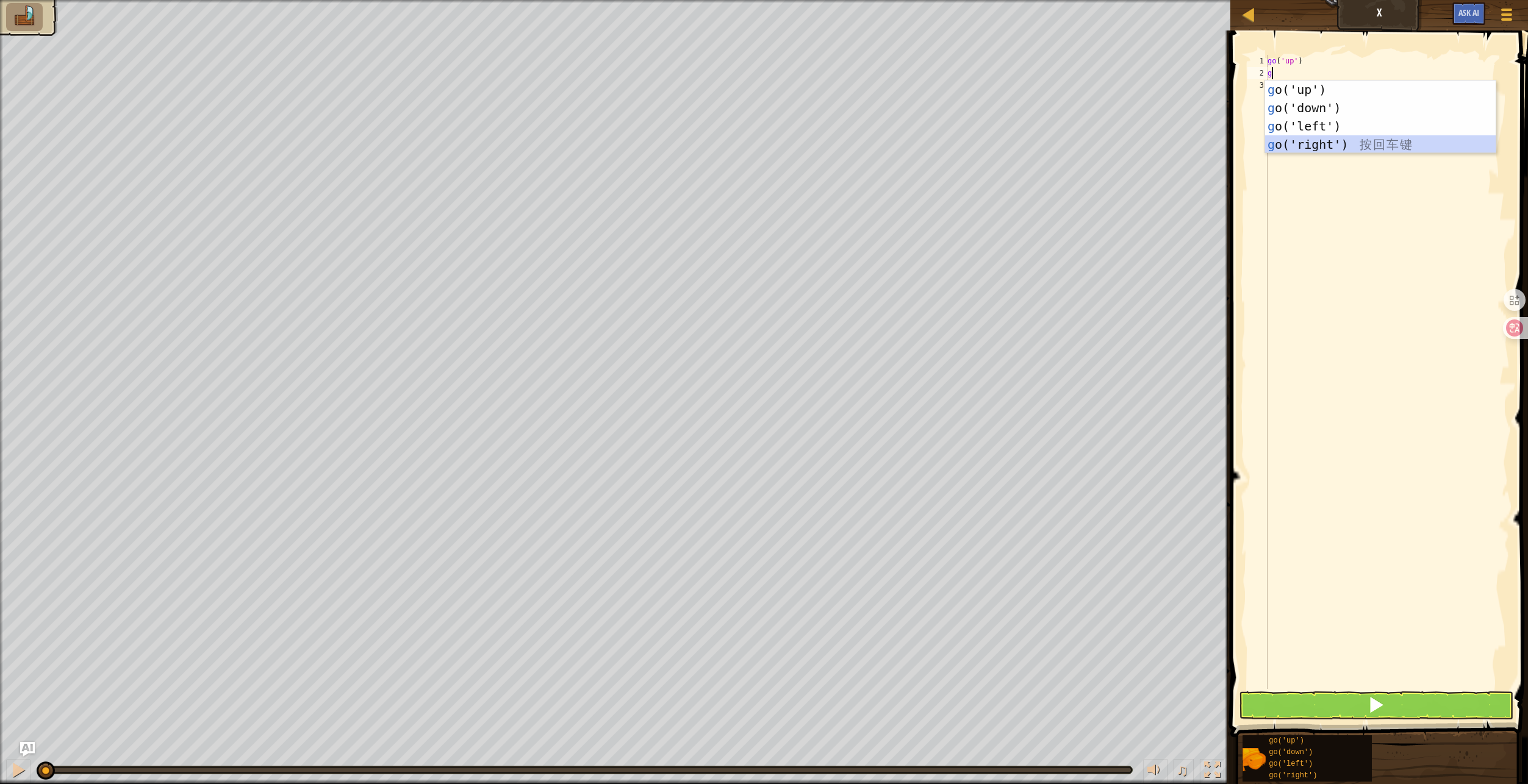
type textarea "g"
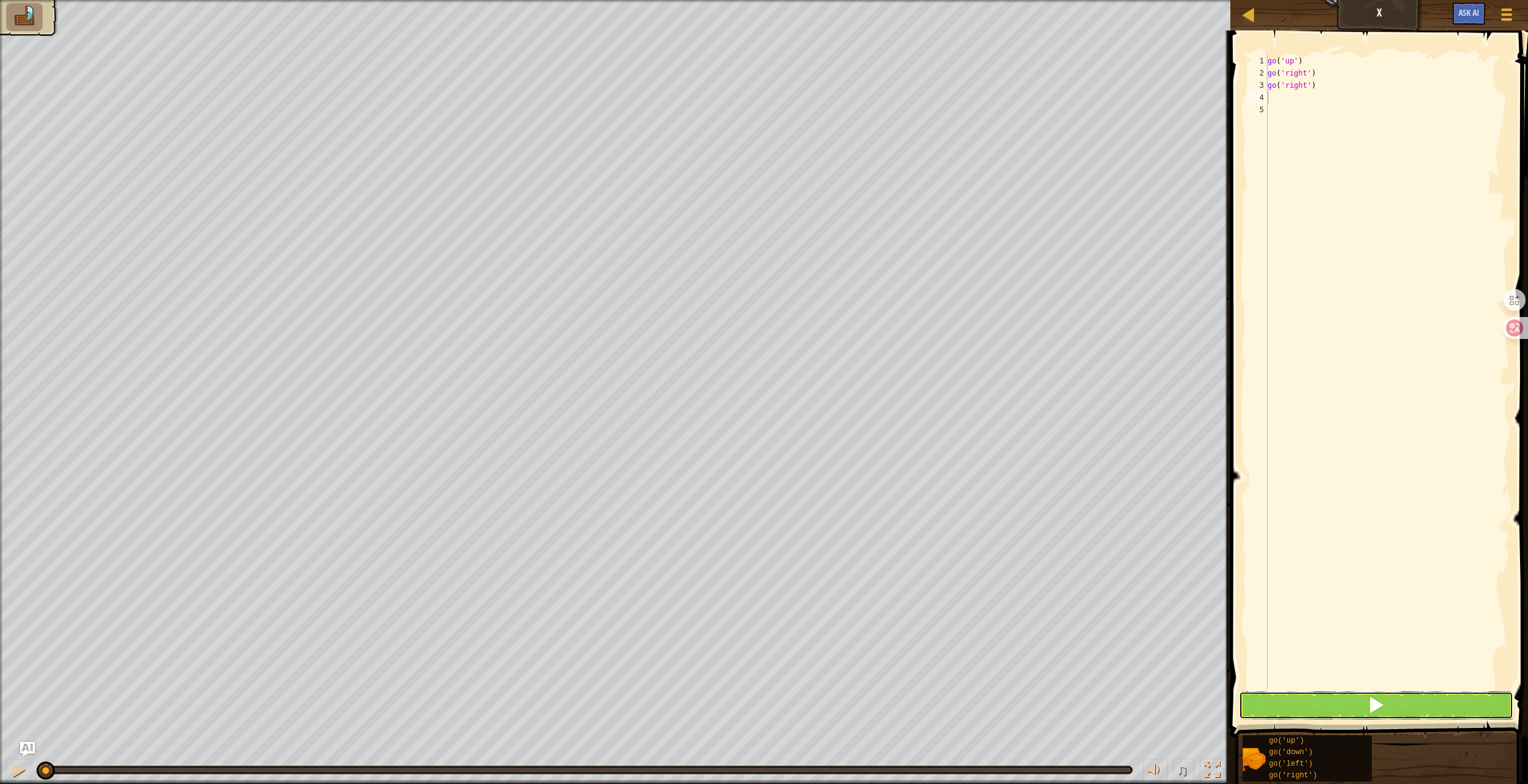
click at [1361, 708] on button at bounding box center [1376, 705] width 274 height 28
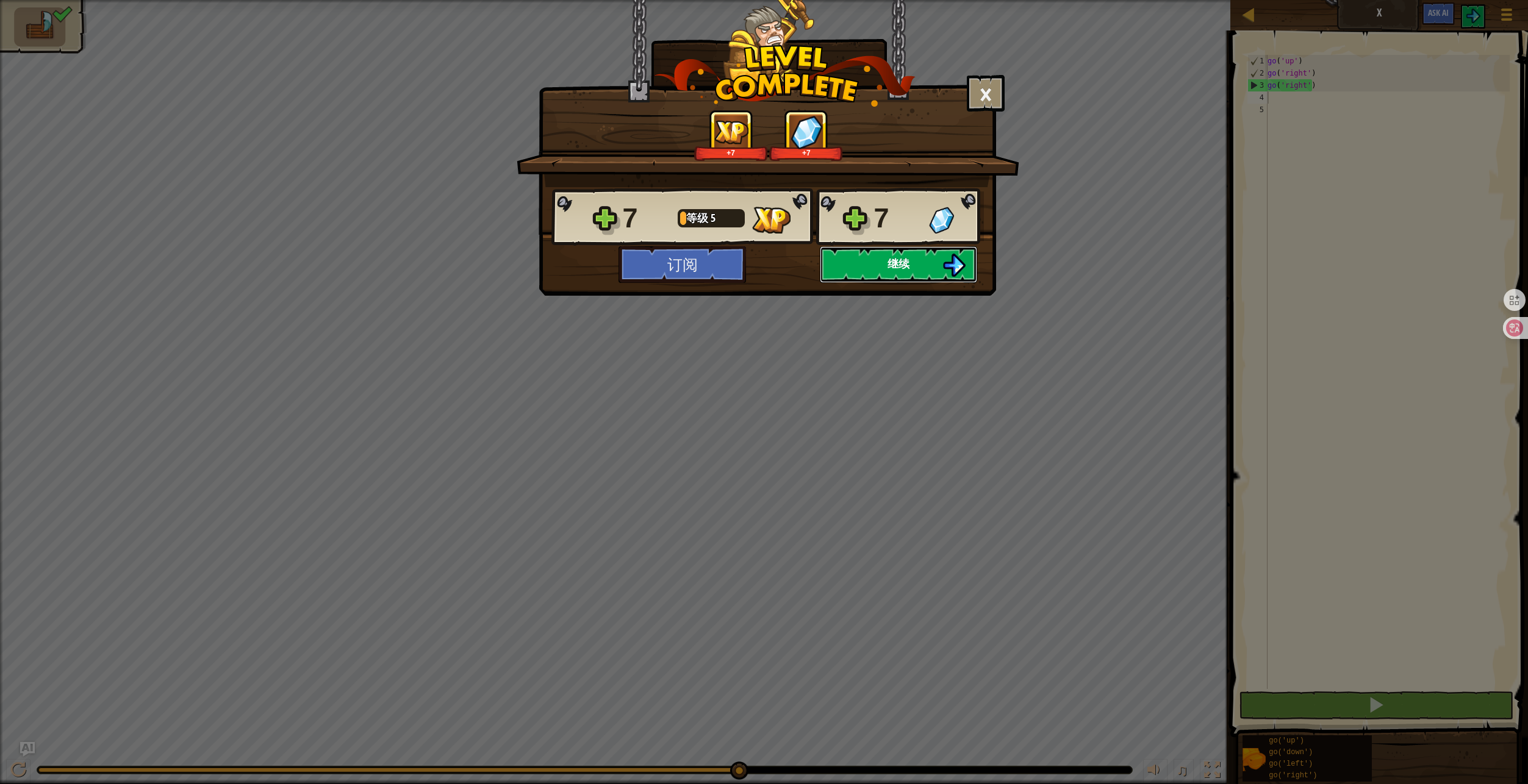
click at [909, 273] on button "继续" at bounding box center [899, 265] width 157 height 37
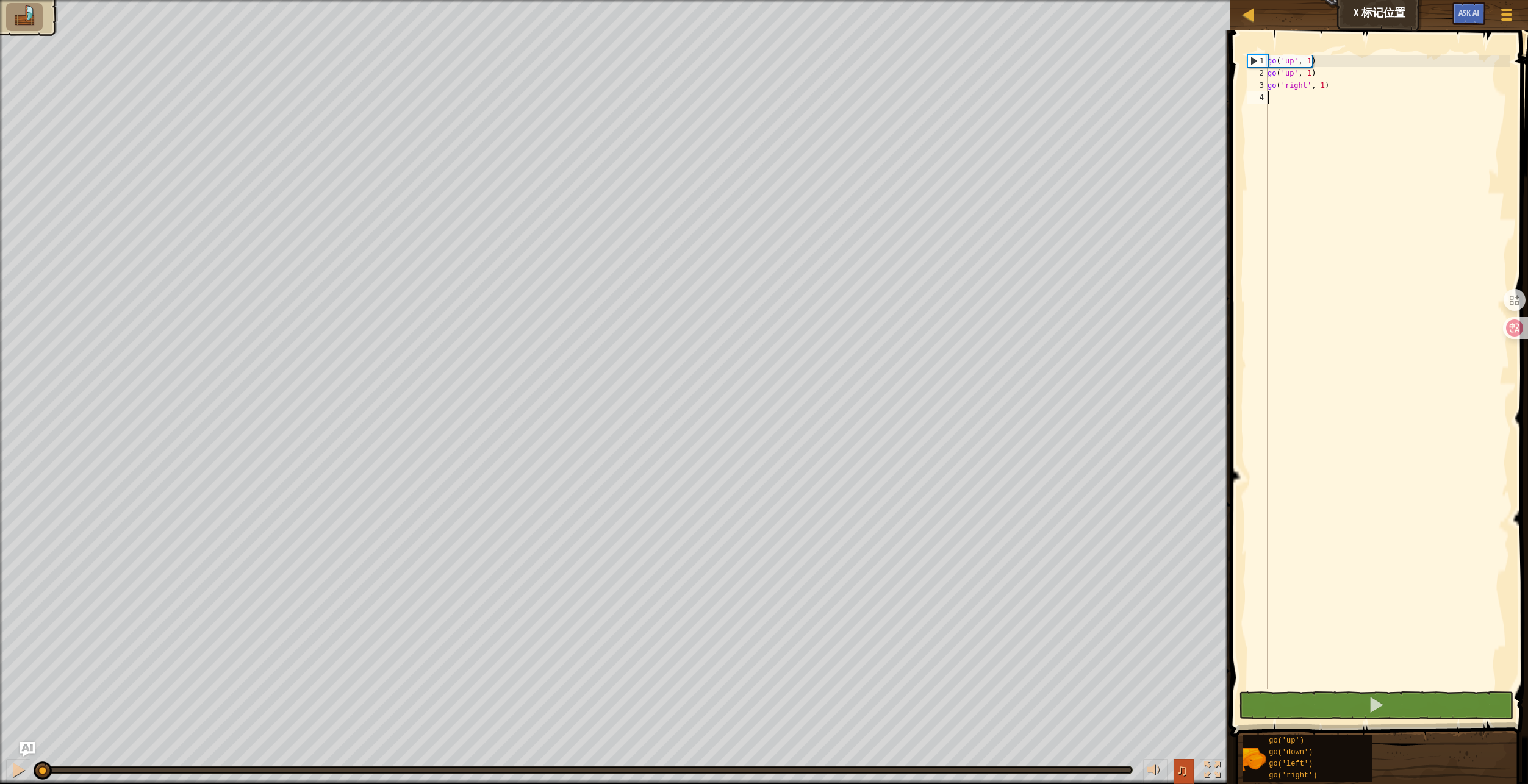
click at [1180, 768] on span "♫" at bounding box center [1182, 770] width 12 height 18
click at [1150, 770] on div at bounding box center [1155, 770] width 16 height 16
drag, startPoint x: 1156, startPoint y: 761, endPoint x: 1155, endPoint y: 769, distance: 8.1
click at [1156, 762] on div at bounding box center [1155, 770] width 16 height 16
click at [1157, 778] on div at bounding box center [1155, 770] width 16 height 16
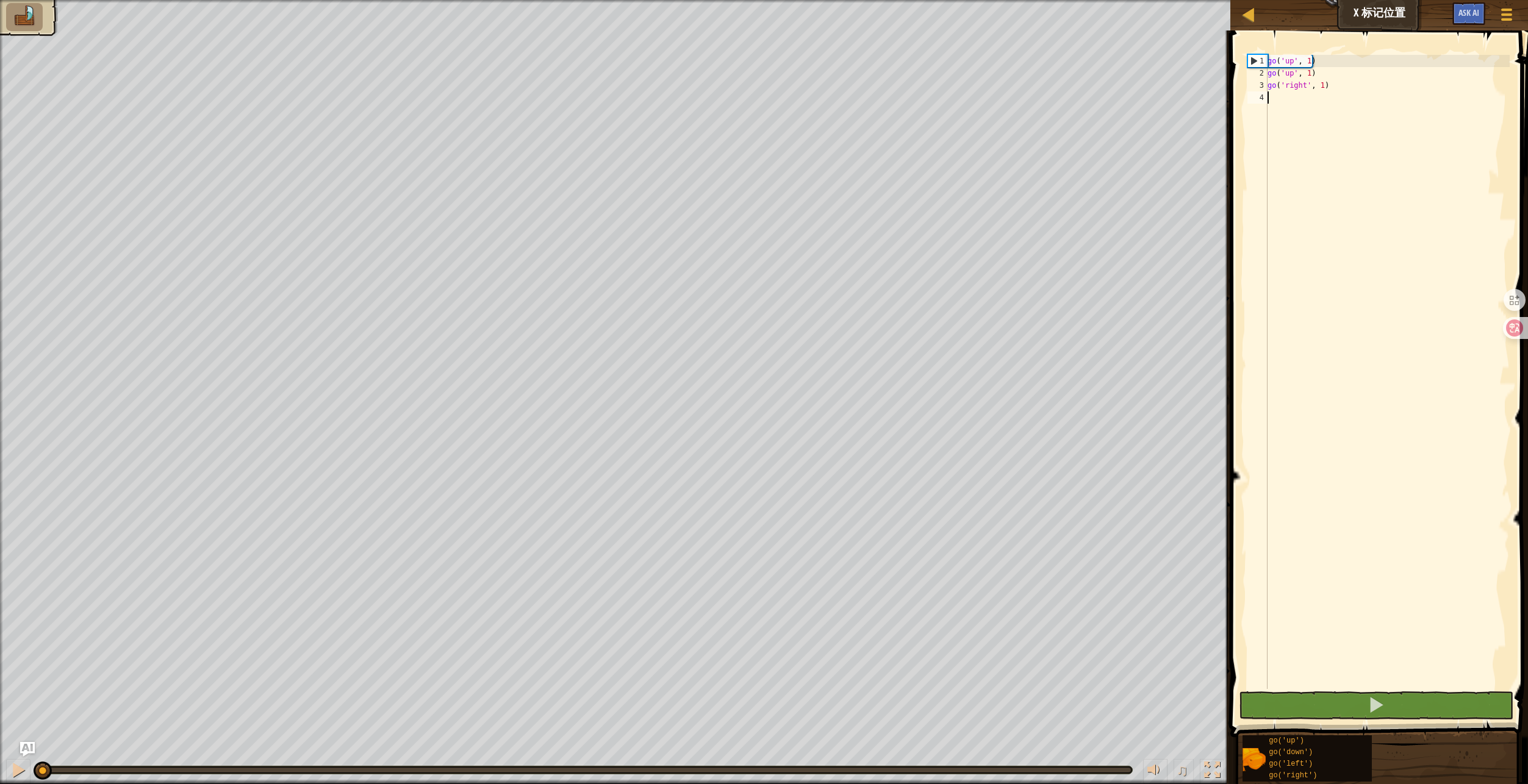
click at [1319, 292] on div "go ( 'up' , 1 ) go ( 'up' , 1 ) go ( 'right' , 1 )" at bounding box center [1388, 384] width 245 height 659
type textarea "g"
type textarea "go('right', 3)"
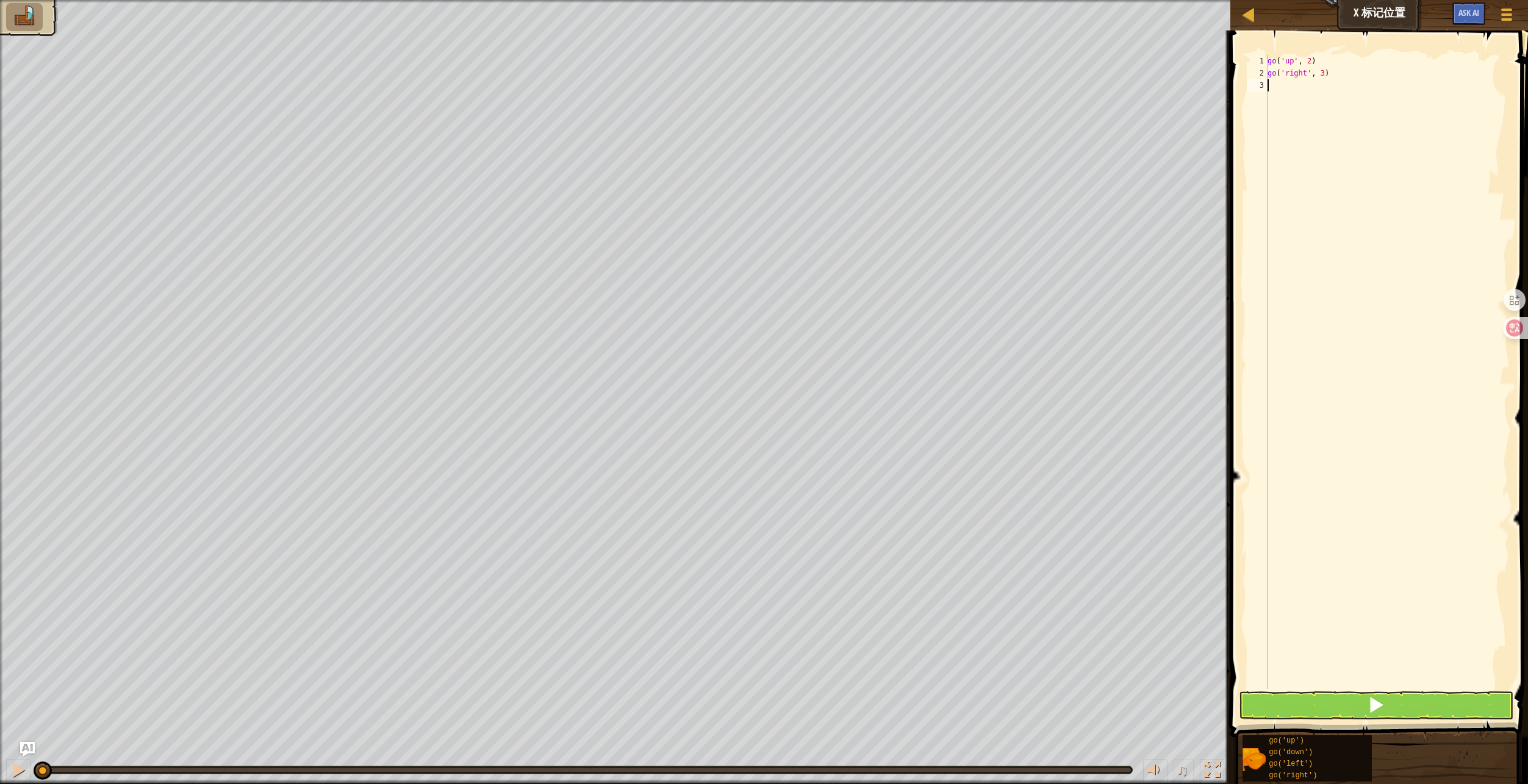
type textarea "go"
type textarea "go('down', 2)"
type textarea "g"
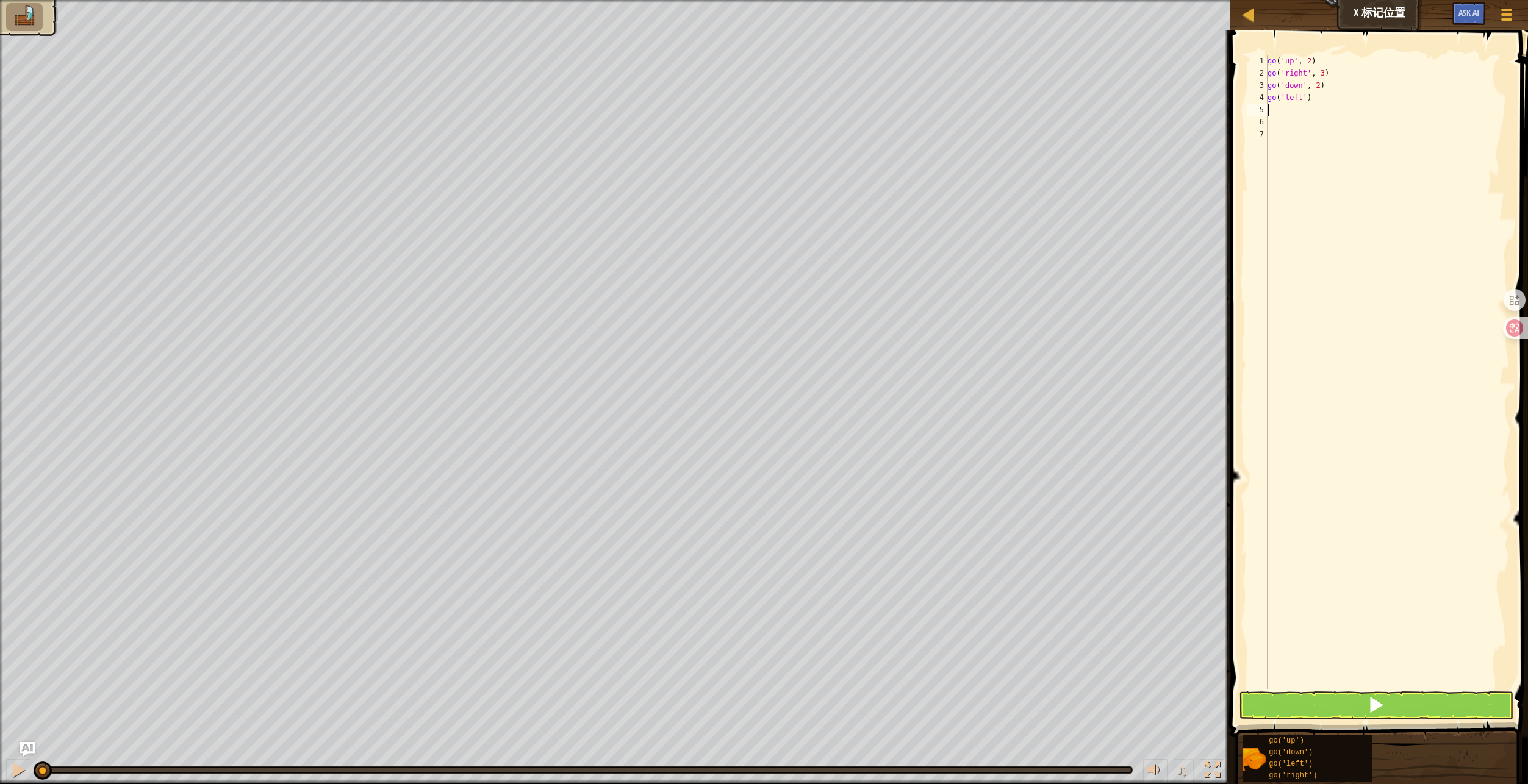
type textarea "go('left')"
click at [1402, 696] on button at bounding box center [1376, 705] width 274 height 28
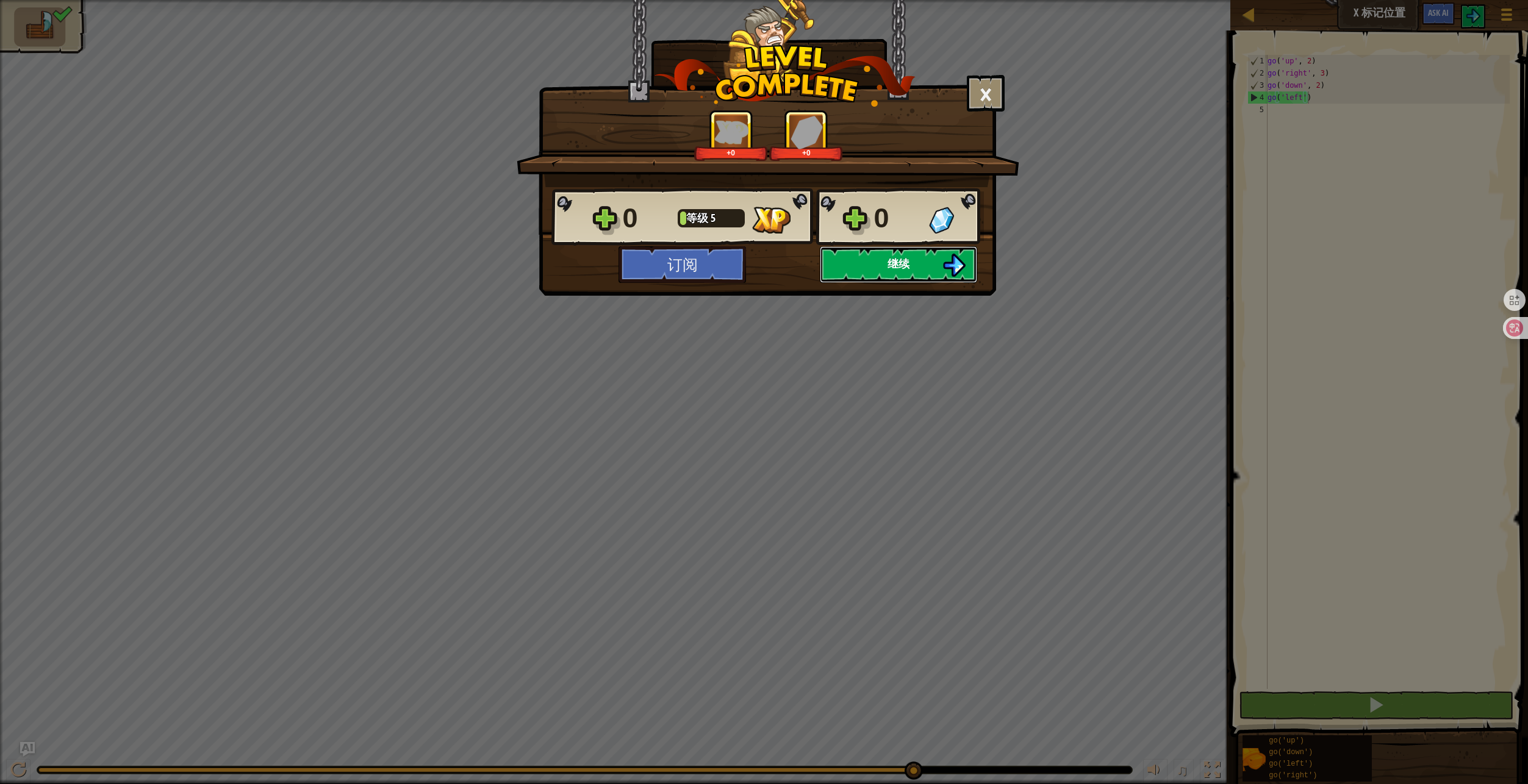
click at [905, 263] on span "继续" at bounding box center [898, 263] width 22 height 15
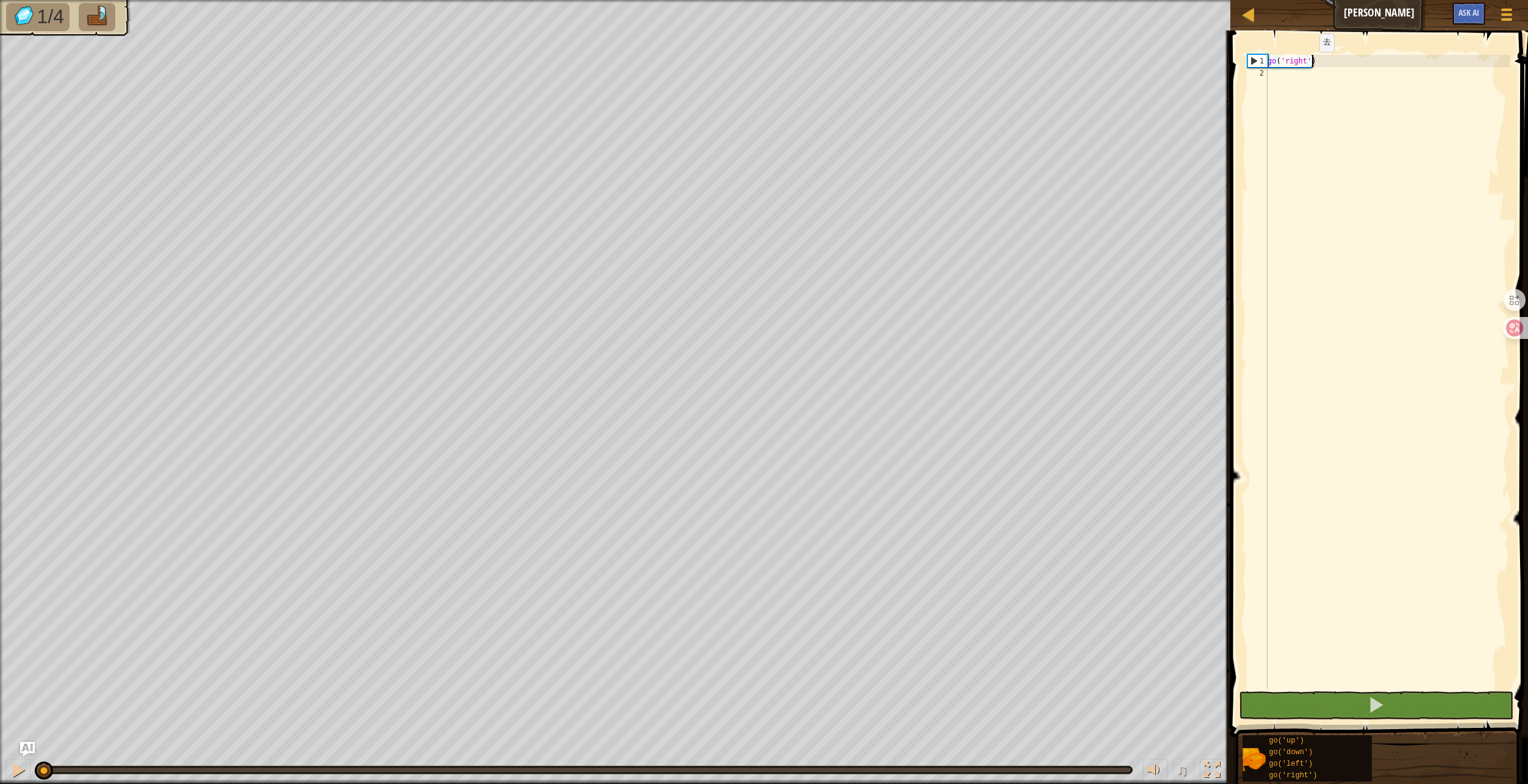
drag, startPoint x: 1309, startPoint y: 64, endPoint x: 1316, endPoint y: 75, distance: 13.0
click at [1309, 64] on div "go ( 'right' )" at bounding box center [1388, 384] width 245 height 659
type textarea "go('right', 2)"
type textarea "g"
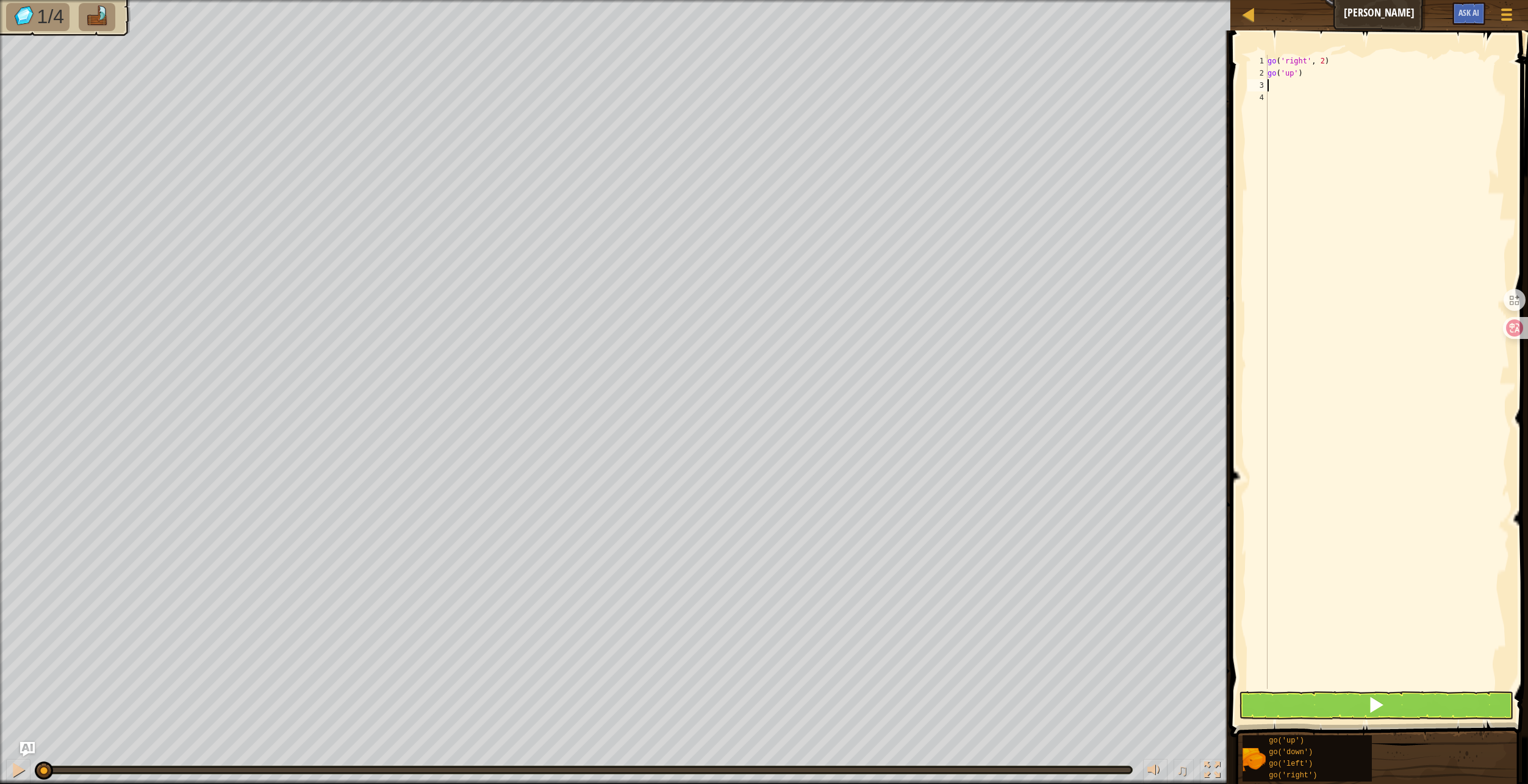
type textarea "g"
type textarea "go('down', 2)"
type textarea "g"
click at [1362, 248] on div "go ( 'right' , 2 ) go ( 'up' ) go ( 'down' , 2 ) go ( 'up' ) go ( 'right' )" at bounding box center [1388, 384] width 245 height 659
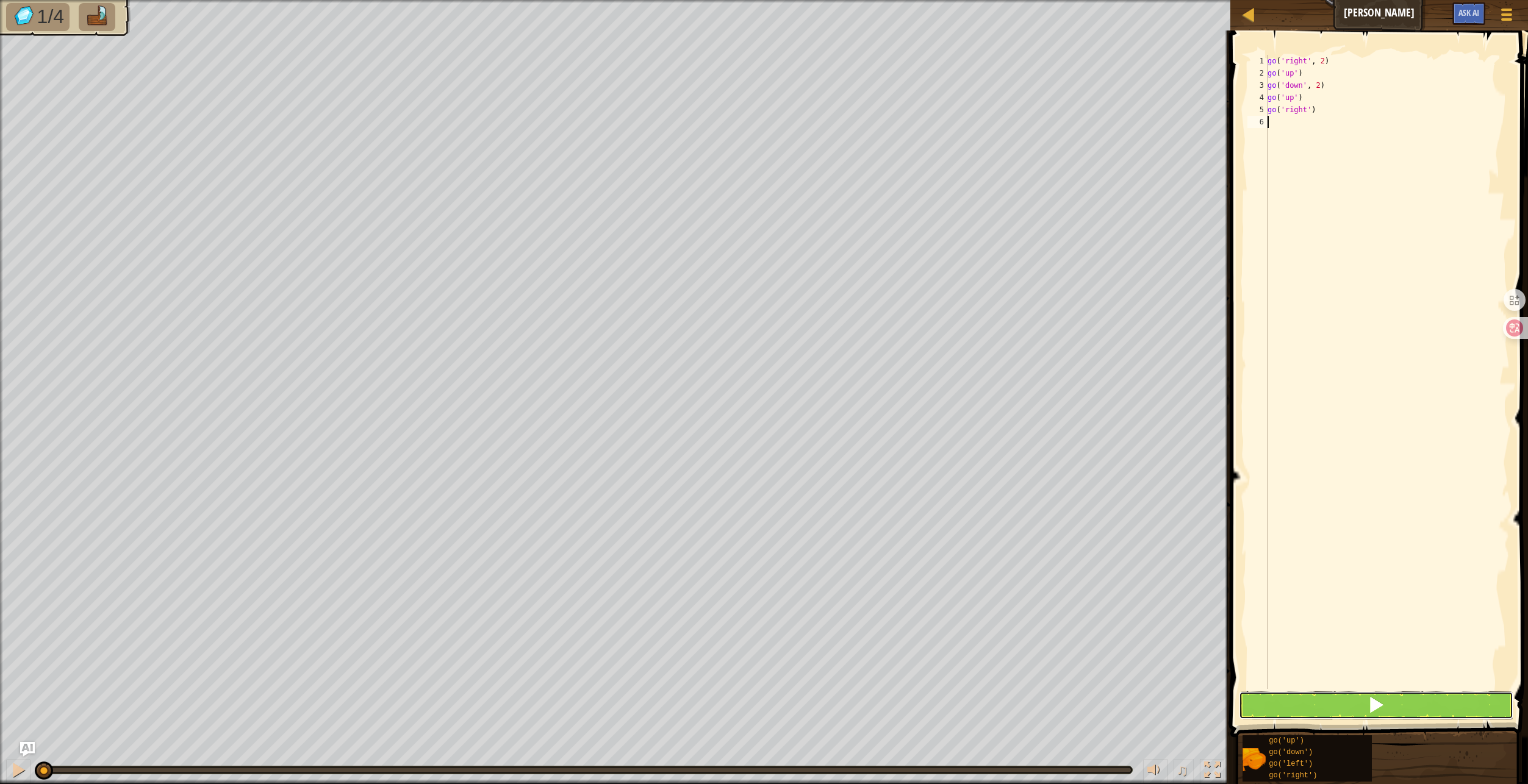
click at [1377, 702] on span at bounding box center [1376, 704] width 17 height 17
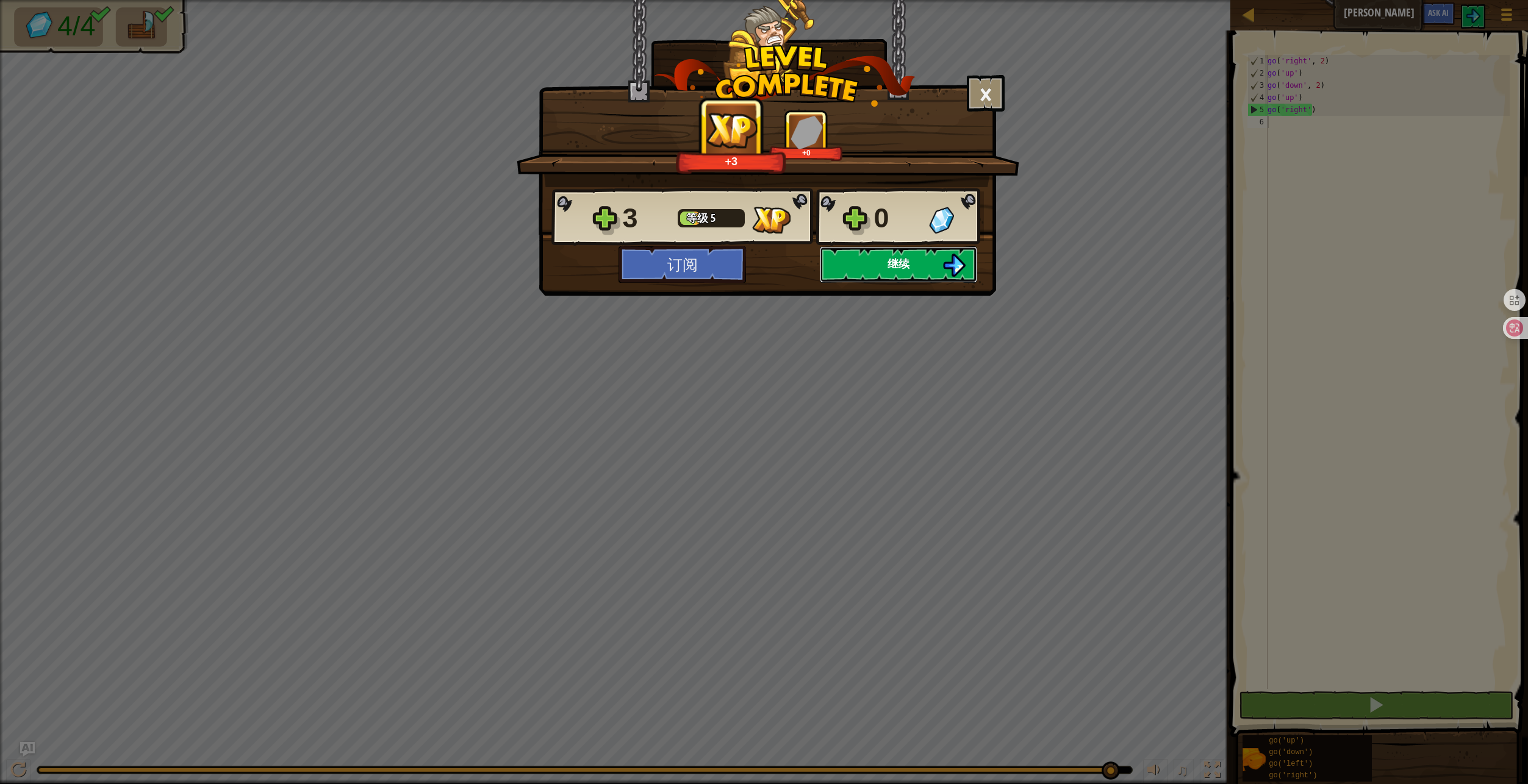
click at [910, 271] on button "继续" at bounding box center [899, 265] width 157 height 37
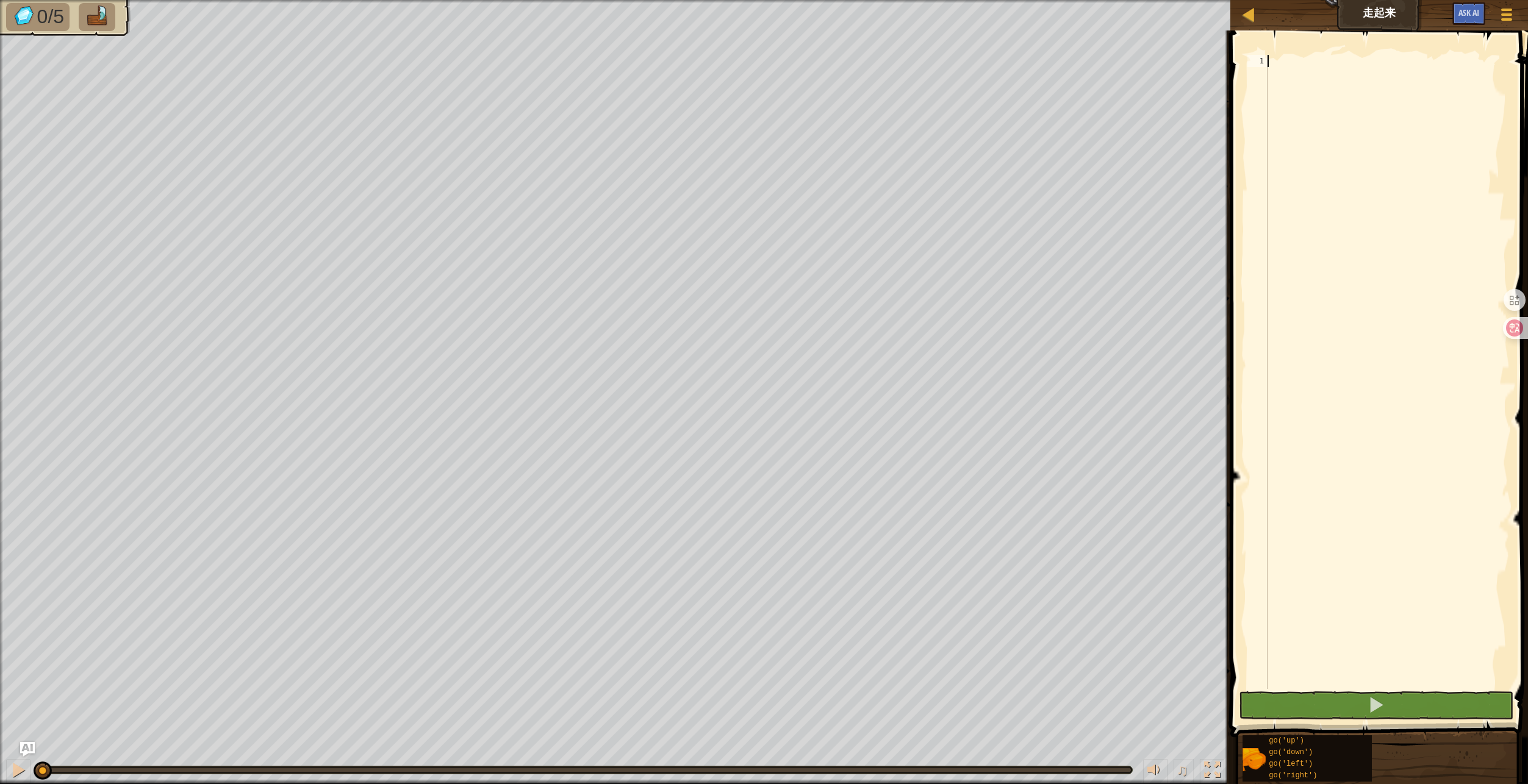
click at [1363, 236] on div at bounding box center [1388, 384] width 245 height 659
type textarea "g"
type textarea "go('up', 3)"
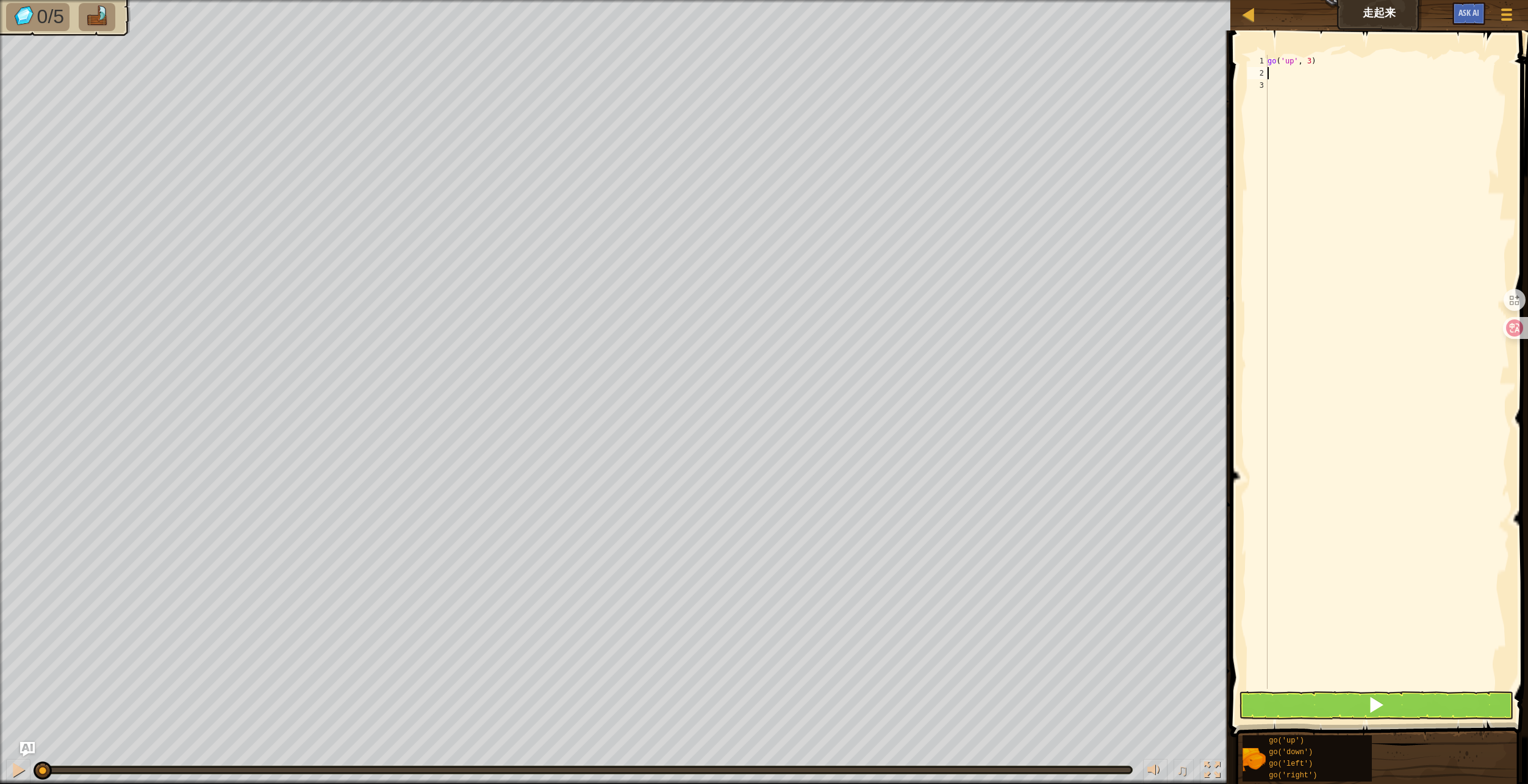
type textarea "g"
type textarea "go('right', 4)"
type textarea "g"
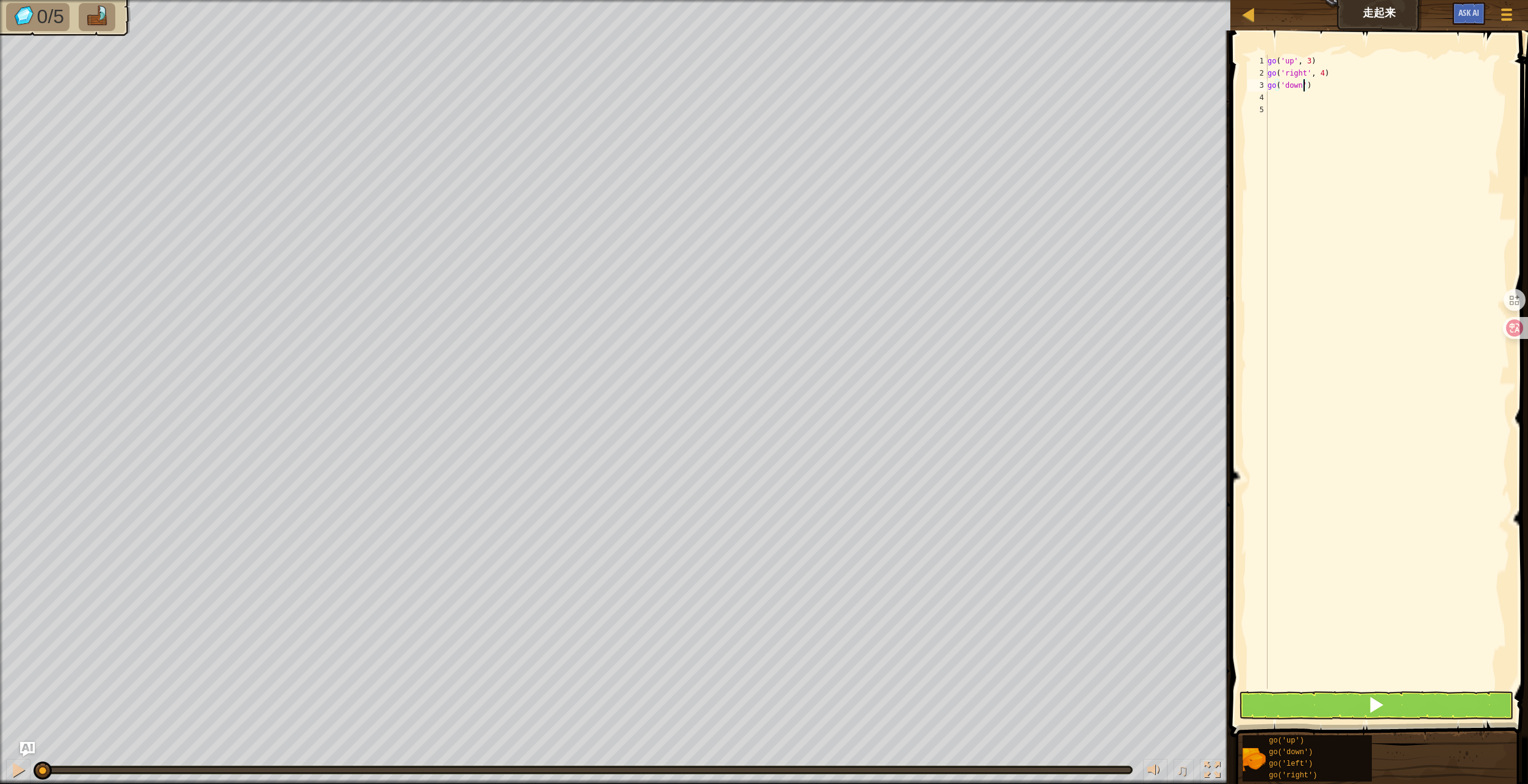
scroll to position [6, 4]
type textarea "go('down',3)"
type textarea "g"
click at [1349, 709] on button at bounding box center [1376, 705] width 274 height 28
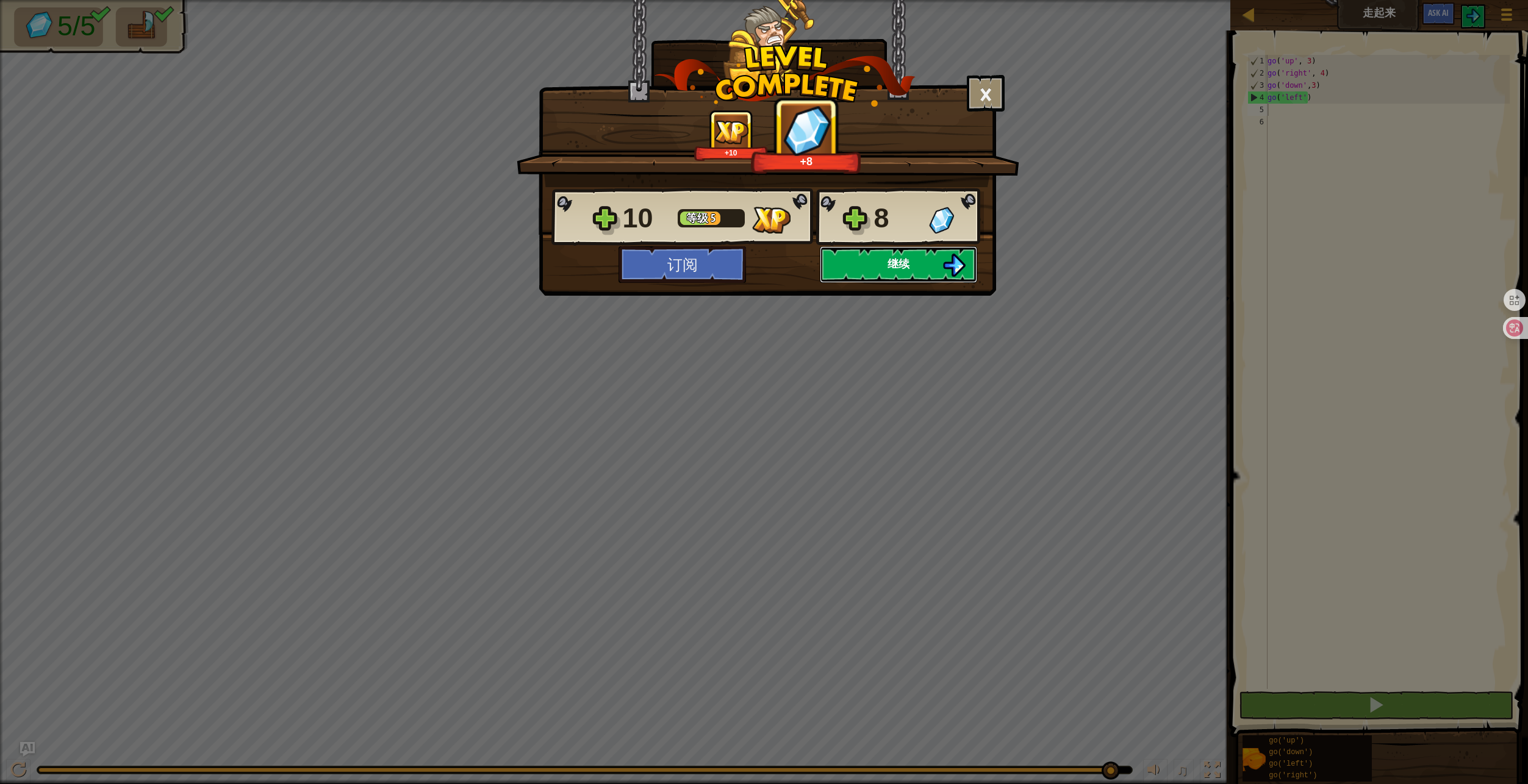
click at [897, 273] on button "继续" at bounding box center [899, 265] width 157 height 37
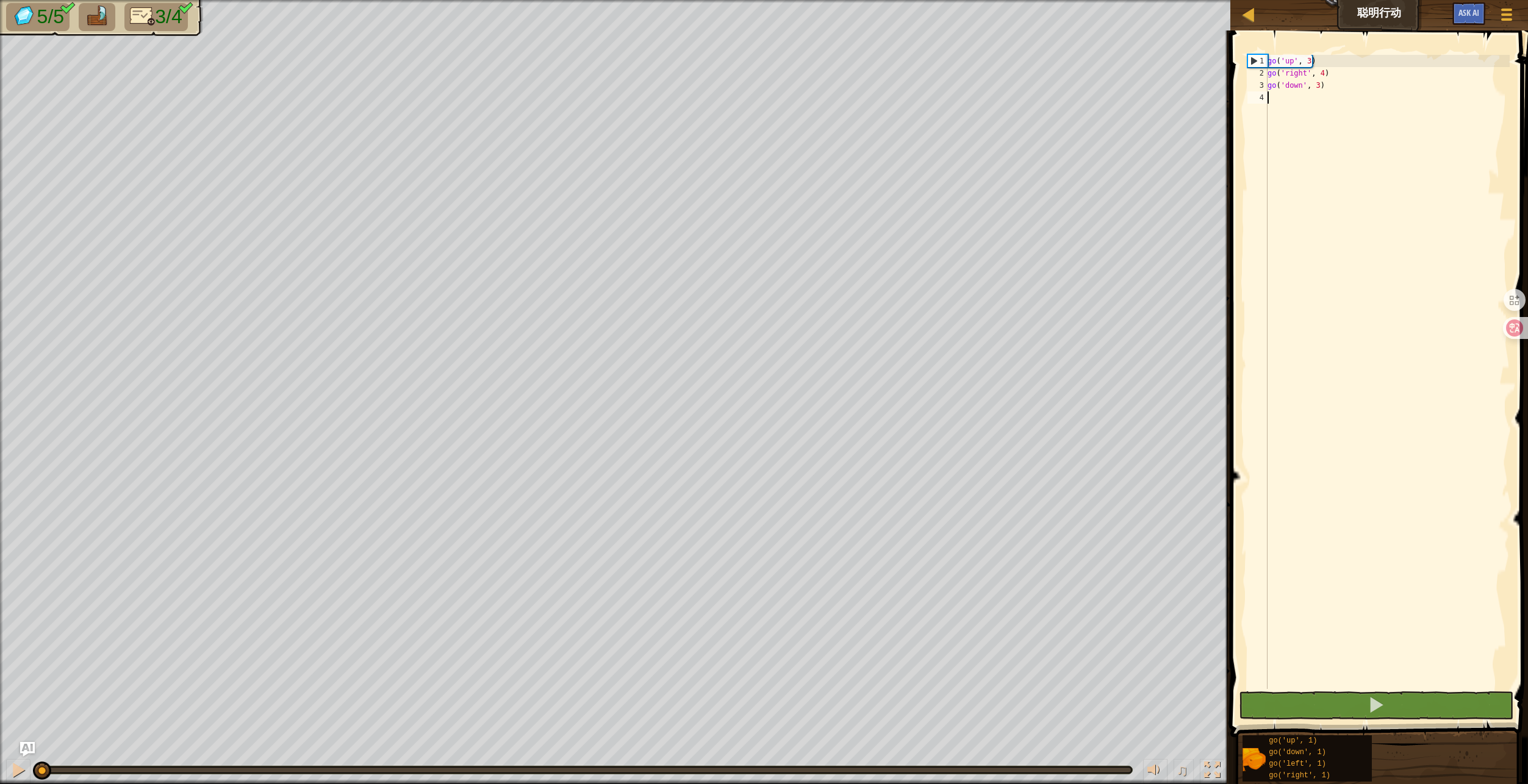
type textarea "g"
click at [1352, 702] on button at bounding box center [1376, 705] width 274 height 28
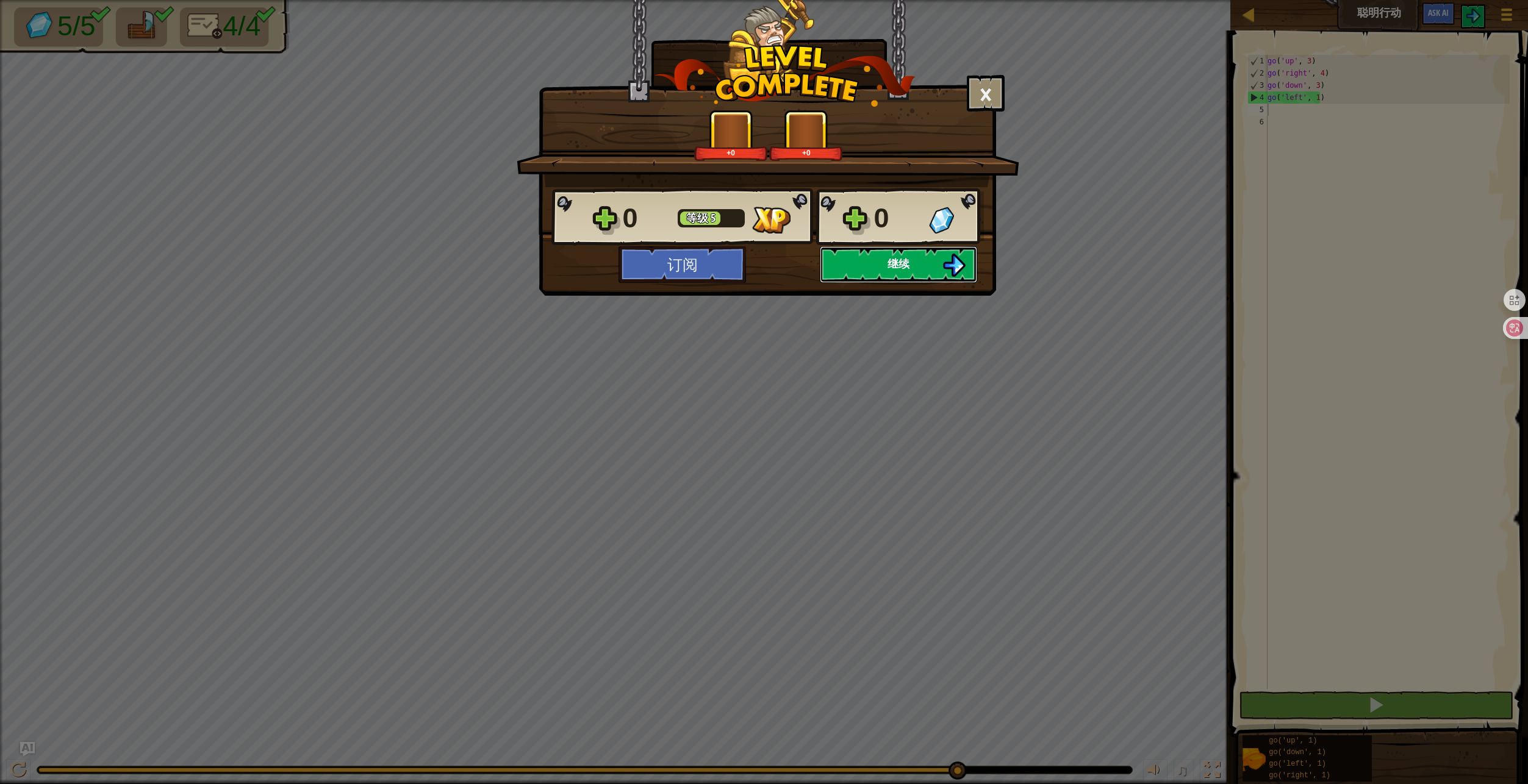
click at [900, 262] on span "继续" at bounding box center [898, 263] width 22 height 15
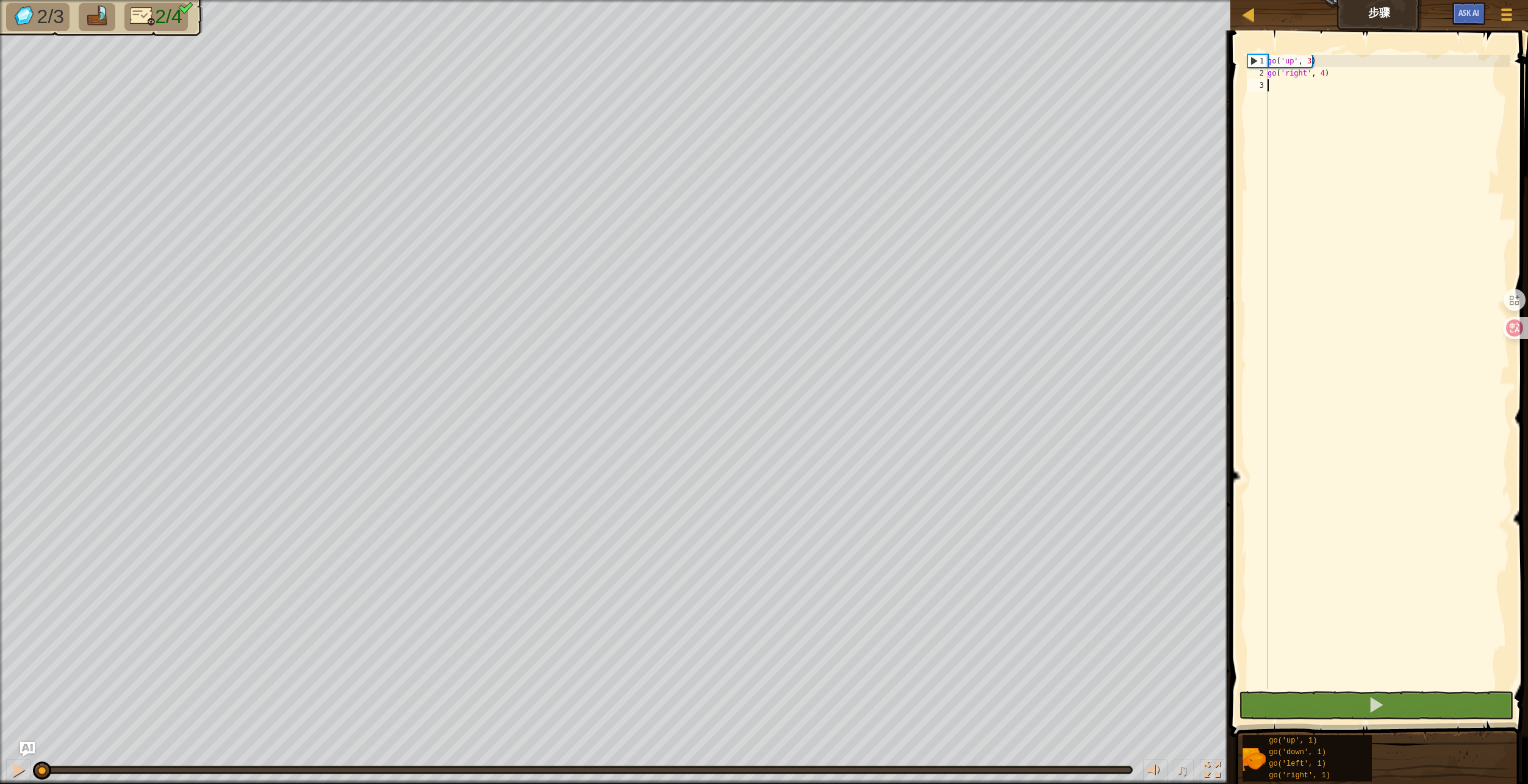
type textarea "g"
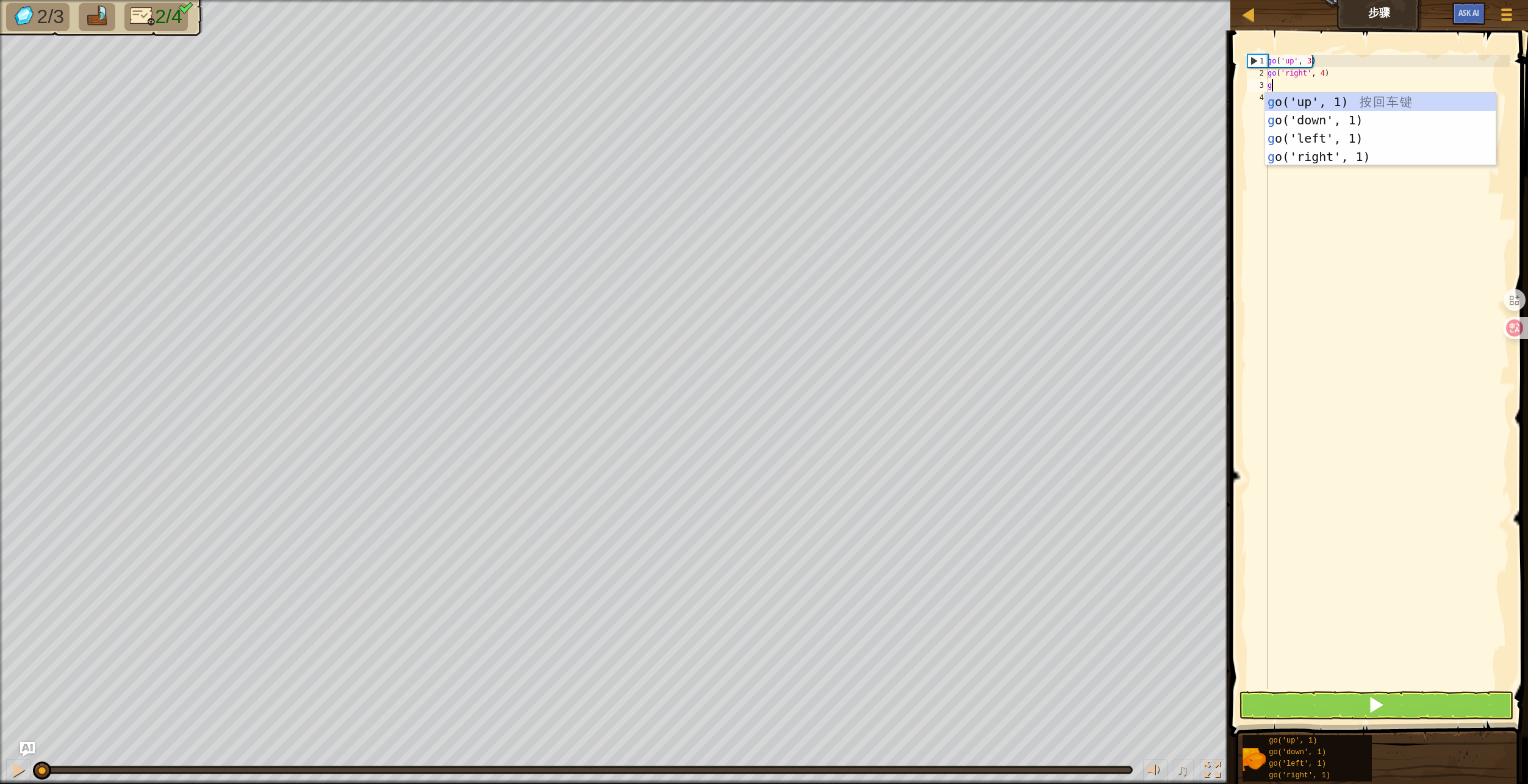
scroll to position [6, 0]
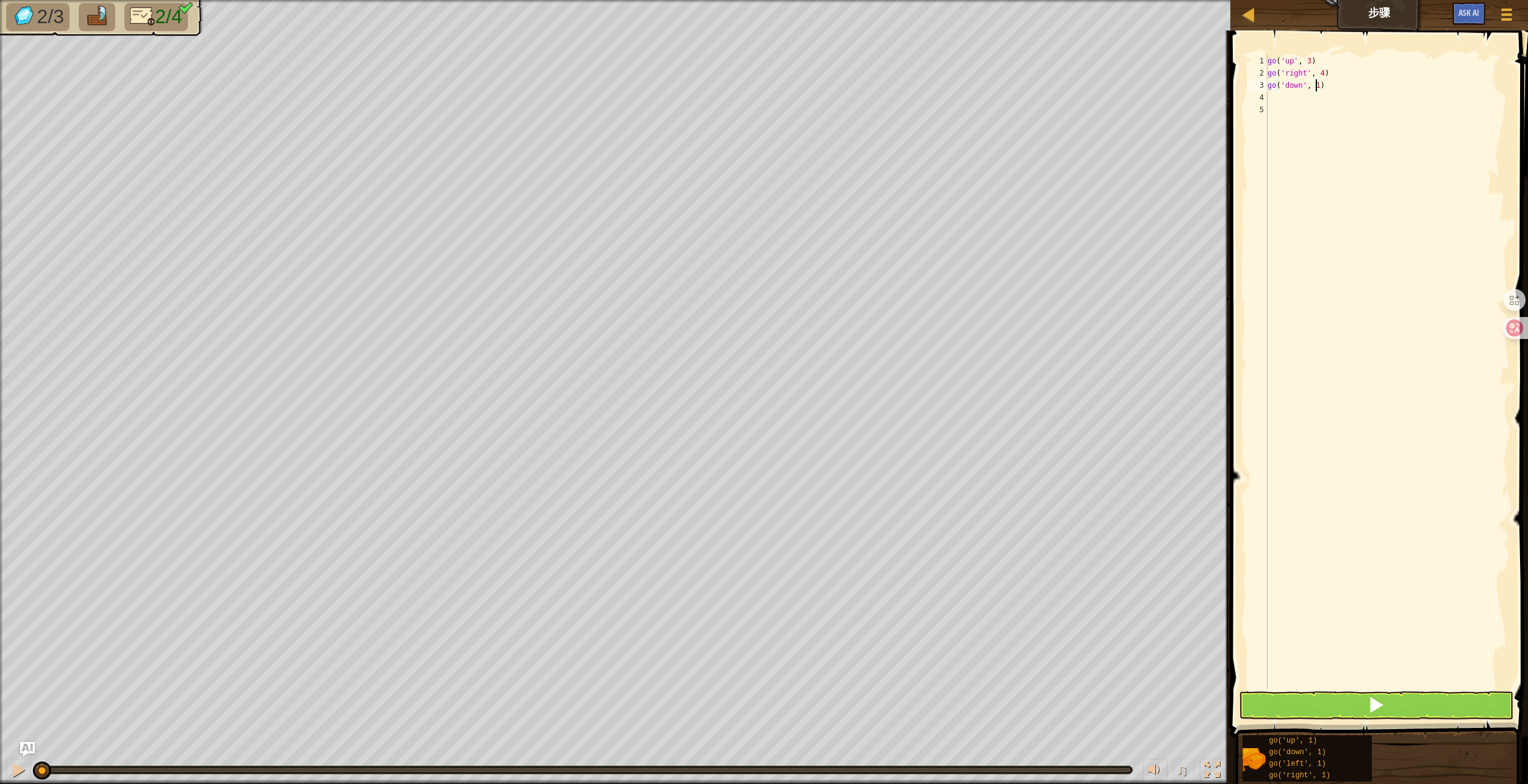
type textarea "go('down', 3)"
type textarea "g"
type textarea "go('left', 2)"
click at [1373, 700] on span at bounding box center [1376, 704] width 17 height 17
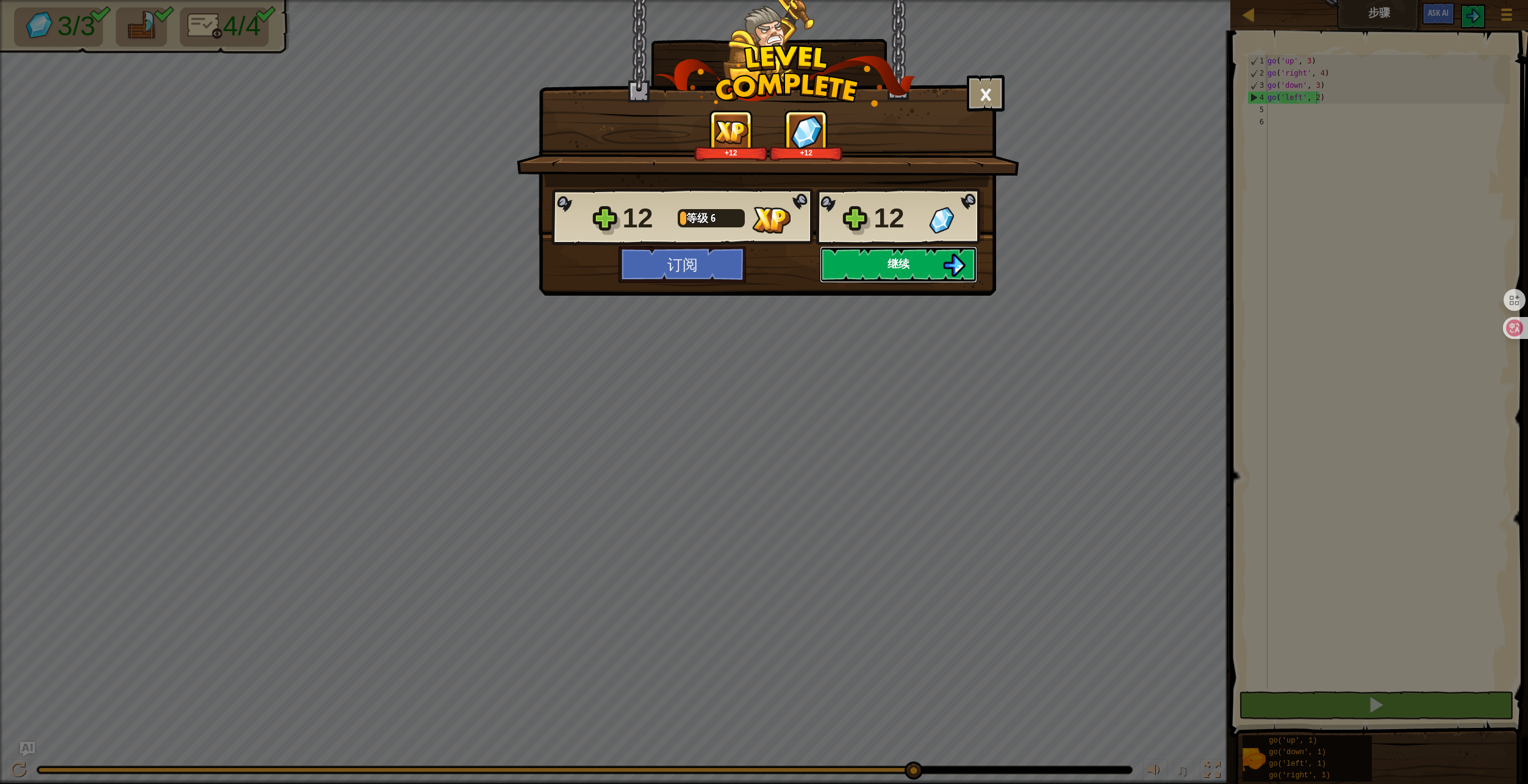
click at [896, 273] on button "继续" at bounding box center [899, 265] width 157 height 37
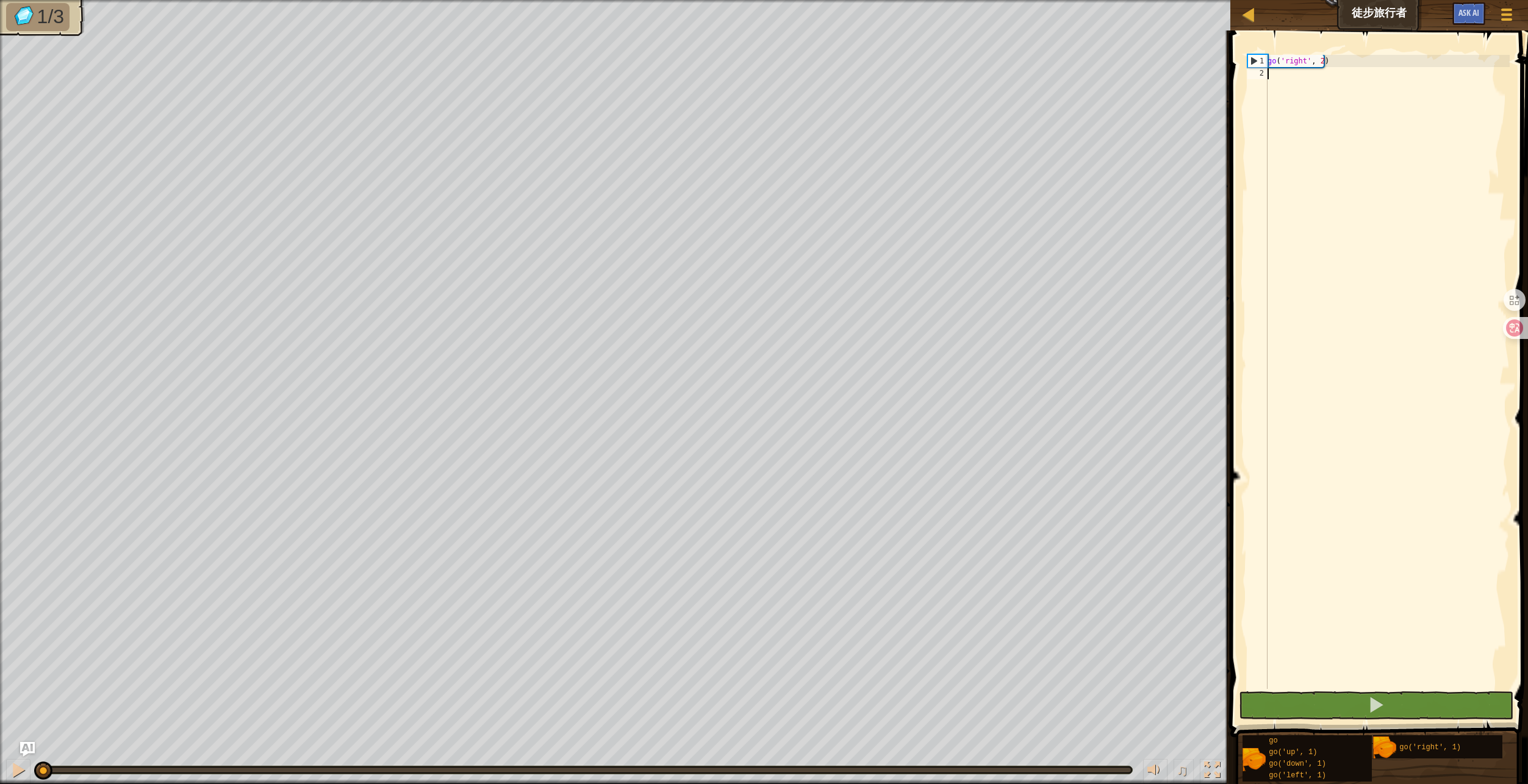
type textarea "g"
type textarea "go('up', 3)"
type textarea "g"
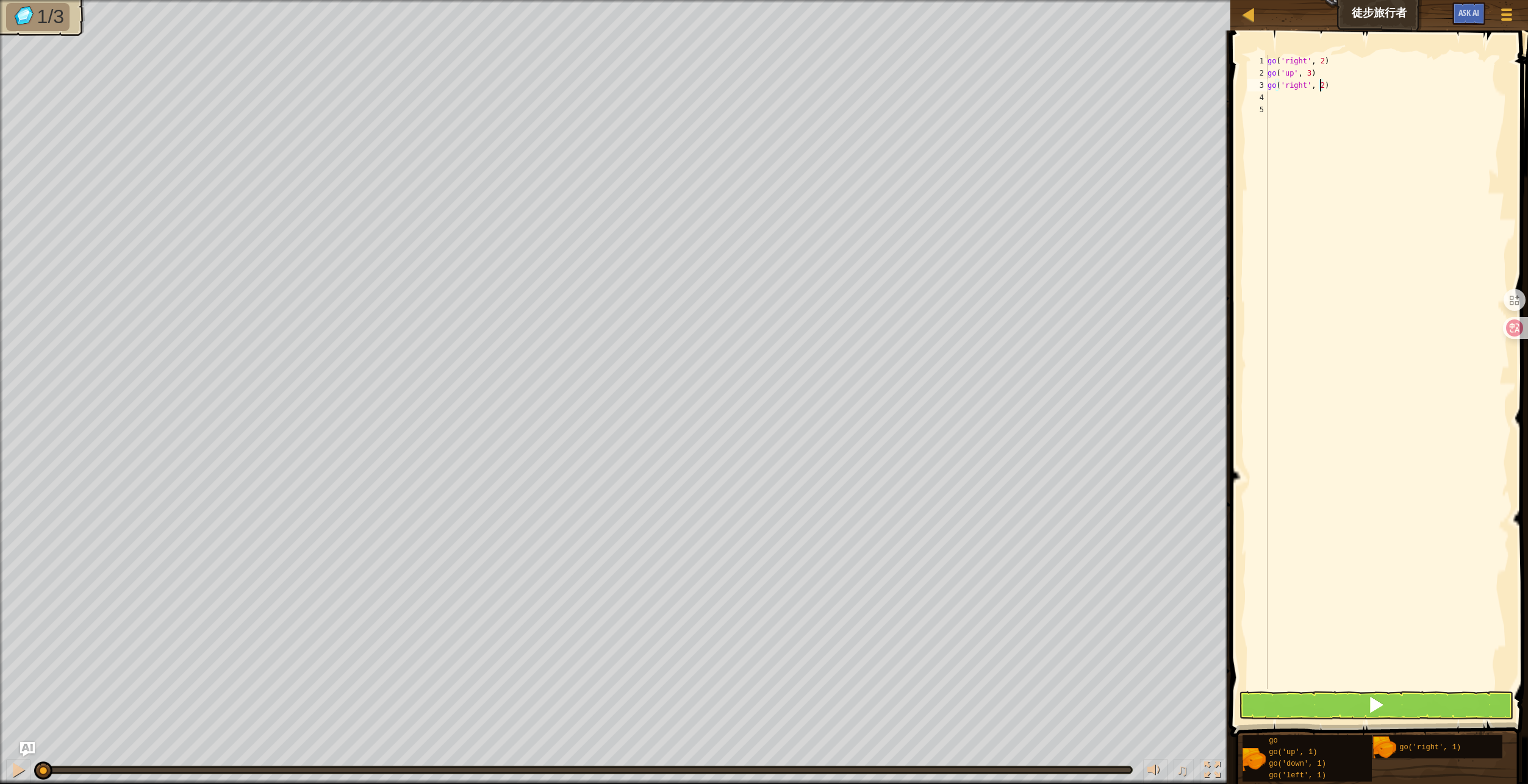
type textarea "go('right', 2)"
drag, startPoint x: 1324, startPoint y: 700, endPoint x: 1331, endPoint y: 652, distance: 48.5
click at [1324, 700] on button at bounding box center [1376, 705] width 274 height 28
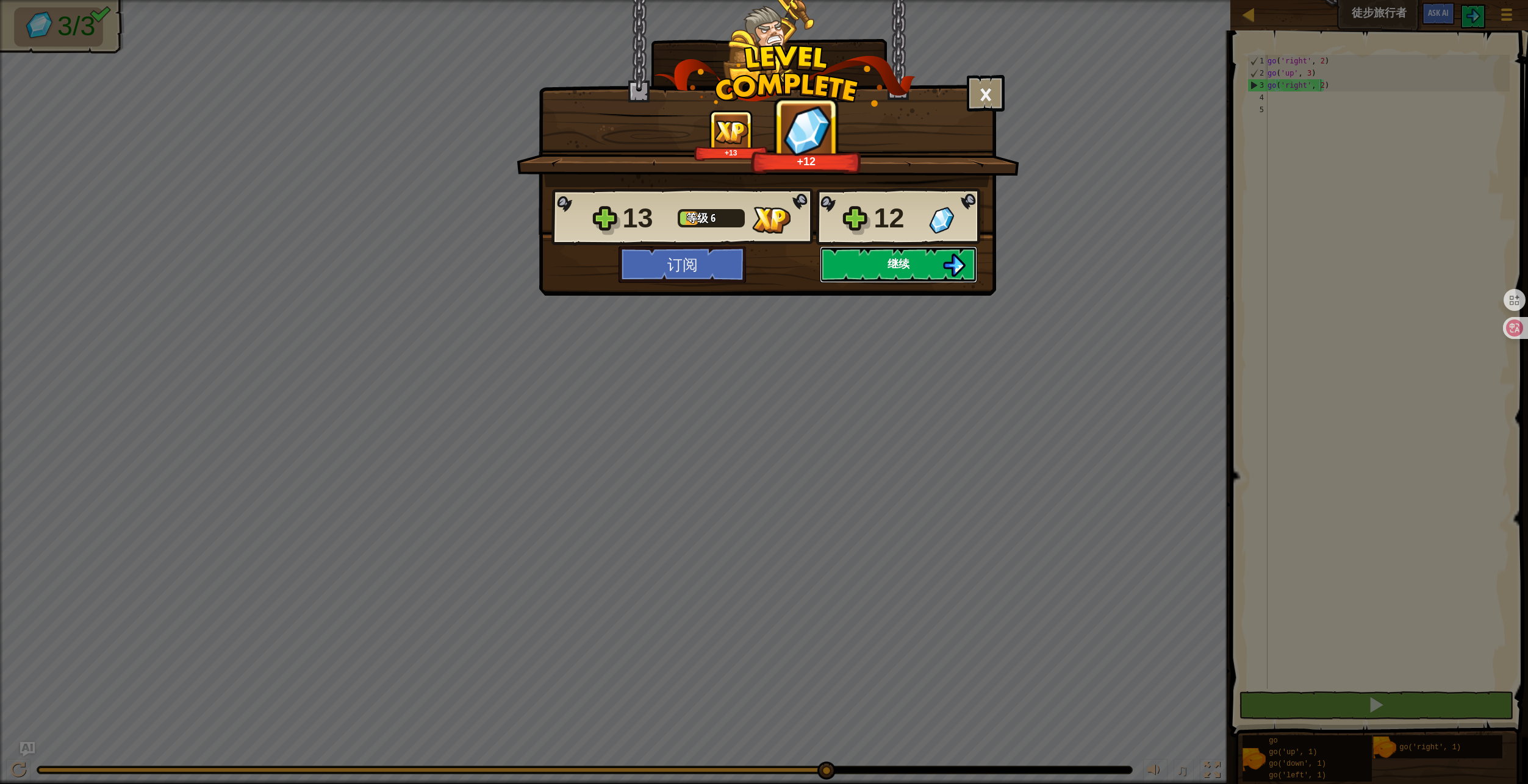
click at [888, 276] on button "继续" at bounding box center [899, 265] width 157 height 37
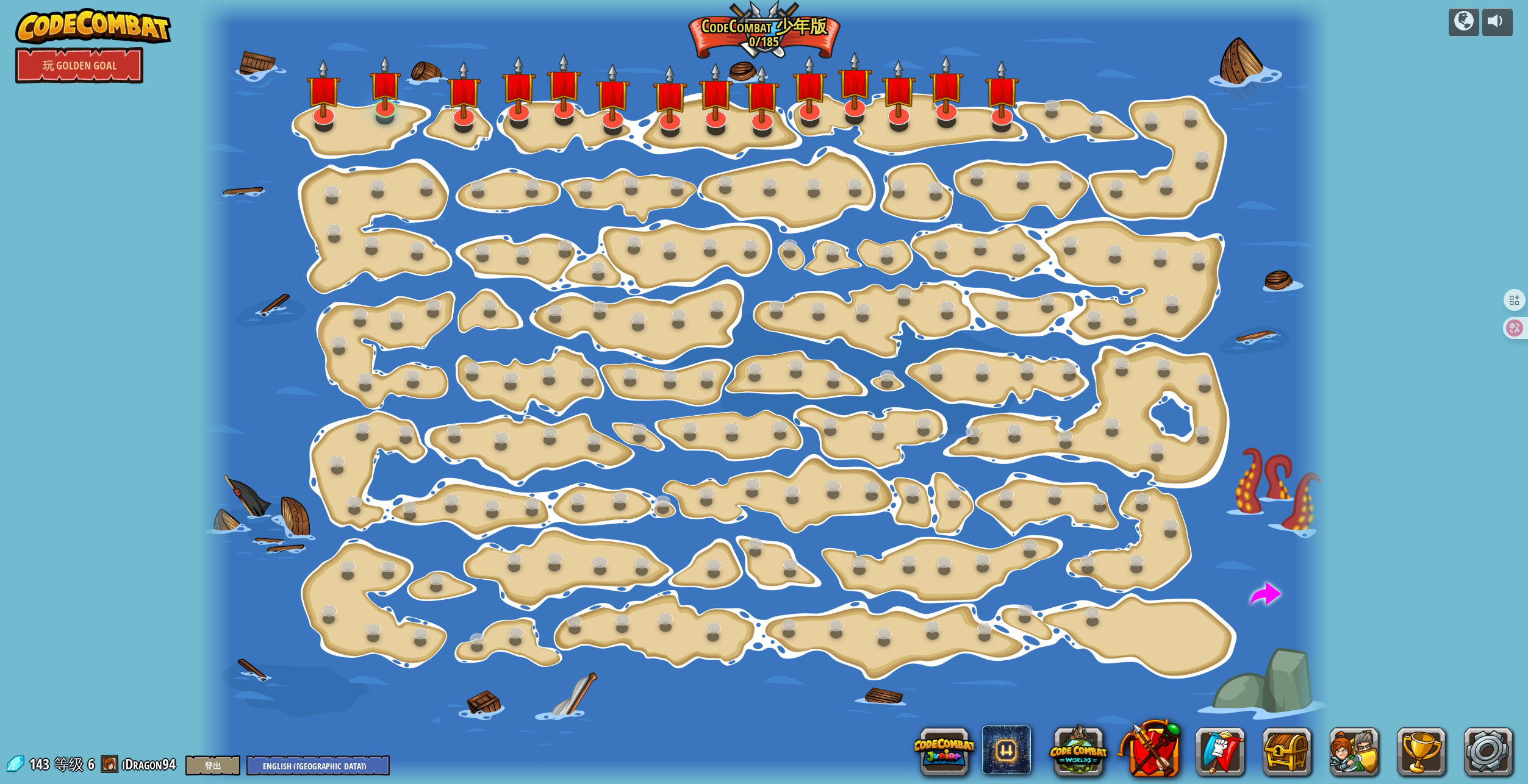
select select "zh-[PERSON_NAME]"
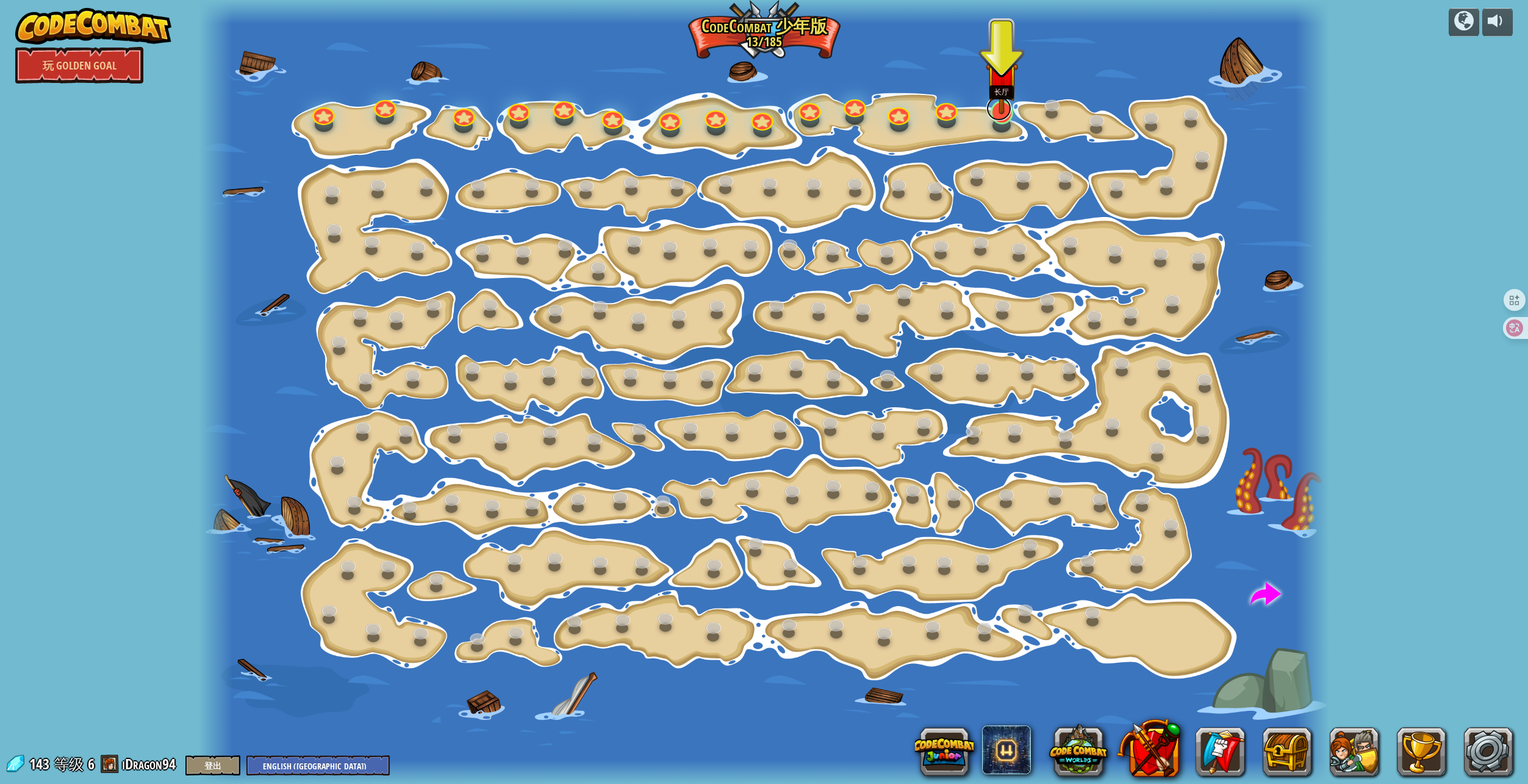
click at [1003, 117] on link at bounding box center [998, 108] width 25 height 24
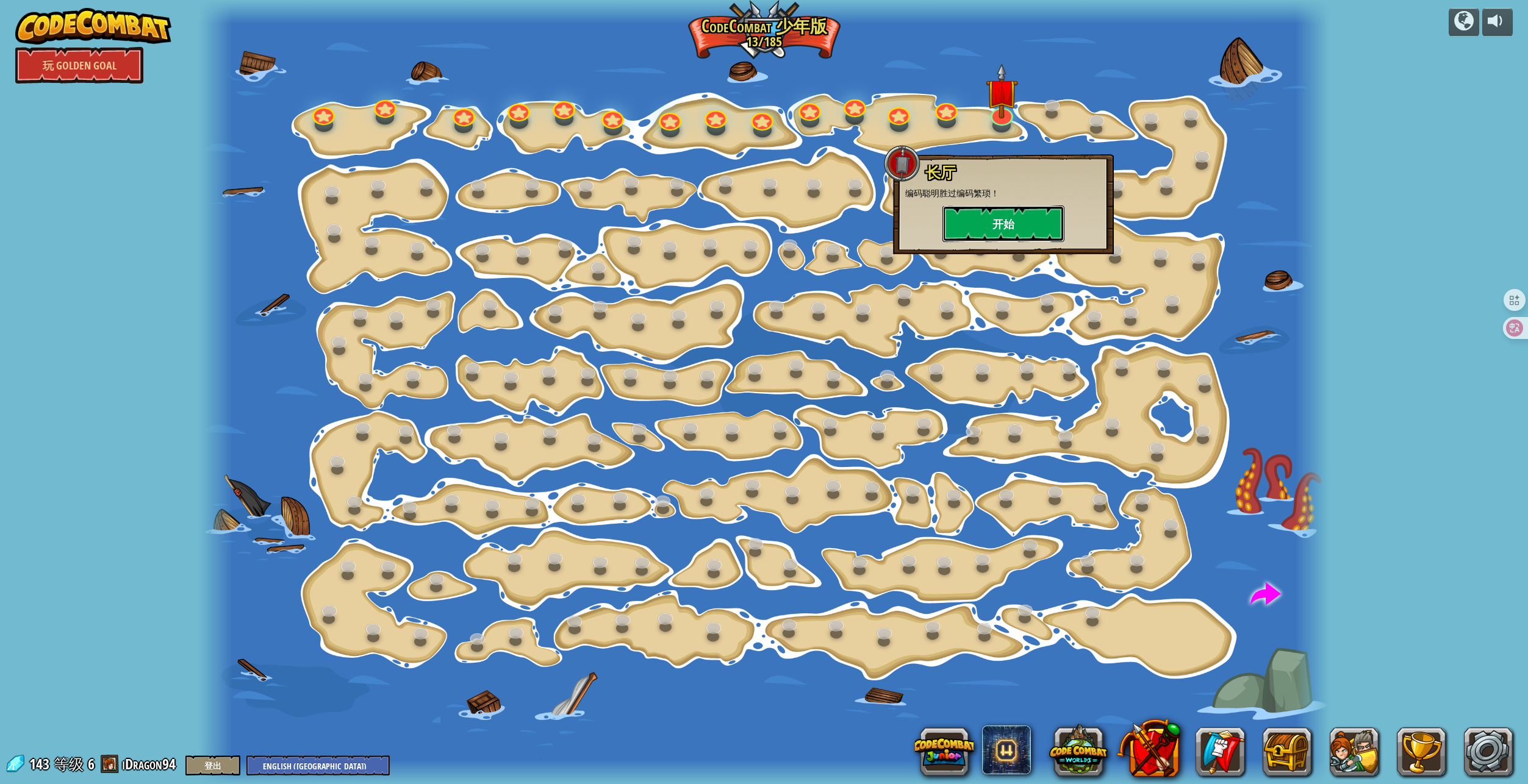
click at [1008, 232] on button "开始" at bounding box center [1003, 223] width 122 height 37
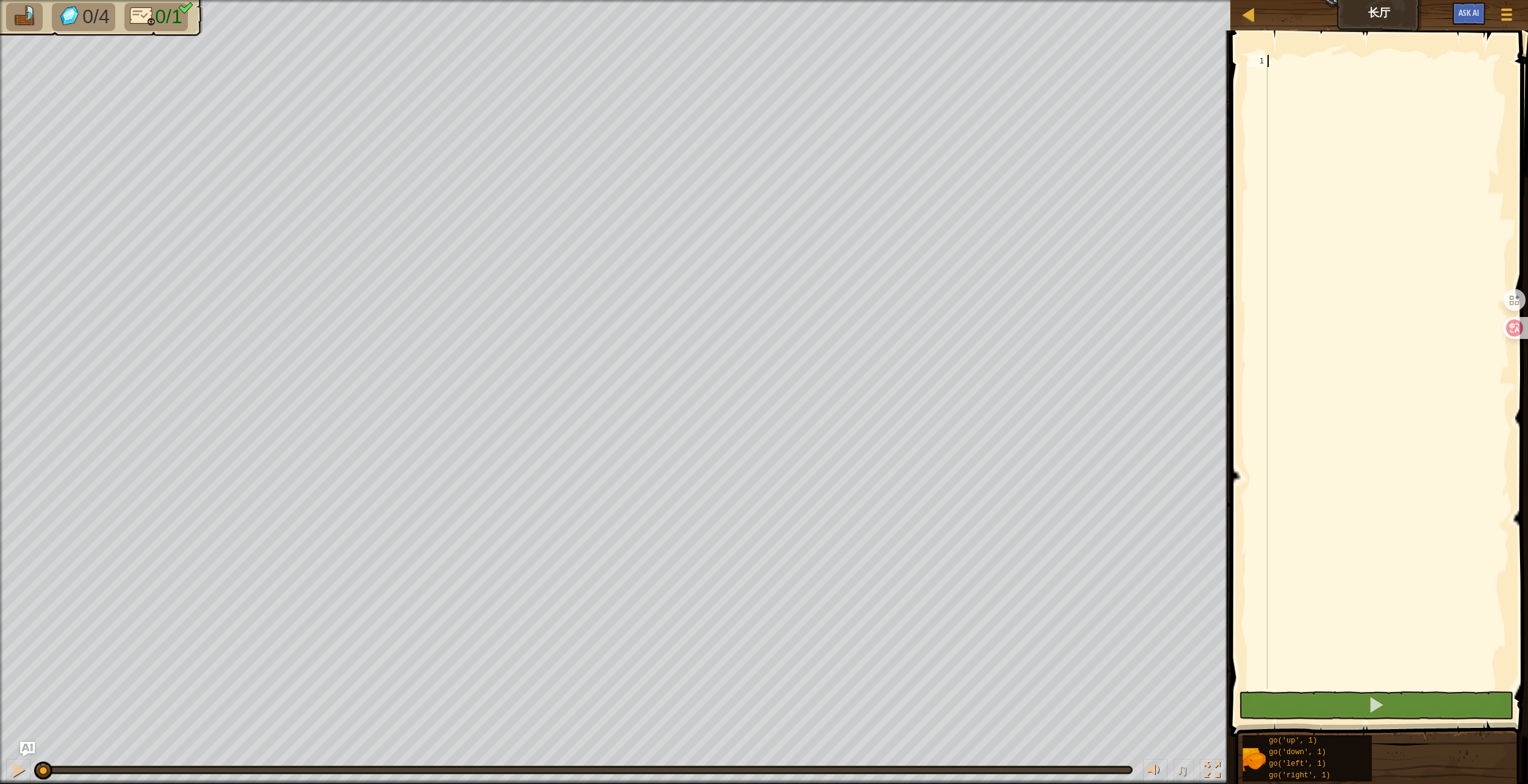
type textarea "g"
type textarea "go('right', 5)"
click at [1367, 704] on button at bounding box center [1376, 705] width 274 height 28
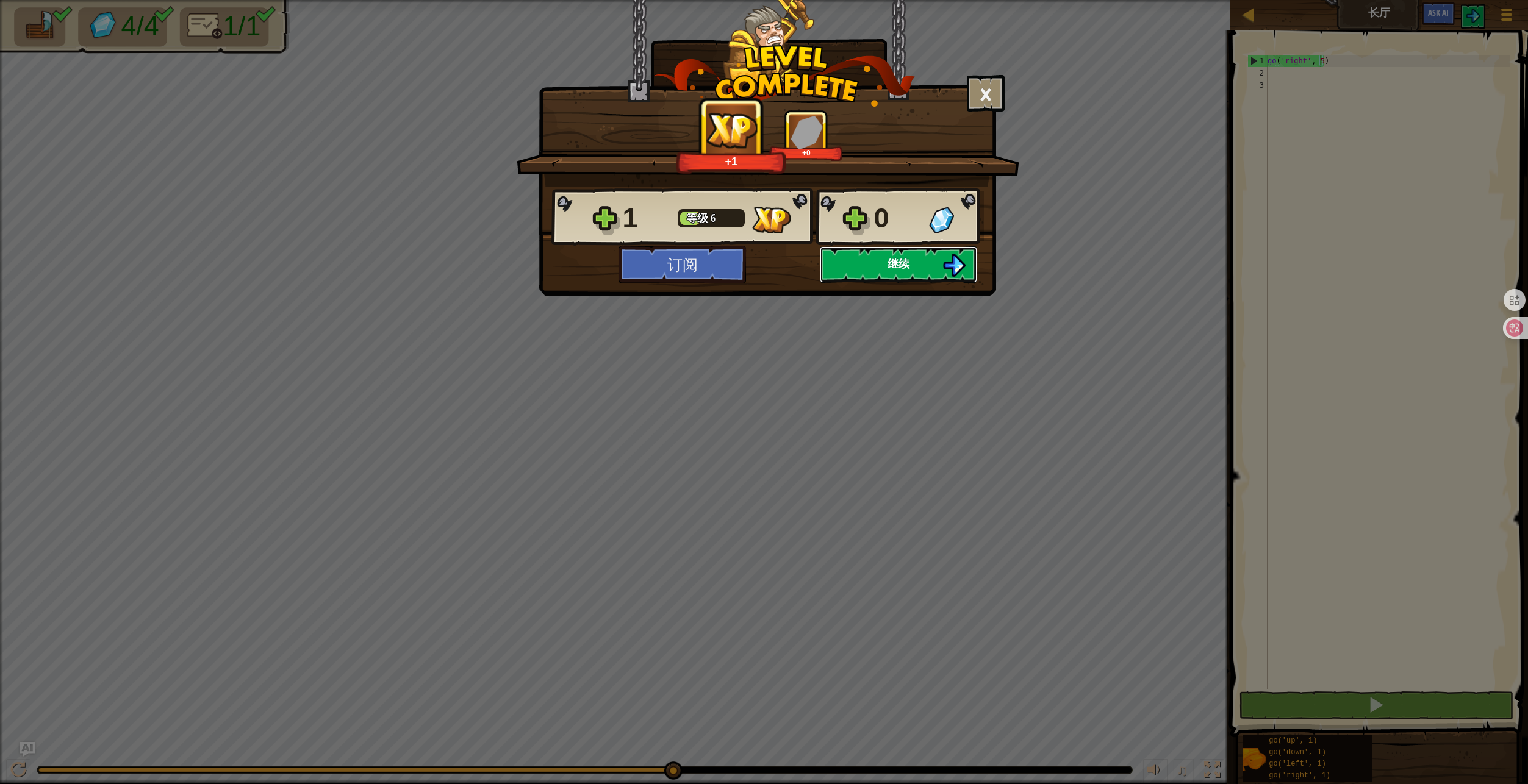
click at [897, 270] on span "继续" at bounding box center [898, 263] width 22 height 15
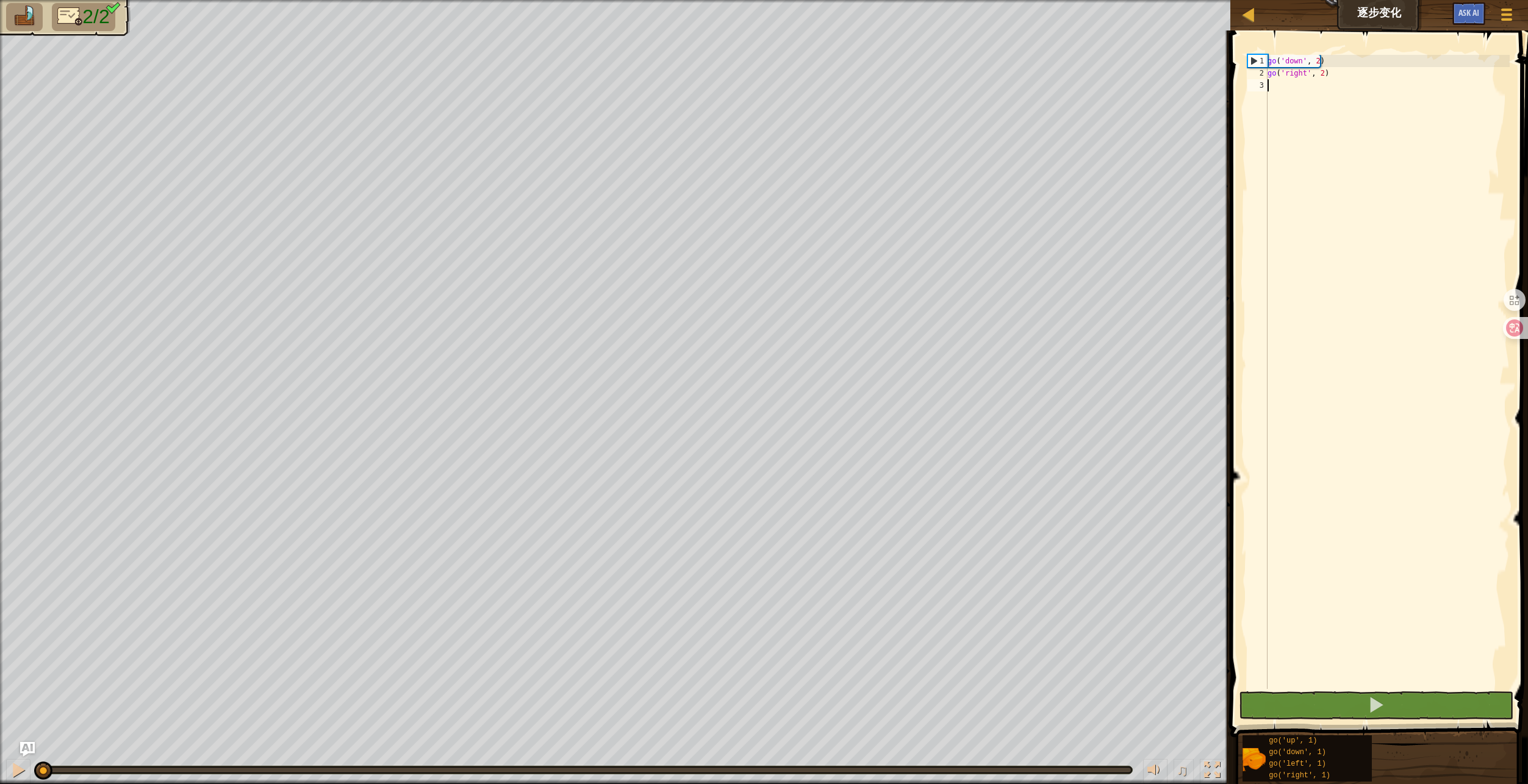
type textarea "go('right', 2)"
type textarea "go('right', 5)"
click at [1356, 707] on button at bounding box center [1376, 705] width 274 height 28
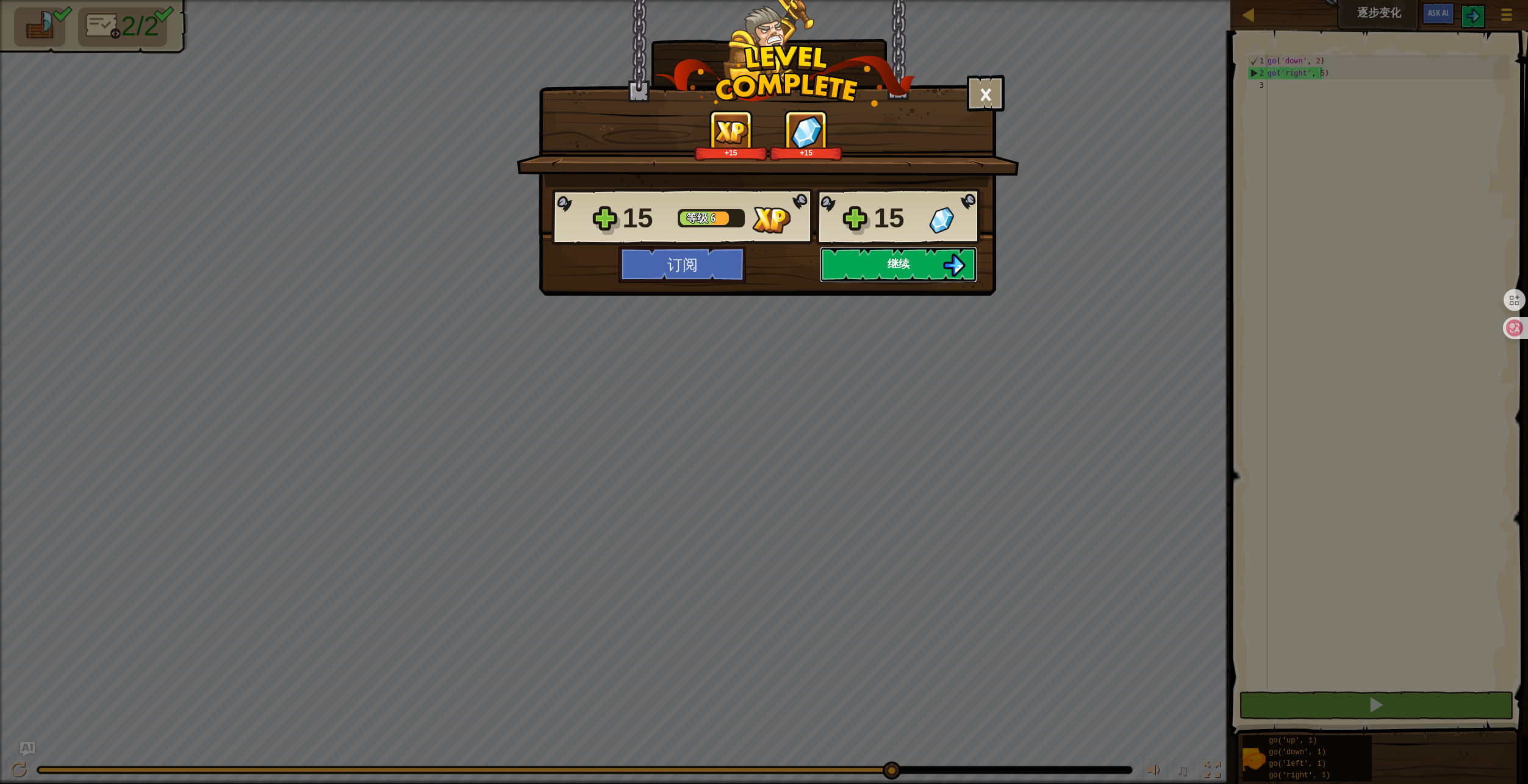
click at [887, 268] on span "继续" at bounding box center [898, 263] width 22 height 15
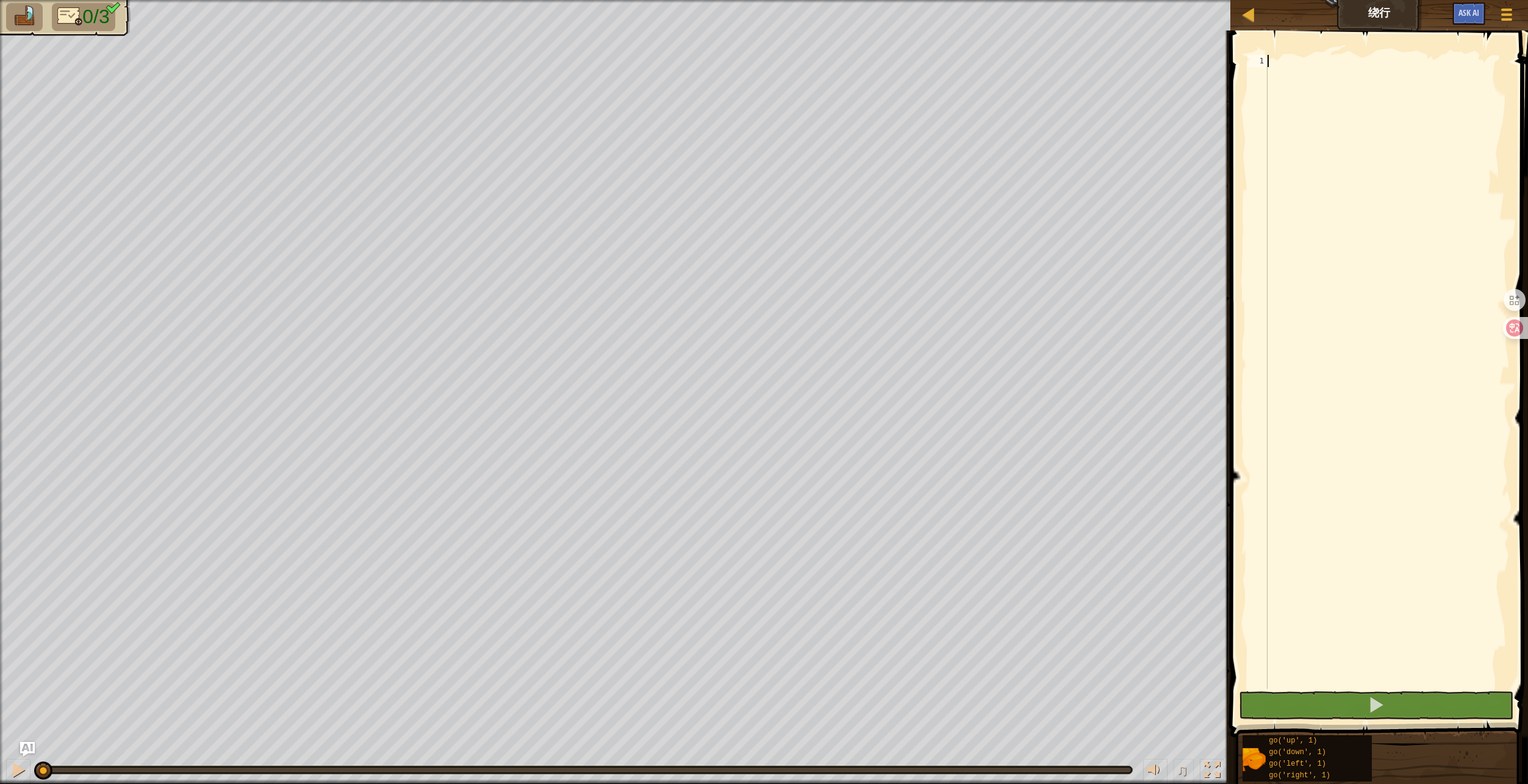
type textarea "g"
type textarea "go('up', 2)"
type textarea "g"
type textarea "go('right', 3)"
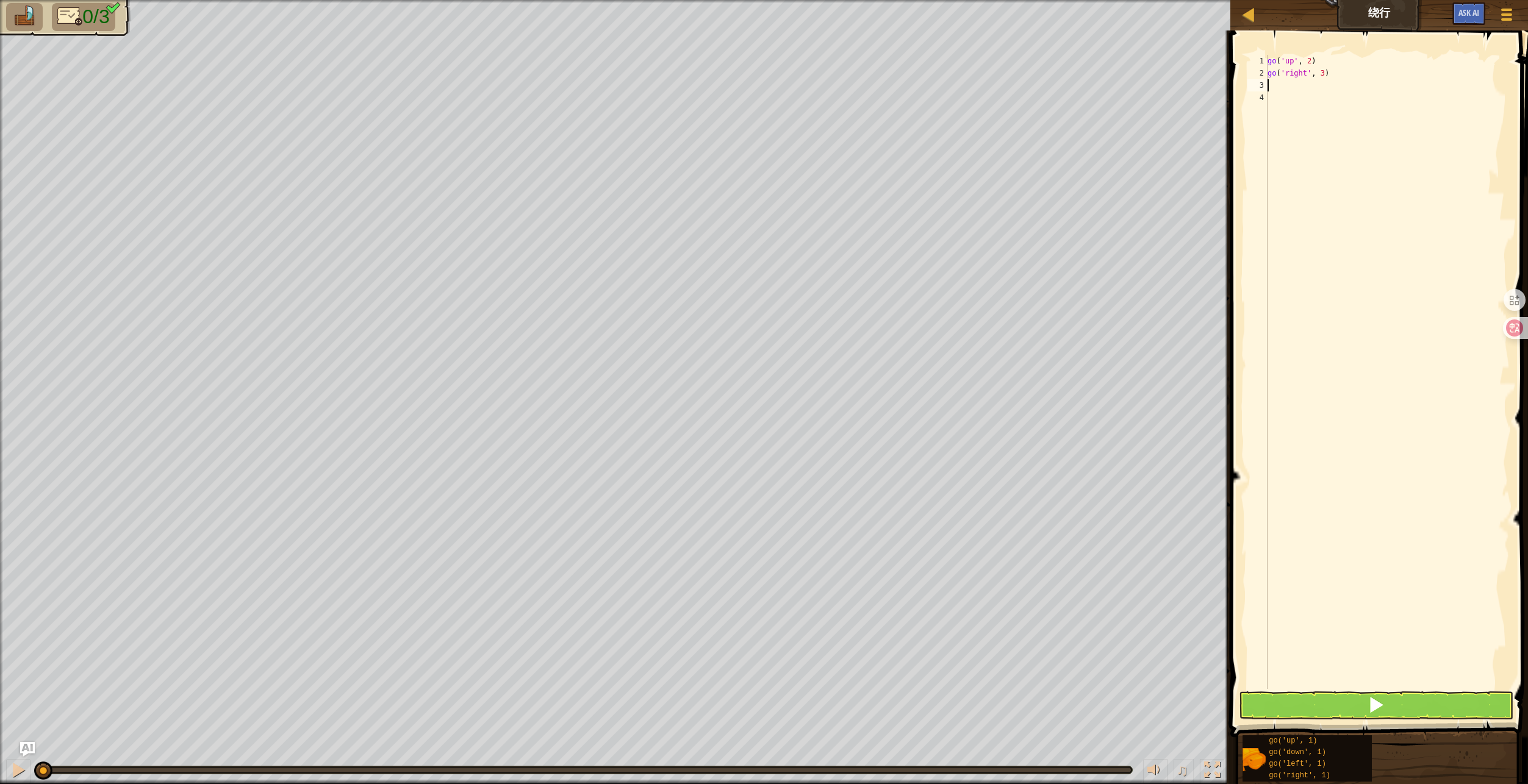
type textarea "g"
type textarea "go('down', 2)"
click at [1361, 699] on button at bounding box center [1376, 705] width 274 height 28
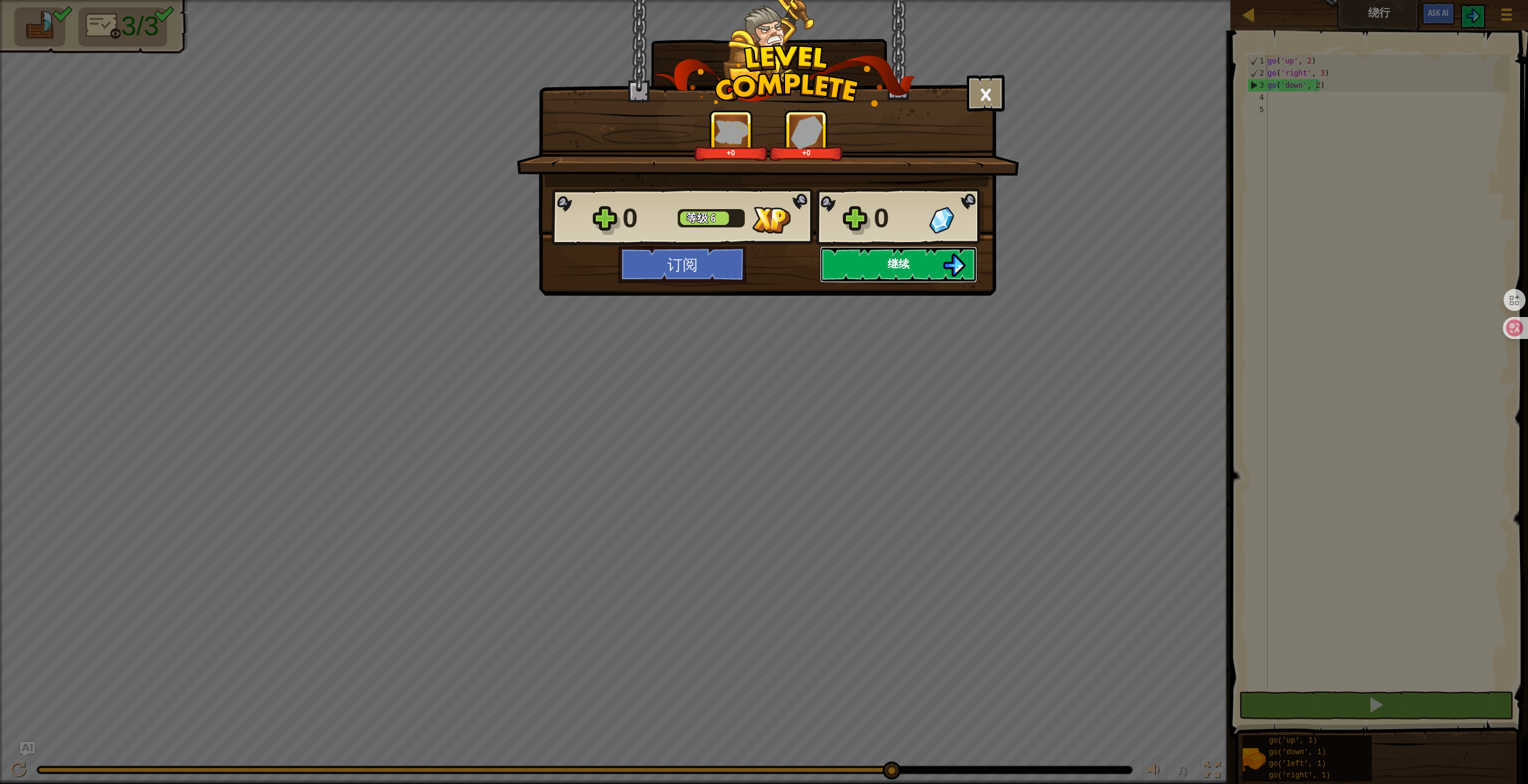
click at [856, 267] on button "继续" at bounding box center [899, 265] width 157 height 37
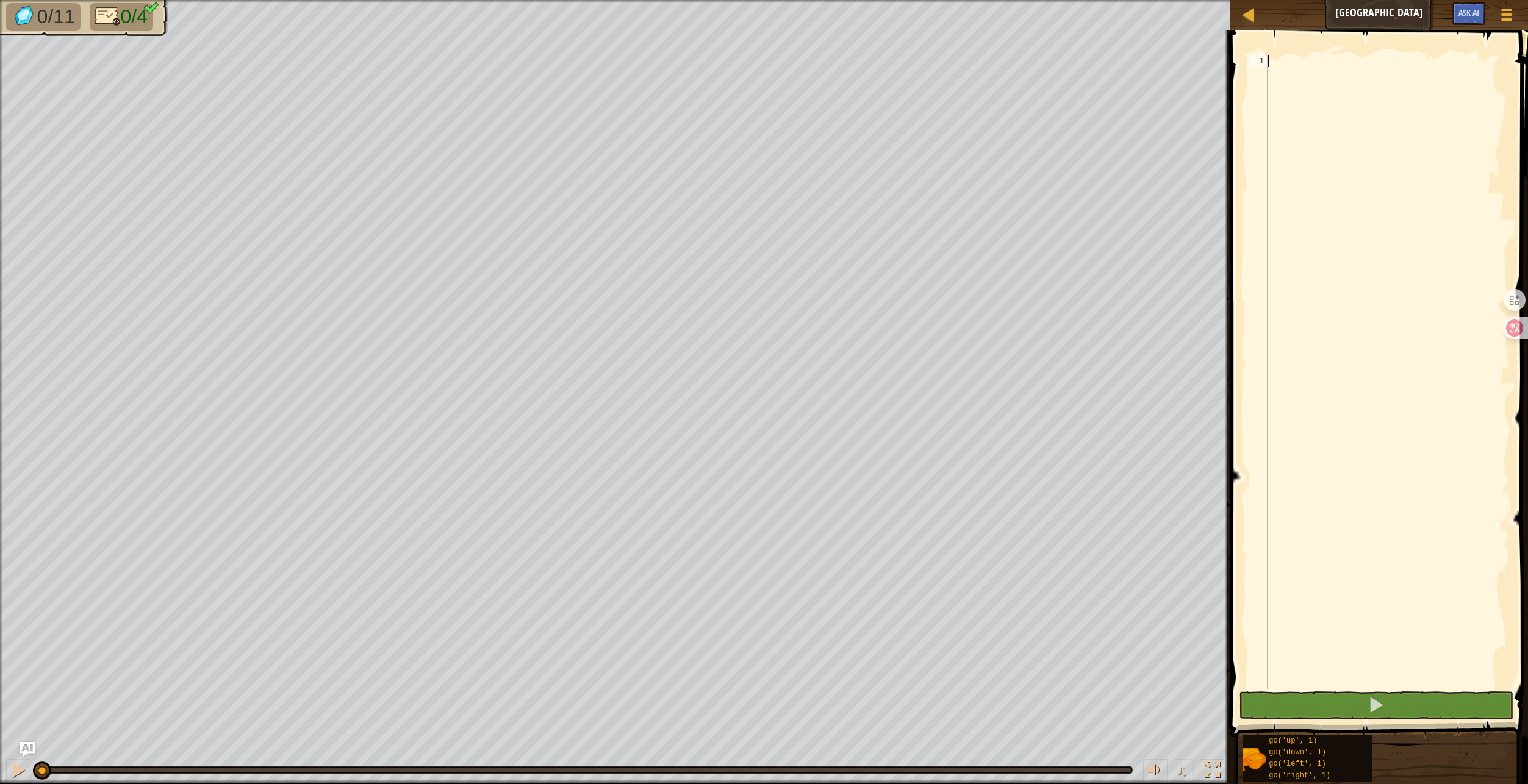
type textarea "g"
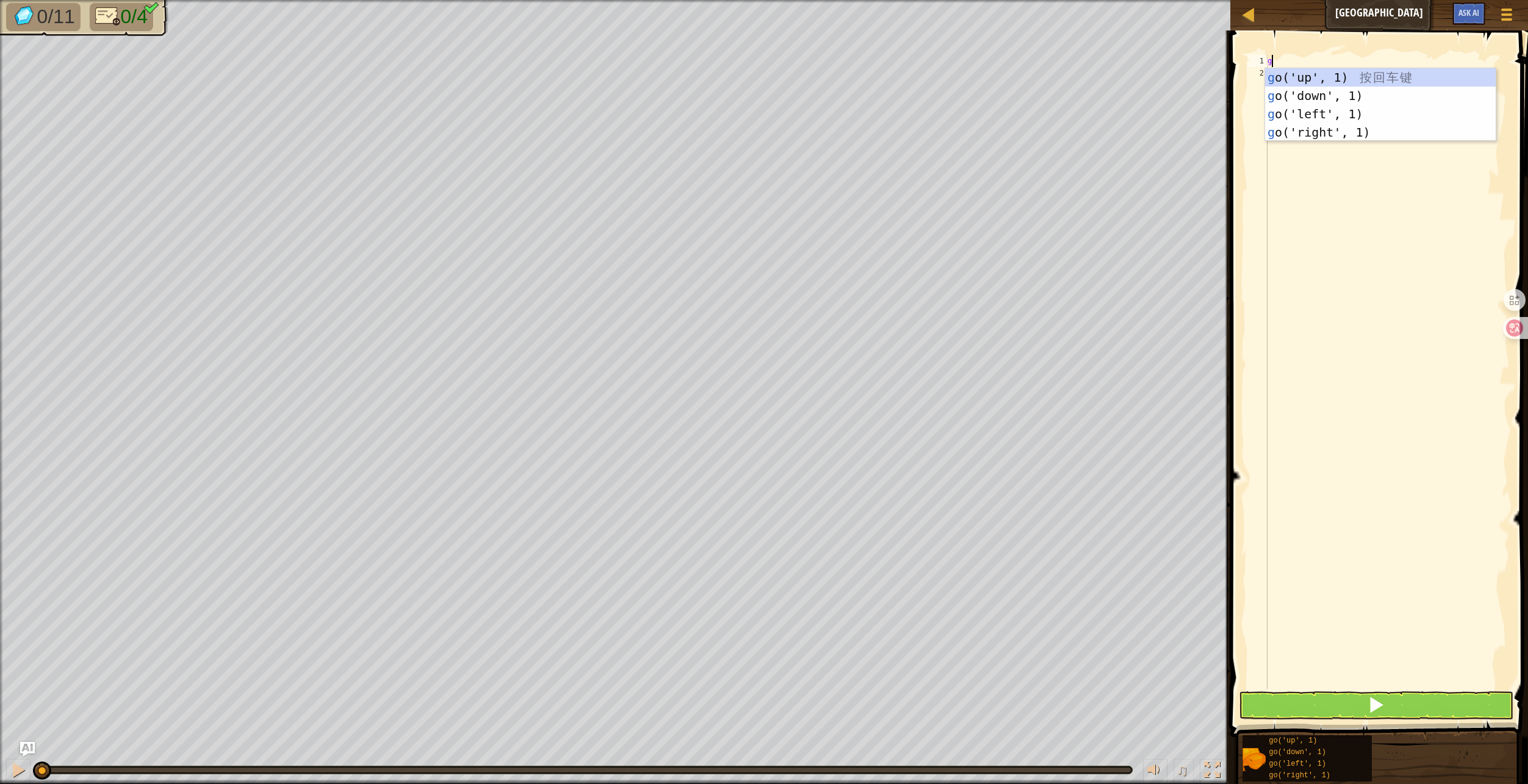
scroll to position [6, 0]
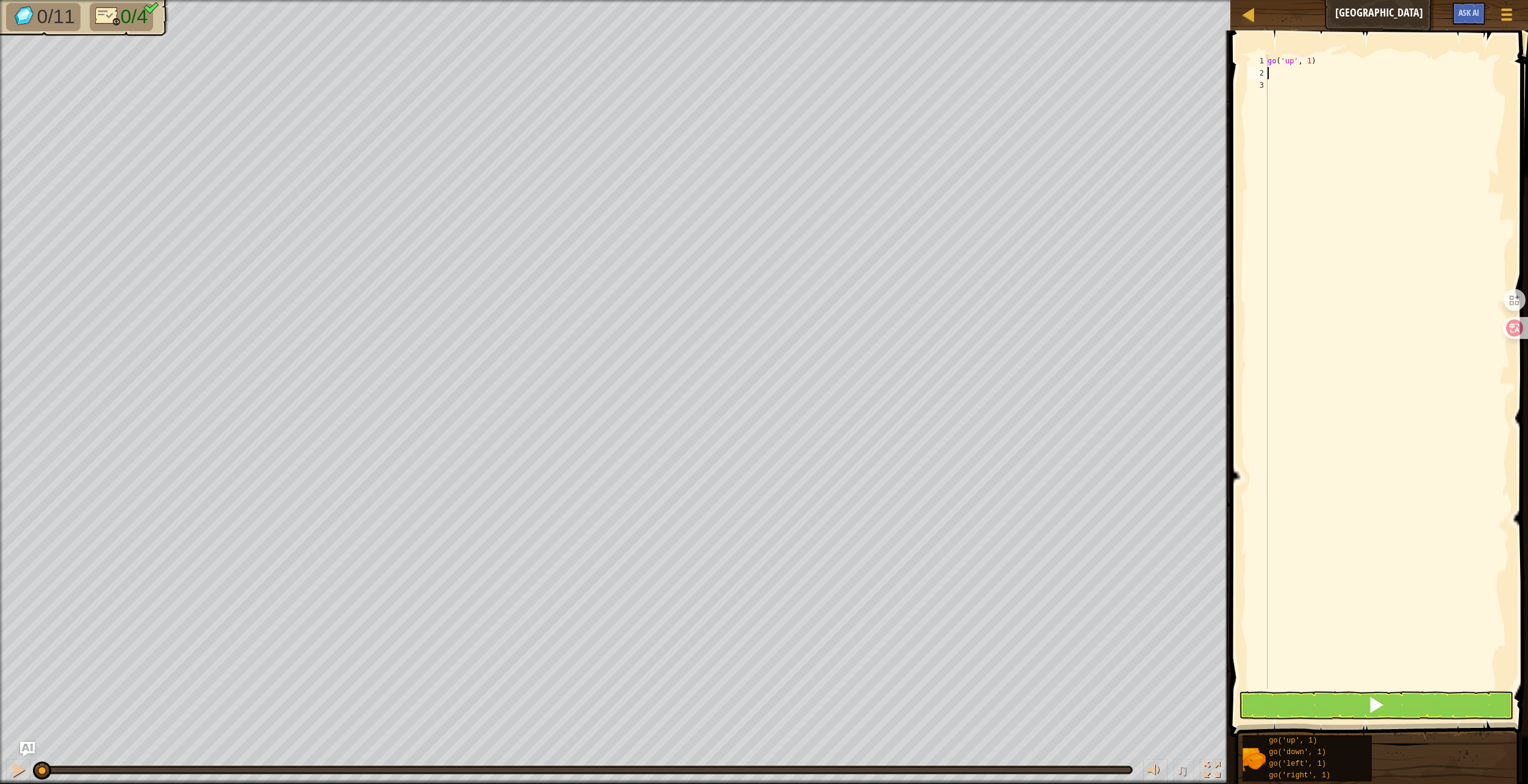
type textarea "g"
type textarea "go('left', 2)"
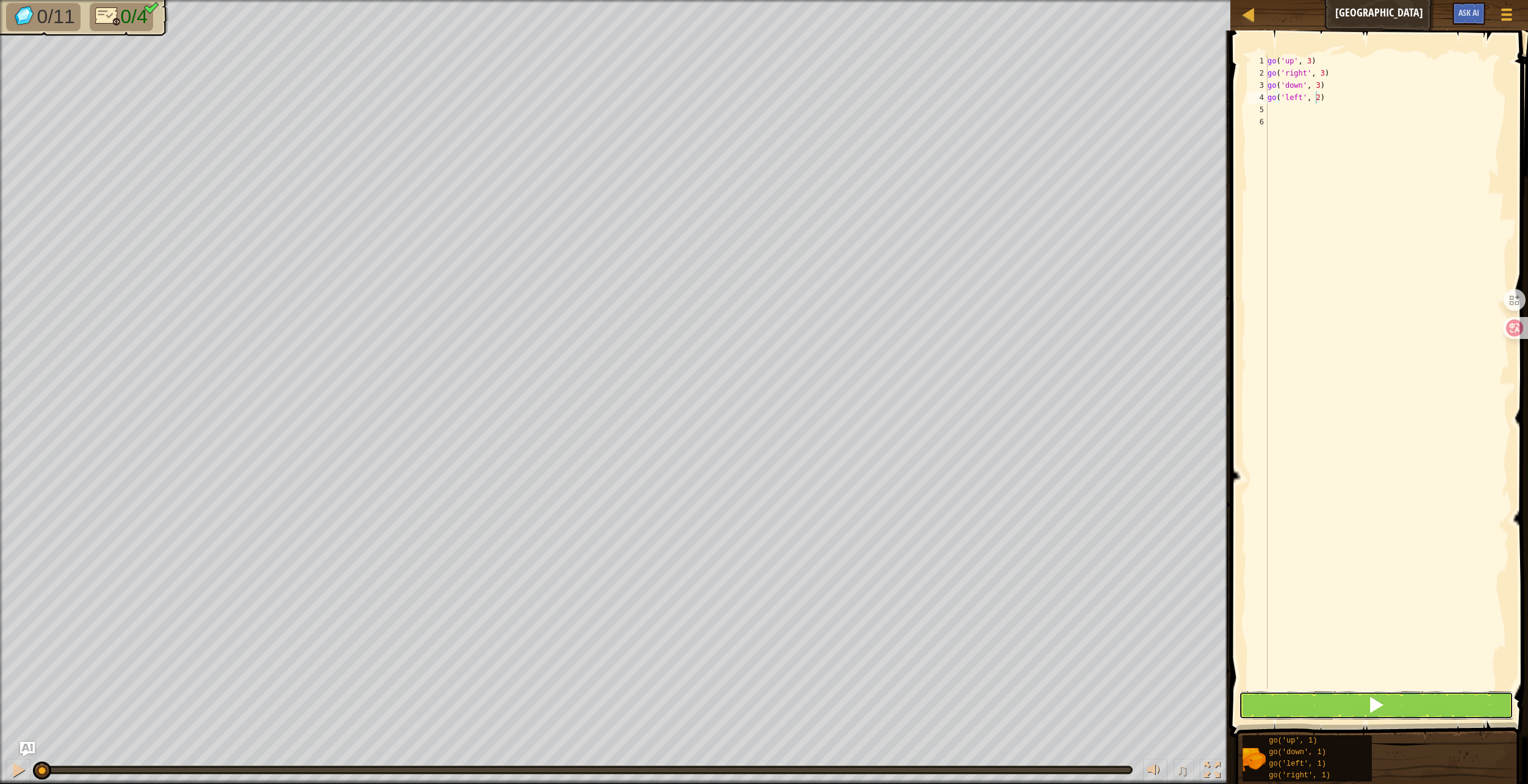
click at [1402, 708] on button at bounding box center [1376, 705] width 274 height 28
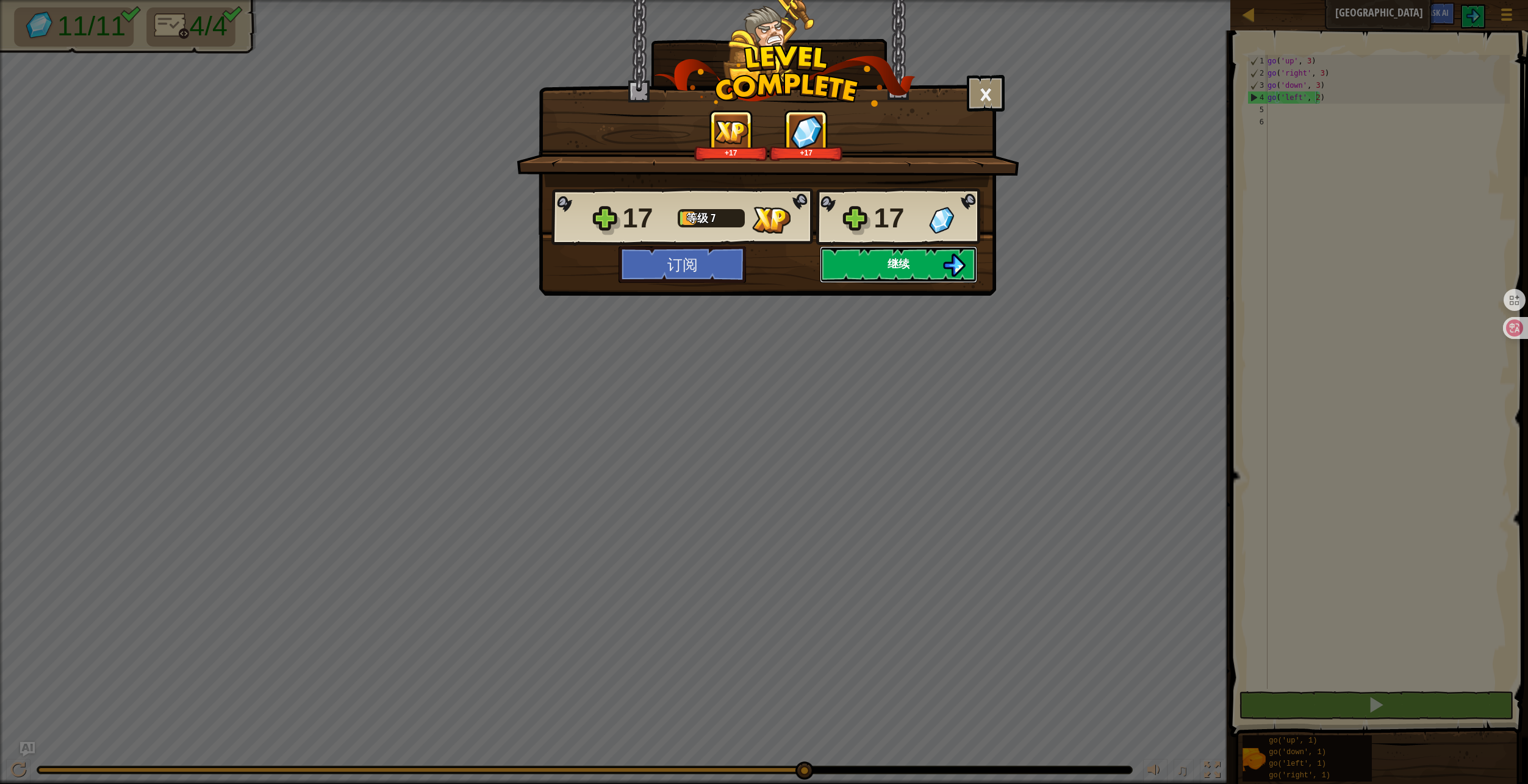
click at [939, 268] on button "继续" at bounding box center [899, 265] width 157 height 37
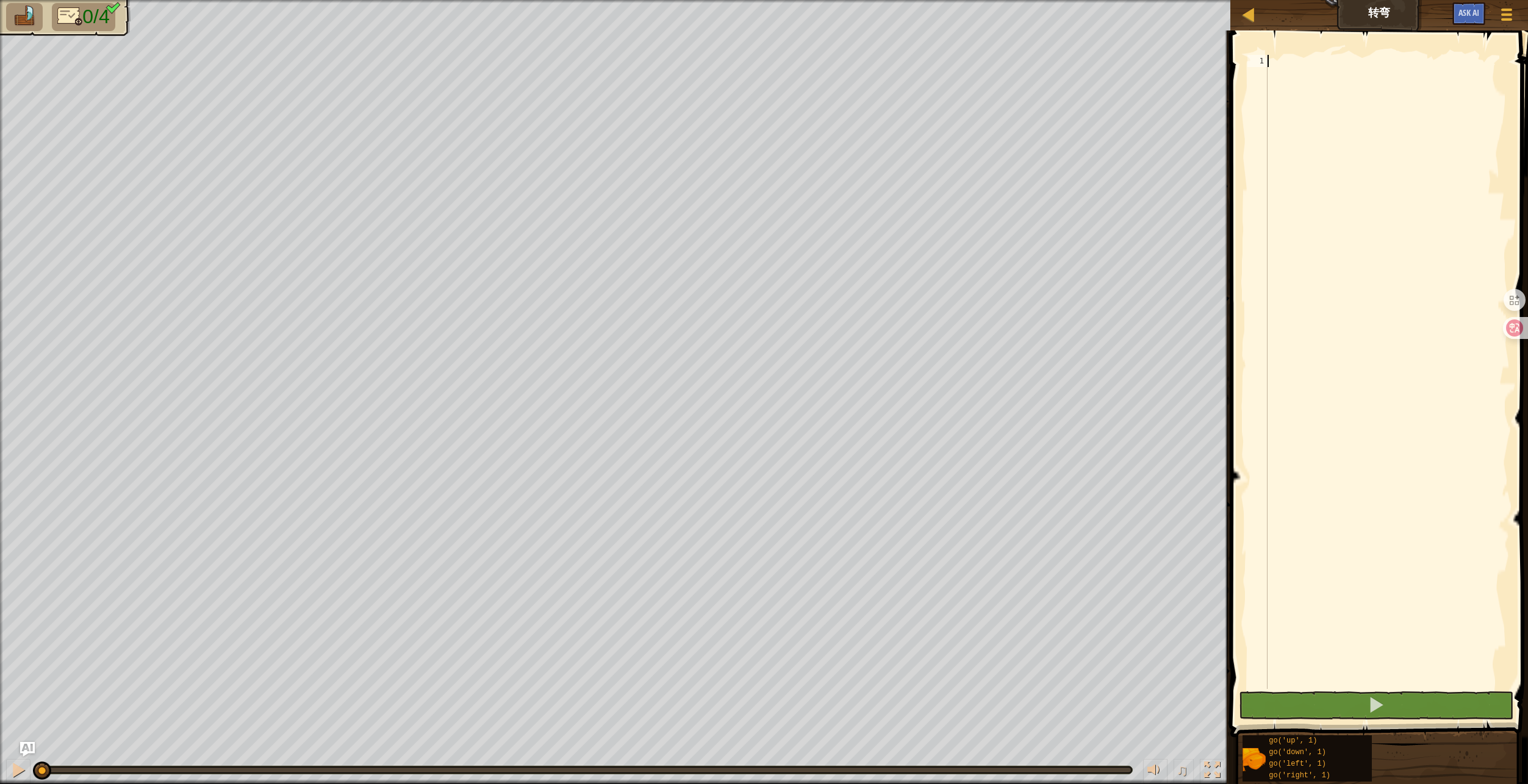
type textarea "g"
type textarea "go('left', 2)"
type textarea "g"
click at [1310, 77] on div "go ( 'left' , 2 ) go ( 'down' , )" at bounding box center [1388, 384] width 245 height 659
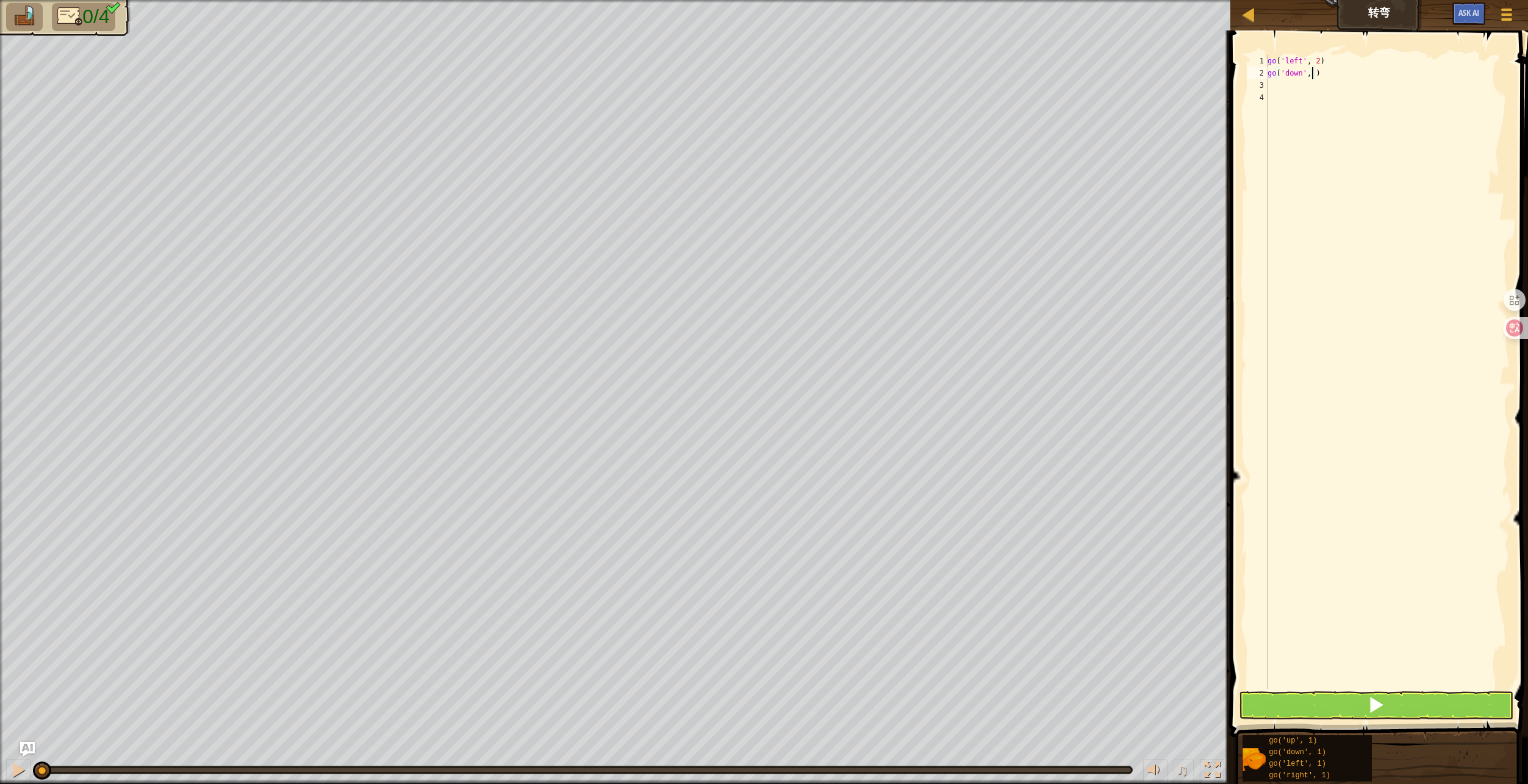
type textarea "go('down', 2)"
type textarea "g"
type textarea "go('right', 4)"
type textarea "g"
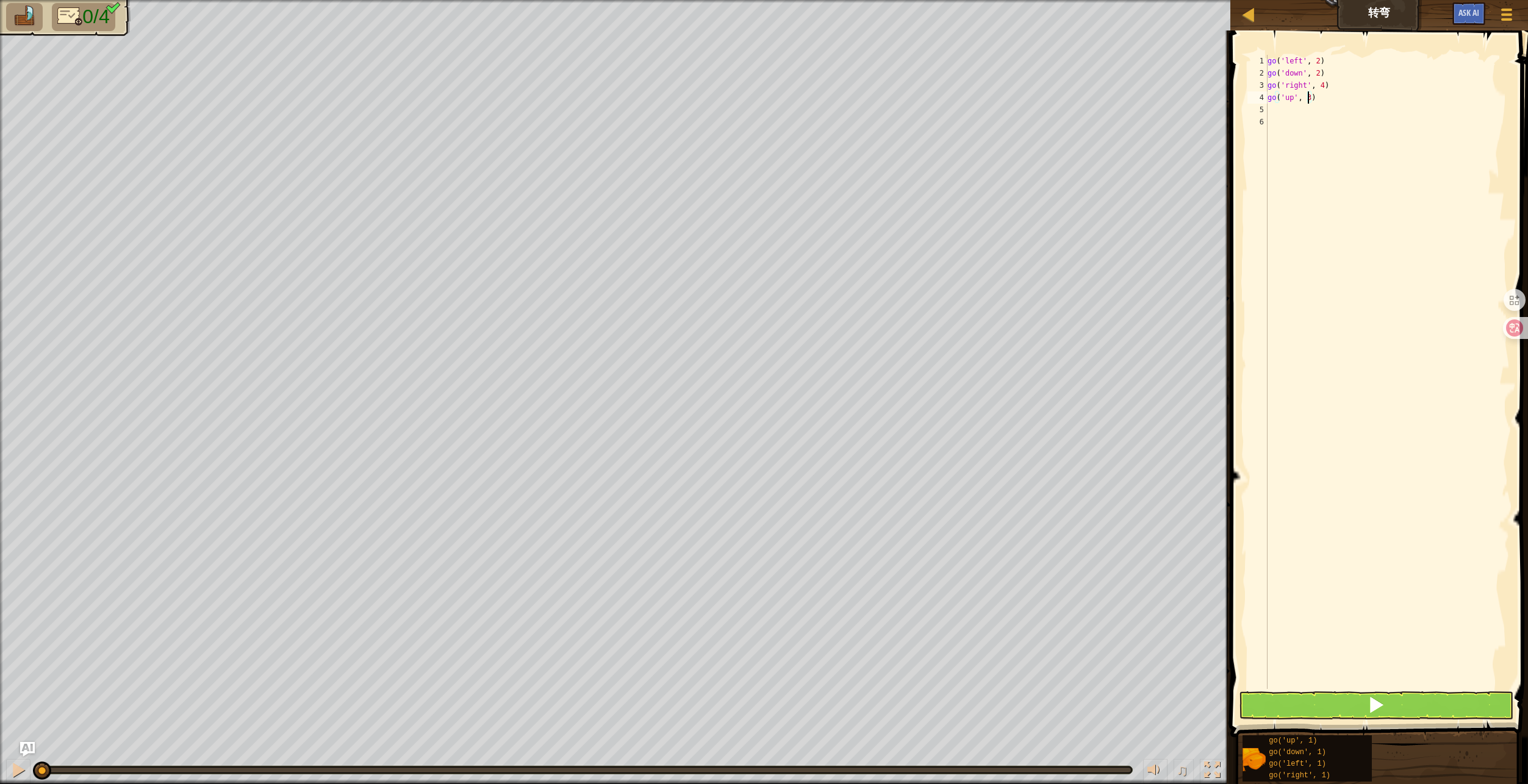
type textarea "go('up', 3)"
click at [1351, 712] on button at bounding box center [1376, 705] width 274 height 28
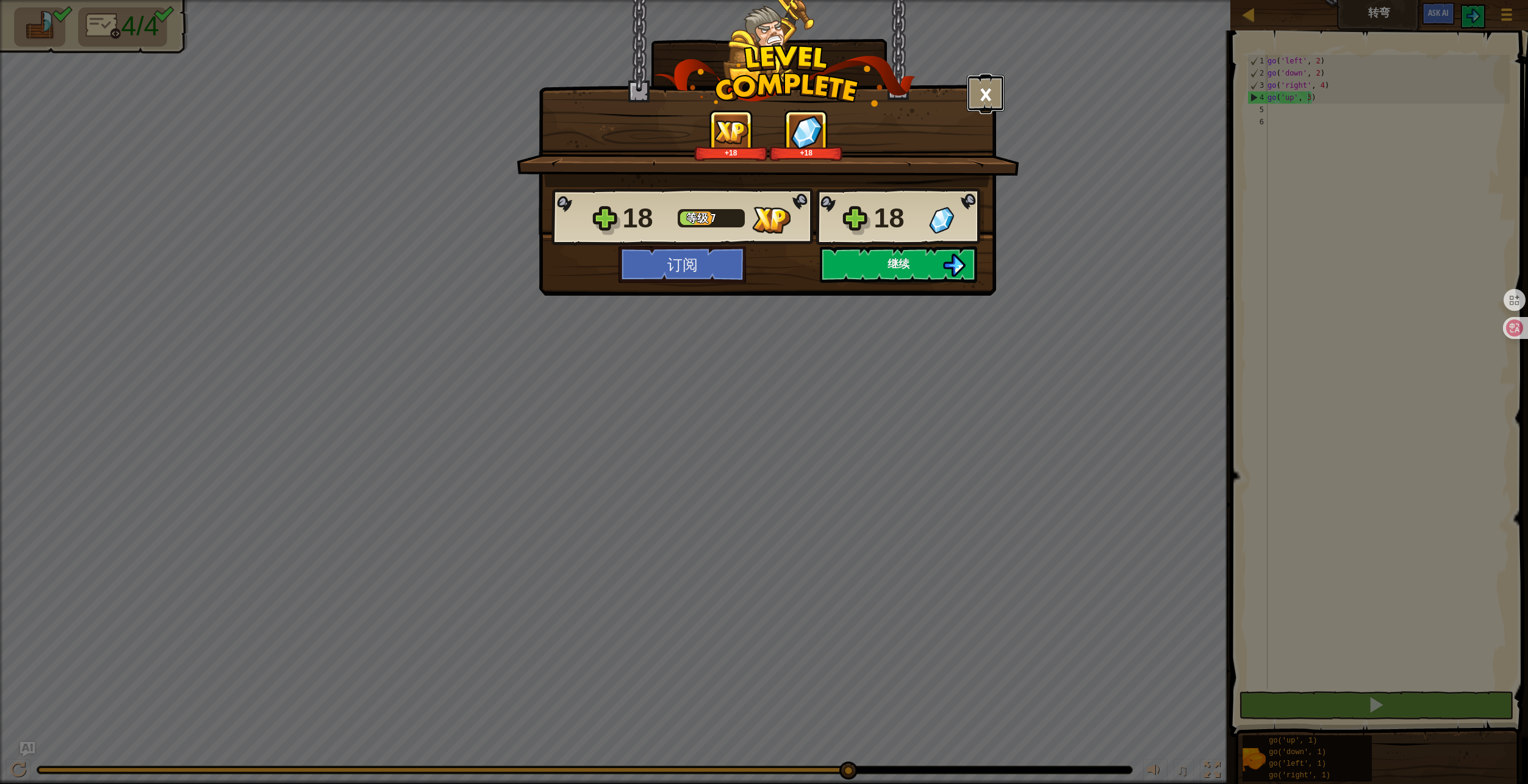
click at [998, 87] on button "×" at bounding box center [985, 93] width 38 height 37
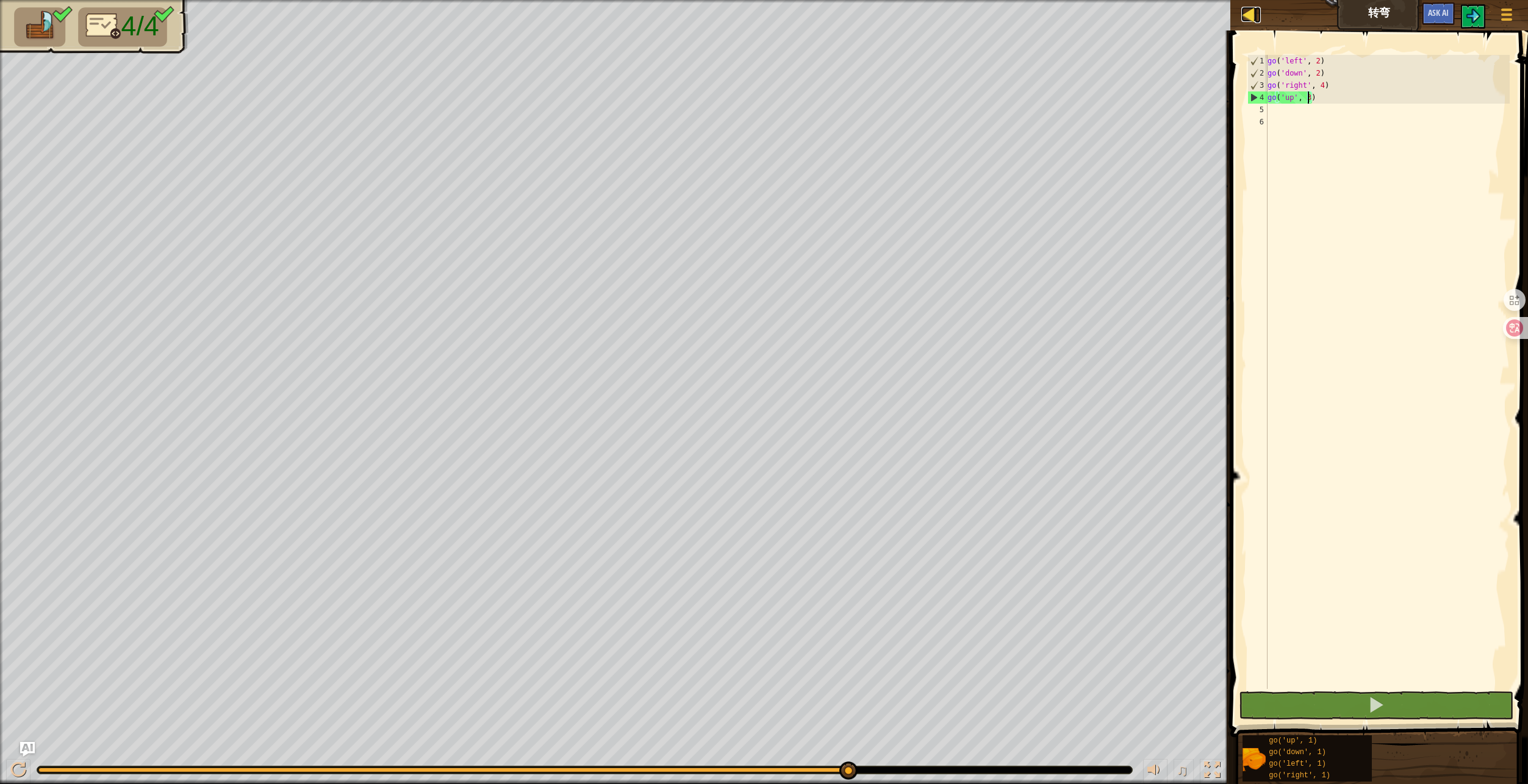
click at [1245, 18] on div at bounding box center [1249, 14] width 15 height 15
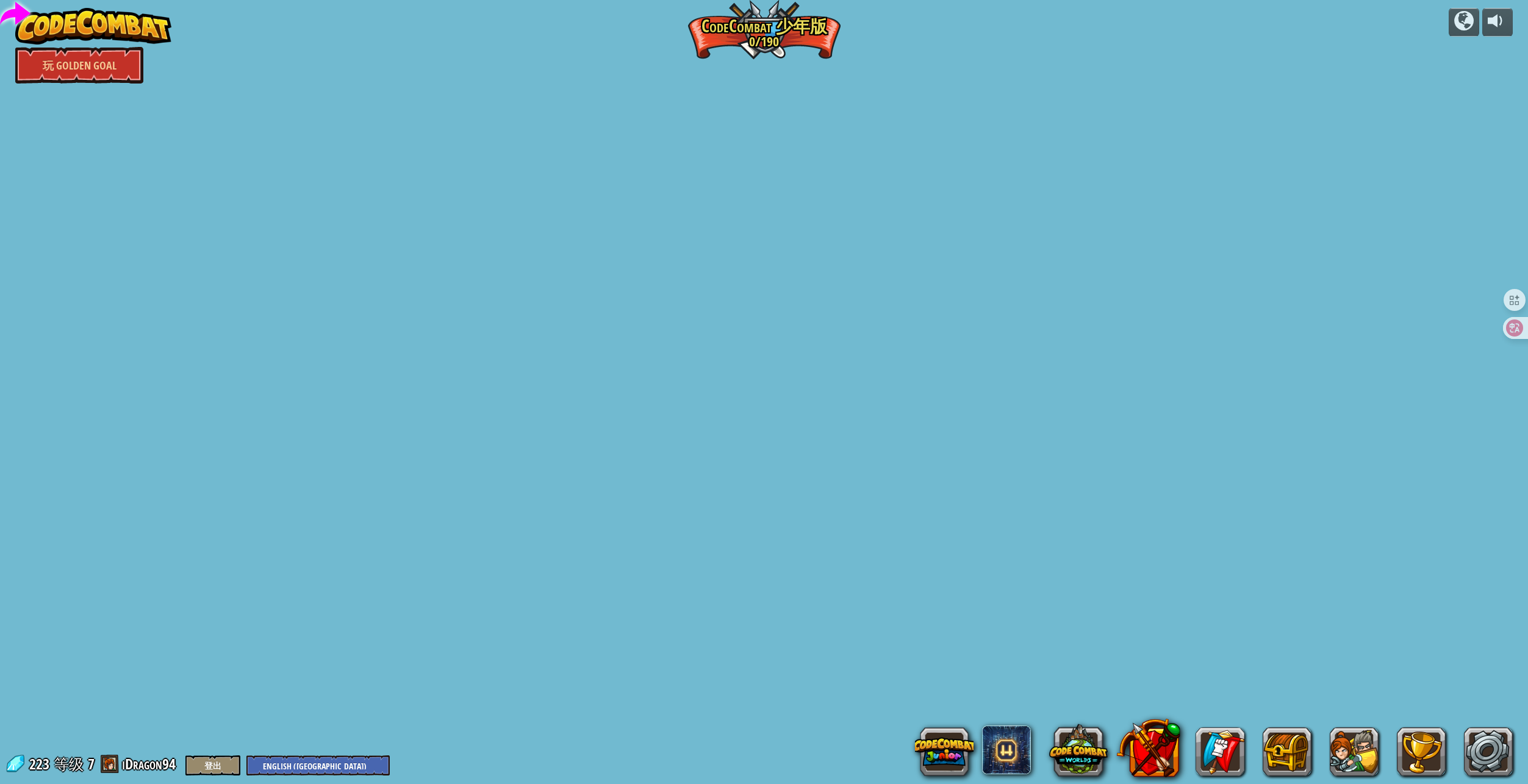
select select "zh-[PERSON_NAME]"
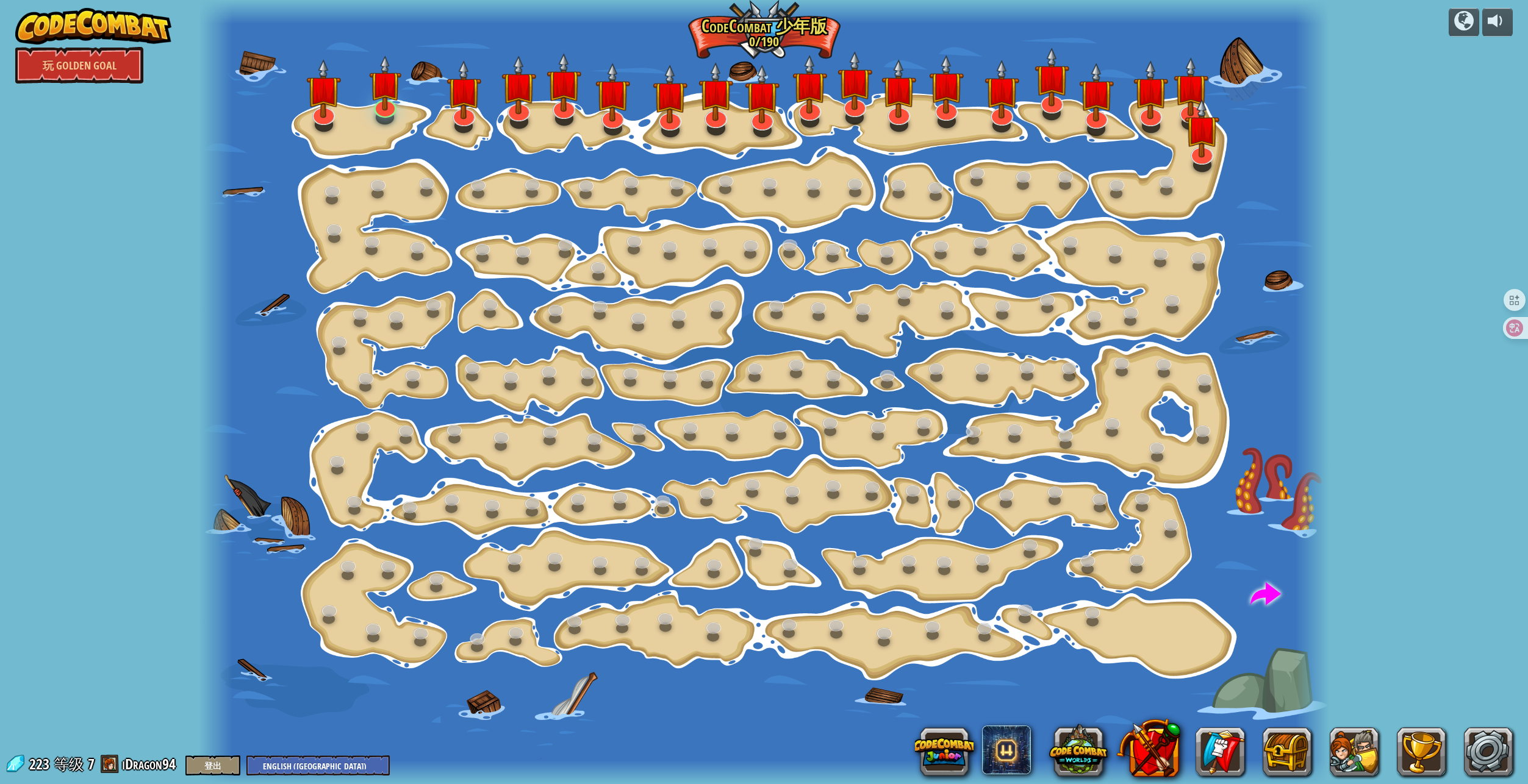
select select "zh-[PERSON_NAME]"
